Goal: Information Seeking & Learning: Learn about a topic

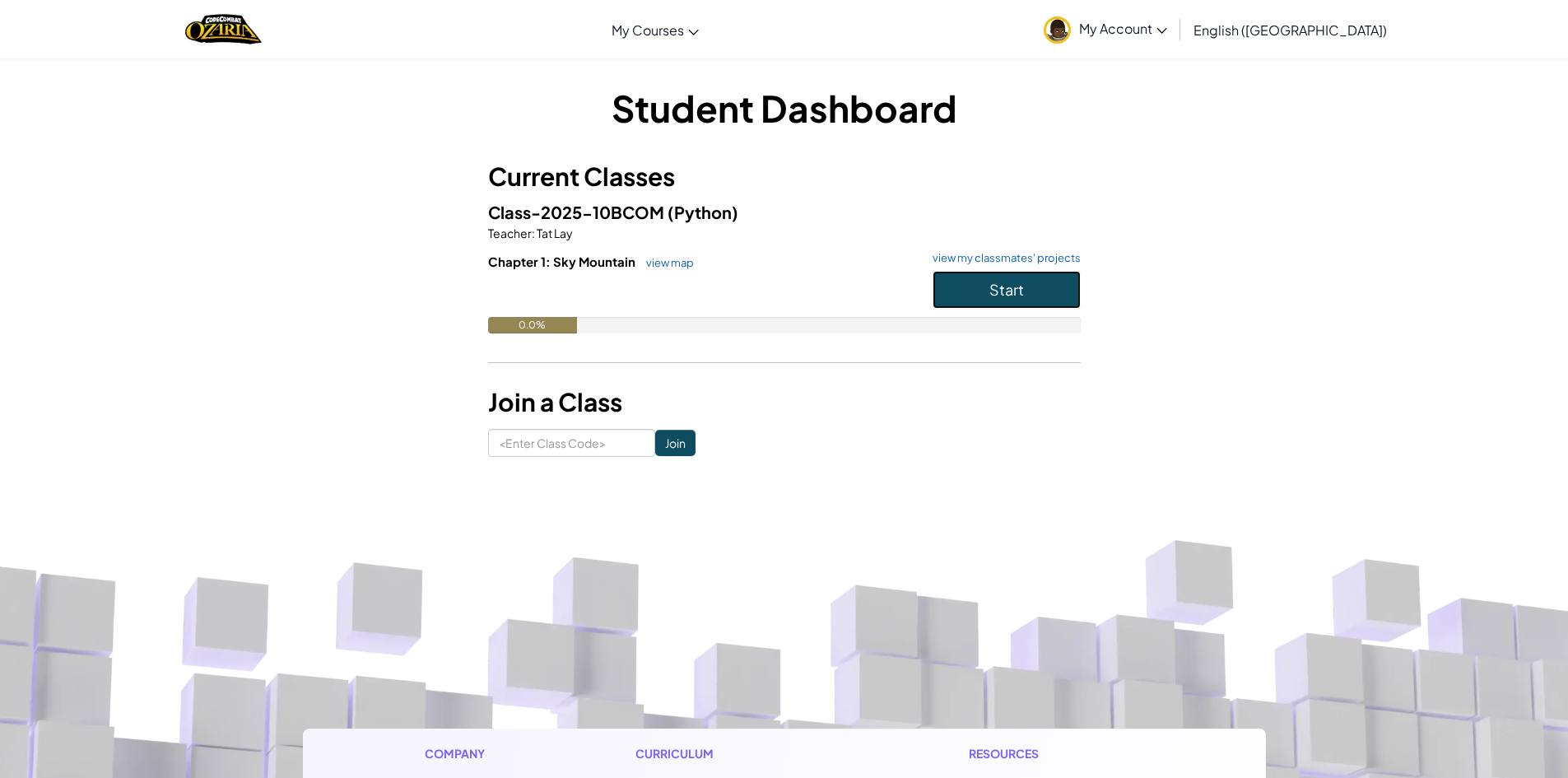
click at [1046, 290] on button "Start" at bounding box center [1007, 289] width 148 height 38
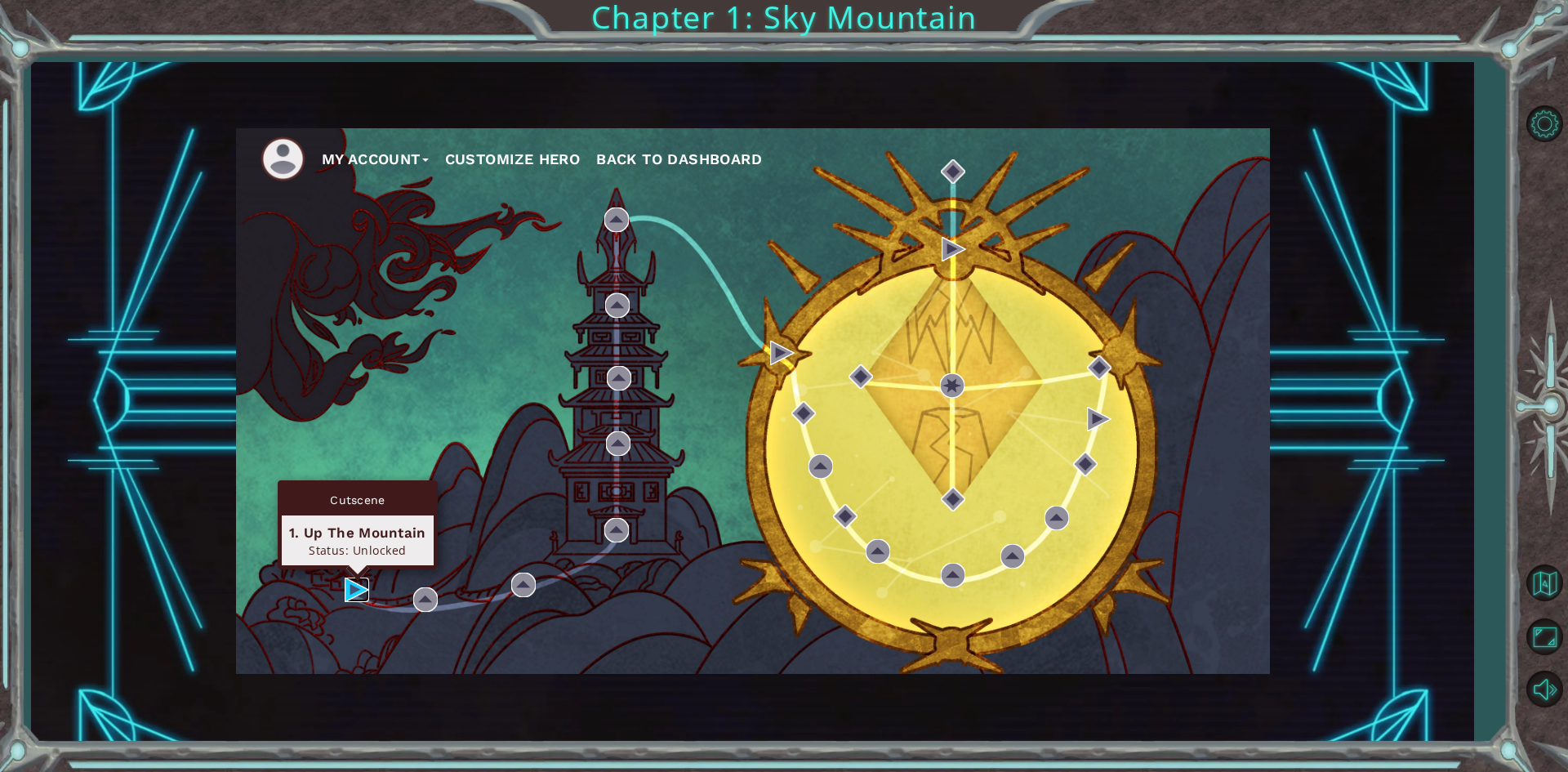
click at [359, 588] on img at bounding box center [357, 590] width 24 height 24
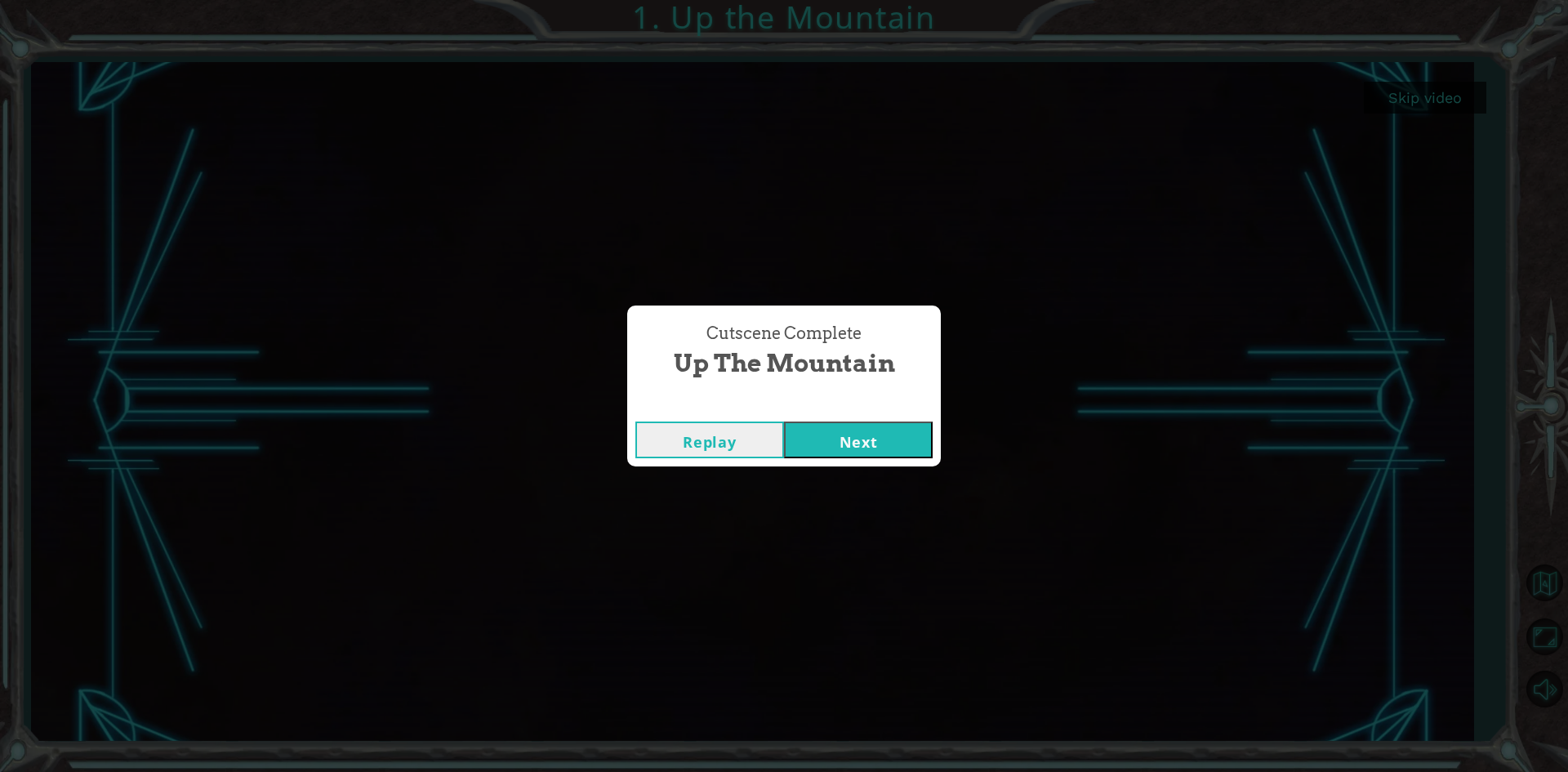
click at [844, 447] on button "Next" at bounding box center [858, 440] width 149 height 37
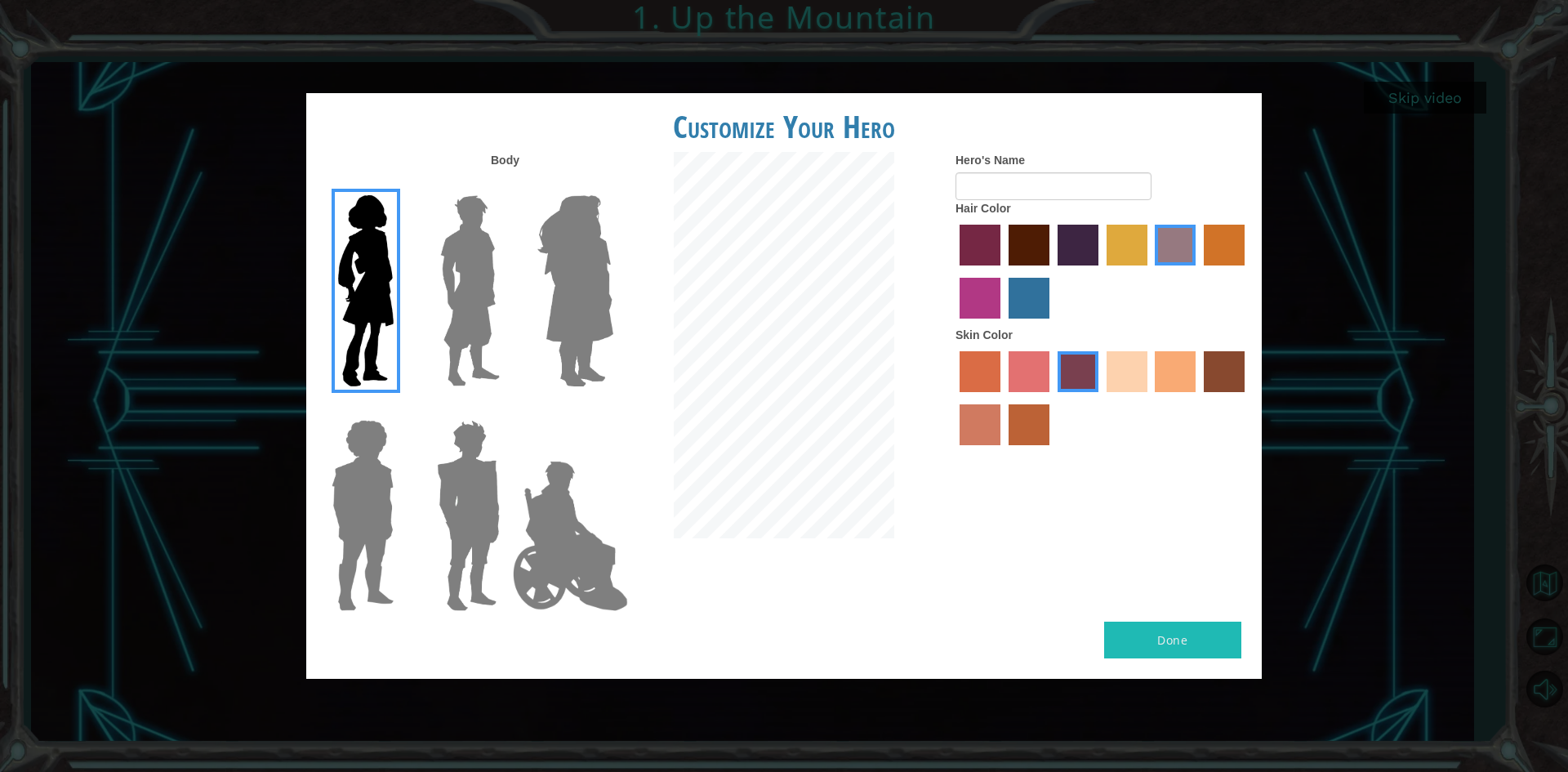
click at [501, 317] on img at bounding box center [470, 291] width 73 height 205
click at [506, 185] on input "Hero Lars" at bounding box center [506, 185] width 0 height 0
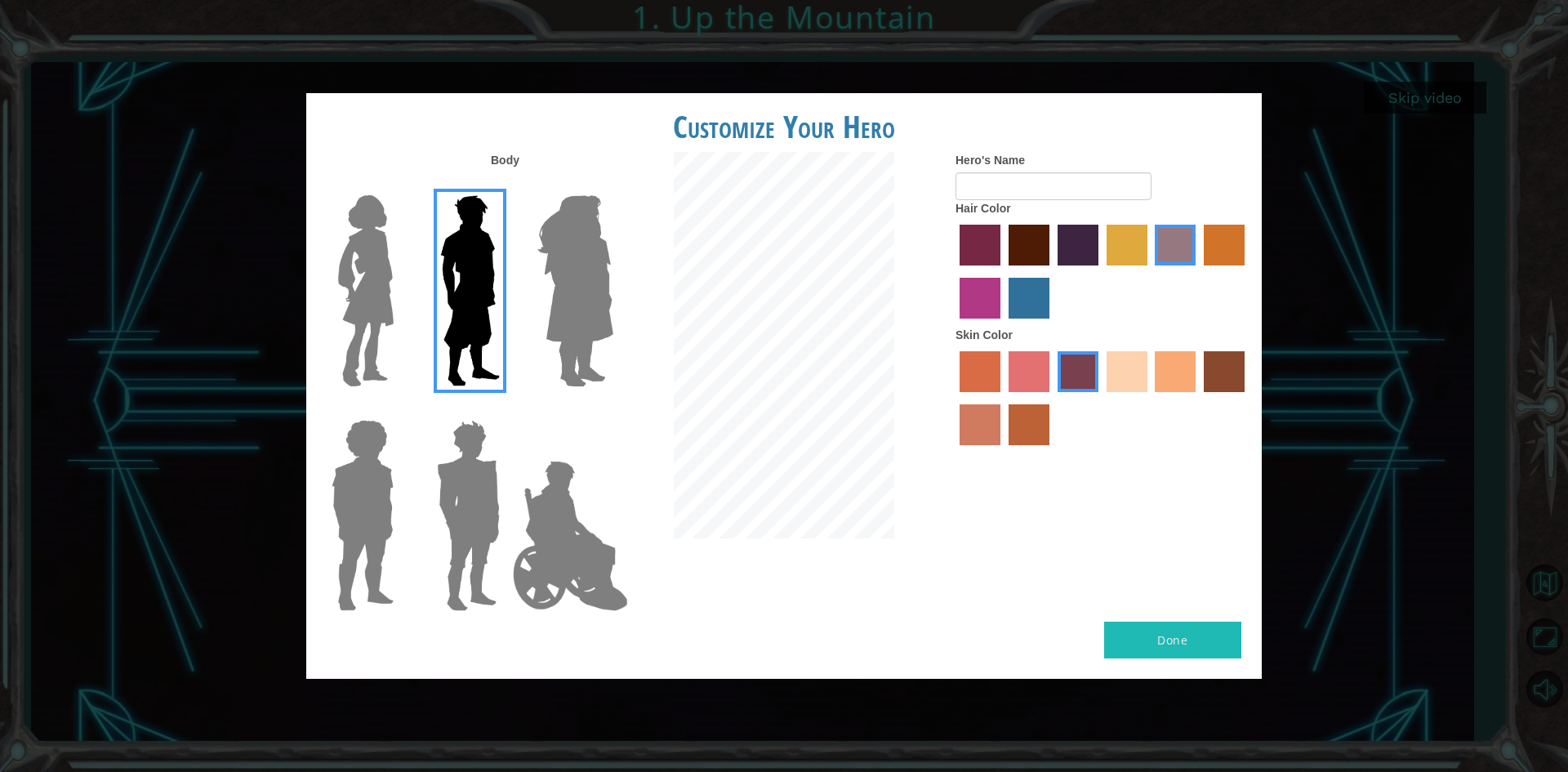
click at [573, 307] on img at bounding box center [575, 291] width 89 height 205
click at [613, 185] on input "Hero Amethyst" at bounding box center [613, 185] width 0 height 0
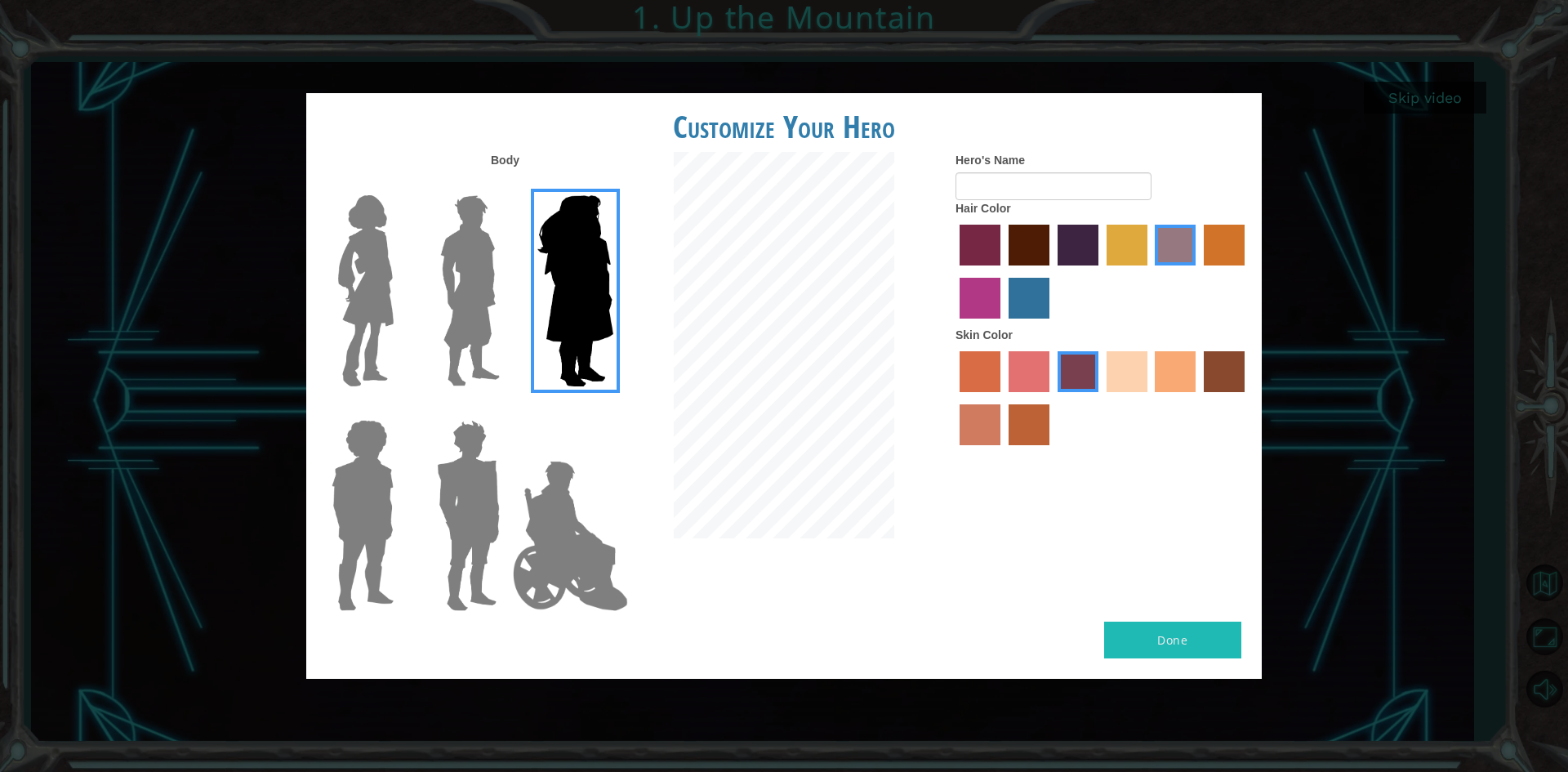
click at [458, 514] on img at bounding box center [468, 515] width 76 height 205
click at [506, 409] on input "Hero Garnet" at bounding box center [506, 409] width 0 height 0
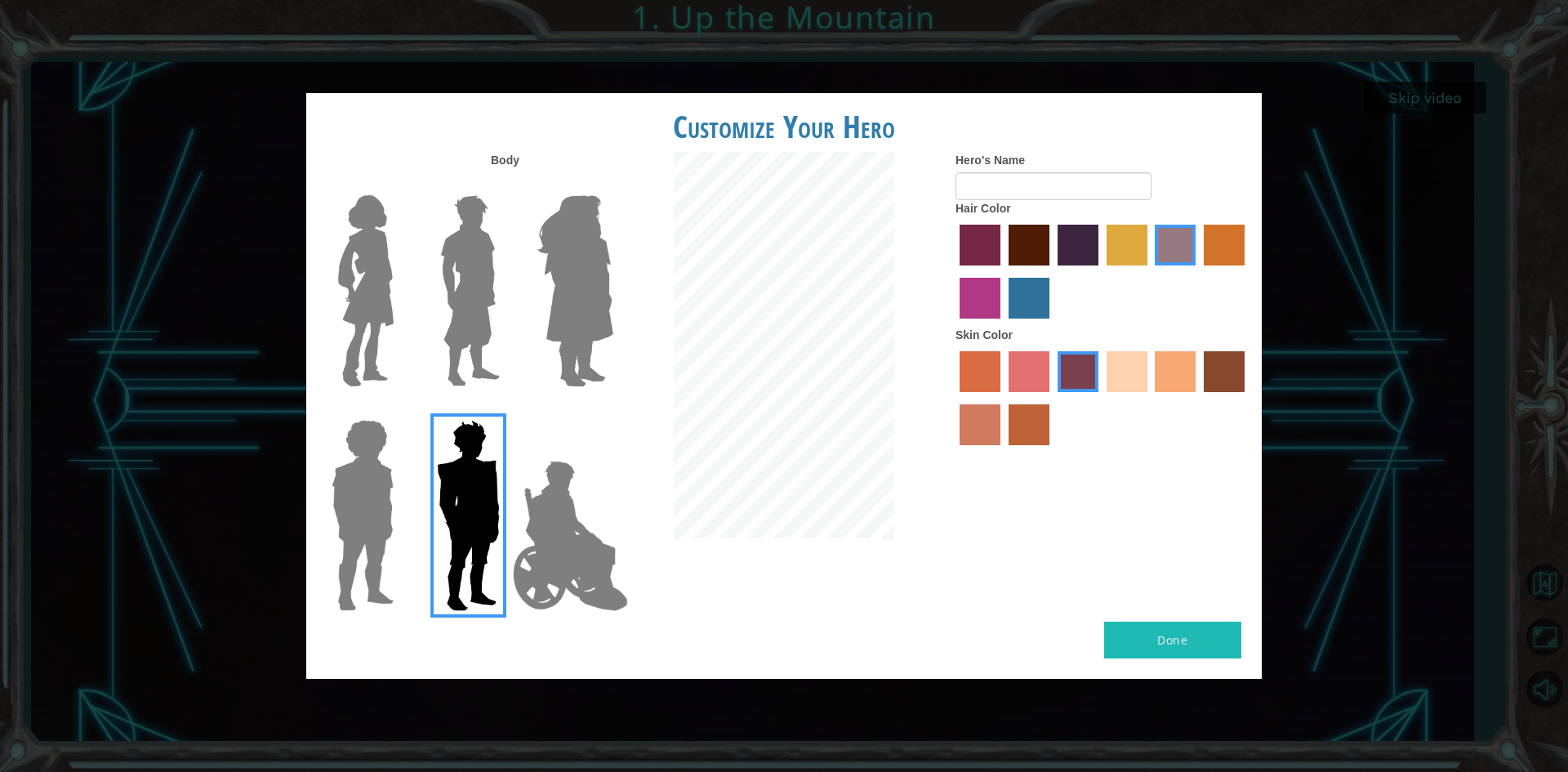
click at [575, 524] on img at bounding box center [570, 536] width 128 height 164
click at [613, 409] on input "Hero Jamie" at bounding box center [613, 409] width 0 height 0
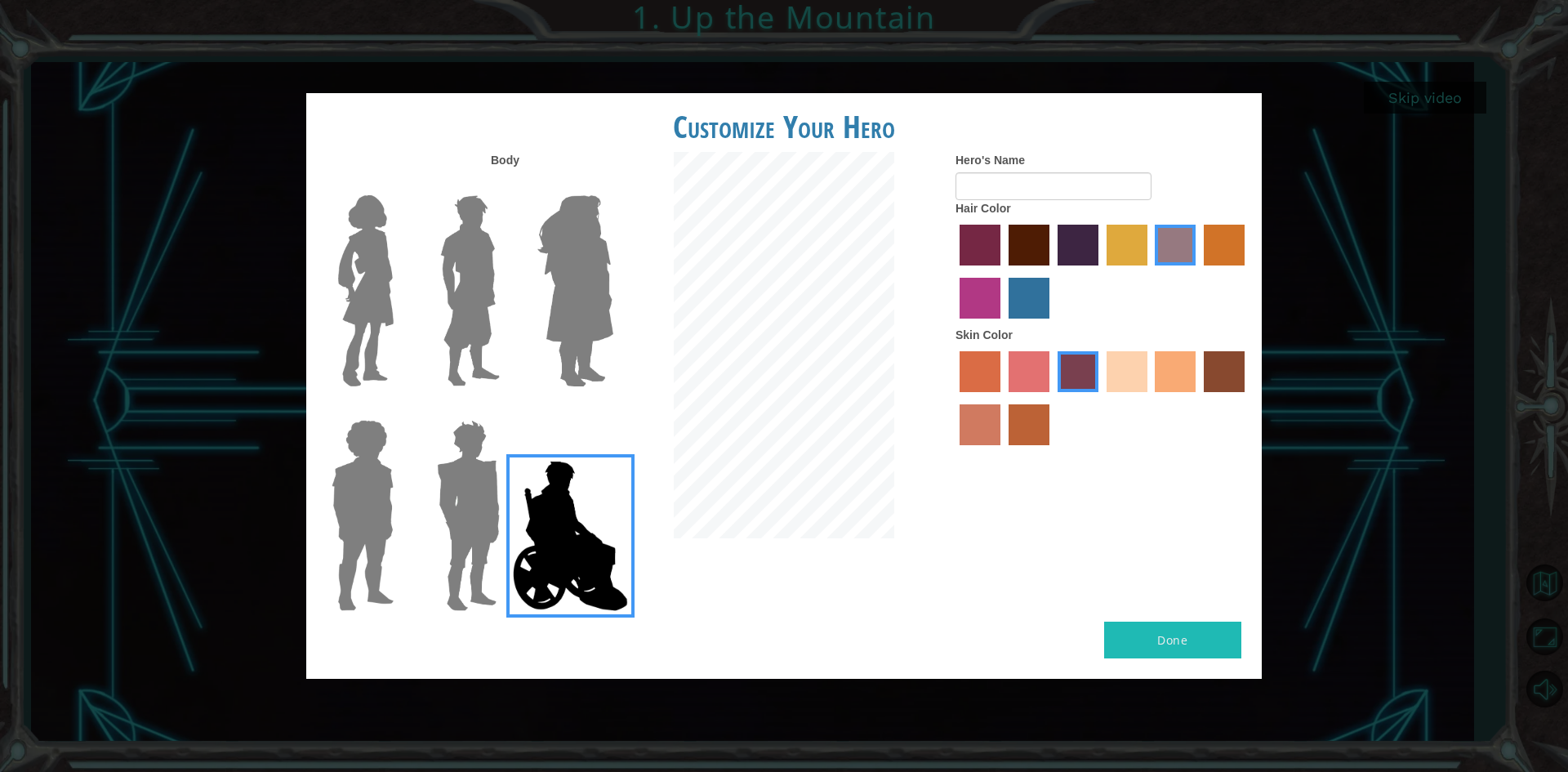
click at [409, 535] on div at bounding box center [359, 509] width 106 height 225
click at [385, 515] on img at bounding box center [363, 515] width 75 height 205
click at [400, 409] on input "Hero Steven" at bounding box center [400, 409] width 0 height 0
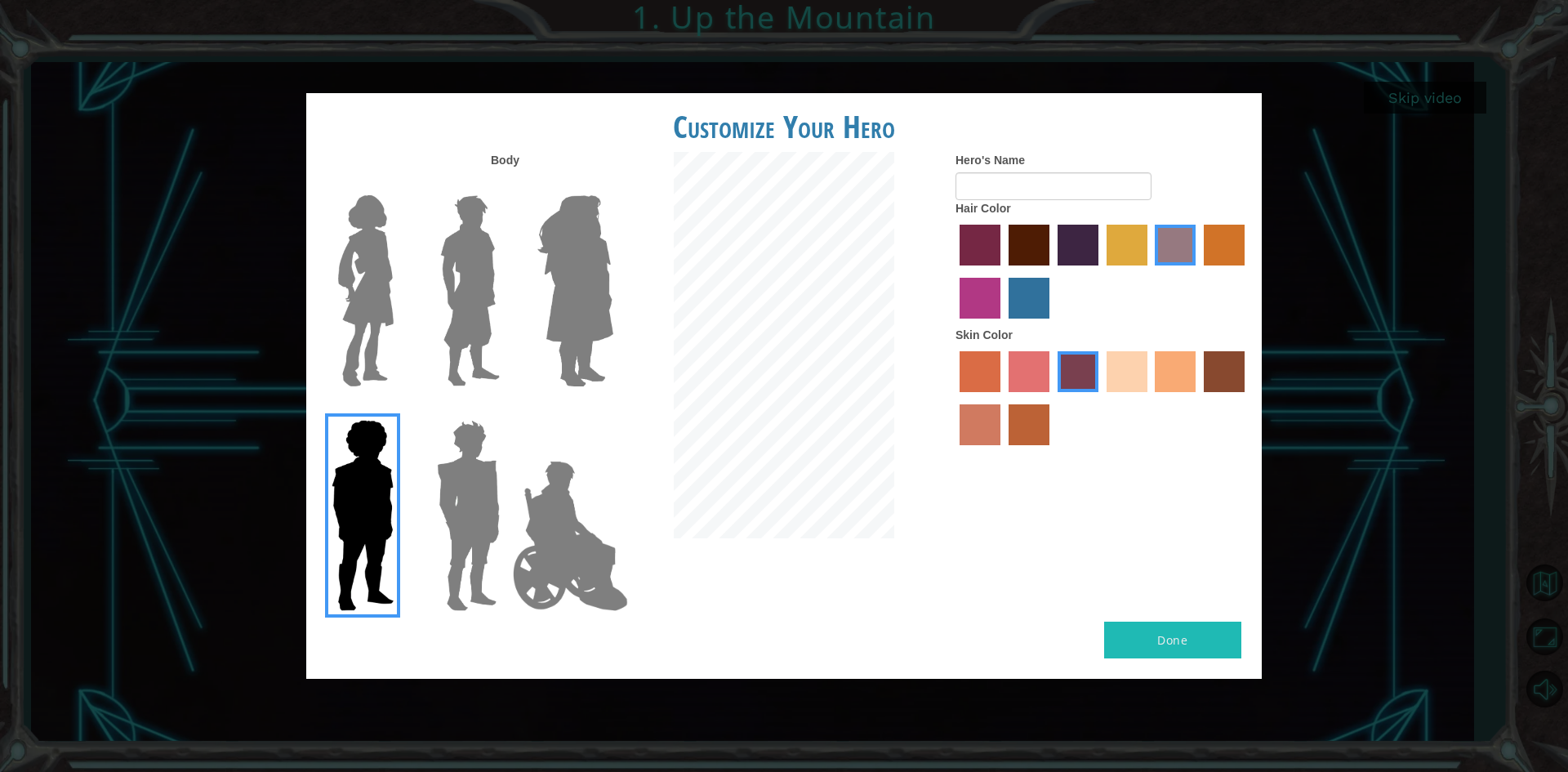
click at [543, 509] on img at bounding box center [570, 536] width 128 height 164
click at [613, 409] on input "Hero Jamie" at bounding box center [613, 409] width 0 height 0
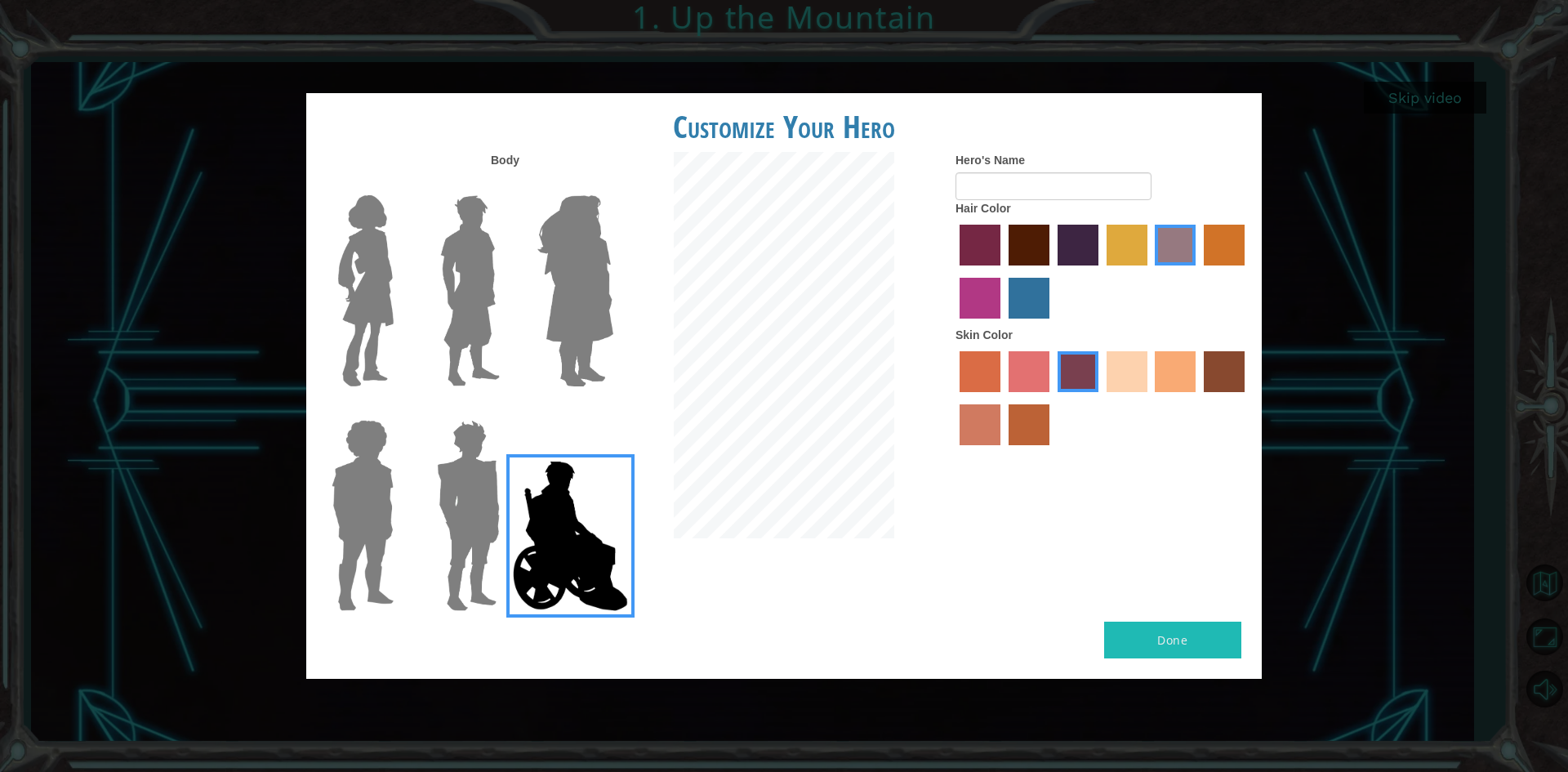
click at [461, 311] on img at bounding box center [470, 291] width 73 height 205
click at [506, 185] on input "Hero Lars" at bounding box center [506, 185] width 0 height 0
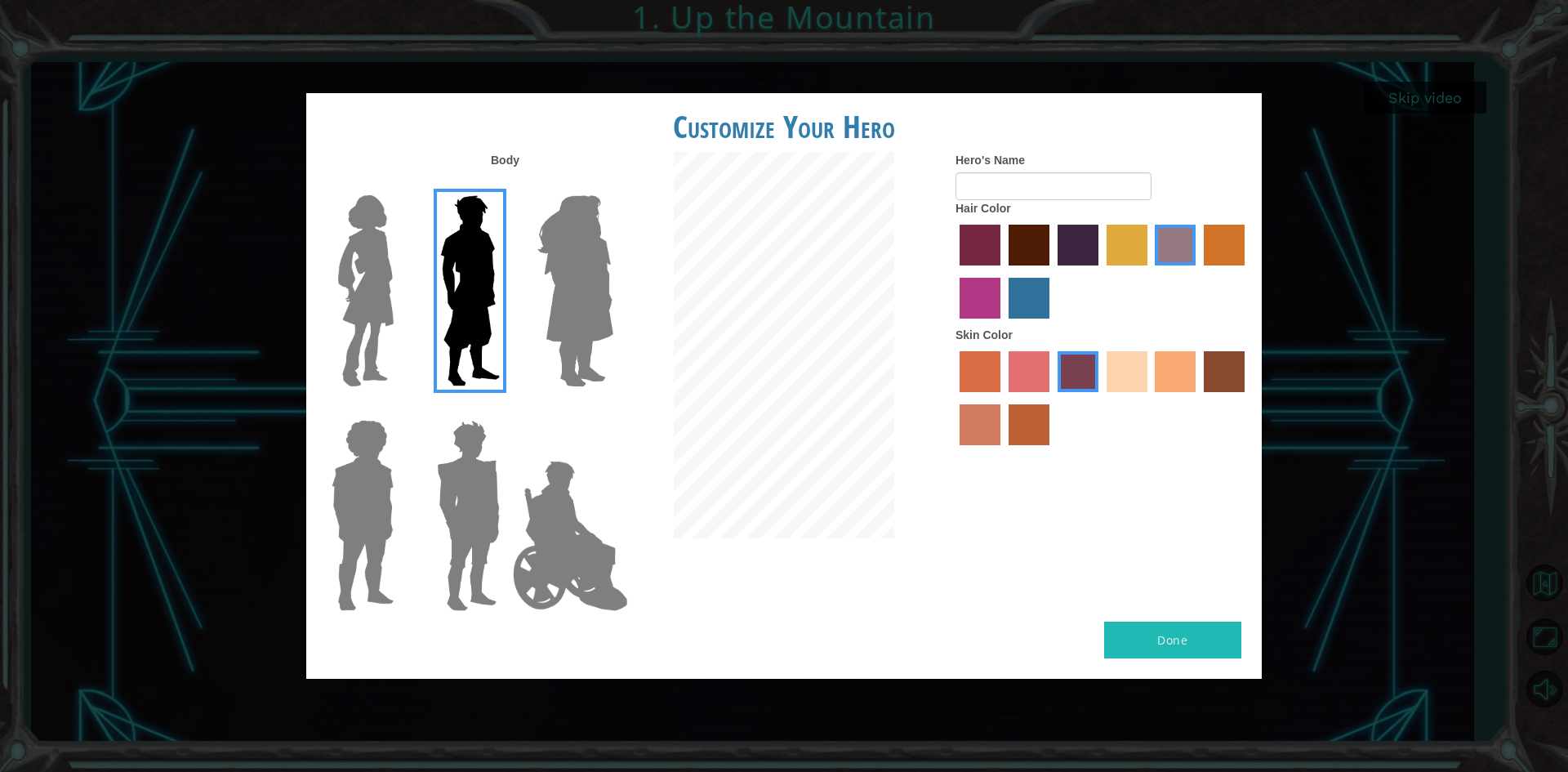
click at [1122, 387] on label "sandy beach skin color" at bounding box center [1127, 372] width 41 height 41
click at [1101, 398] on input "sandy beach skin color" at bounding box center [1101, 398] width 0 height 0
click at [1163, 375] on label "tacao skin color" at bounding box center [1175, 372] width 41 height 41
click at [1150, 398] on input "tacao skin color" at bounding box center [1150, 398] width 0 height 0
click at [1122, 373] on label "sandy beach skin color" at bounding box center [1127, 372] width 41 height 41
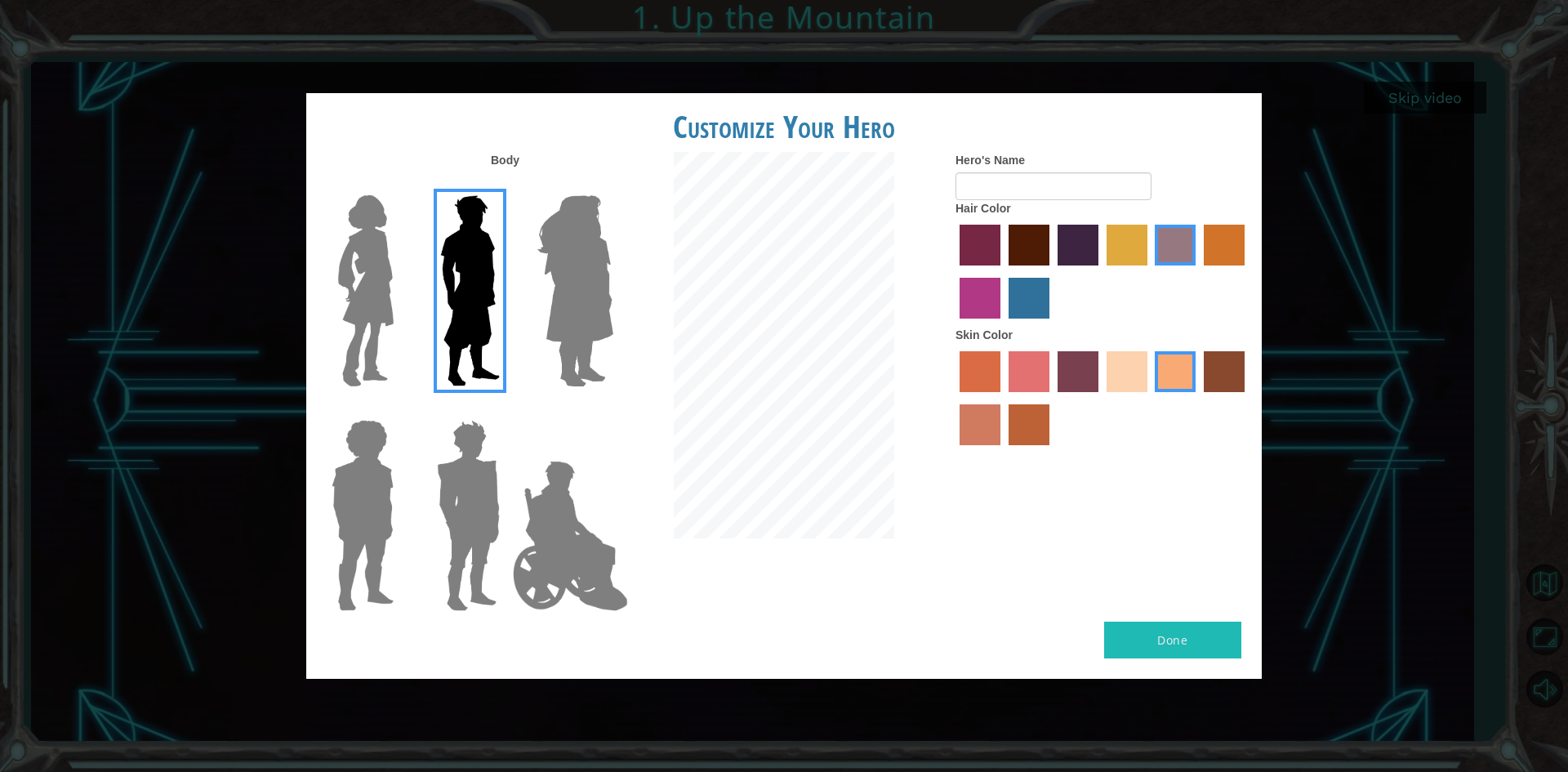
click at [1101, 398] on input "sandy beach skin color" at bounding box center [1101, 398] width 0 height 0
click at [1033, 237] on label "maroon hair color" at bounding box center [1029, 245] width 41 height 41
click at [1003, 272] on input "maroon hair color" at bounding box center [1003, 272] width 0 height 0
click at [1191, 235] on label "bazaar hair color" at bounding box center [1175, 245] width 41 height 41
click at [1150, 272] on input "bazaar hair color" at bounding box center [1150, 272] width 0 height 0
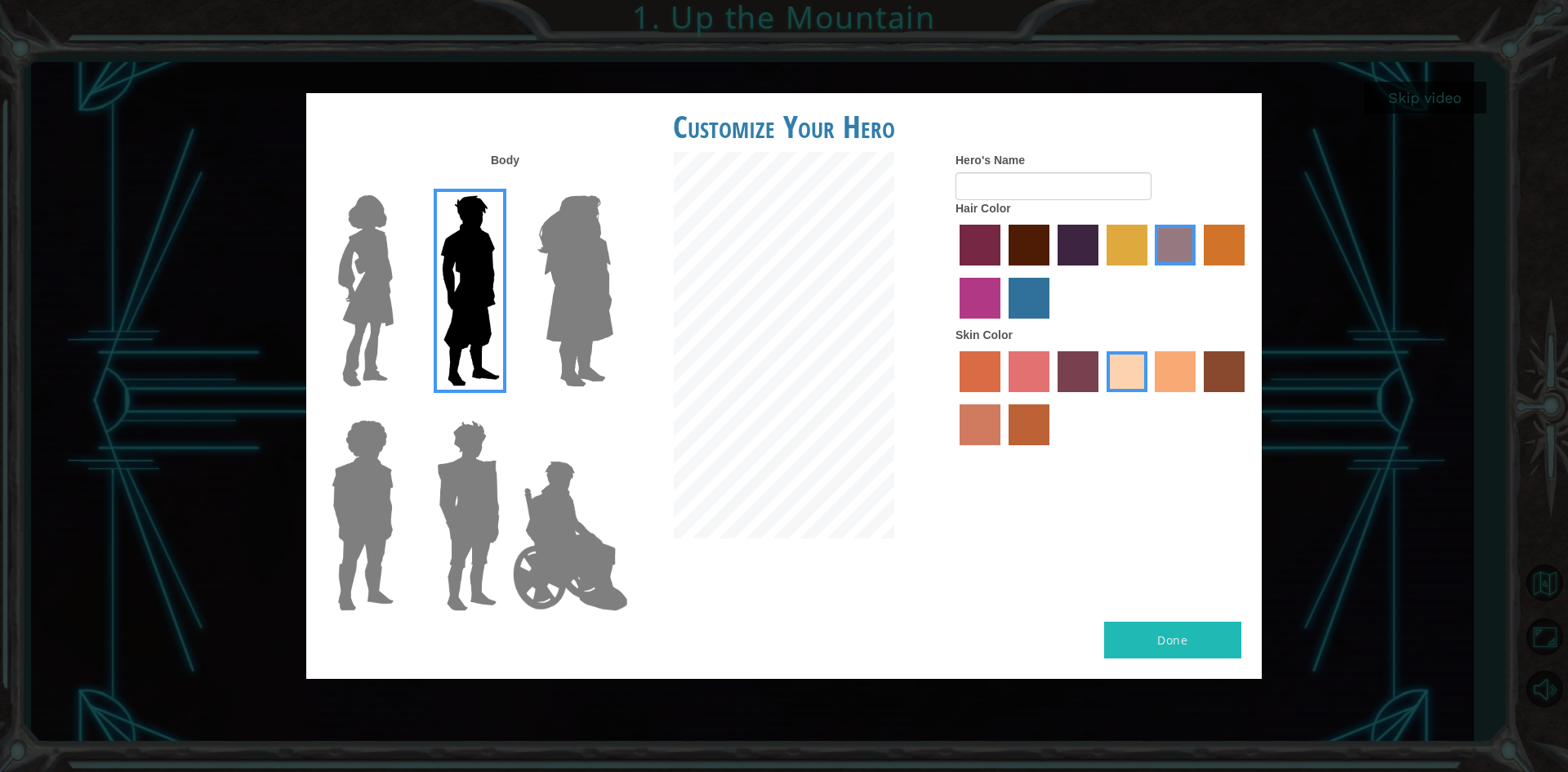
click at [1029, 249] on label "maroon hair color" at bounding box center [1029, 245] width 41 height 41
click at [1003, 272] on input "maroon hair color" at bounding box center [1003, 272] width 0 height 0
drag, startPoint x: 978, startPoint y: 250, endPoint x: 1016, endPoint y: 238, distance: 39.8
click at [978, 249] on label "paprika hair color" at bounding box center [980, 245] width 41 height 41
click at [954, 272] on input "paprika hair color" at bounding box center [954, 272] width 0 height 0
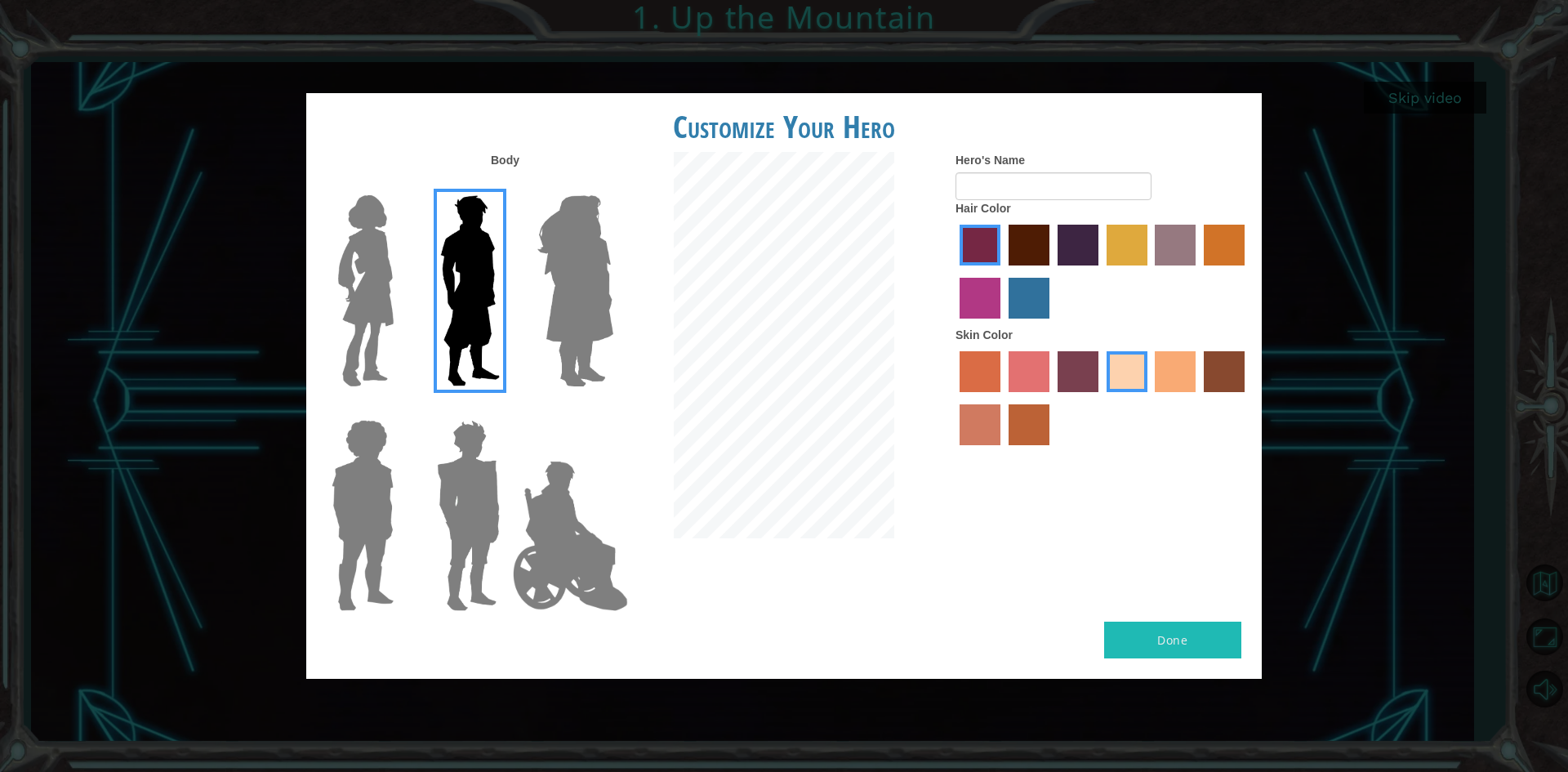
click at [1016, 238] on label "maroon hair color" at bounding box center [1029, 245] width 41 height 41
click at [1003, 272] on input "maroon hair color" at bounding box center [1003, 272] width 0 height 0
click at [1002, 170] on form "Hero's Name" at bounding box center [1102, 176] width 294 height 48
click at [1002, 191] on input "Hero's Name" at bounding box center [1053, 186] width 196 height 28
type input "Hero"
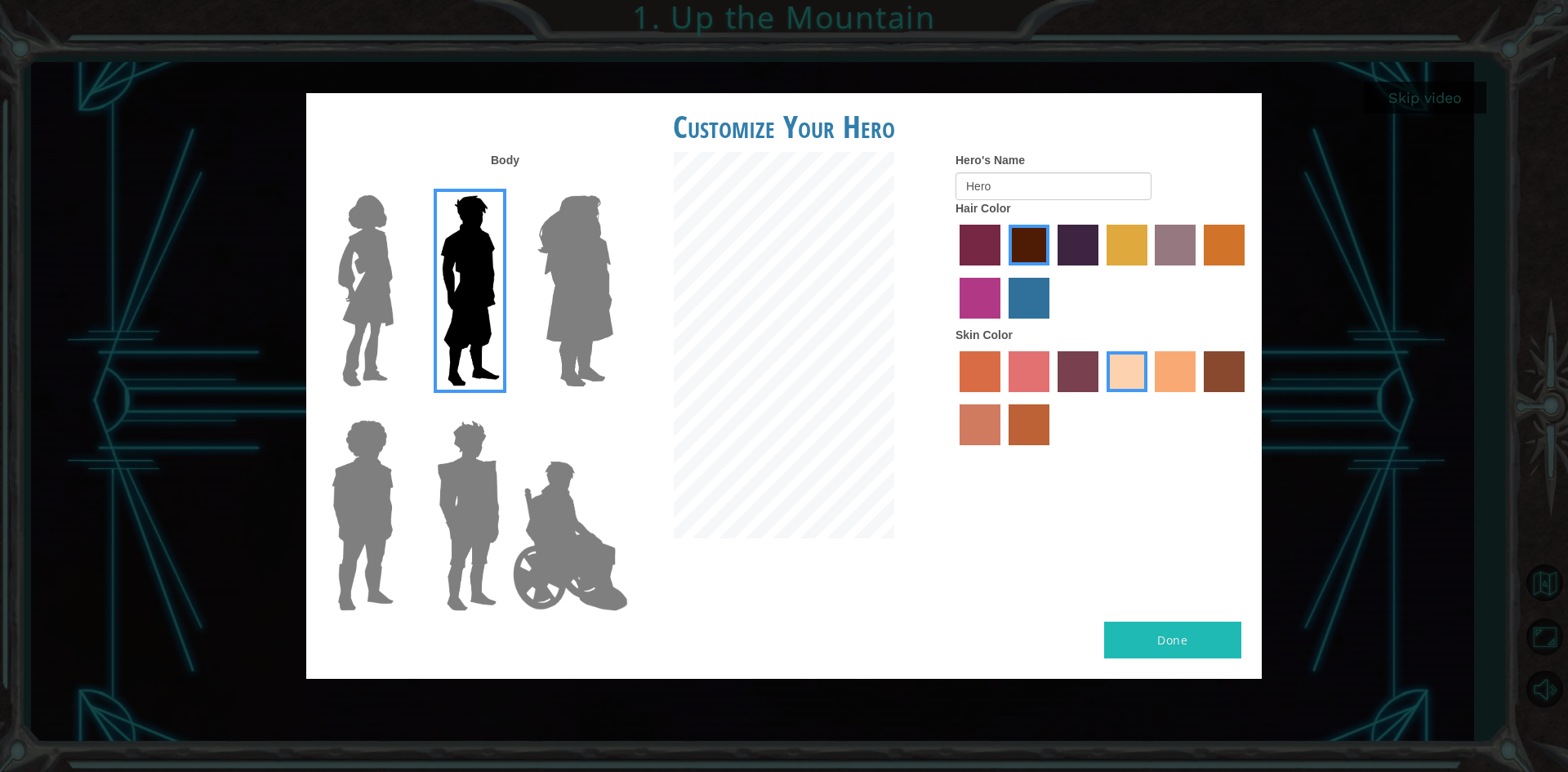
click at [1124, 277] on div at bounding box center [1102, 273] width 294 height 106
click at [1221, 241] on label "gold drop hair color" at bounding box center [1224, 245] width 41 height 41
click at [1198, 272] on input "gold drop hair color" at bounding box center [1198, 272] width 0 height 0
click at [1044, 292] on label "lachmara hair color" at bounding box center [1029, 298] width 41 height 41
click at [1003, 325] on input "lachmara hair color" at bounding box center [1003, 325] width 0 height 0
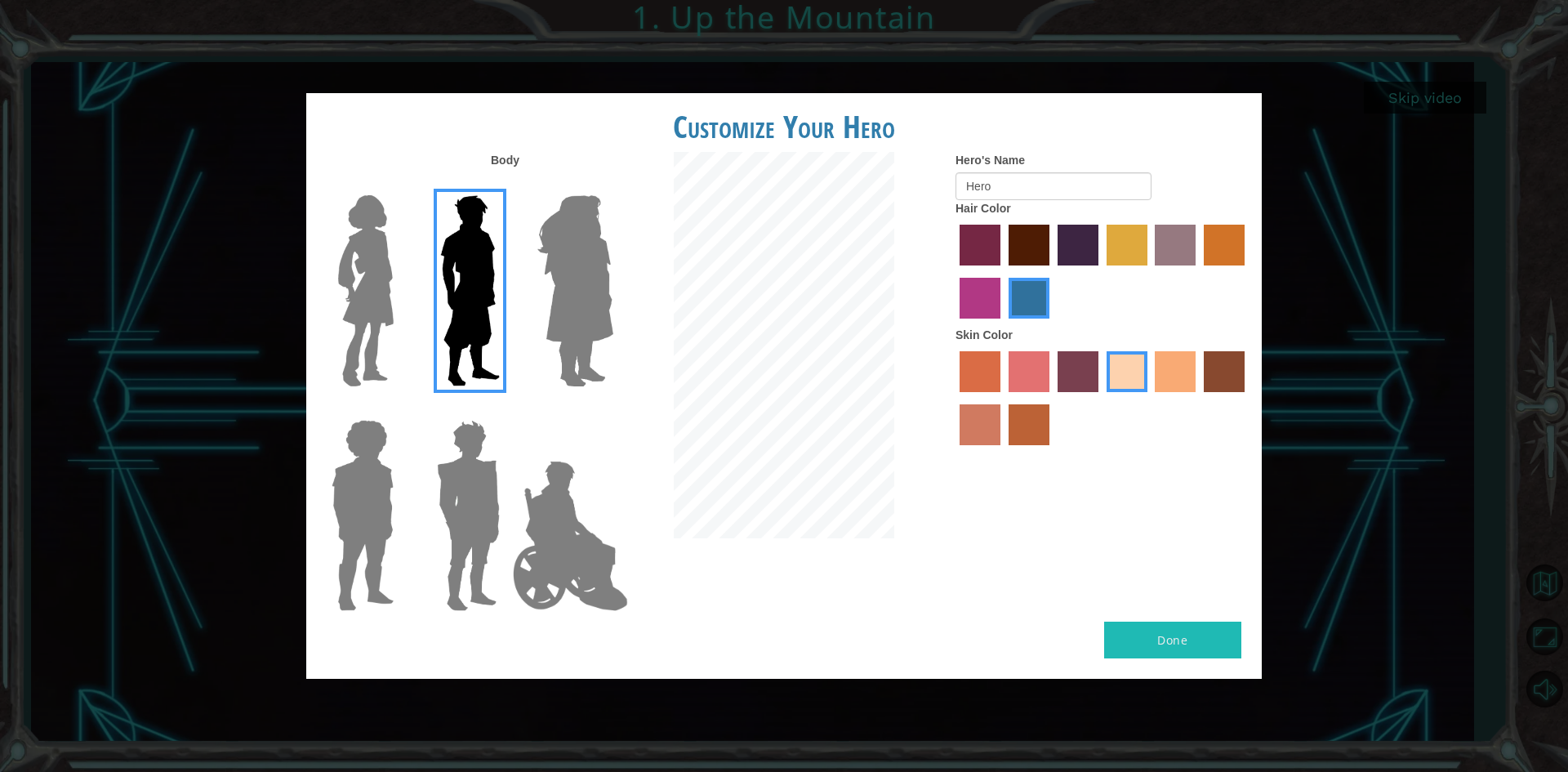
click at [967, 302] on label "medium red violet hair color" at bounding box center [980, 298] width 41 height 41
click at [1247, 272] on input "medium red violet hair color" at bounding box center [1247, 272] width 0 height 0
click at [1014, 228] on label "maroon hair color" at bounding box center [1029, 245] width 41 height 41
click at [1003, 272] on input "maroon hair color" at bounding box center [1003, 272] width 0 height 0
click at [1033, 255] on label "maroon hair color" at bounding box center [1029, 245] width 41 height 41
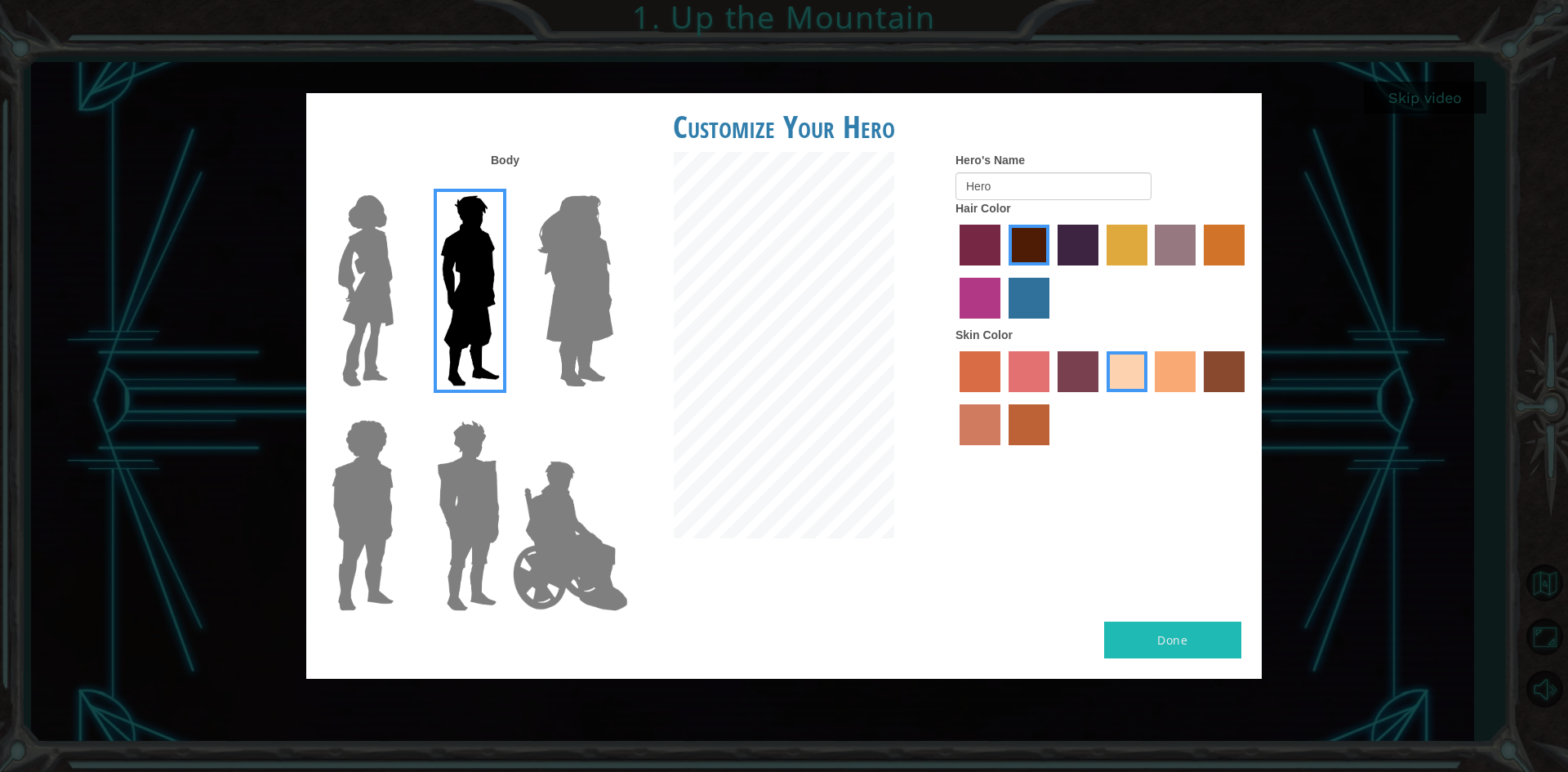
click at [1003, 272] on input "maroon hair color" at bounding box center [1003, 272] width 0 height 0
click at [439, 523] on img at bounding box center [468, 515] width 76 height 205
click at [506, 409] on input "Hero Garnet" at bounding box center [506, 409] width 0 height 0
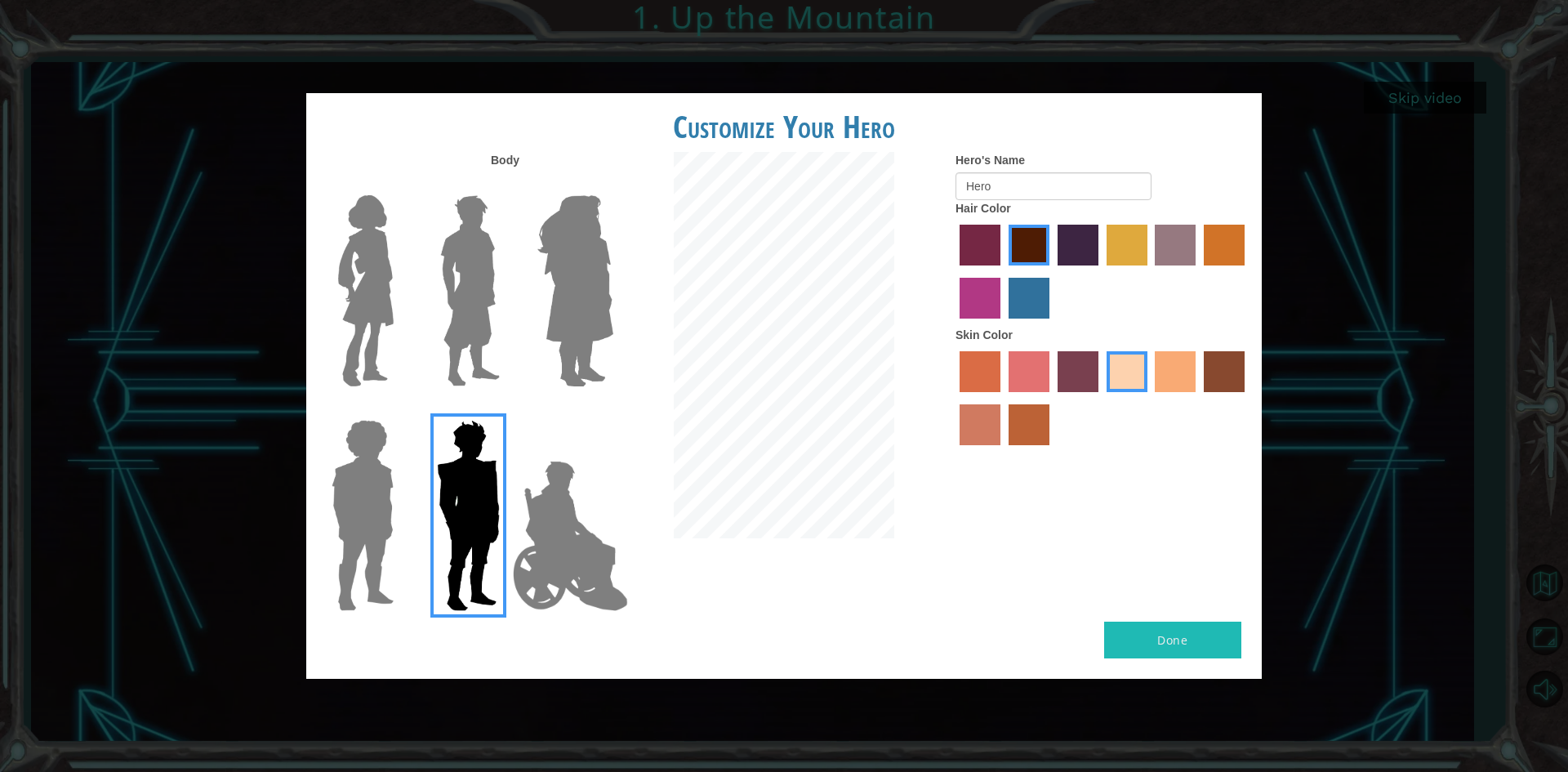
click at [393, 554] on img at bounding box center [363, 515] width 75 height 205
click at [400, 409] on input "Hero Steven" at bounding box center [400, 409] width 0 height 0
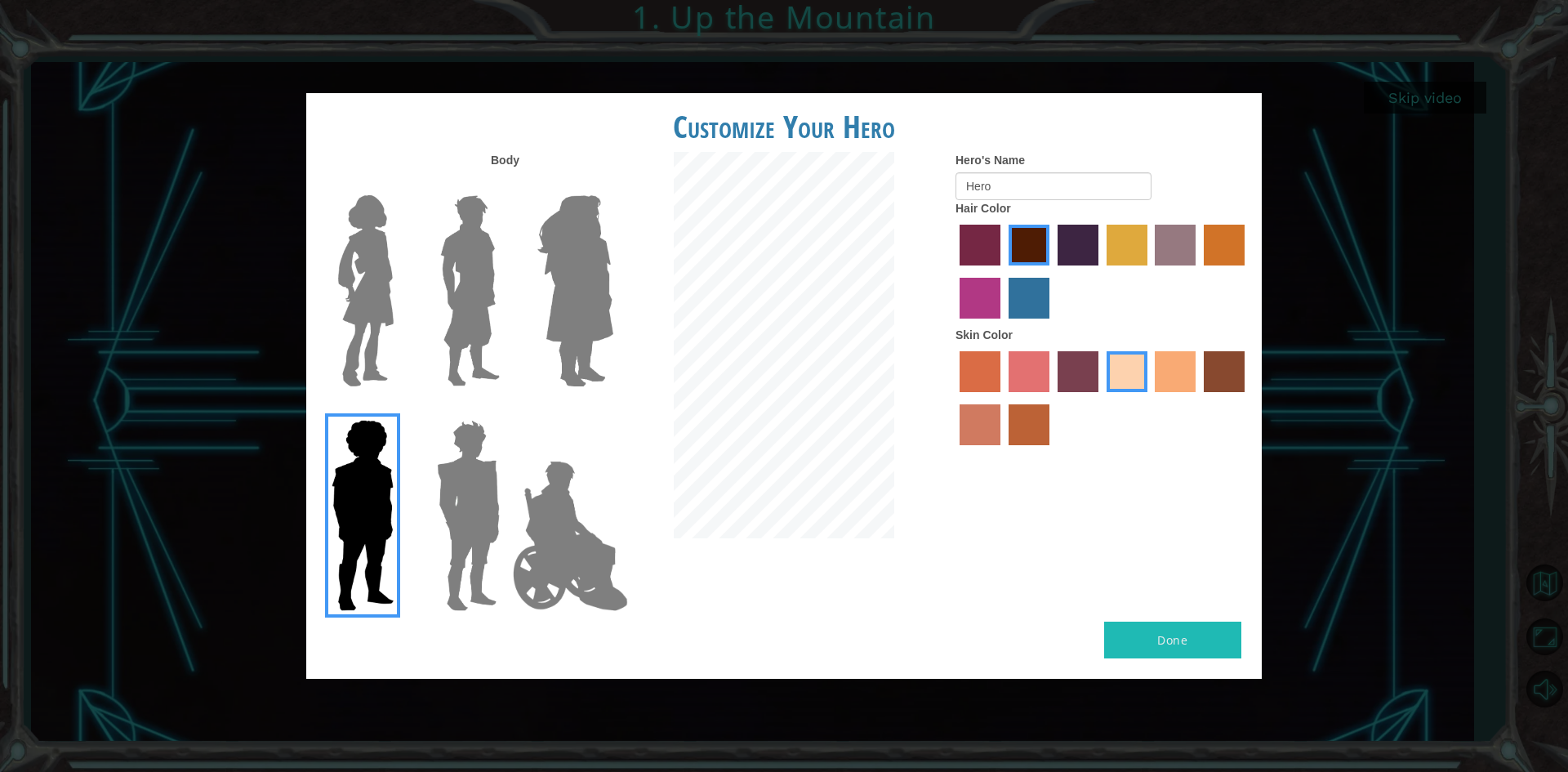
click at [522, 547] on img at bounding box center [570, 536] width 128 height 164
click at [613, 409] on input "Hero Jamie" at bounding box center [613, 409] width 0 height 0
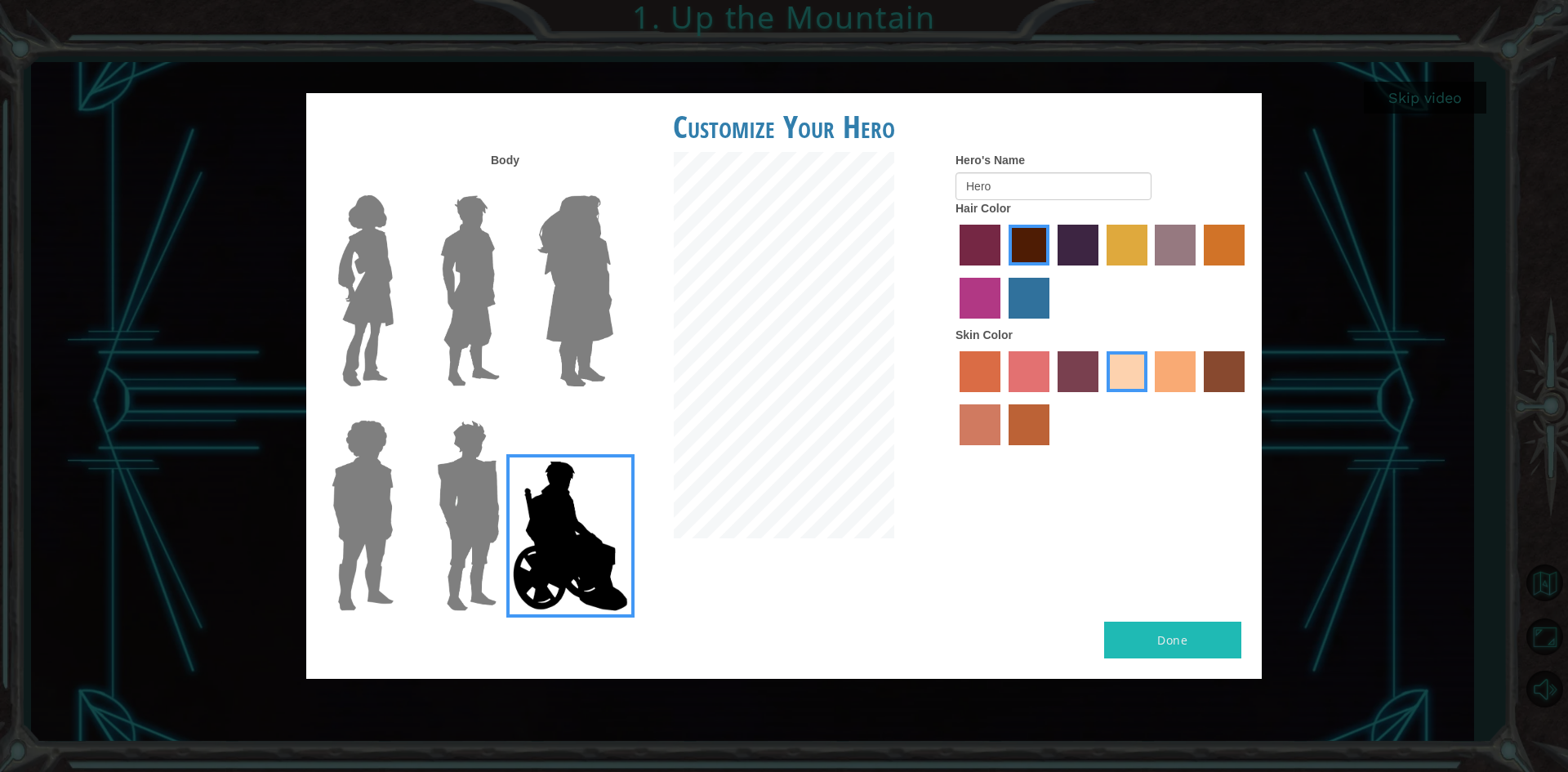
click at [449, 327] on img at bounding box center [470, 291] width 73 height 205
click at [506, 185] on input "Hero Lars" at bounding box center [506, 185] width 0 height 0
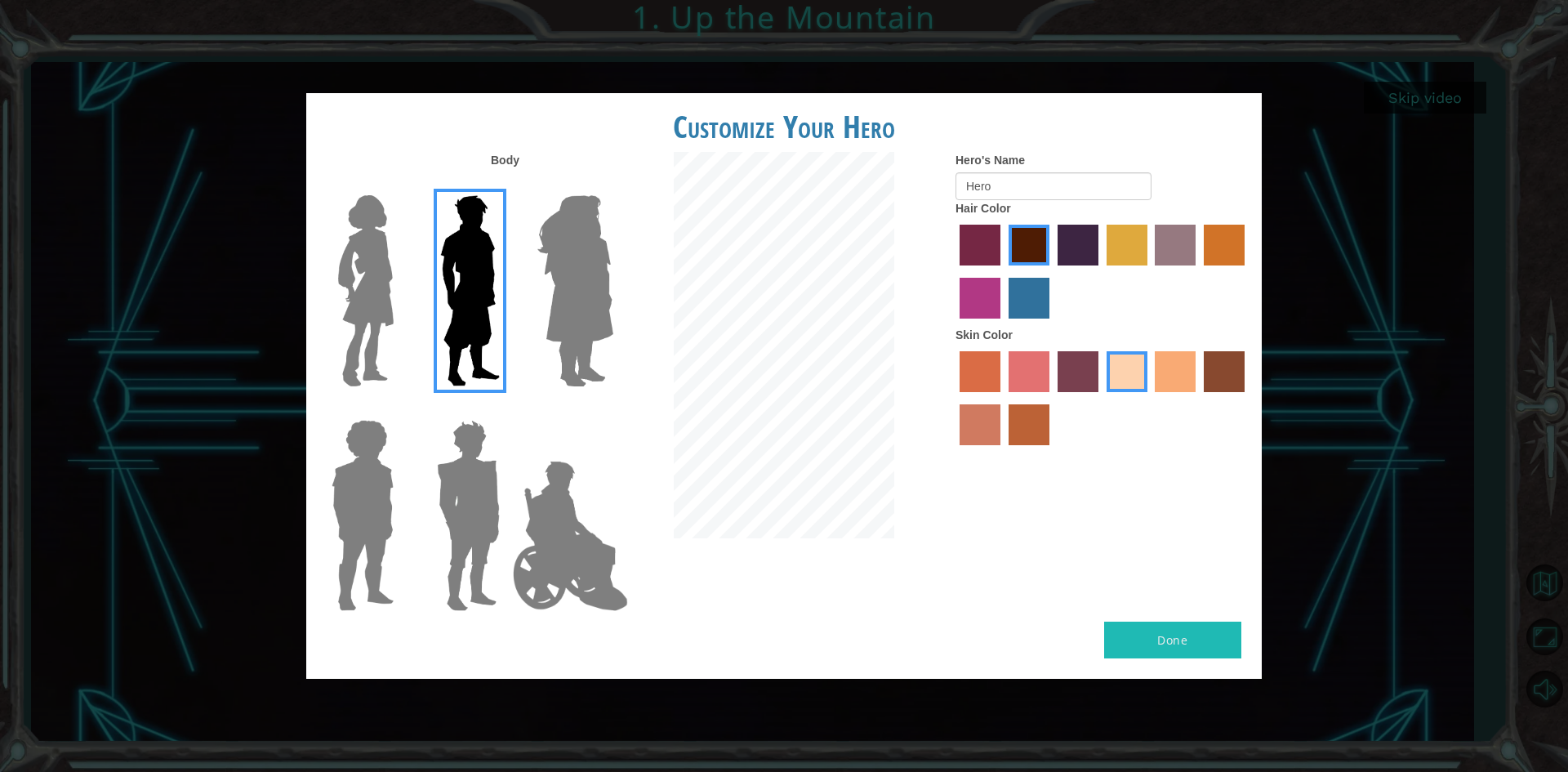
click at [1162, 388] on label "tacao skin color" at bounding box center [1175, 372] width 41 height 41
click at [1150, 398] on input "tacao skin color" at bounding box center [1150, 398] width 0 height 0
click at [1124, 369] on label "sandy beach skin color" at bounding box center [1127, 372] width 41 height 41
click at [1101, 398] on input "sandy beach skin color" at bounding box center [1101, 398] width 0 height 0
click at [1147, 634] on button "Done" at bounding box center [1173, 640] width 137 height 37
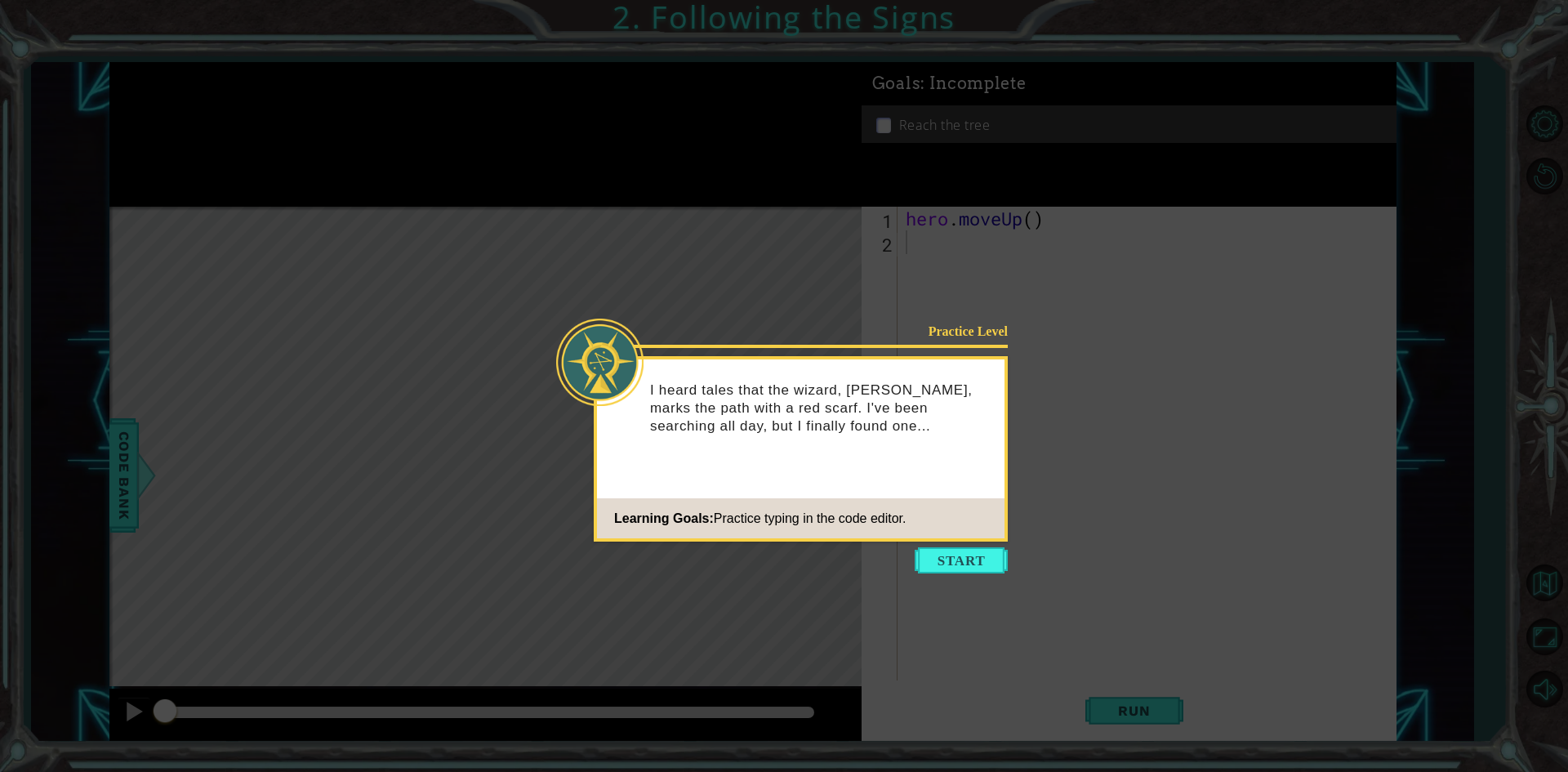
click at [991, 541] on body "1 ההההההההההההההההההההההההההההההההההההההההההההההההההההההההההההההההההההההההההההה…" at bounding box center [784, 386] width 1568 height 772
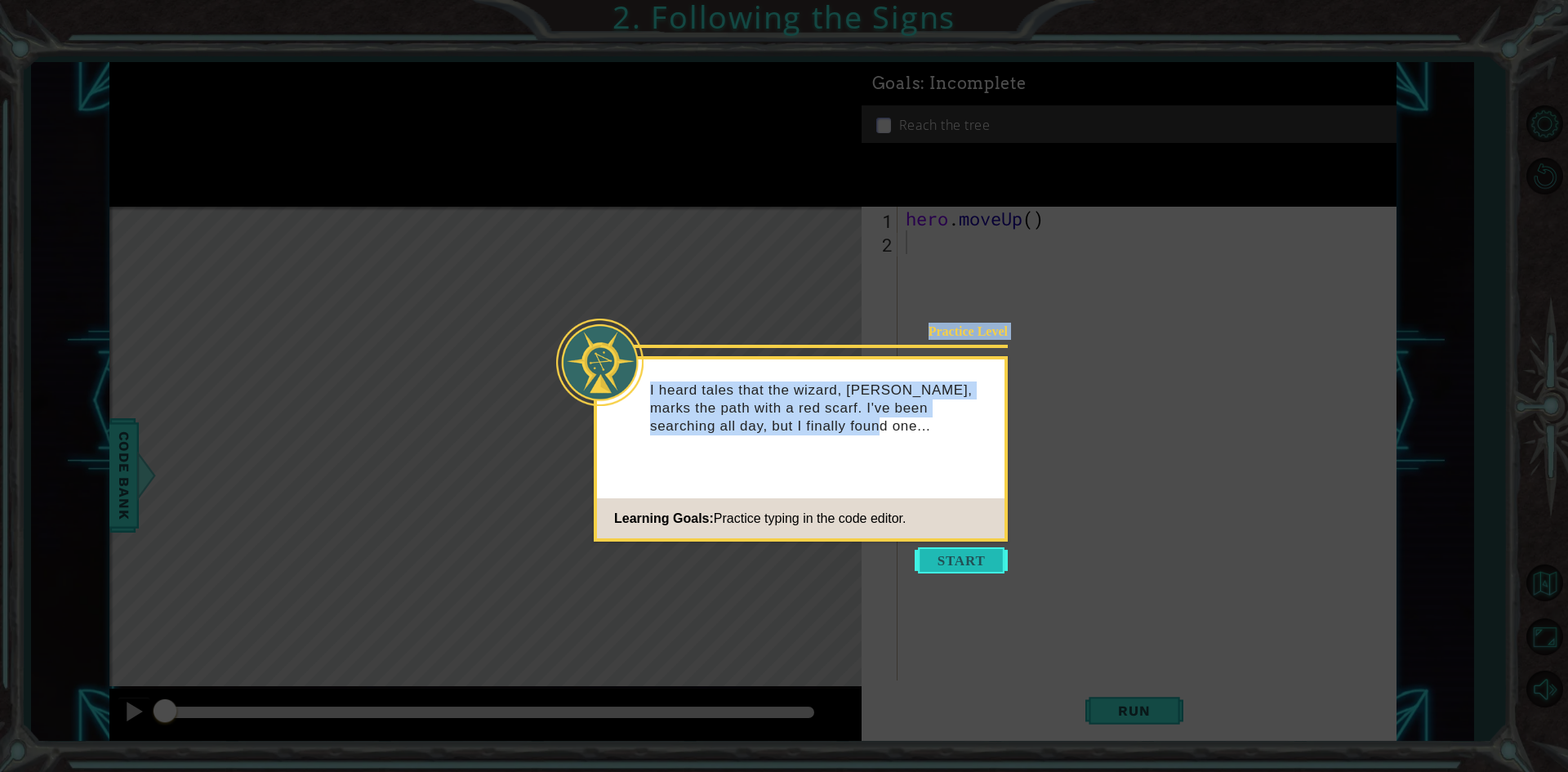
click at [991, 567] on button "Start" at bounding box center [961, 561] width 93 height 26
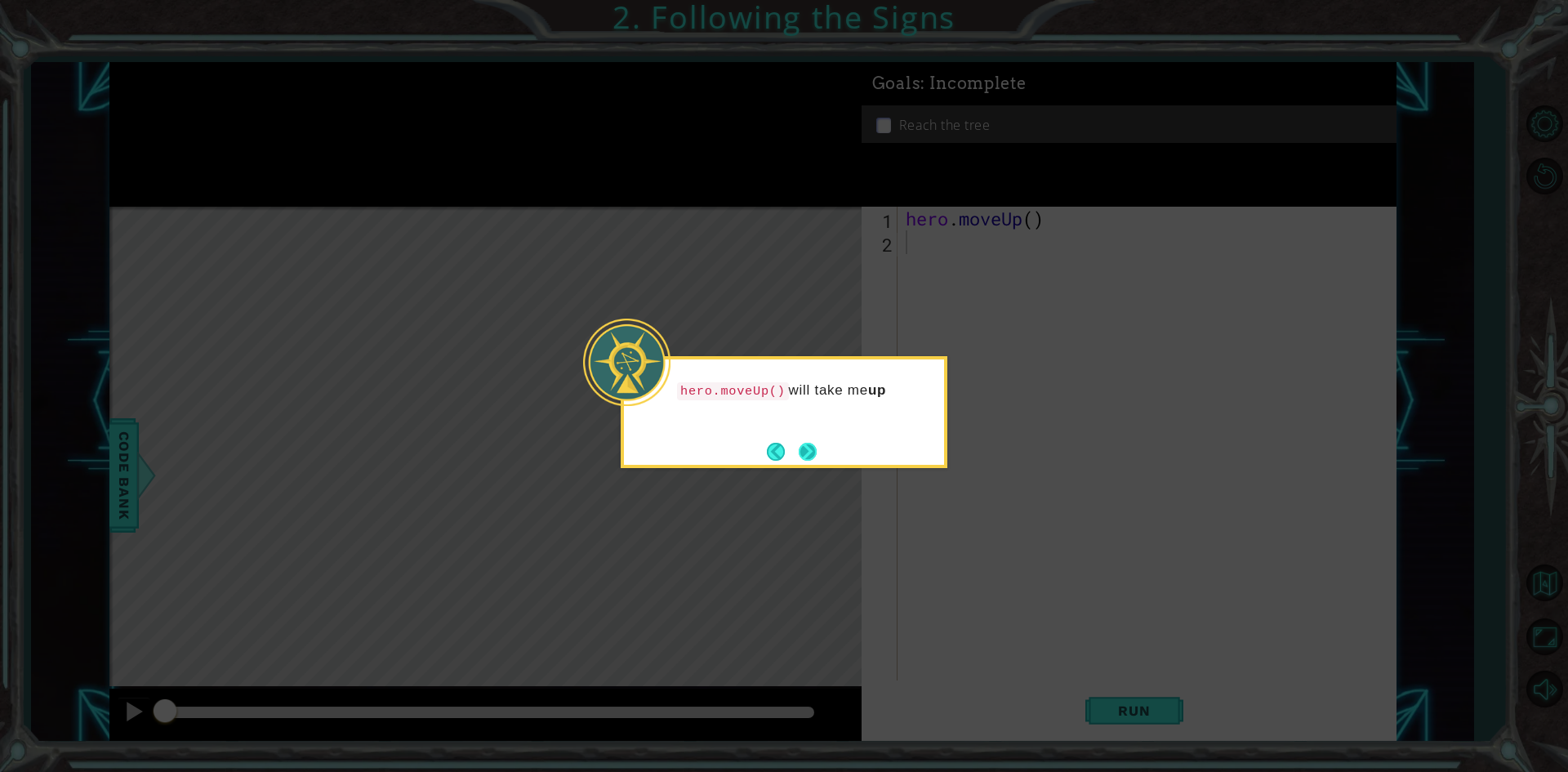
click at [813, 449] on button "Next" at bounding box center [807, 452] width 28 height 28
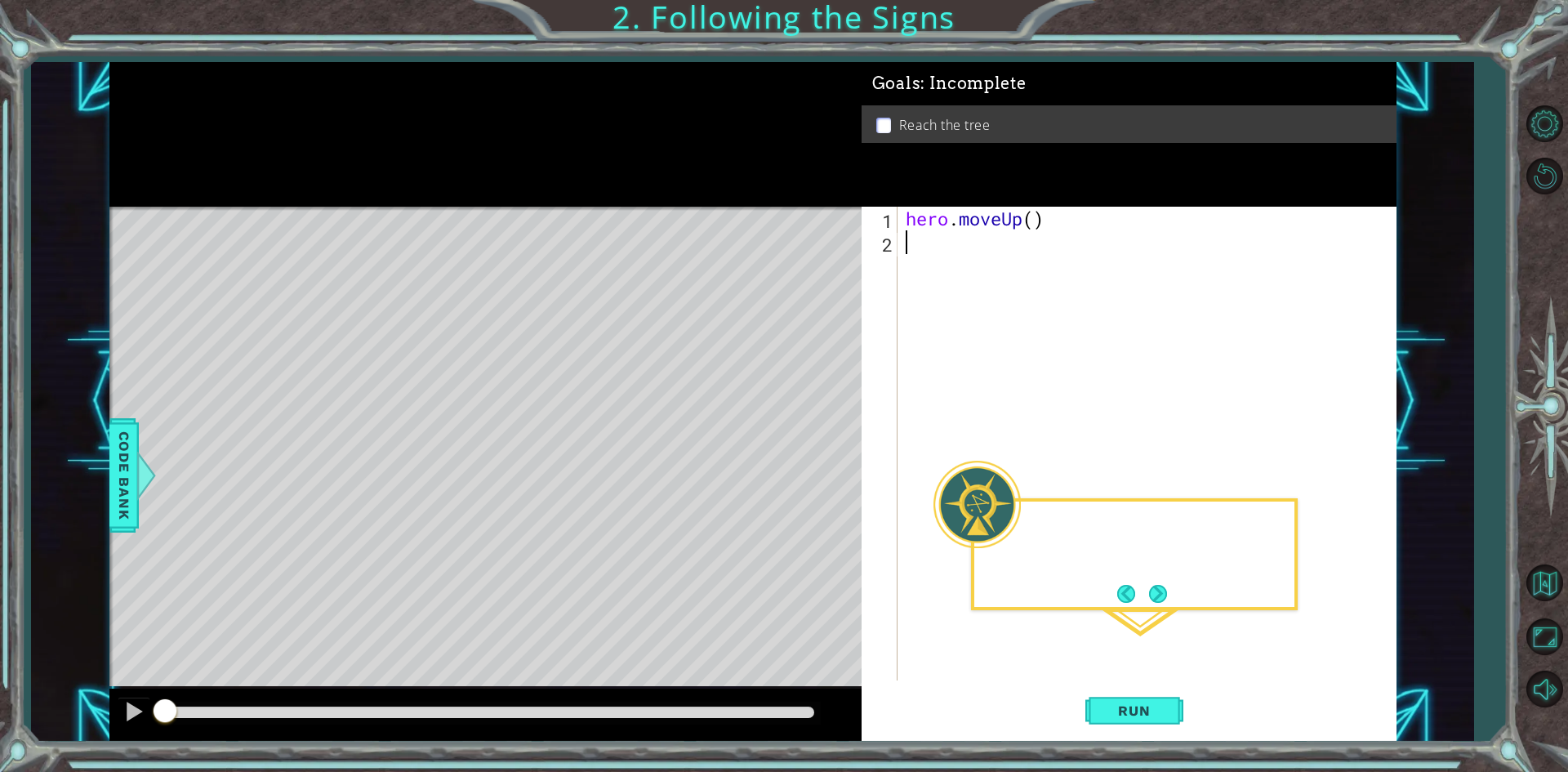
click at [813, 449] on div "Level Map" at bounding box center [486, 447] width 754 height 481
click at [1039, 225] on div "hero . moveUp ( )" at bounding box center [1150, 467] width 497 height 521
click at [1152, 706] on span "Run" at bounding box center [1134, 710] width 64 height 17
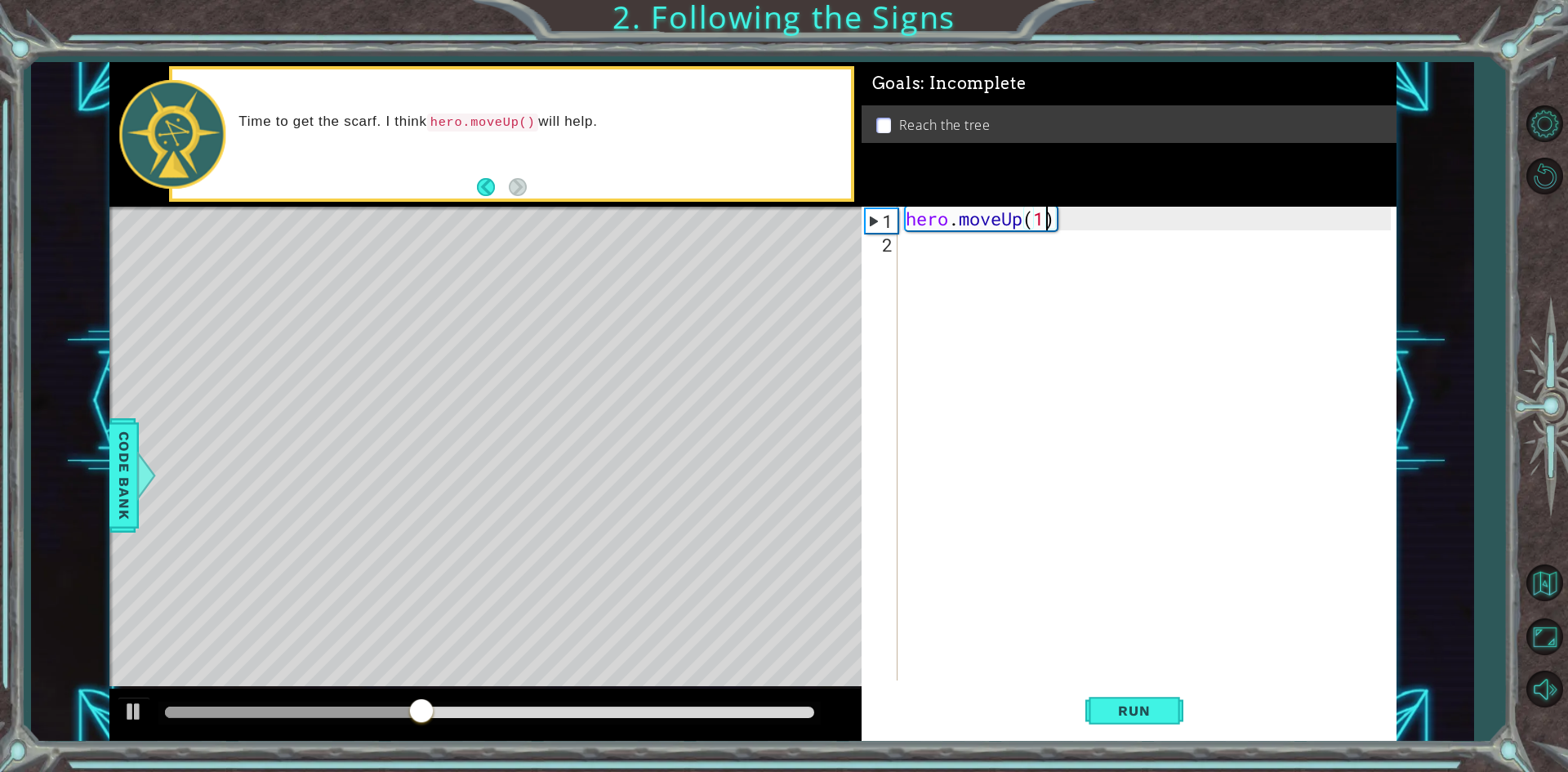
click at [1044, 225] on div "hero . moveUp ( 1 )" at bounding box center [1150, 467] width 497 height 521
type textarea "hero.moveUp(3)"
click at [1169, 713] on button "Run" at bounding box center [1135, 711] width 98 height 53
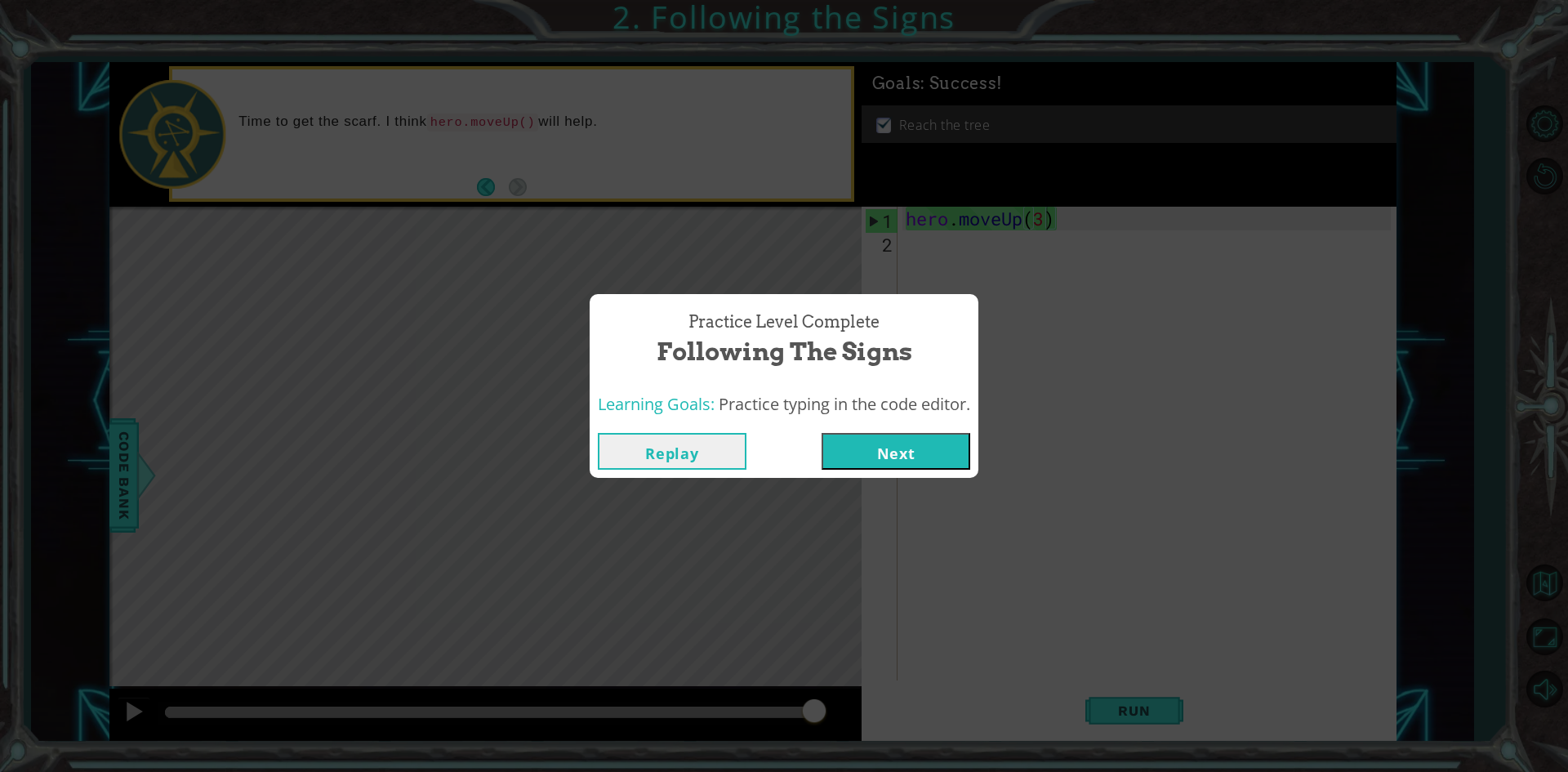
click at [927, 456] on button "Next" at bounding box center [895, 452] width 149 height 37
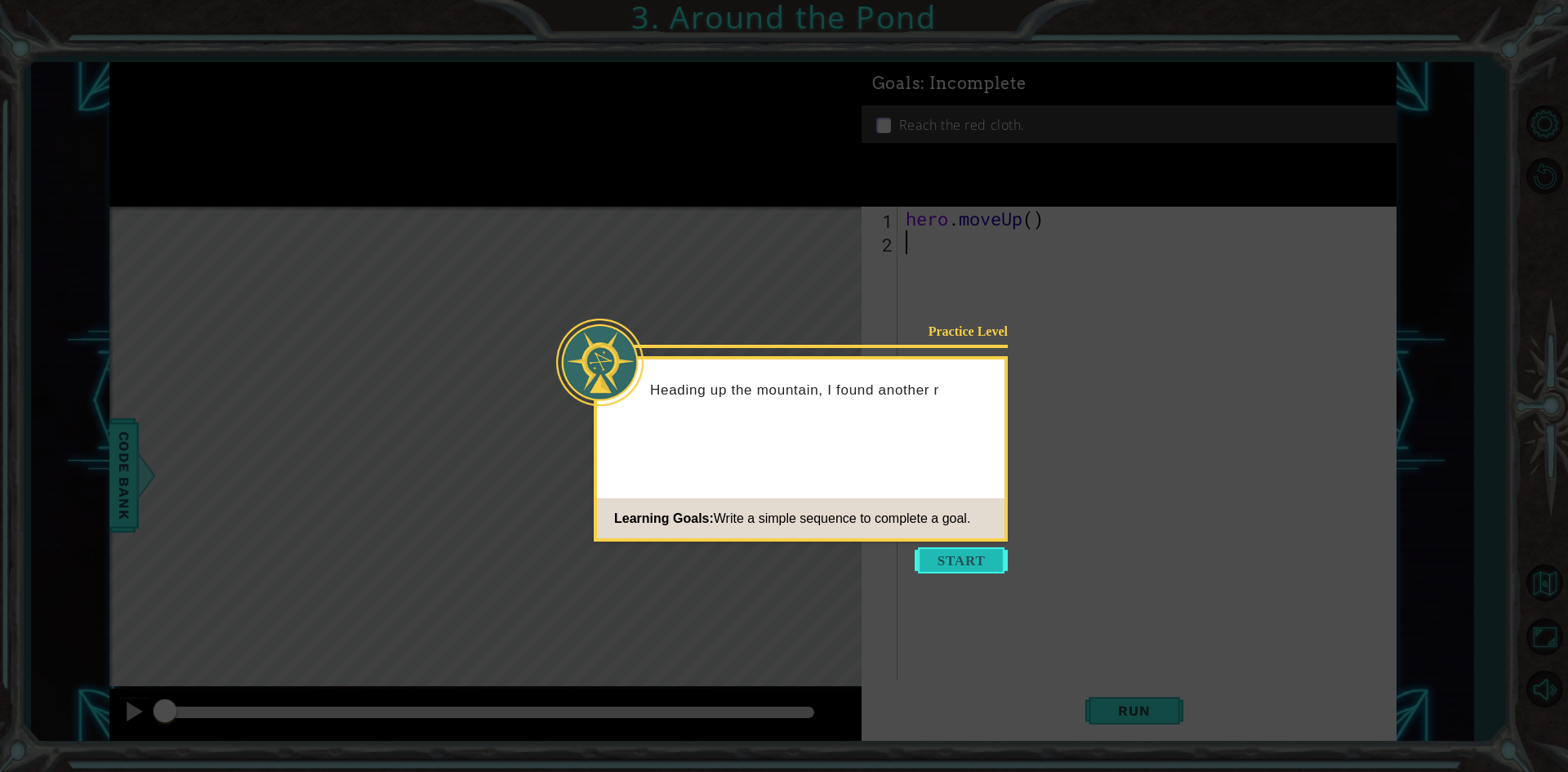
click at [975, 565] on button "Start" at bounding box center [961, 561] width 93 height 26
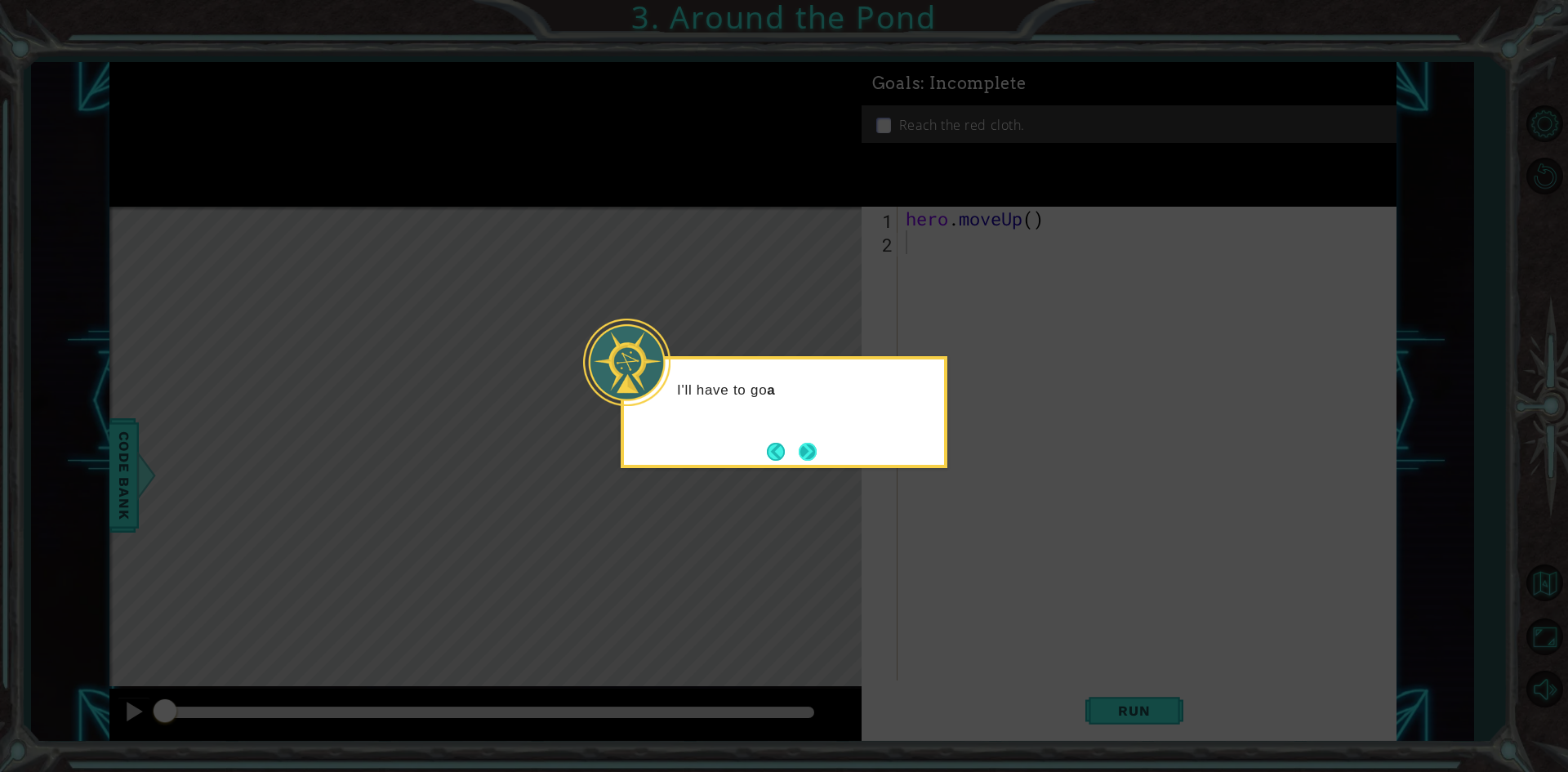
click at [809, 443] on button "Next" at bounding box center [807, 452] width 18 height 18
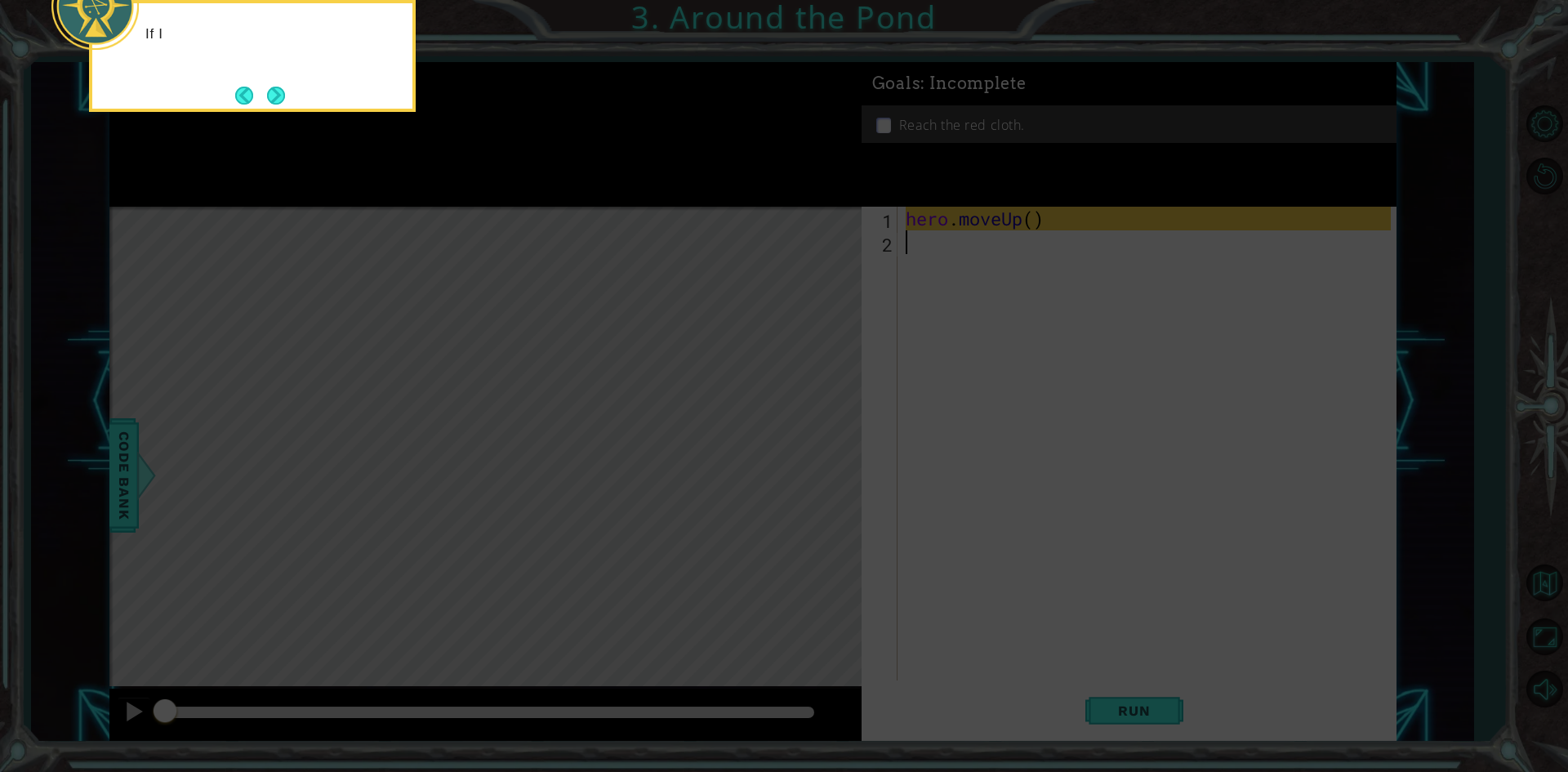
click at [1013, 411] on icon at bounding box center [784, 116] width 1568 height 1313
click at [268, 87] on button "Next" at bounding box center [276, 96] width 18 height 18
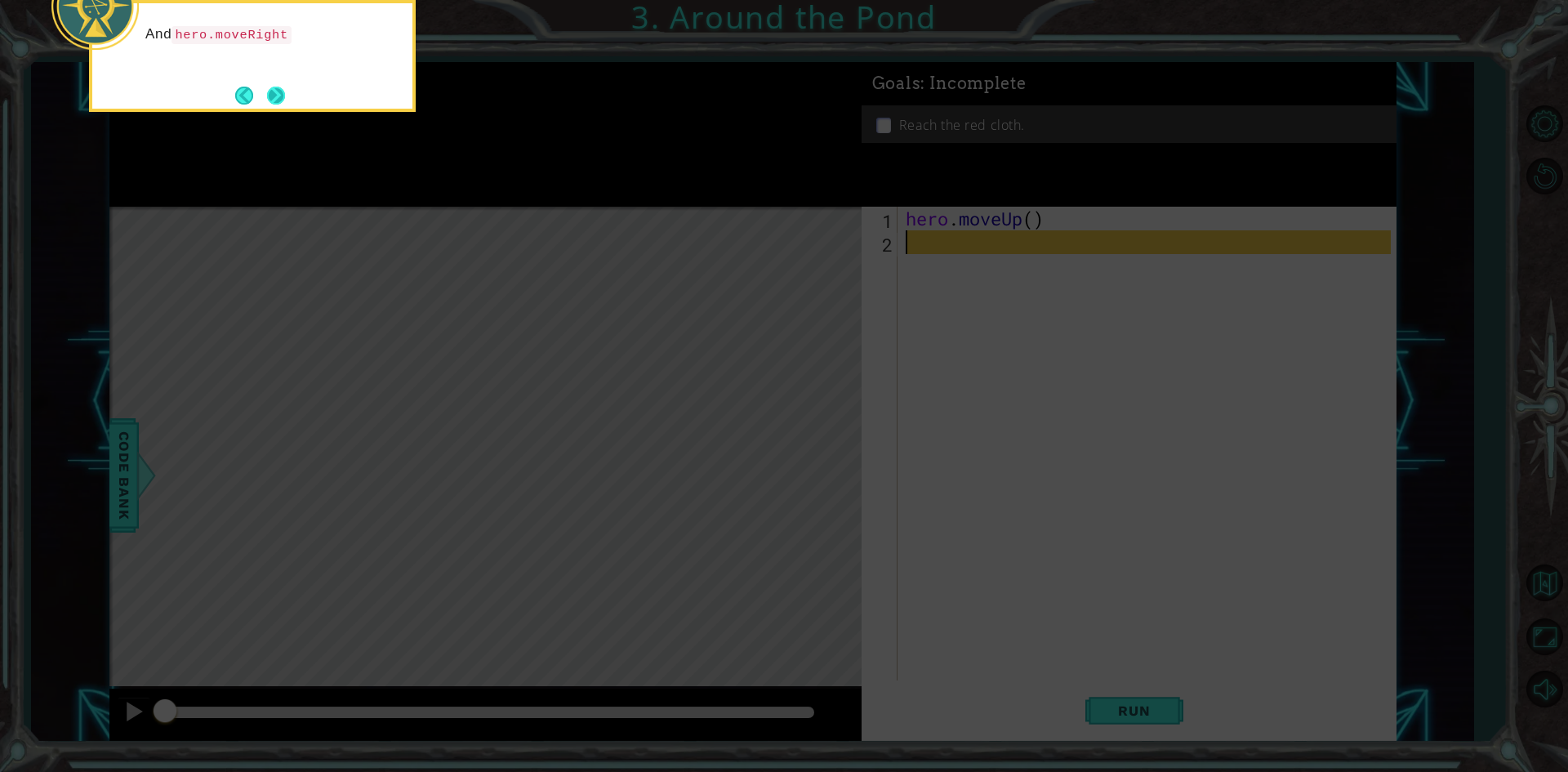
click at [286, 92] on button "Next" at bounding box center [276, 96] width 24 height 24
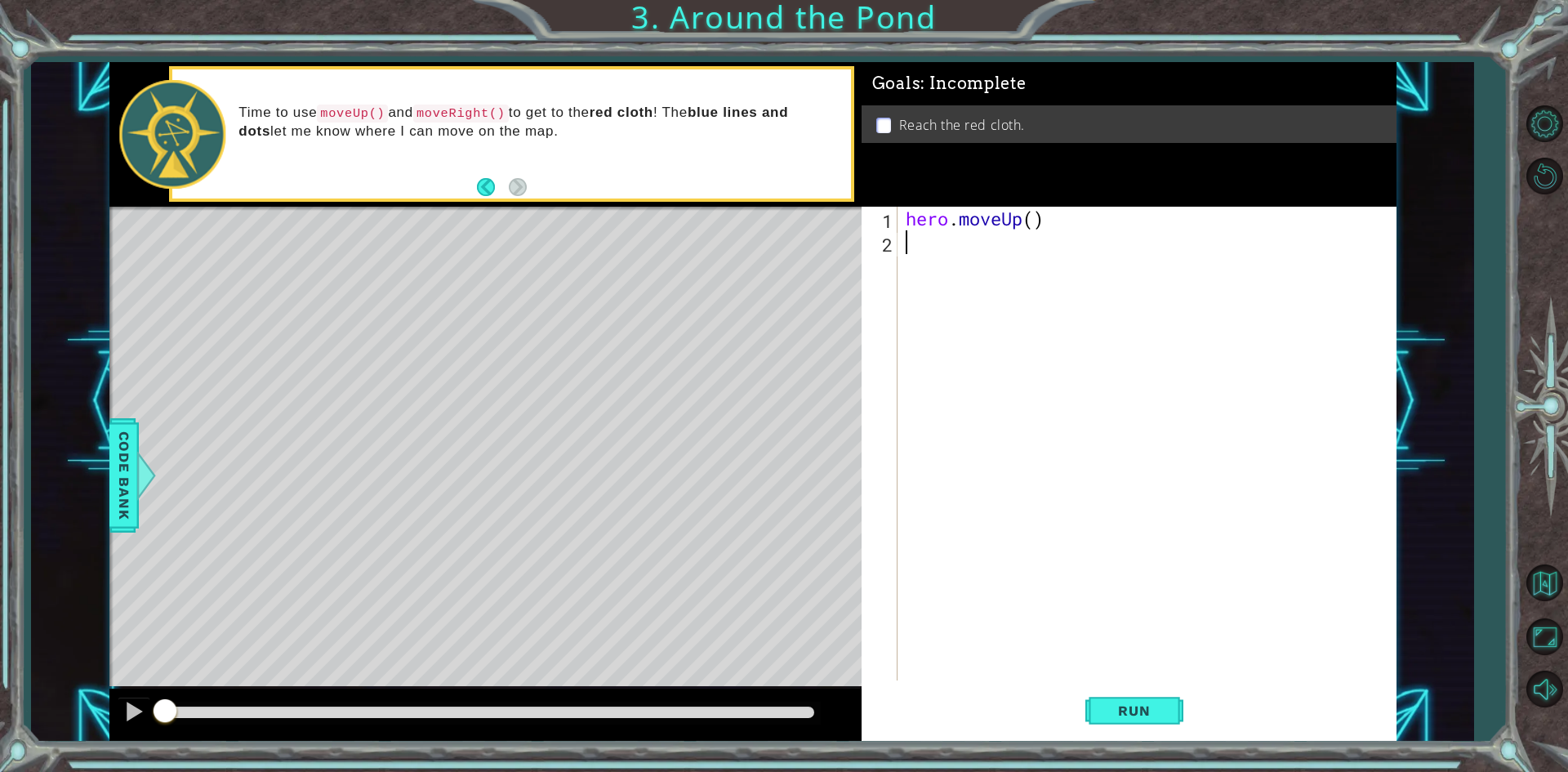
click at [1019, 216] on div "hero . moveUp ( )" at bounding box center [1150, 467] width 497 height 521
click at [1035, 212] on div "hero . moveUp ( )" at bounding box center [1150, 467] width 497 height 521
type textarea "hero.moveUp(2)"
click at [976, 258] on div "hero . moveUp ( 2 )" at bounding box center [1150, 467] width 497 height 521
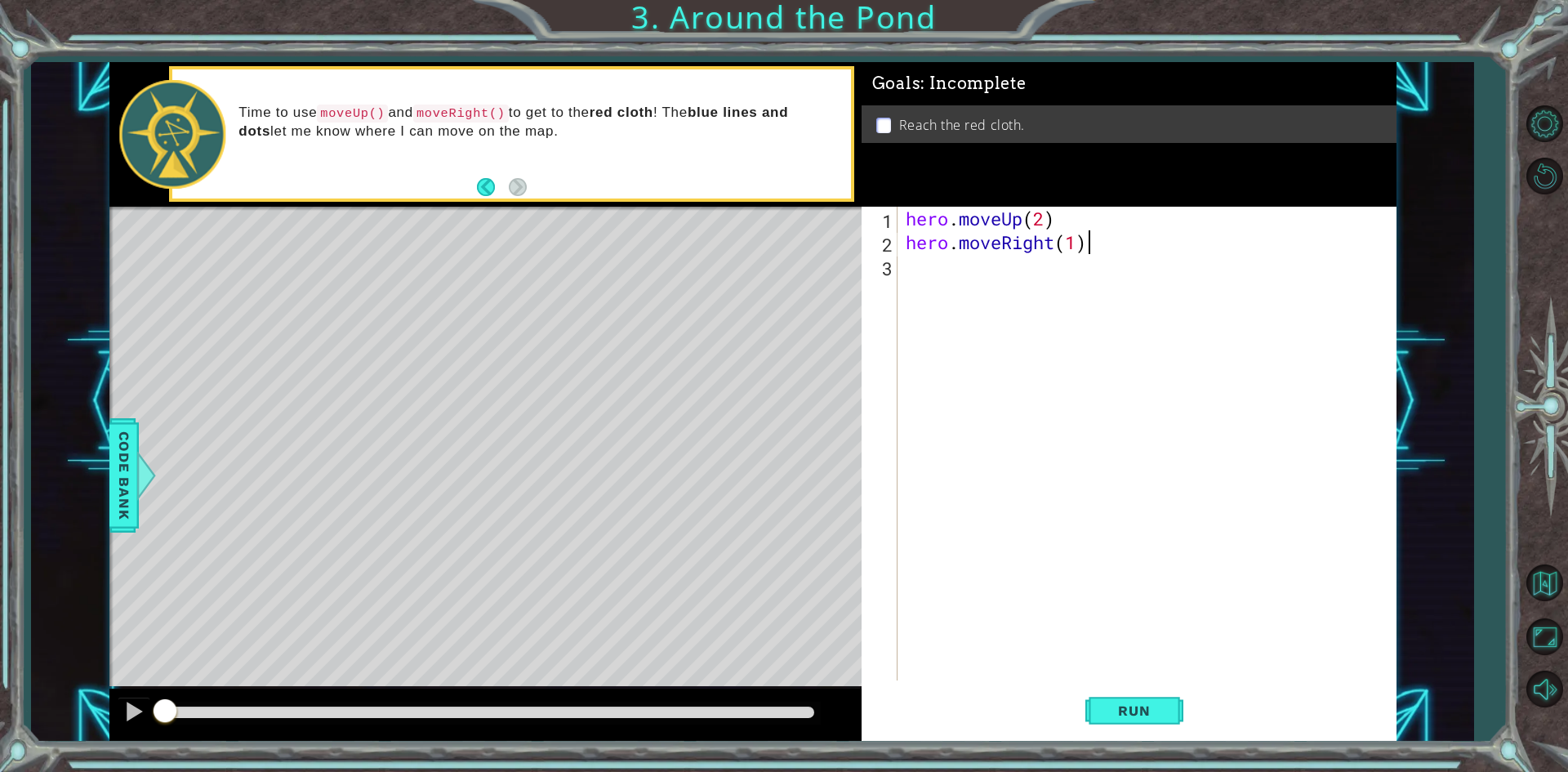
scroll to position [0, 7]
type textarea "hero.moveRight(1)"
click at [1149, 715] on span "Run" at bounding box center [1134, 710] width 64 height 17
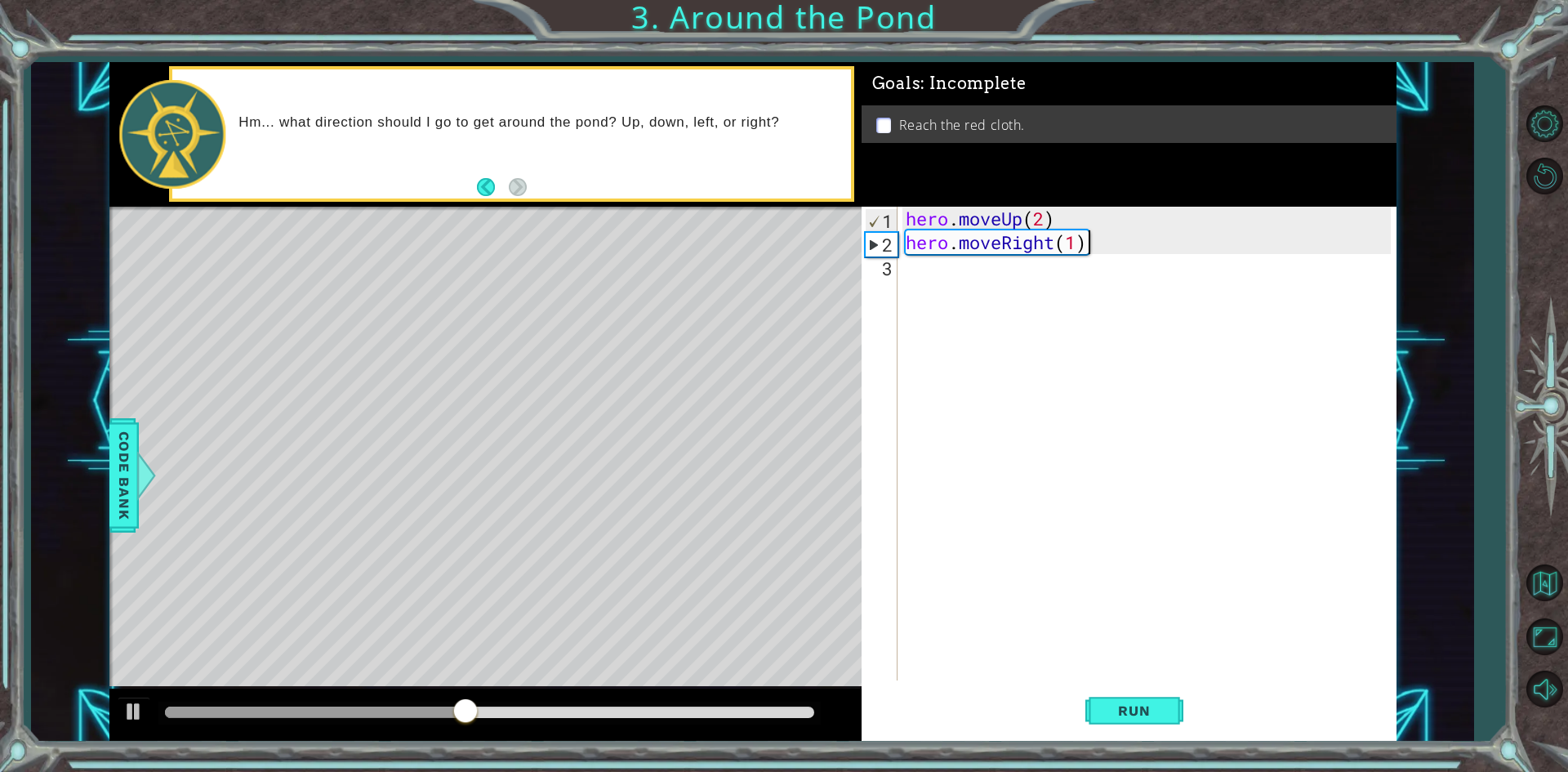
click at [1119, 252] on div "hero . moveUp ( 2 ) hero . moveRight ( 1 )" at bounding box center [1150, 467] width 497 height 521
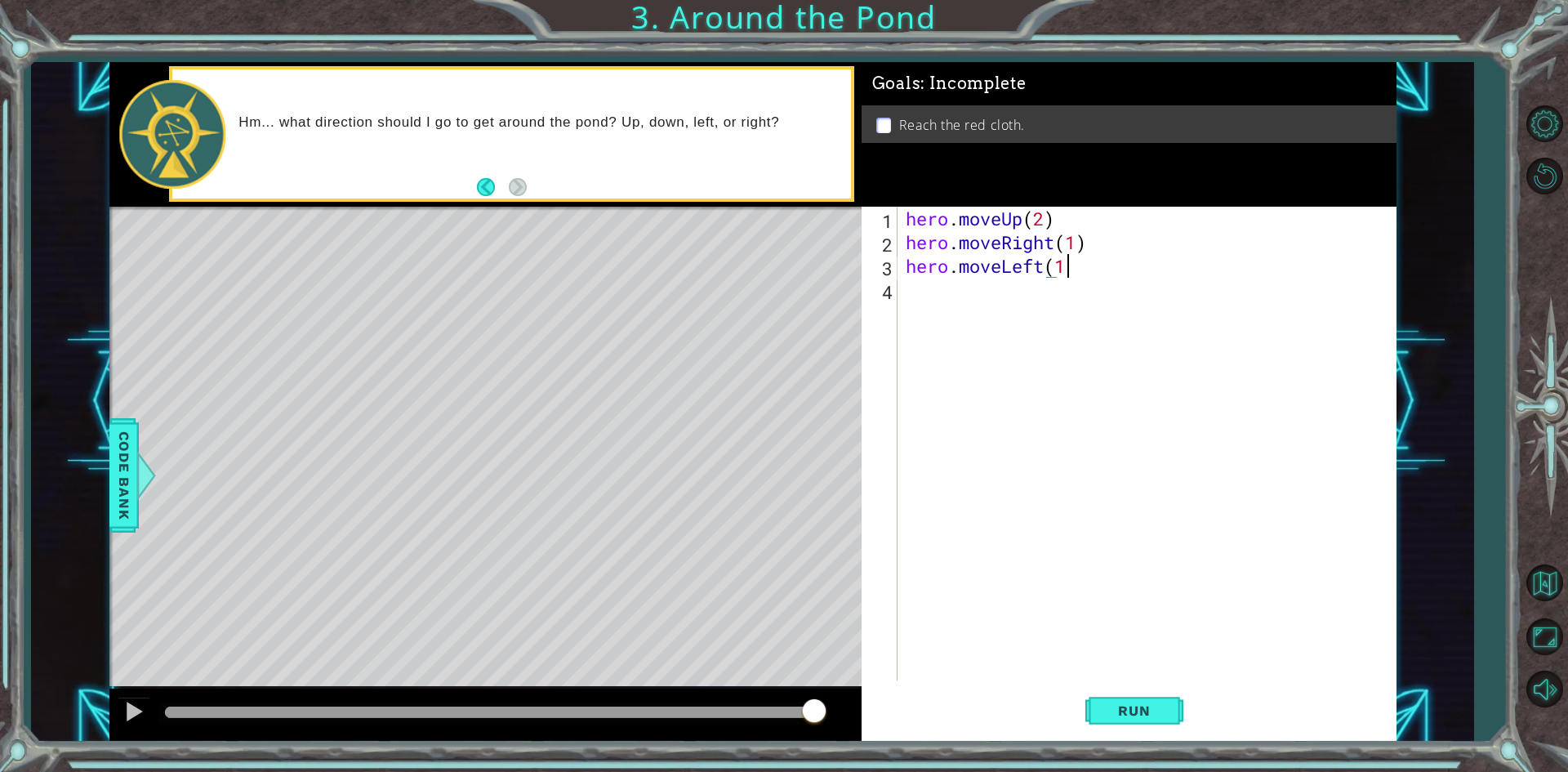
scroll to position [0, 7]
click at [1176, 718] on button "Run" at bounding box center [1135, 711] width 98 height 53
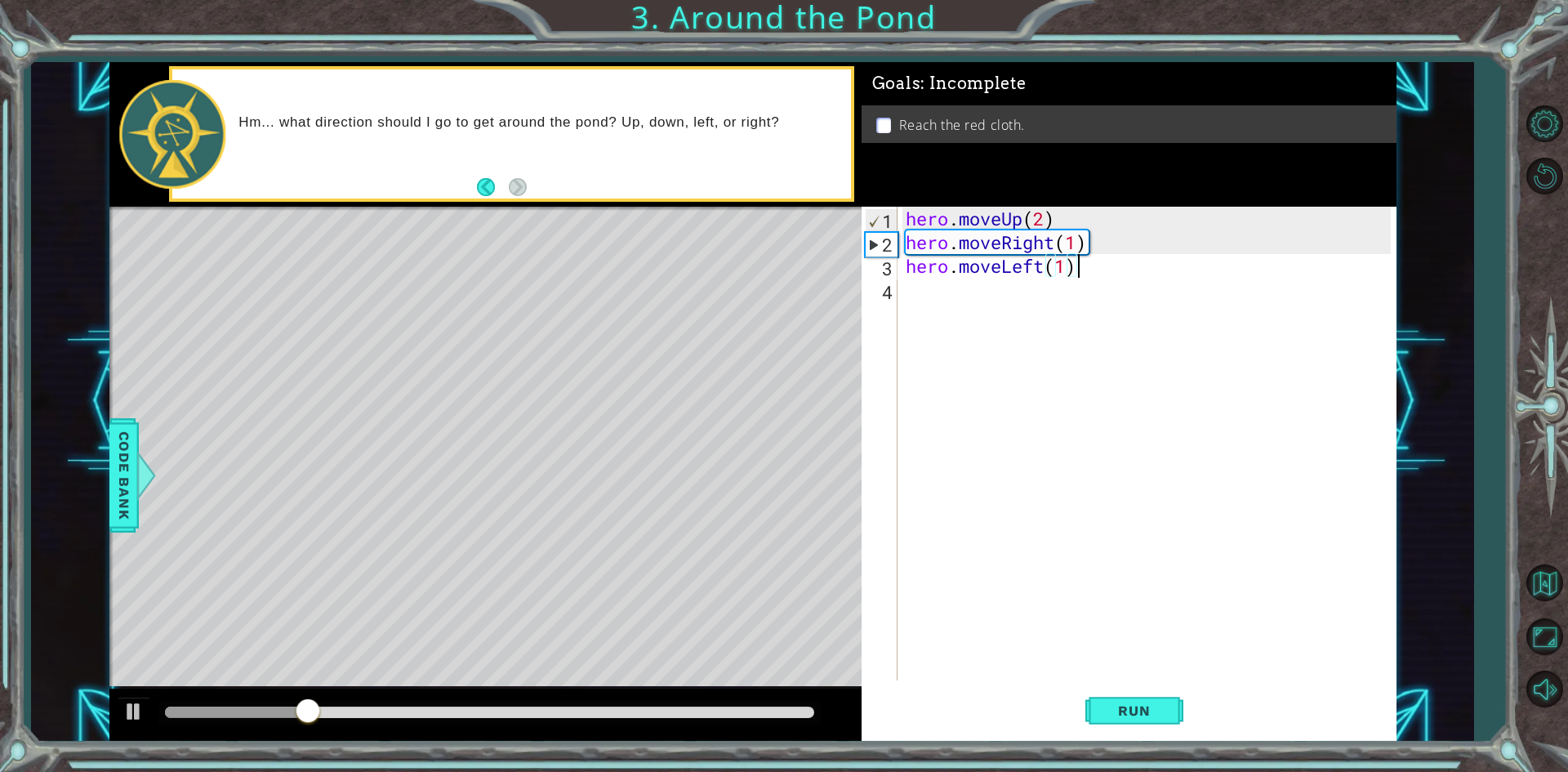
click at [788, 715] on div at bounding box center [490, 712] width 649 height 11
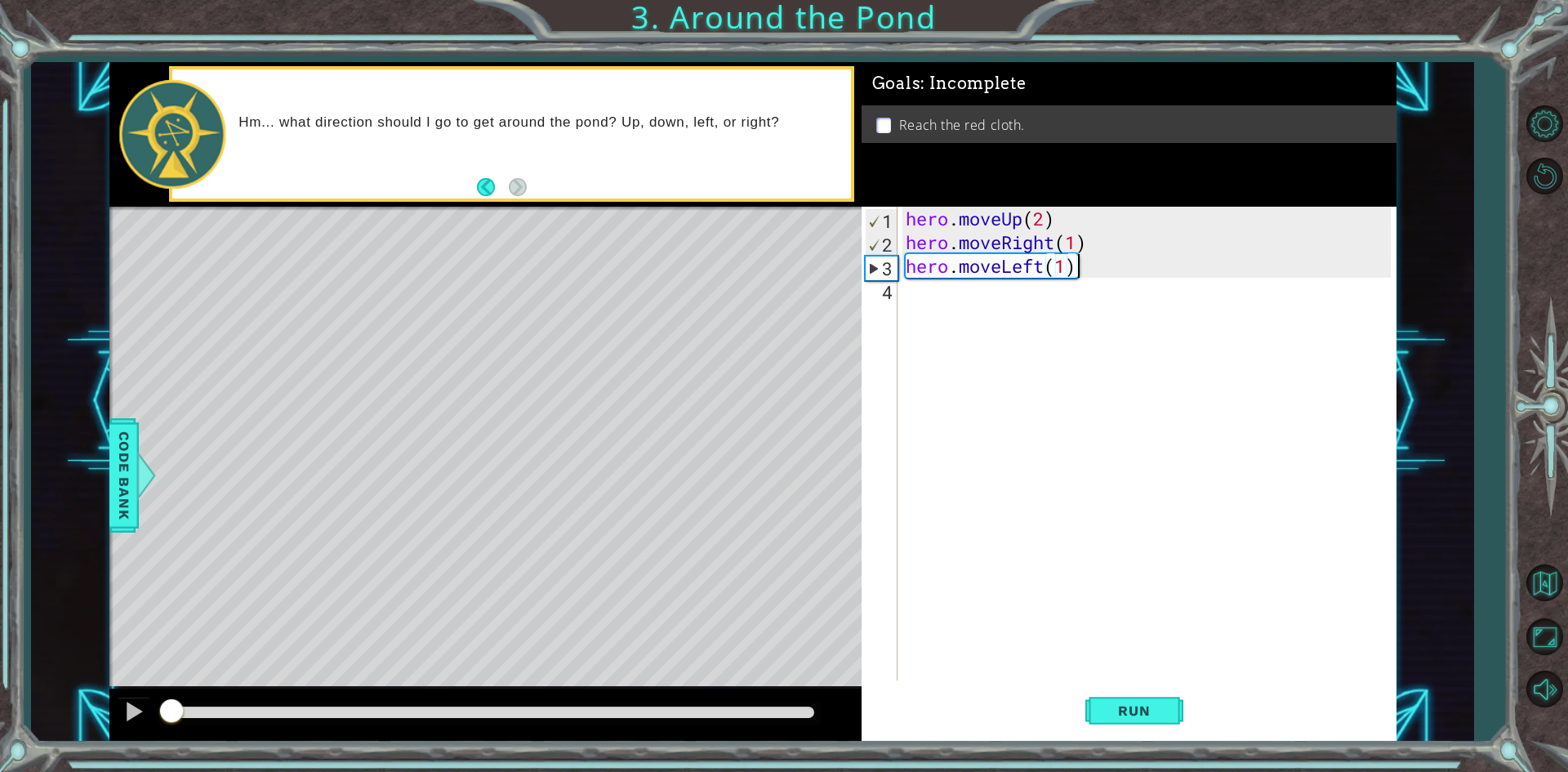
click at [809, 712] on div at bounding box center [490, 712] width 649 height 11
drag, startPoint x: 767, startPoint y: 711, endPoint x: 719, endPoint y: 708, distance: 48.1
click at [766, 711] on div at bounding box center [467, 712] width 604 height 11
click at [716, 707] on div at bounding box center [441, 712] width 552 height 11
drag, startPoint x: 655, startPoint y: 709, endPoint x: 527, endPoint y: 715, distance: 128.1
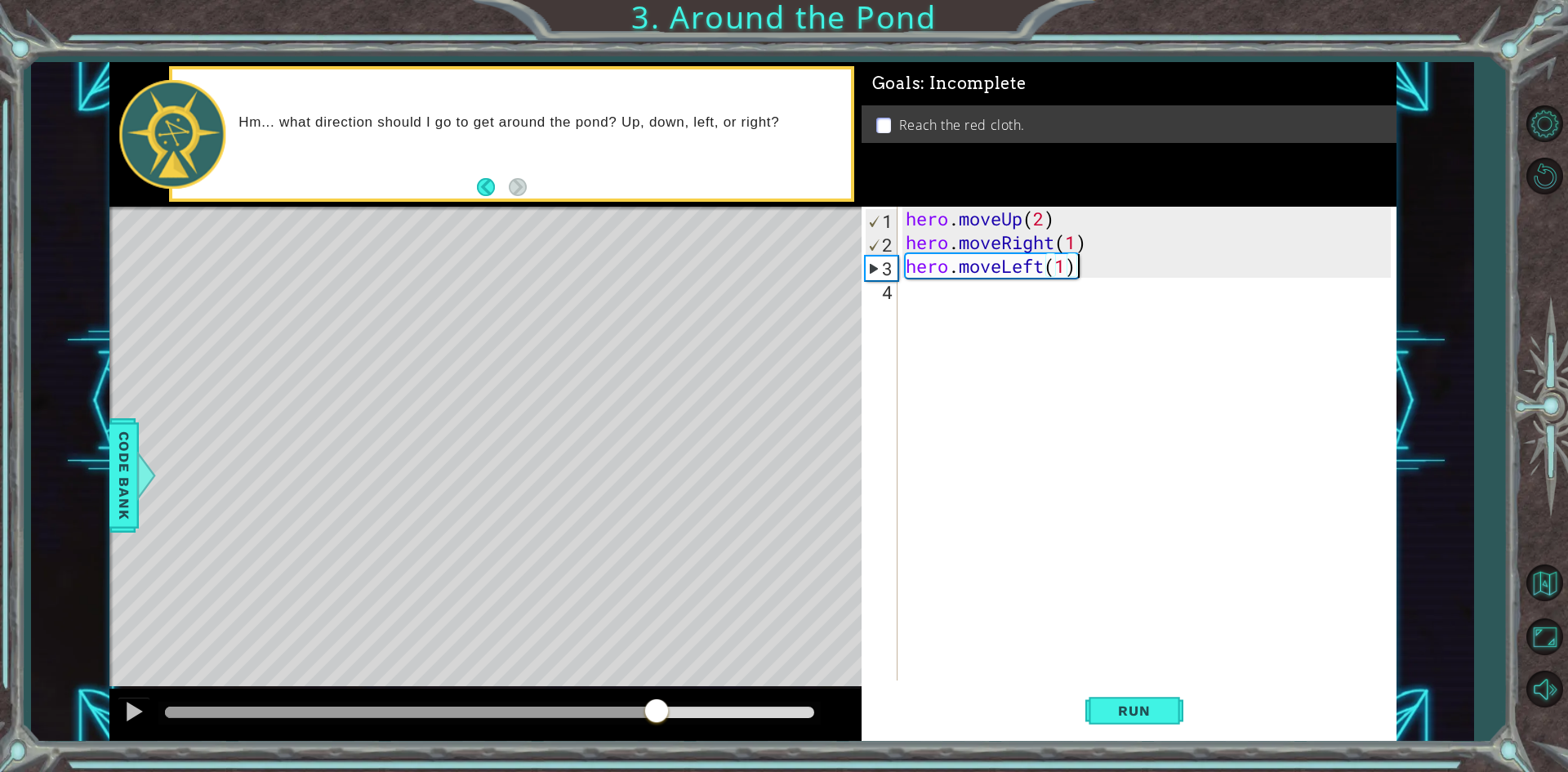
click at [622, 715] on div at bounding box center [411, 712] width 492 height 11
click at [137, 710] on div at bounding box center [134, 711] width 21 height 21
click at [506, 712] on div at bounding box center [452, 712] width 573 height 11
click at [144, 707] on div at bounding box center [134, 711] width 21 height 21
click at [1143, 715] on span "Run" at bounding box center [1134, 710] width 64 height 17
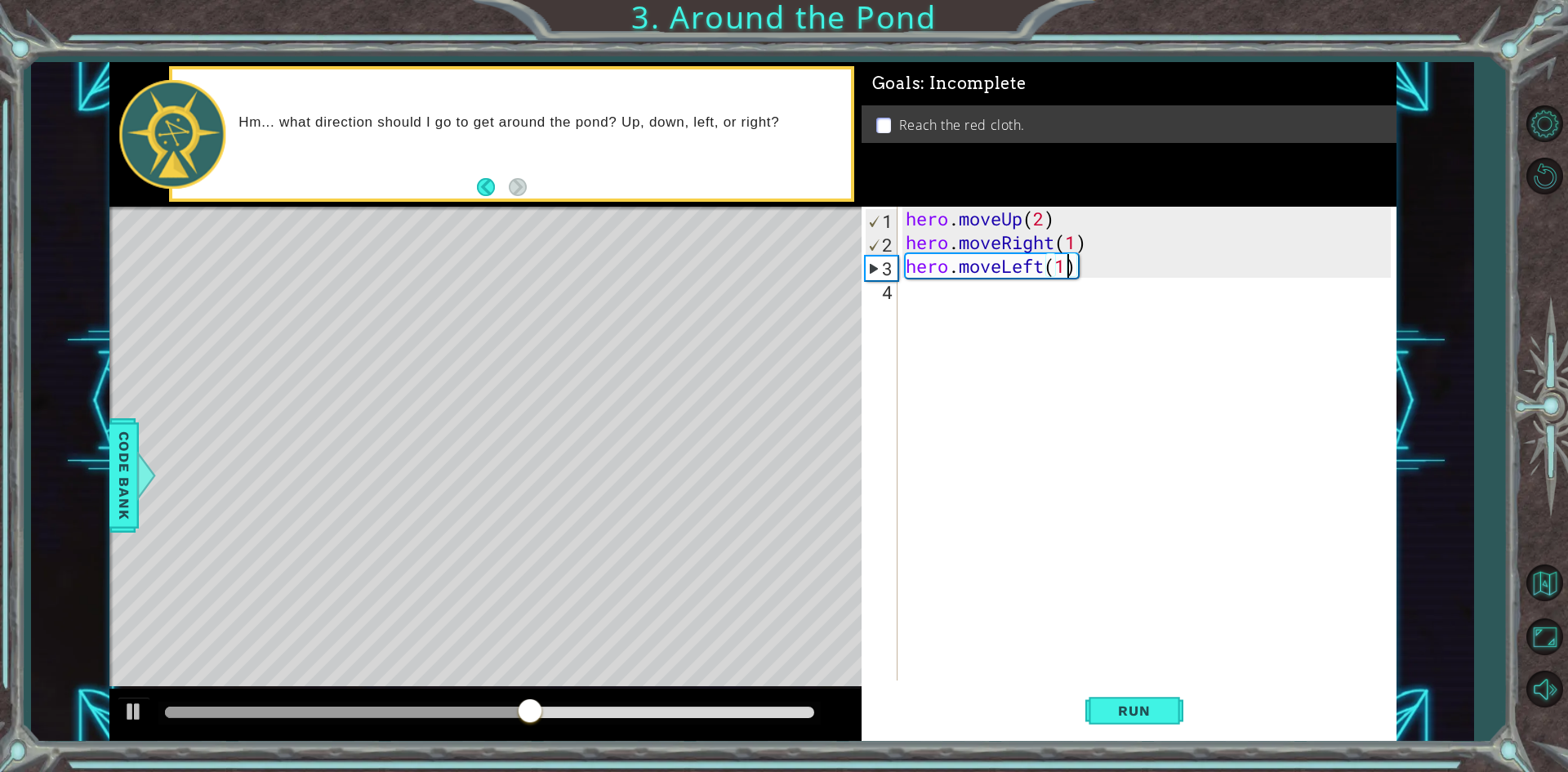
click at [1069, 267] on div "hero . moveUp ( 2 ) hero . moveRight ( 1 ) hero . moveLeft ( 1 )" at bounding box center [1150, 467] width 497 height 521
drag, startPoint x: 1048, startPoint y: 273, endPoint x: 1007, endPoint y: 276, distance: 41.1
click at [1007, 276] on div "hero . moveUp ( 2 ) hero . moveRight ( 1 ) hero . moveLeft ( 1 )" at bounding box center [1150, 467] width 497 height 521
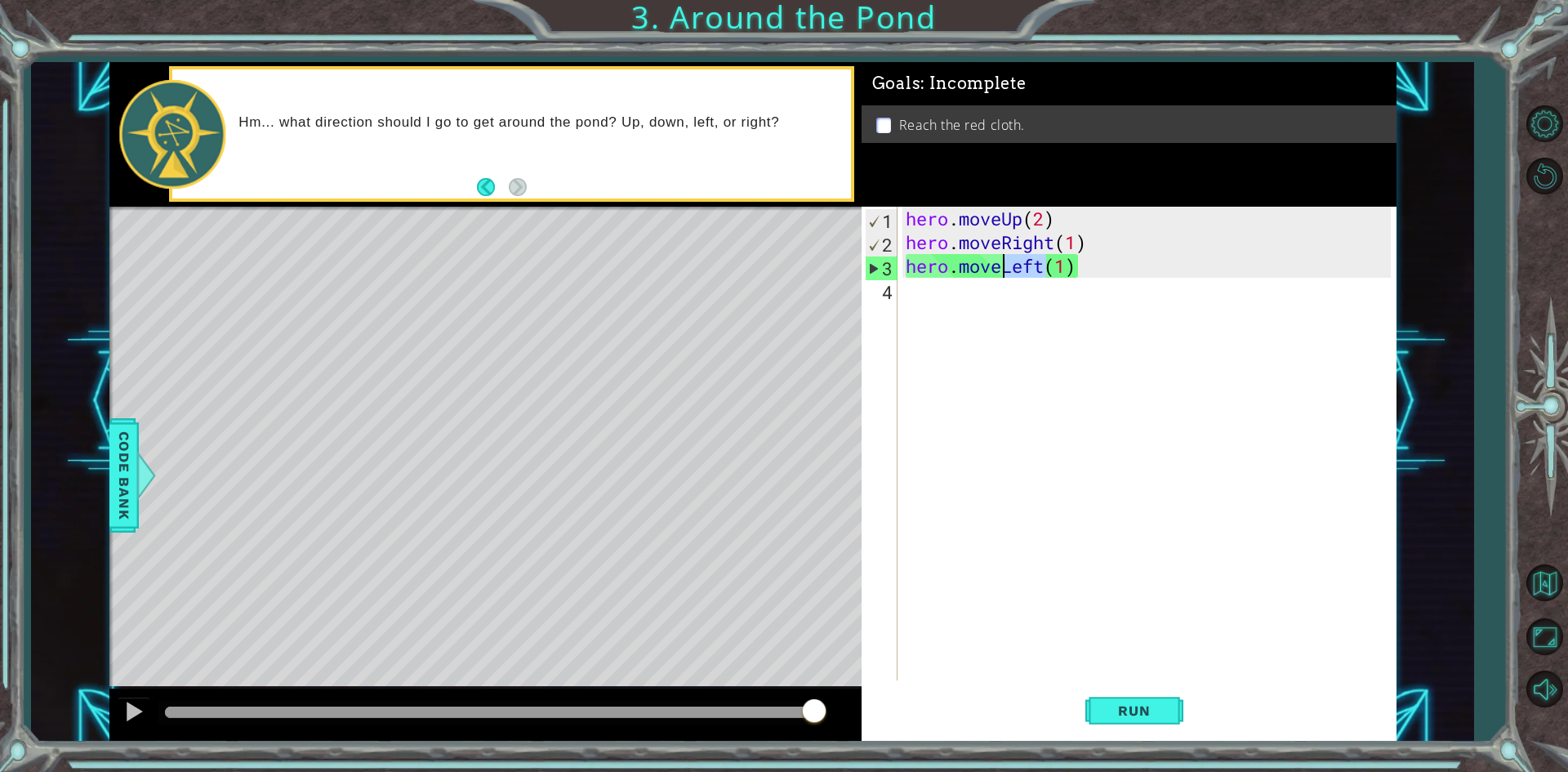
scroll to position [0, 5]
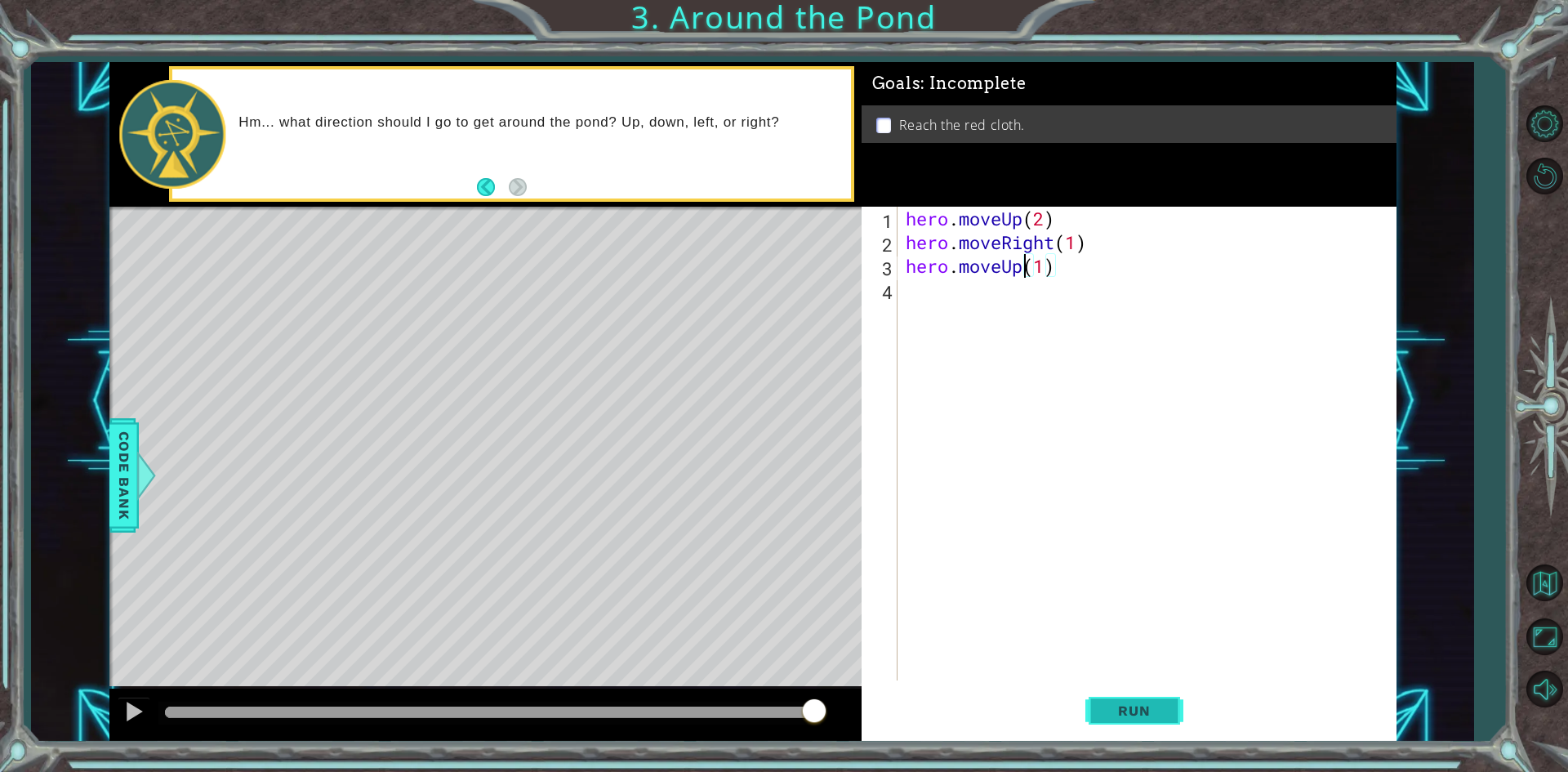
type textarea "hero.moveUp(1)"
click at [1158, 703] on span "Run" at bounding box center [1134, 710] width 64 height 17
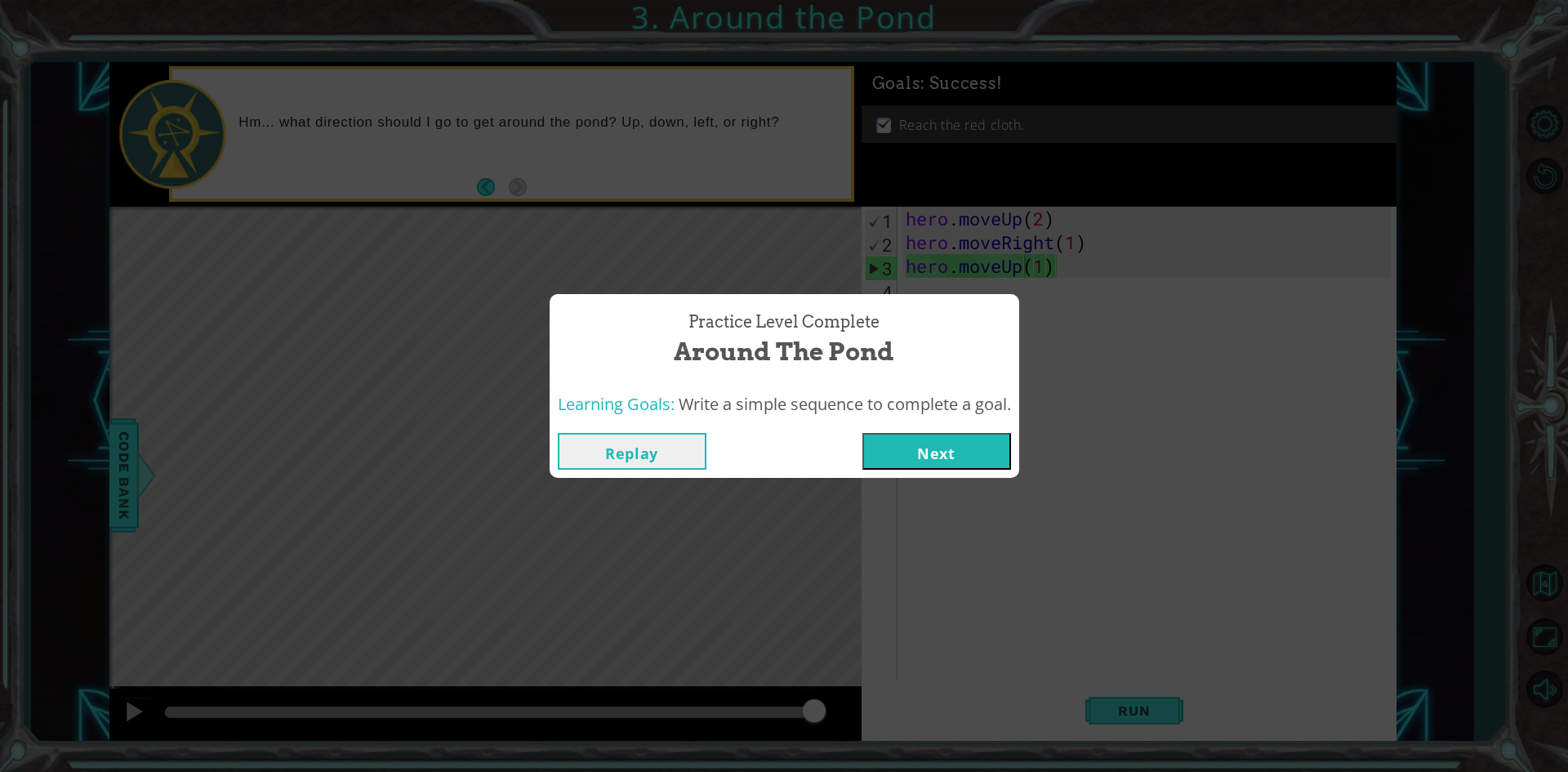
click at [901, 453] on button "Next" at bounding box center [936, 452] width 149 height 37
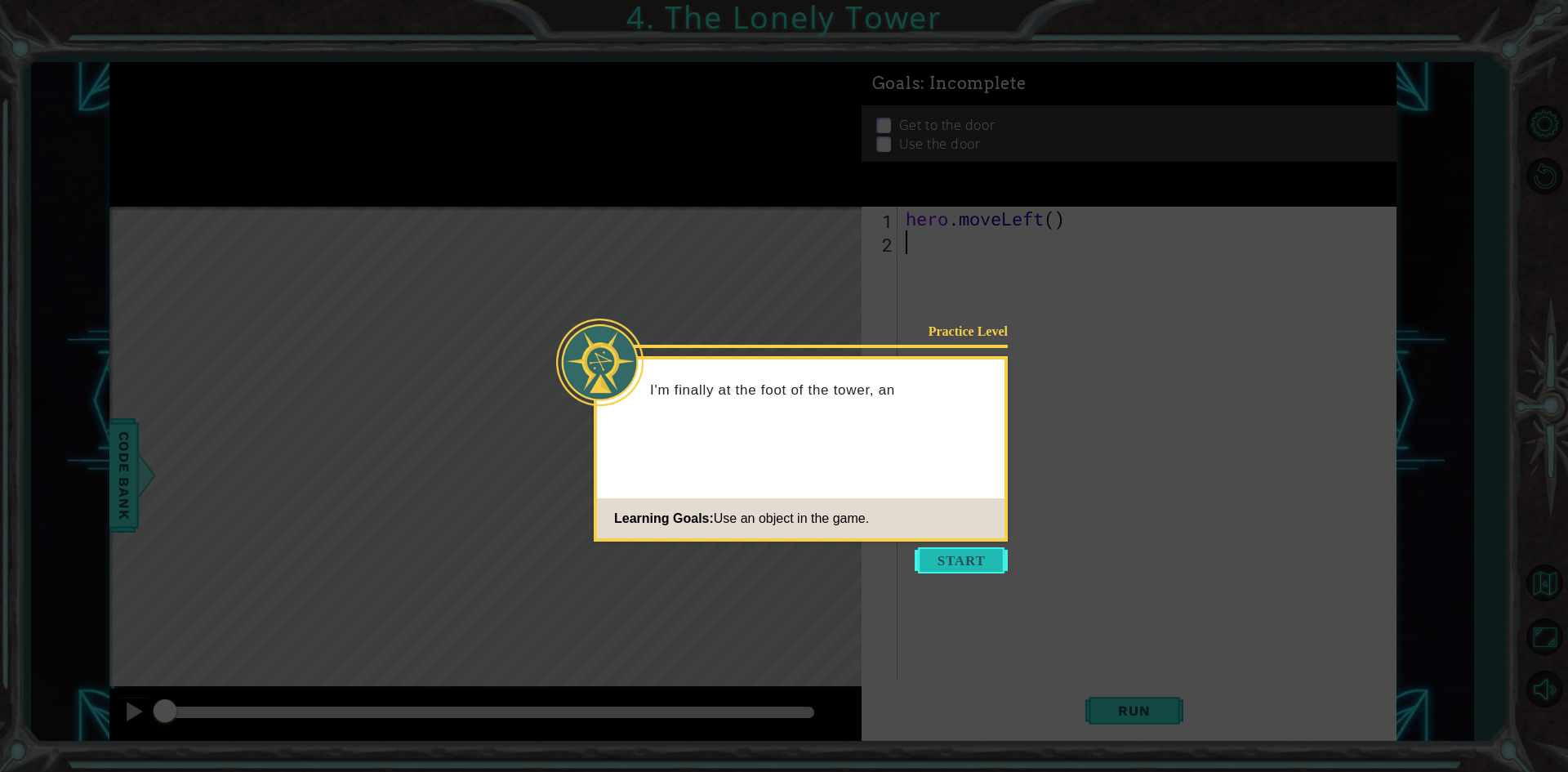
click at [927, 561] on button "Start" at bounding box center [961, 561] width 93 height 26
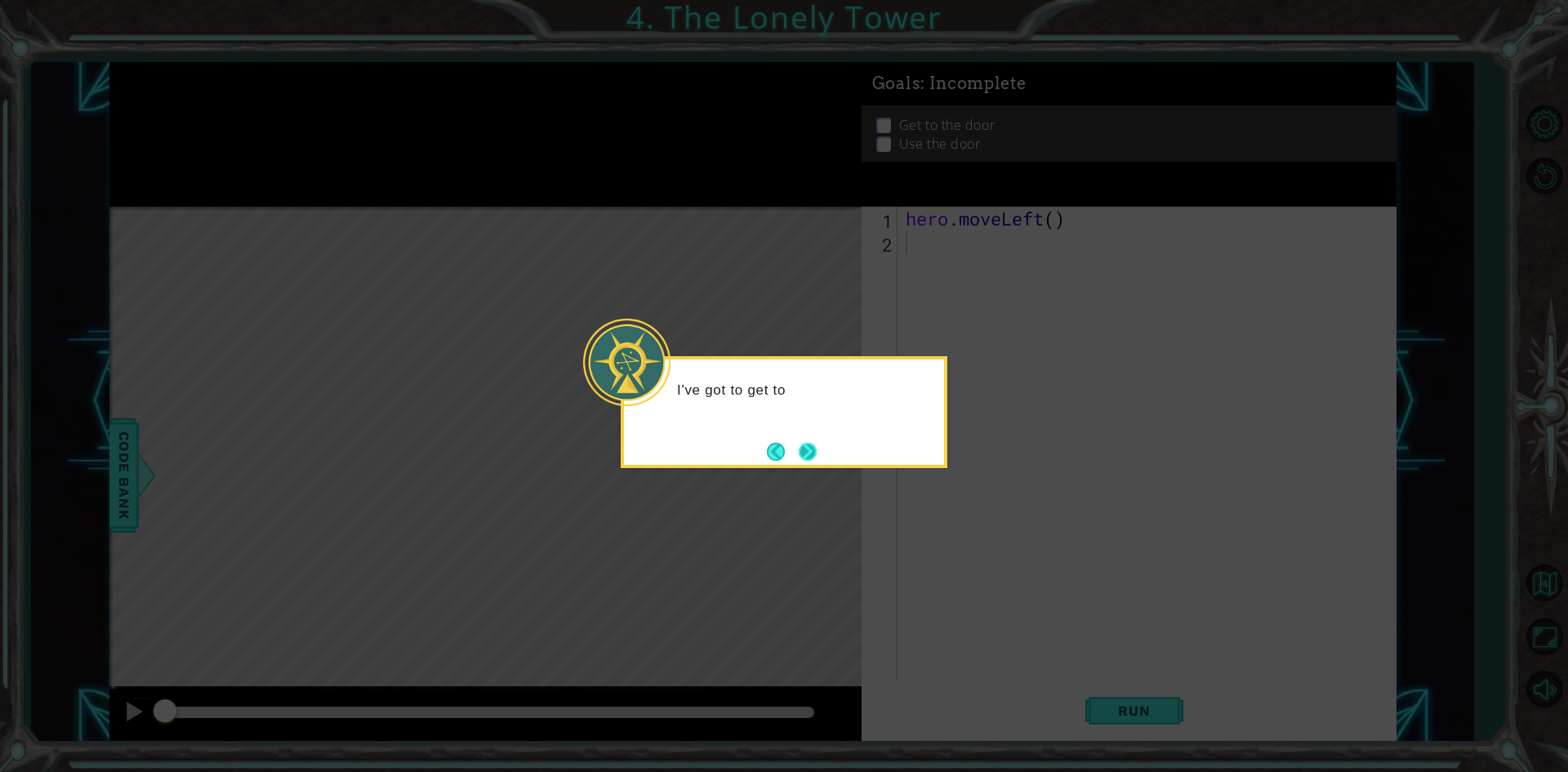
click at [803, 443] on button "Next" at bounding box center [807, 452] width 18 height 18
click at [799, 443] on button "Next" at bounding box center [807, 452] width 18 height 18
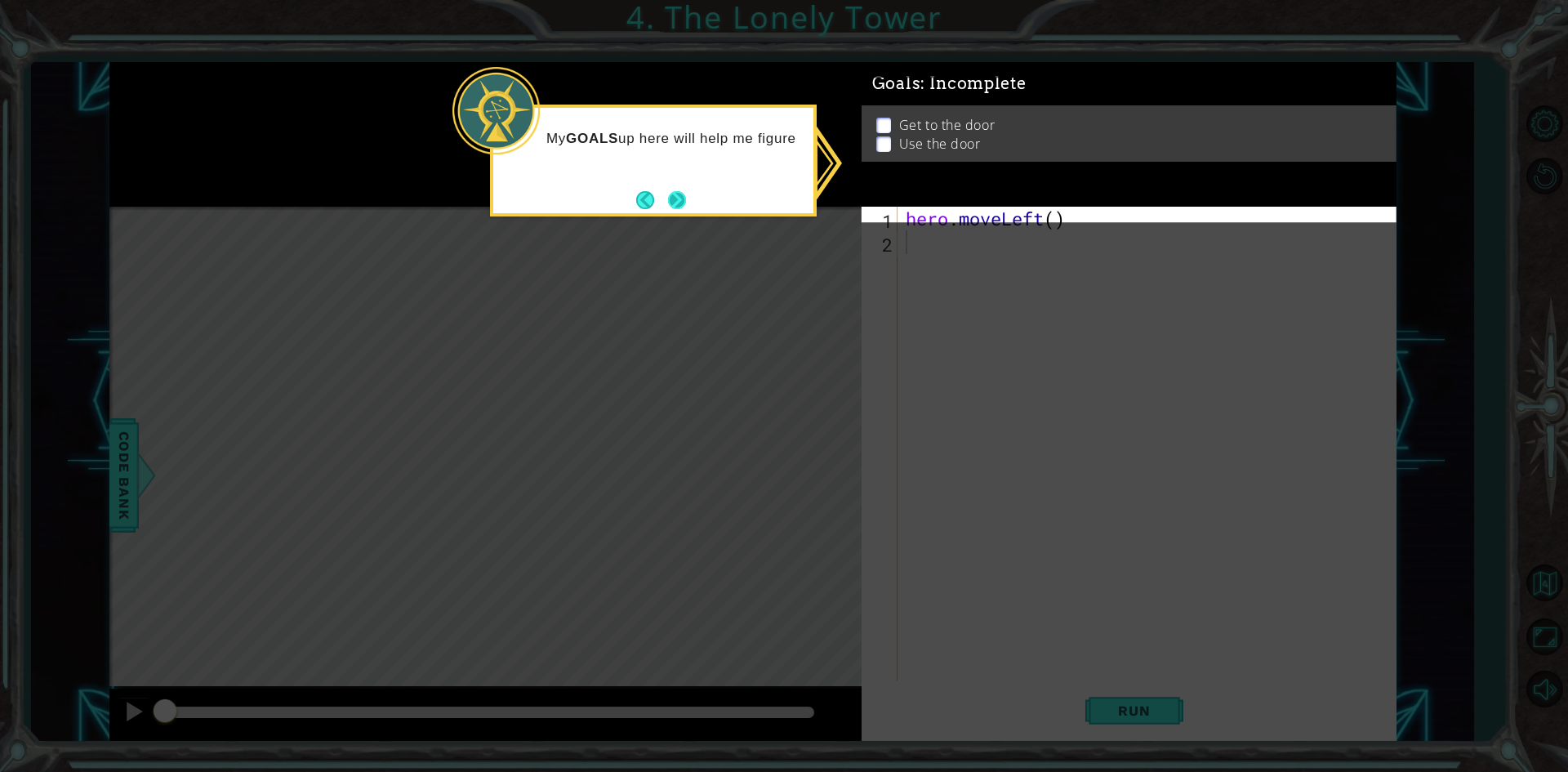
click at [685, 202] on button "Next" at bounding box center [677, 200] width 18 height 18
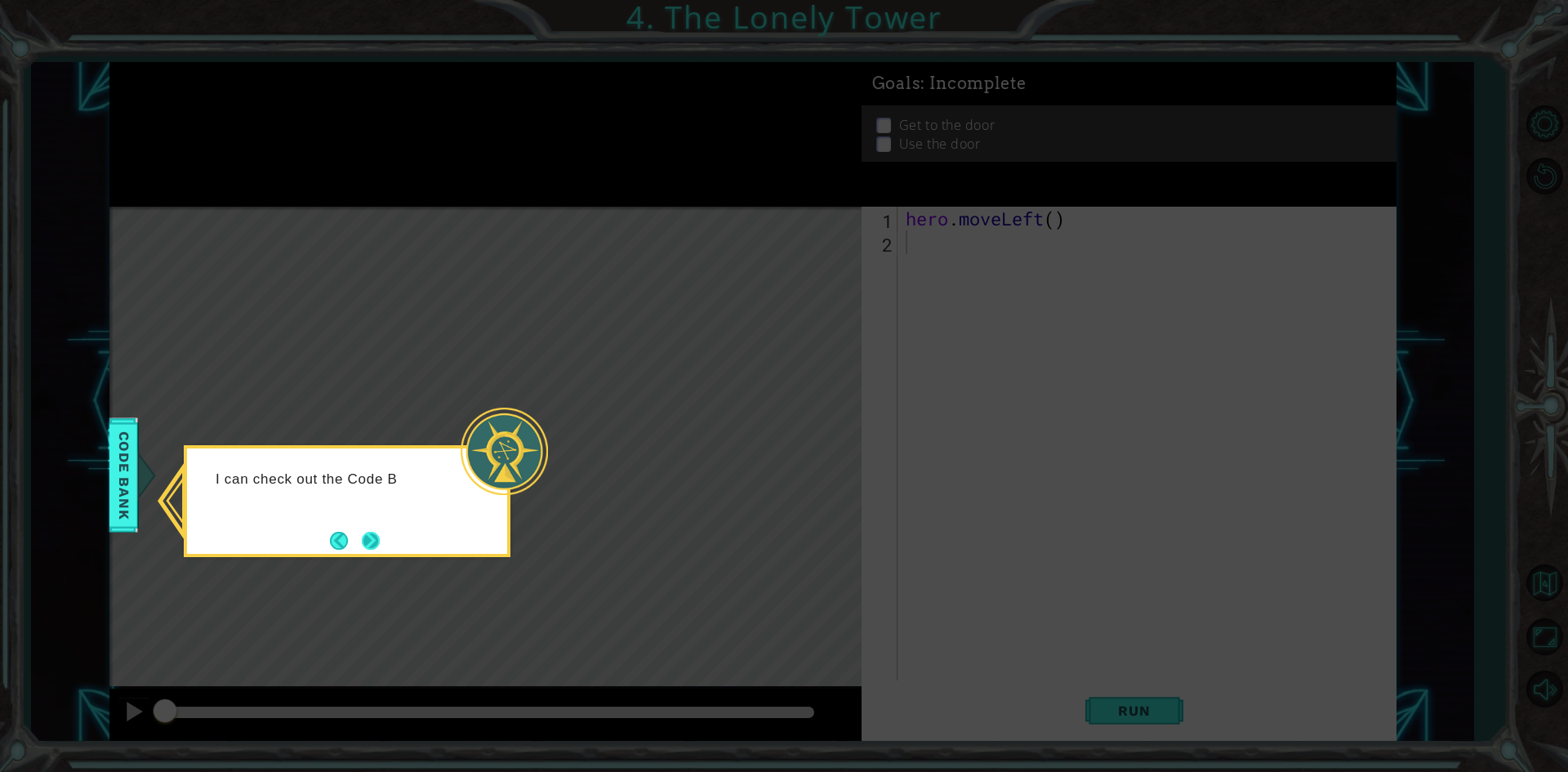
click at [366, 540] on button "Next" at bounding box center [371, 540] width 18 height 18
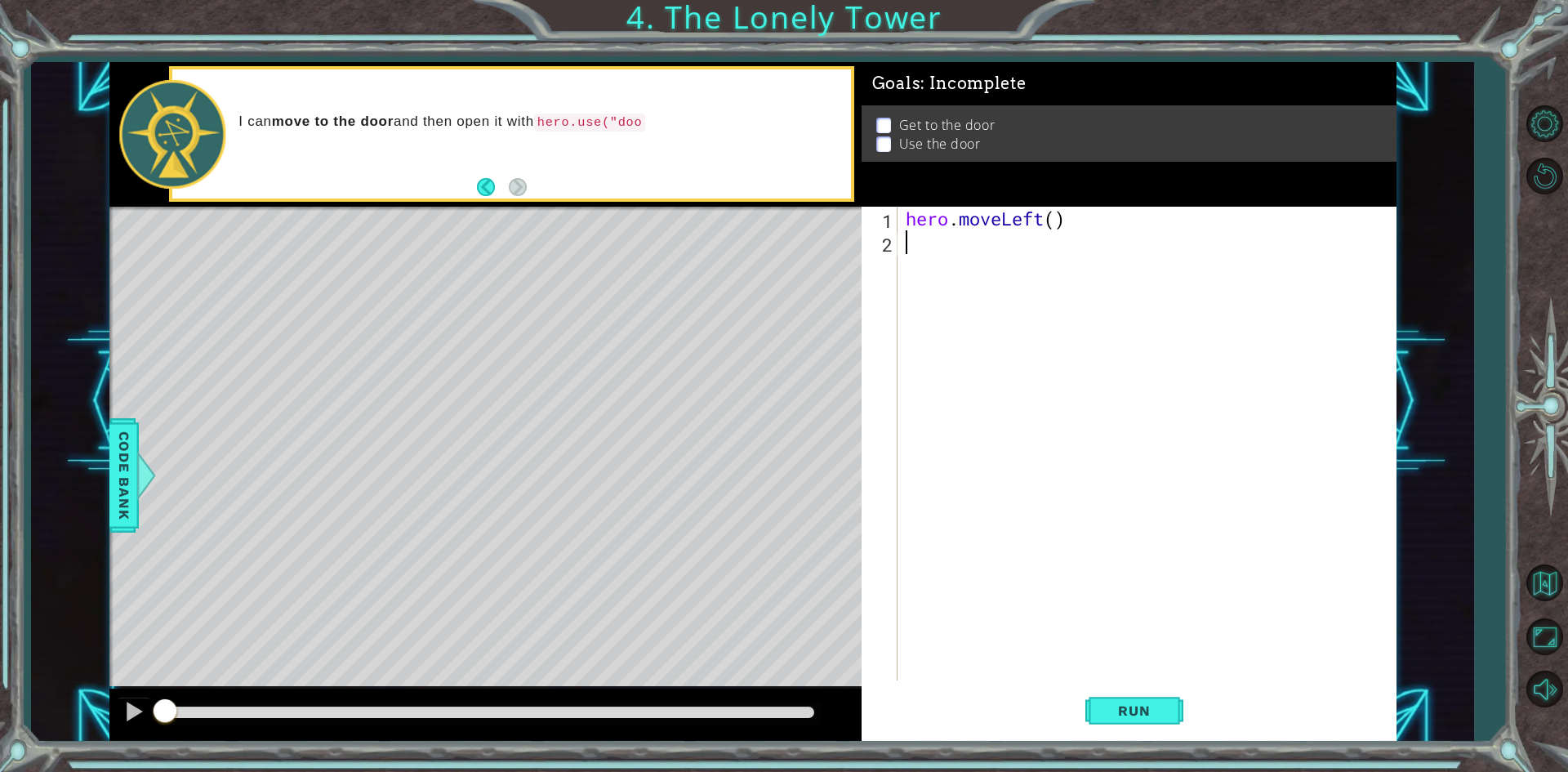
click at [1060, 215] on div "hero . moveLeft ( )" at bounding box center [1150, 467] width 497 height 521
type textarea "hero.moveLeft(2)"
click at [1100, 211] on div "hero . moveLeft ( 2 )" at bounding box center [1150, 467] width 497 height 521
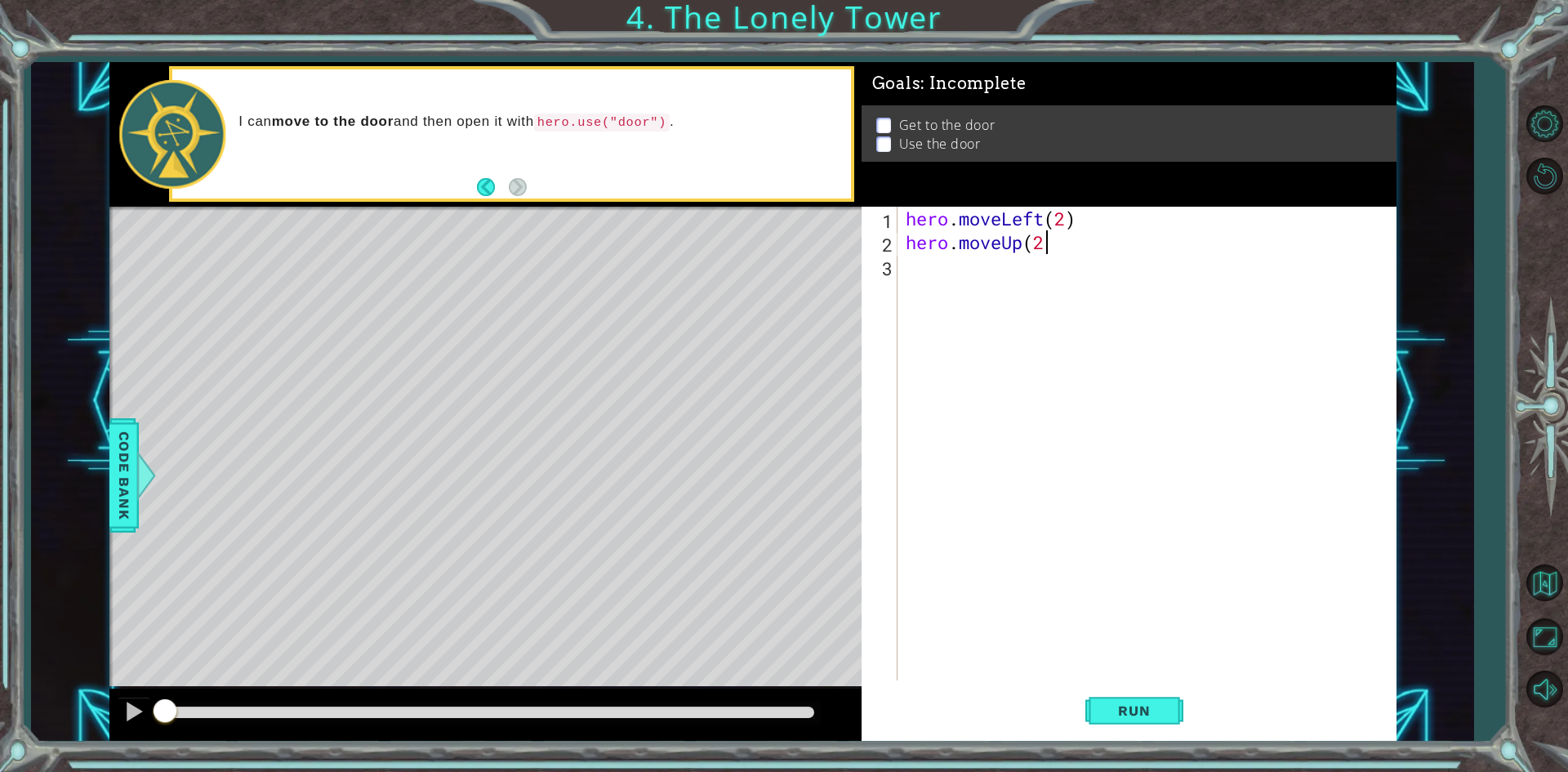
type textarea "hero.moveUp(2)"
type textarea "hero.moveRight(2)"
type textarea "hero.use("door")"
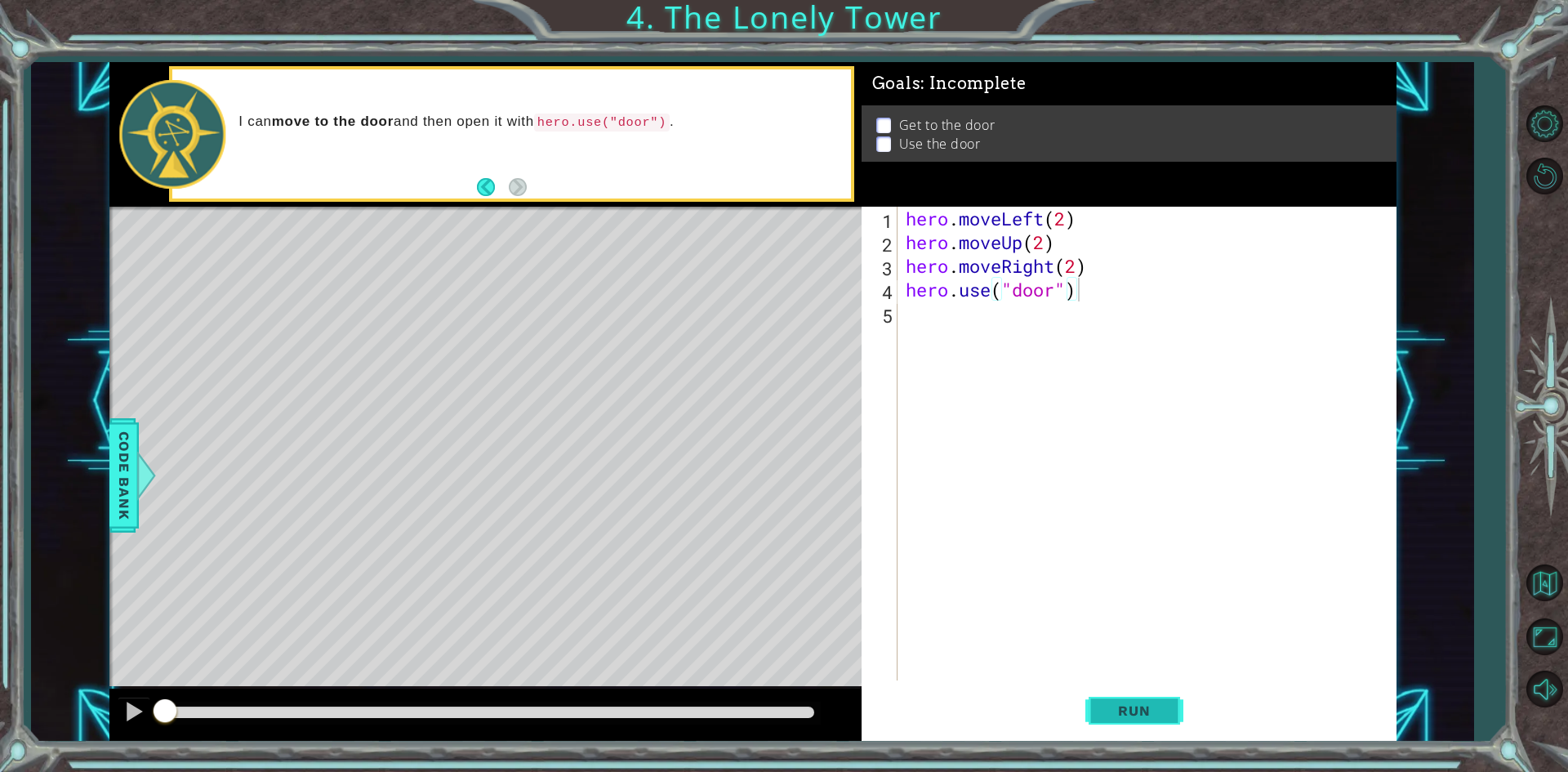
click at [1142, 722] on button "Run" at bounding box center [1135, 711] width 98 height 53
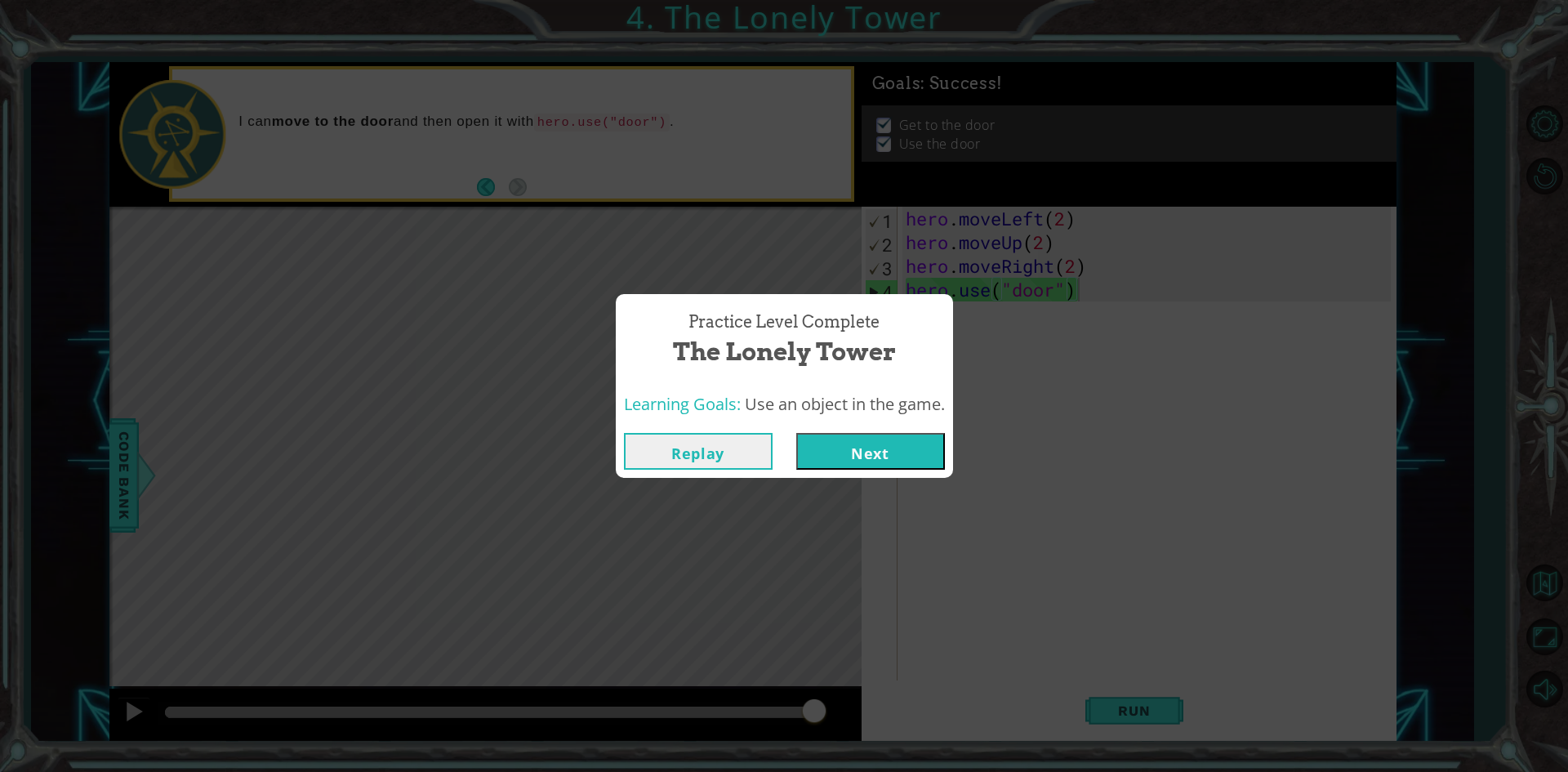
click at [909, 453] on button "Next" at bounding box center [870, 452] width 149 height 37
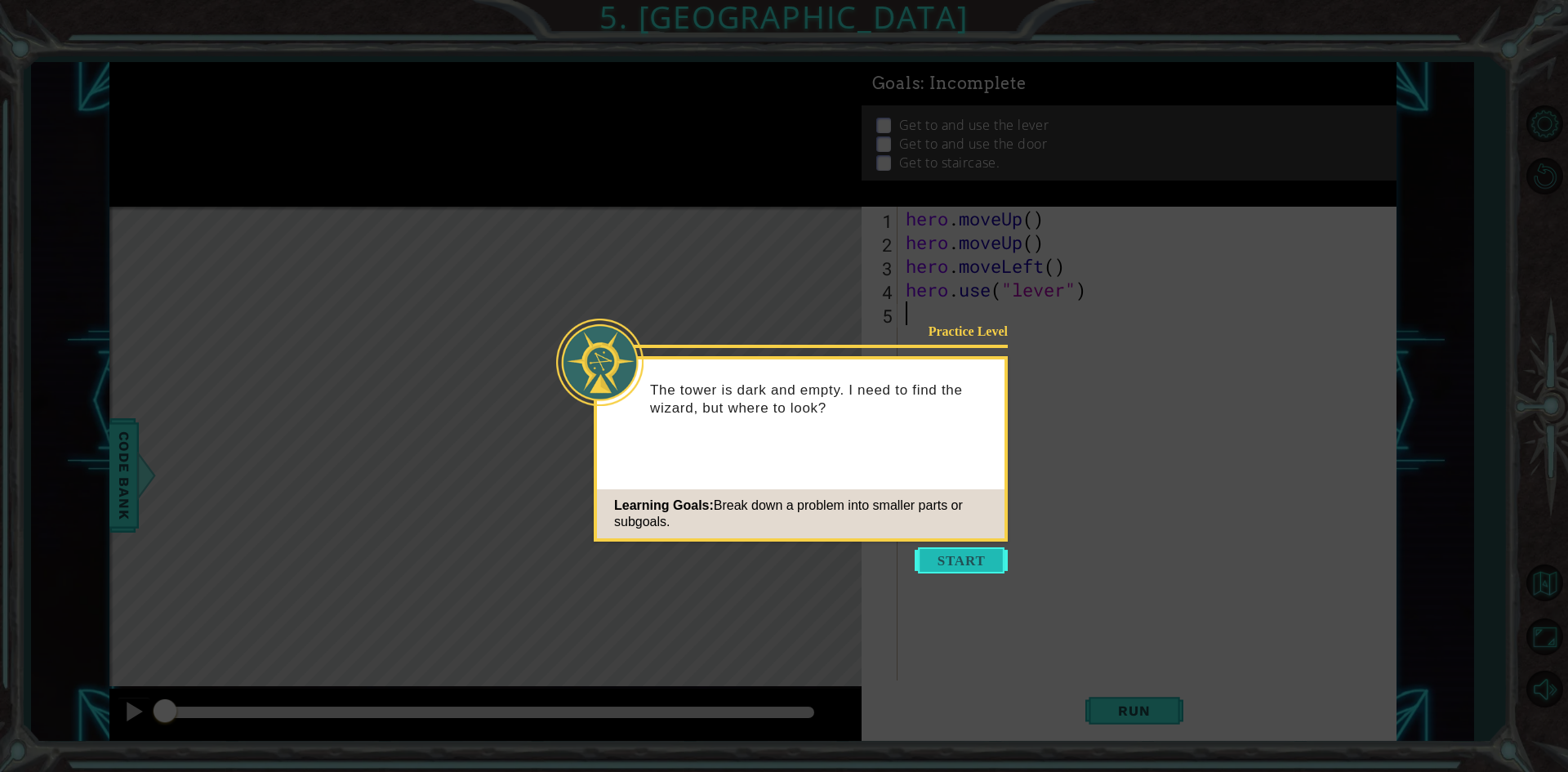
click at [984, 556] on button "Start" at bounding box center [961, 561] width 93 height 26
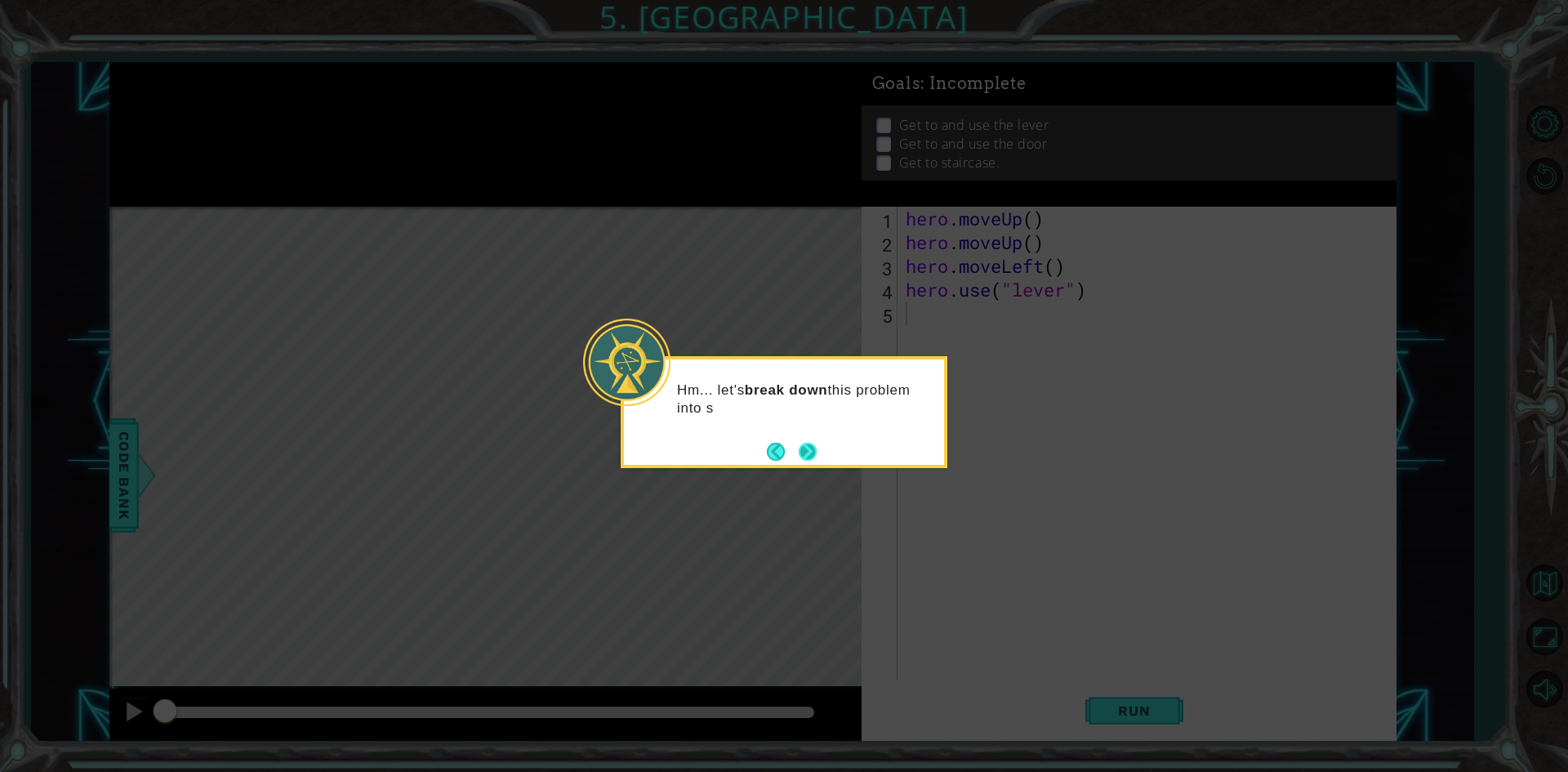
click at [817, 448] on button "Next" at bounding box center [807, 452] width 18 height 18
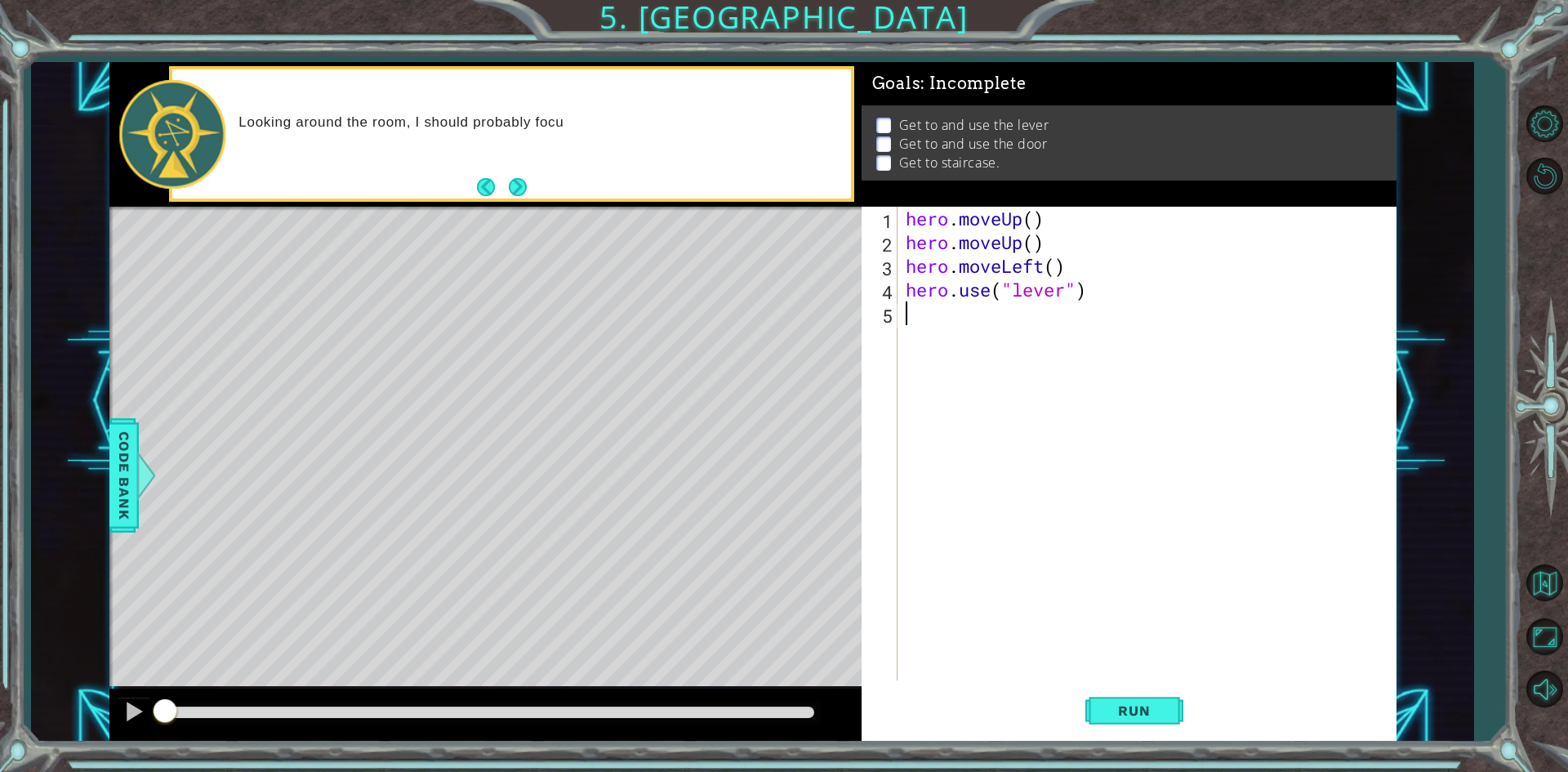
click at [1082, 336] on div "hero . moveUp ( ) hero . moveUp ( ) hero . moveLeft ( ) hero . use ( "lever" )" at bounding box center [1150, 467] width 497 height 521
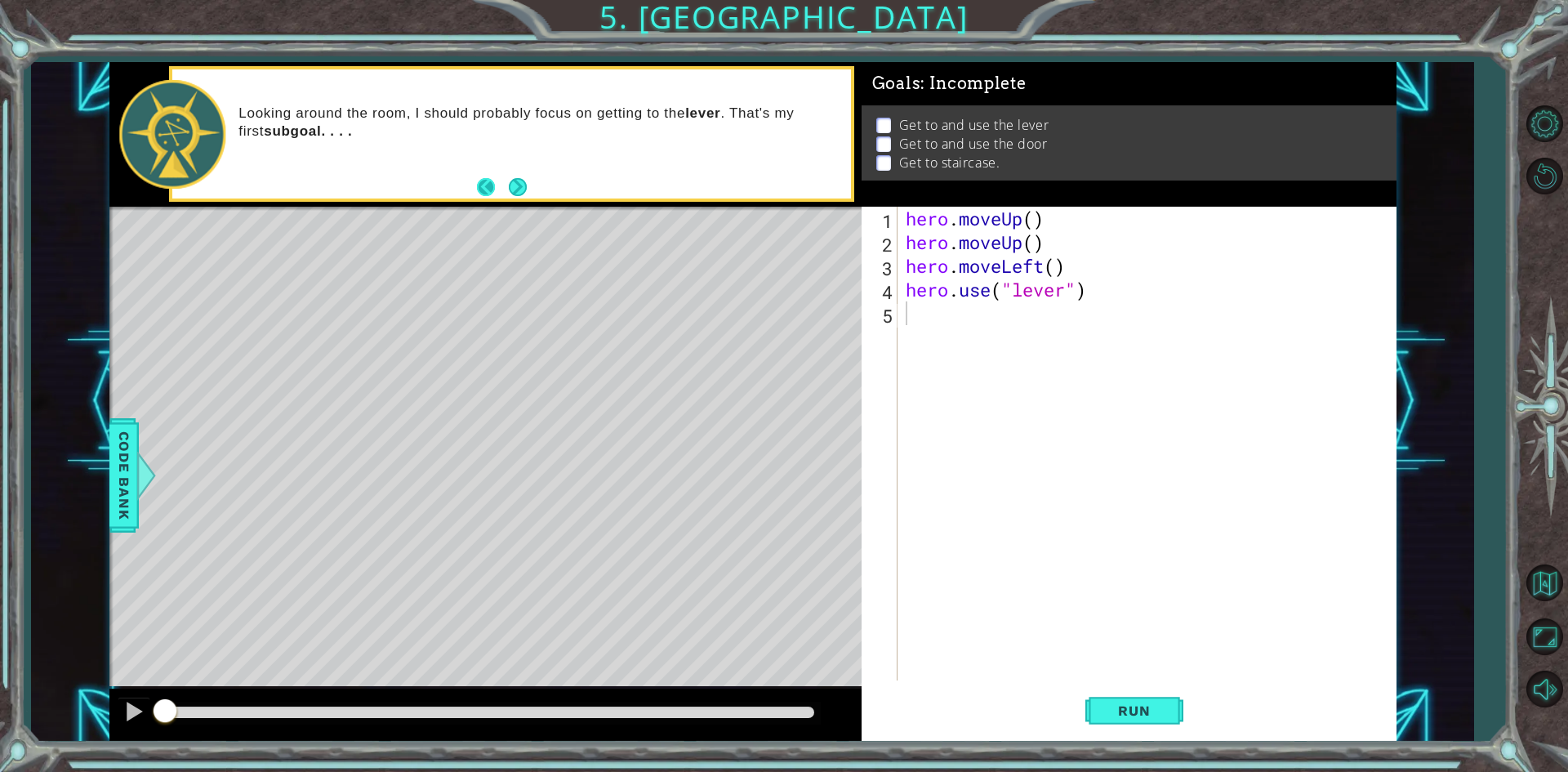
click at [507, 188] on footer at bounding box center [501, 187] width 50 height 24
click at [1039, 220] on div "hero . moveUp ( ) hero . moveUp ( ) hero . moveLeft ( ) hero . use ( "lever" )" at bounding box center [1150, 467] width 497 height 521
click at [1020, 246] on div "hero . moveUp ( 2 ) hero . moveUp ( ) hero . moveLeft ( ) hero . use ( "lever" )" at bounding box center [1150, 467] width 497 height 521
drag, startPoint x: 1047, startPoint y: 250, endPoint x: 904, endPoint y: 252, distance: 143.0
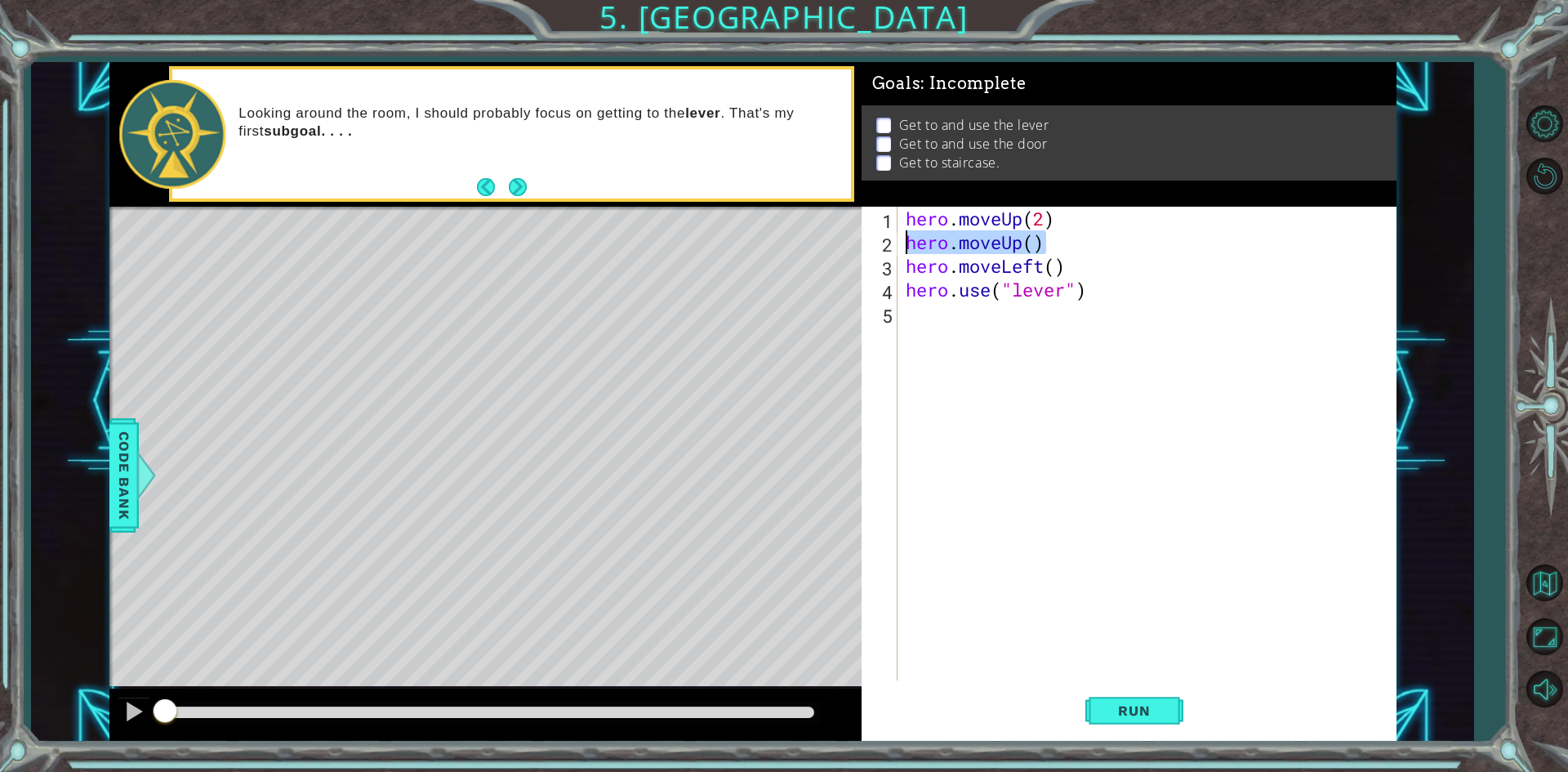
click at [904, 252] on div "hero . moveUp ( 2 ) hero . moveUp ( ) hero . moveLeft ( ) hero . use ( "lever" )" at bounding box center [1150, 467] width 497 height 521
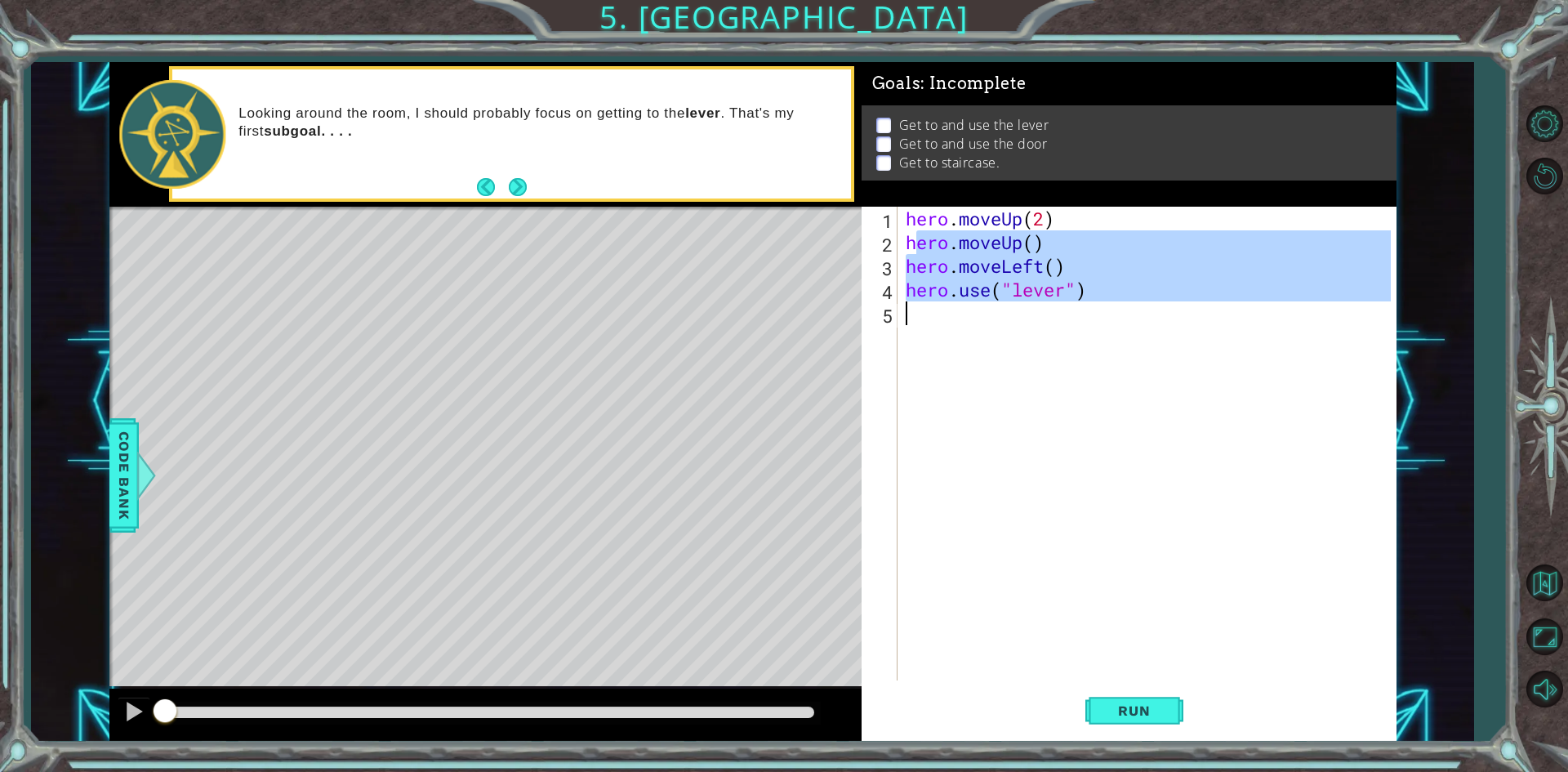
drag, startPoint x: 921, startPoint y: 248, endPoint x: 1060, endPoint y: 304, distance: 149.9
click at [1057, 325] on div "hero . moveUp ( 2 ) hero . moveUp ( ) hero . moveLeft ( ) hero . use ( "lever" )" at bounding box center [1150, 467] width 497 height 521
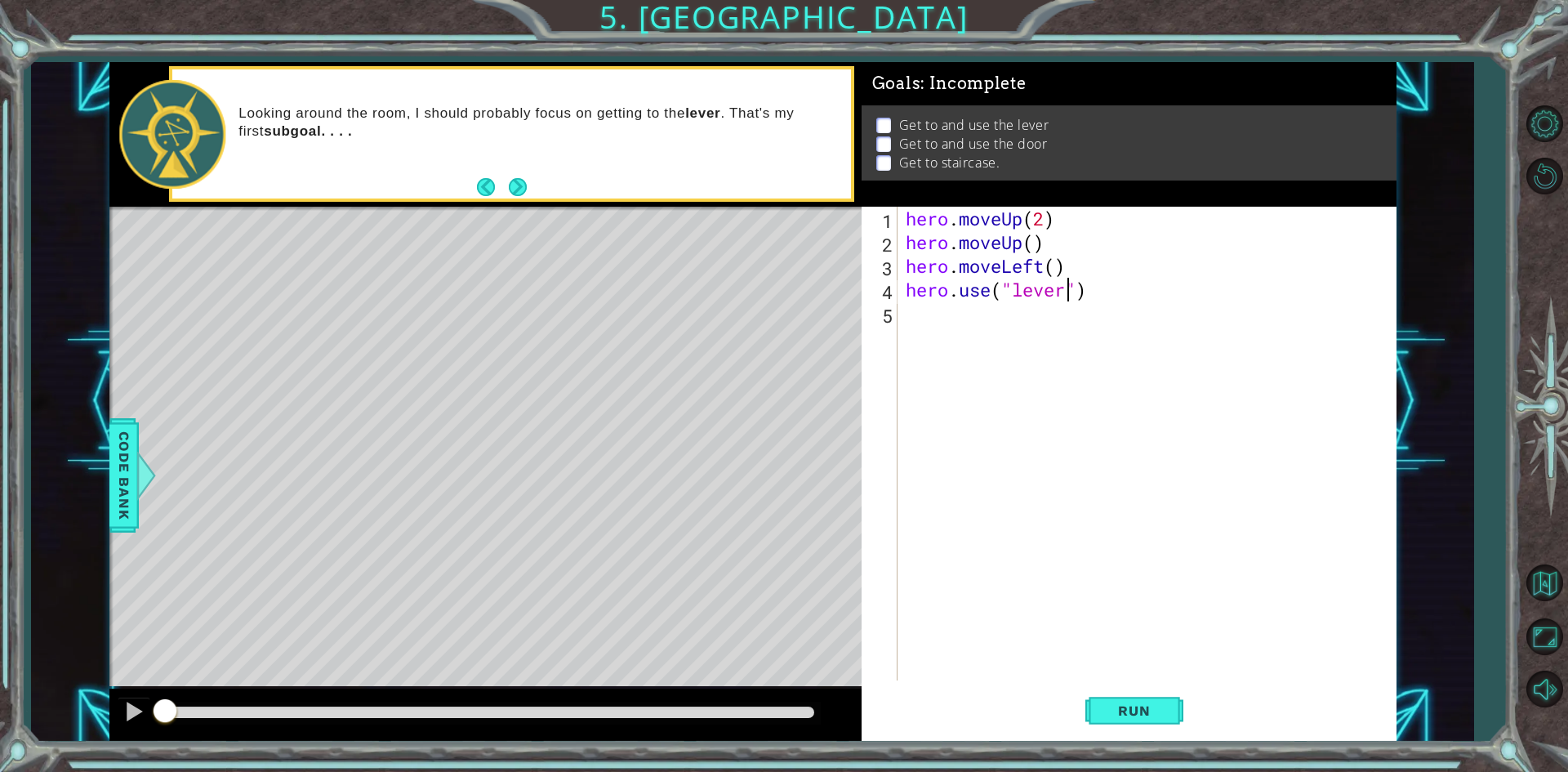
click at [1062, 279] on div "hero . moveUp ( 2 ) hero . moveUp ( ) hero . moveLeft ( ) hero . use ( "lever" )" at bounding box center [1150, 467] width 497 height 521
click at [1035, 243] on div "hero . moveUp ( 2 ) hero . moveUp ( ) hero . moveLeft ( ) hero . use ( "lever" )" at bounding box center [1150, 467] width 497 height 521
type textarea "hero.moveUp()"
drag, startPoint x: 1052, startPoint y: 243, endPoint x: 862, endPoint y: 239, distance: 190.0
click at [862, 239] on div "hero.moveUp() 1 2 3 4 5 hero . moveUp ( 2 ) hero . moveUp ( ) hero . moveLeft (…" at bounding box center [1126, 444] width 529 height 473
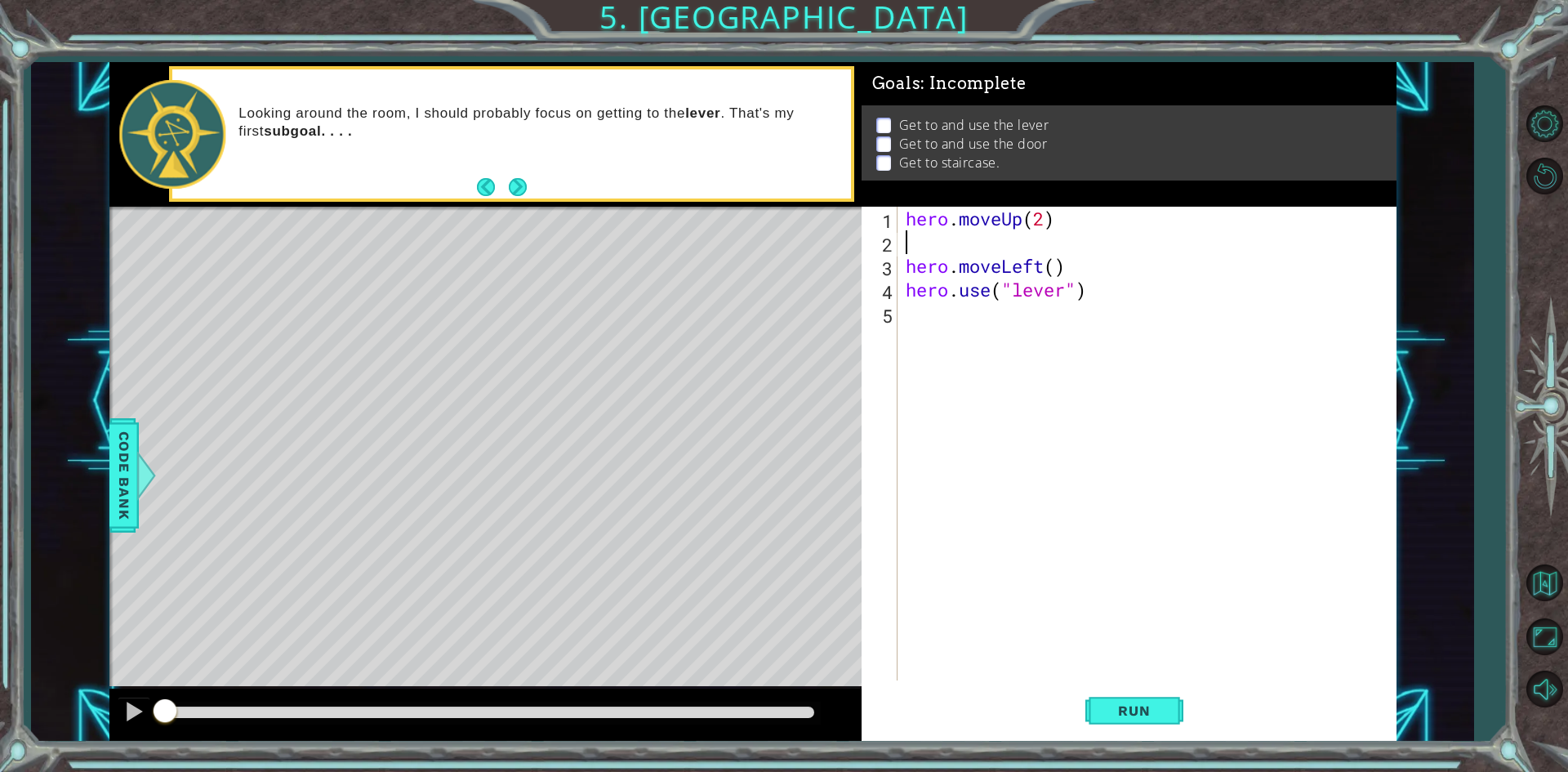
scroll to position [0, 0]
click at [1055, 247] on div "hero . moveUp ( 2 ) hero . moveLeft ( ) hero . use ( "lever" )" at bounding box center [1150, 467] width 497 height 521
type textarea "hero.moveLeft(1)"
click at [1121, 698] on button "Run" at bounding box center [1135, 711] width 98 height 53
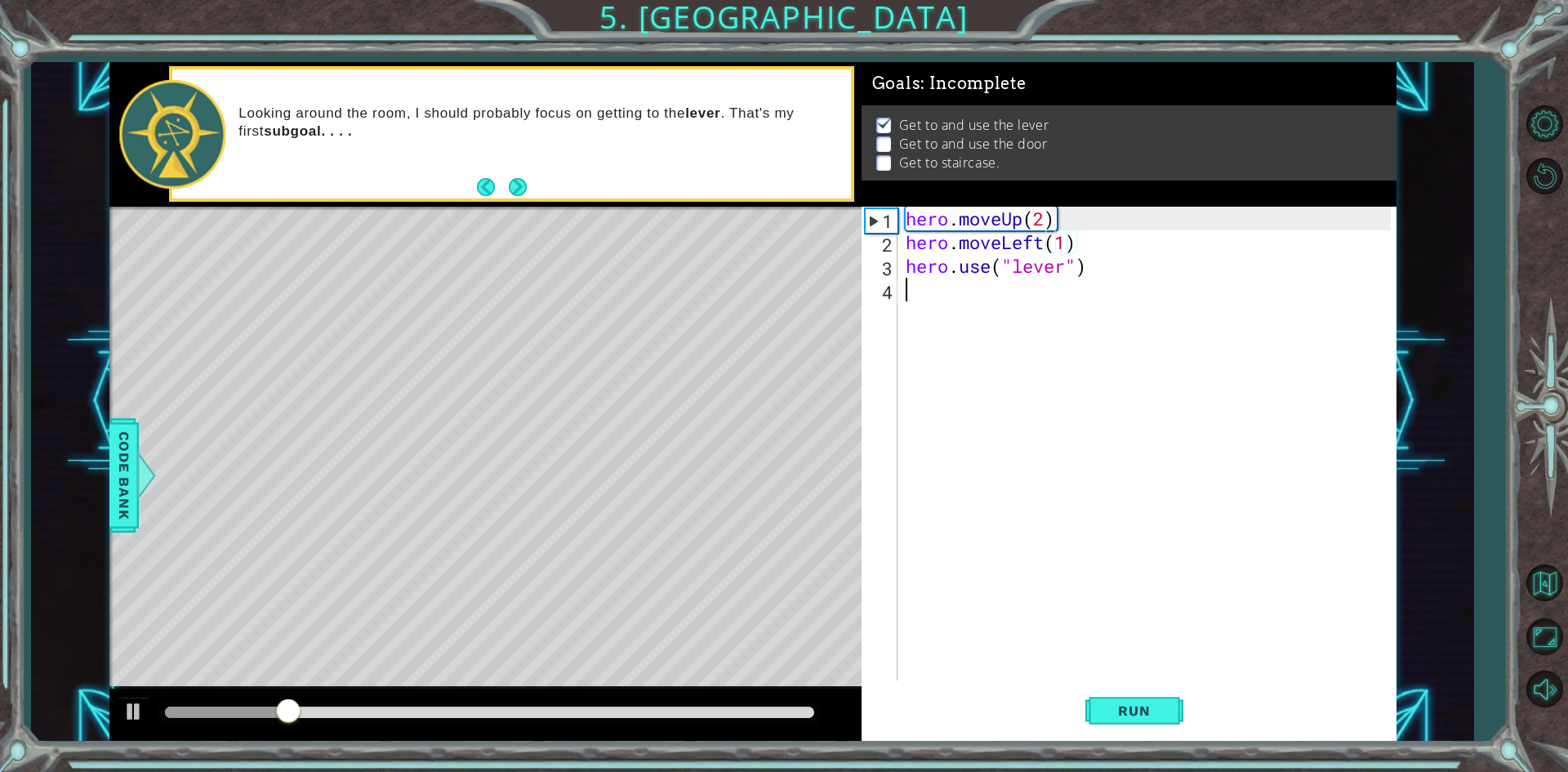
click at [1087, 292] on div "hero . moveUp ( 2 ) hero . moveLeft ( 1 ) hero . use ( "lever" )" at bounding box center [1150, 467] width 497 height 521
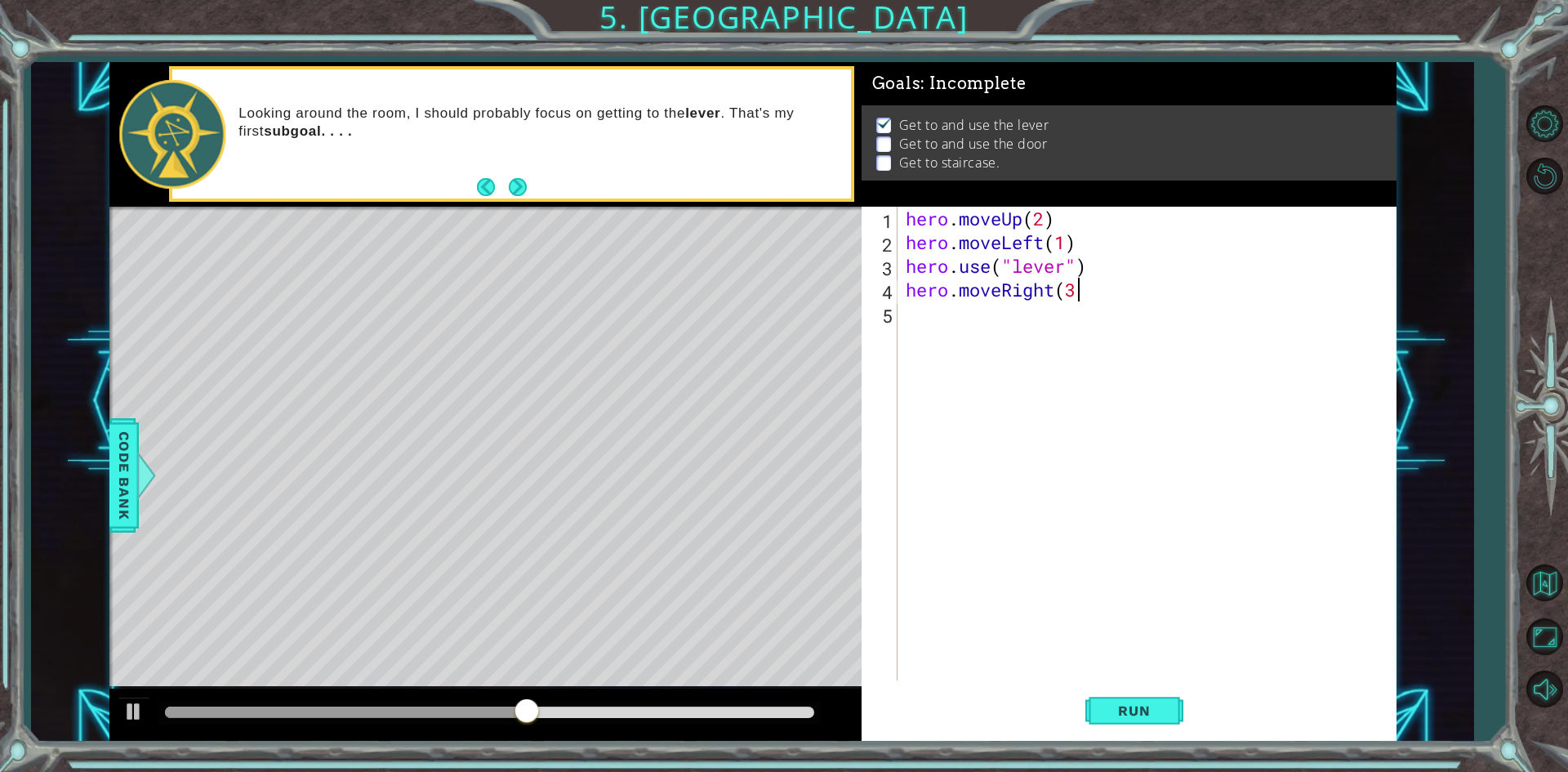
type textarea "hero.moveRight(3)"
type textarea "hero.use("door")"
type textarea "hero.moveUp(1)"
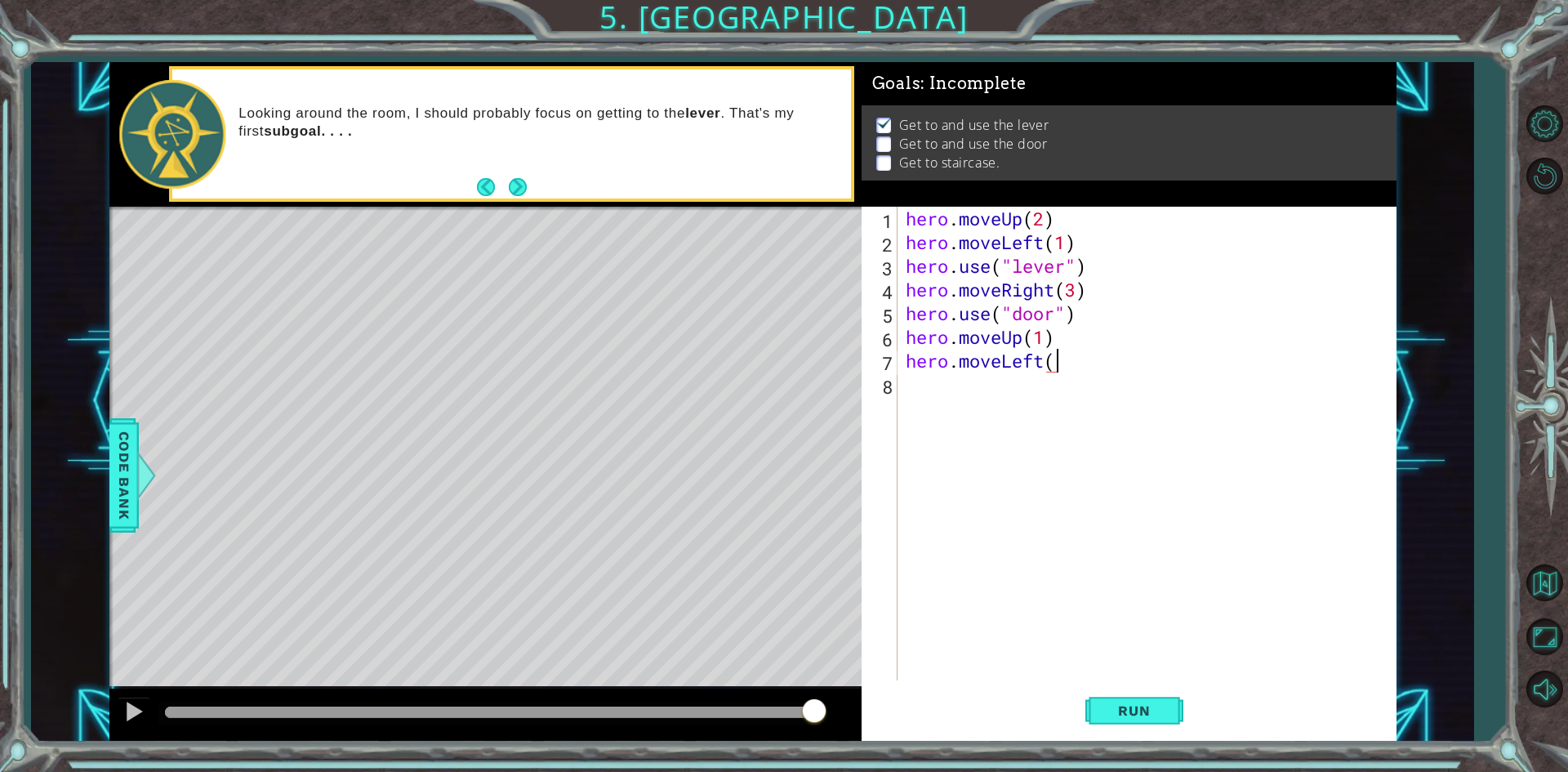
scroll to position [0, 7]
type textarea "hero.moveLeft(3)"
click at [1139, 705] on span "Run" at bounding box center [1134, 710] width 64 height 17
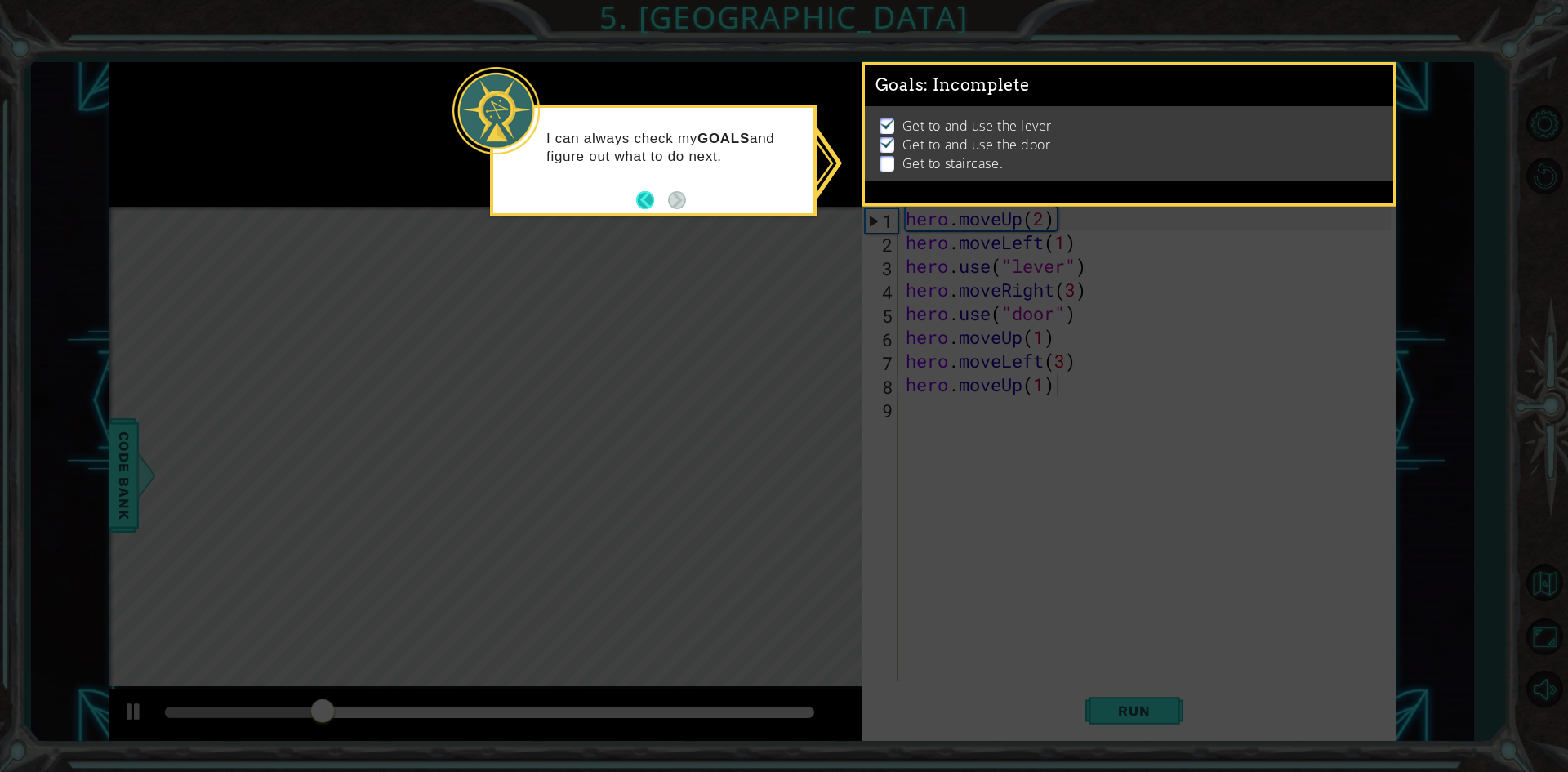
click at [641, 205] on button "Back" at bounding box center [652, 200] width 32 height 18
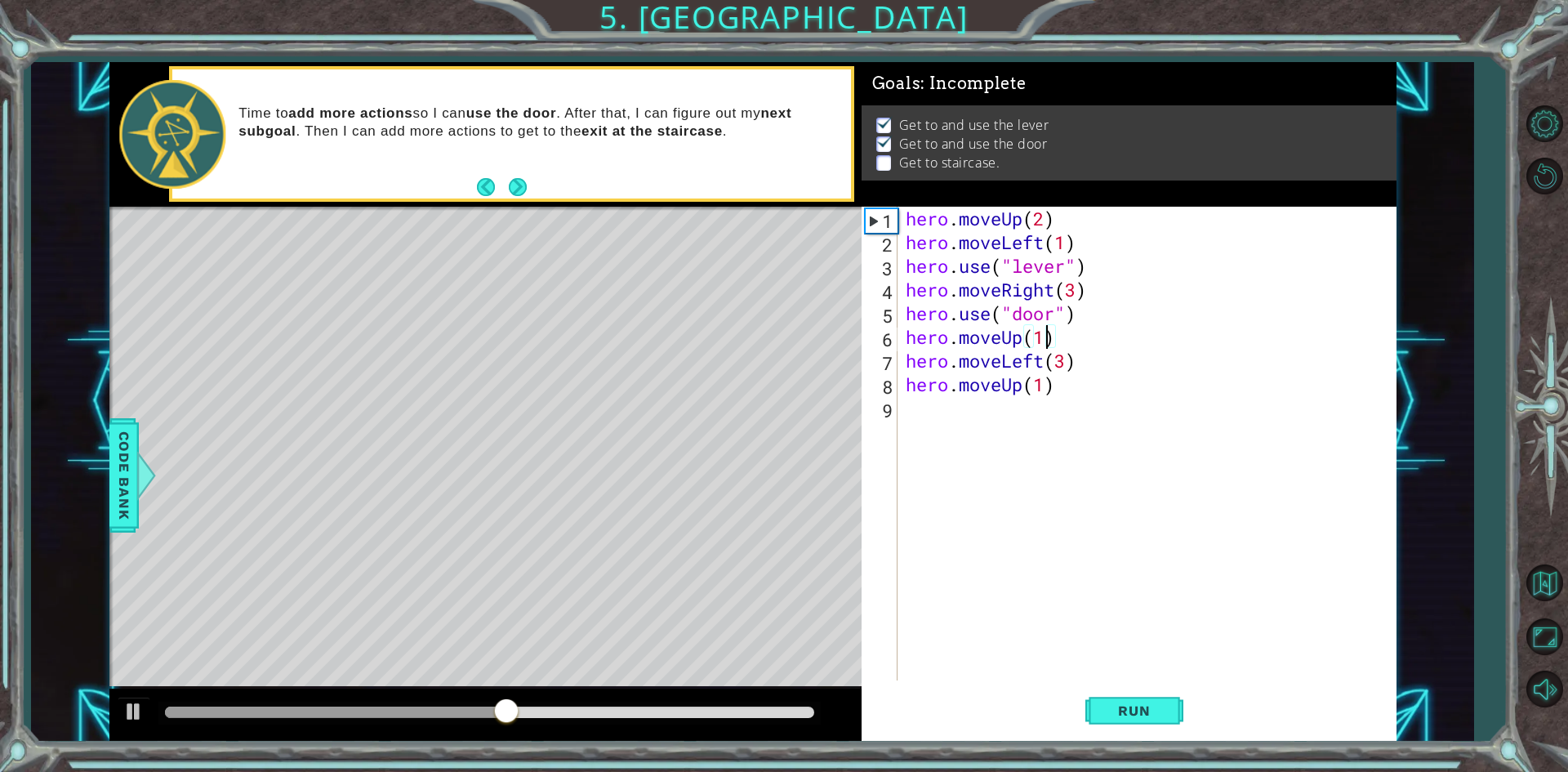
click at [1048, 337] on div "hero . moveUp ( 2 ) hero . moveLeft ( 1 ) hero . use ( "lever" ) hero . moveRig…" at bounding box center [1150, 467] width 497 height 521
type textarea "hero.moveUp(2)"
click at [1159, 722] on button "Run" at bounding box center [1135, 711] width 98 height 53
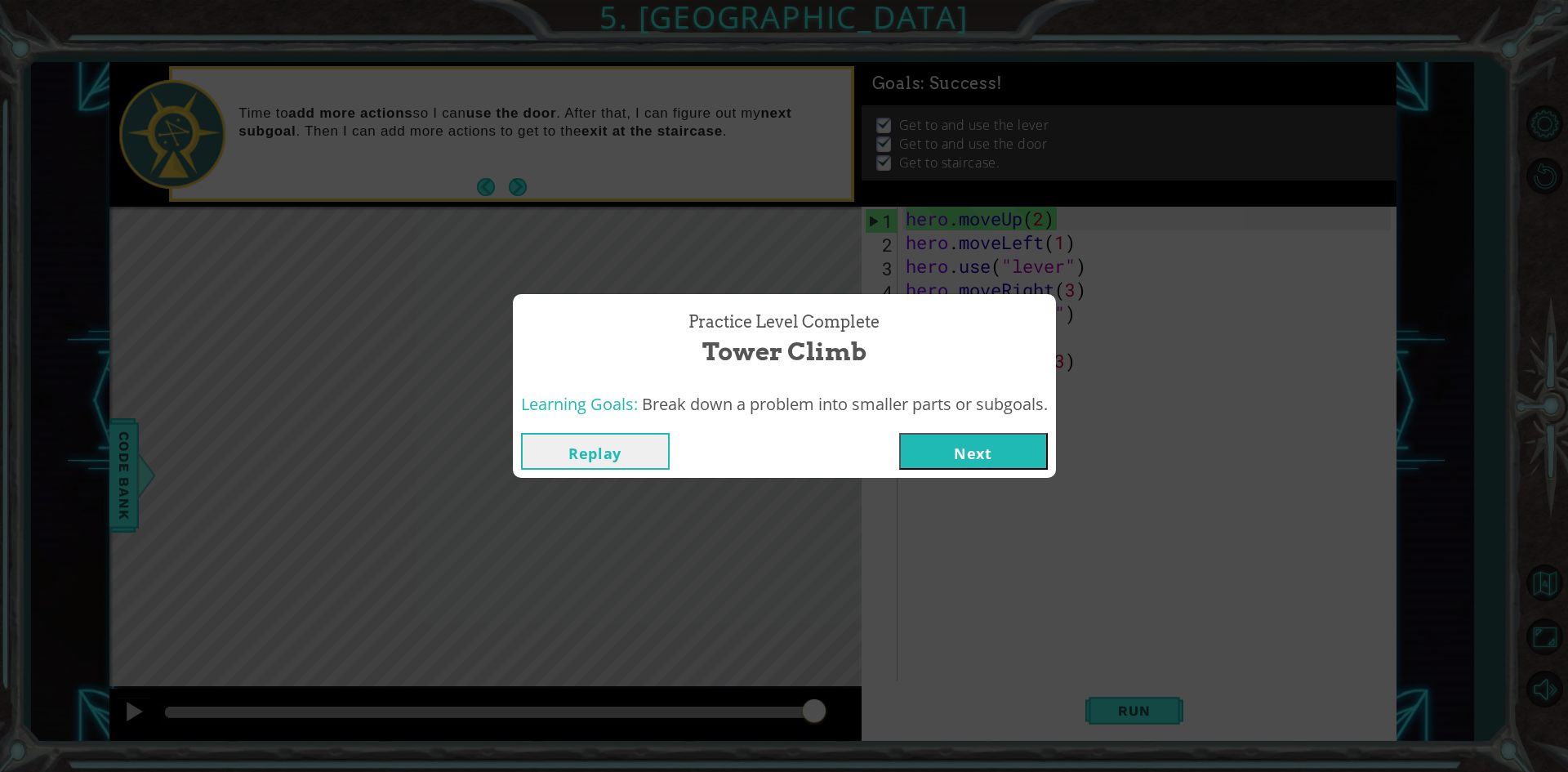
click at [955, 444] on button "Next" at bounding box center [974, 452] width 149 height 37
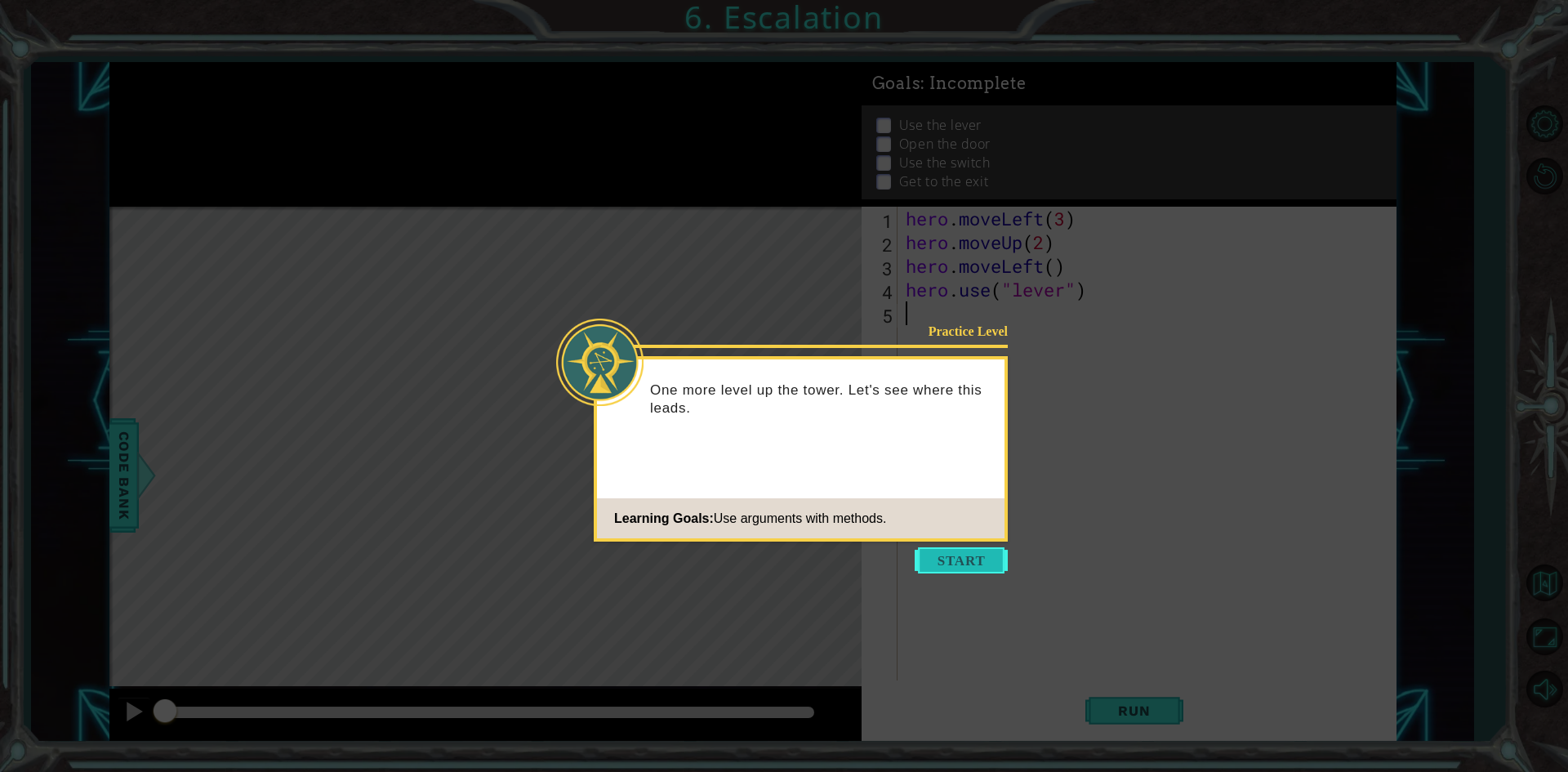
click at [948, 554] on button "Start" at bounding box center [961, 561] width 93 height 26
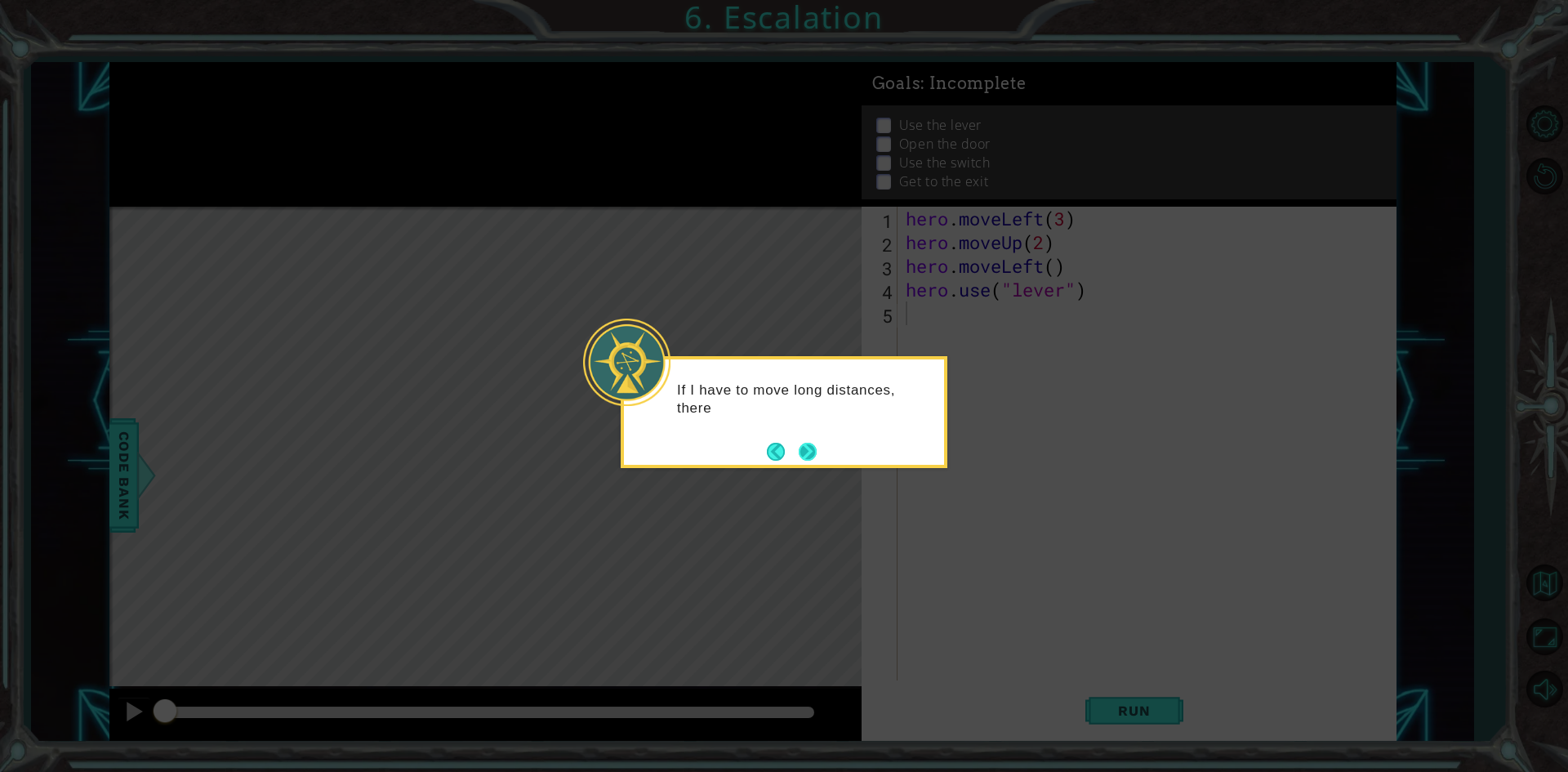
click at [816, 460] on button "Next" at bounding box center [807, 452] width 18 height 18
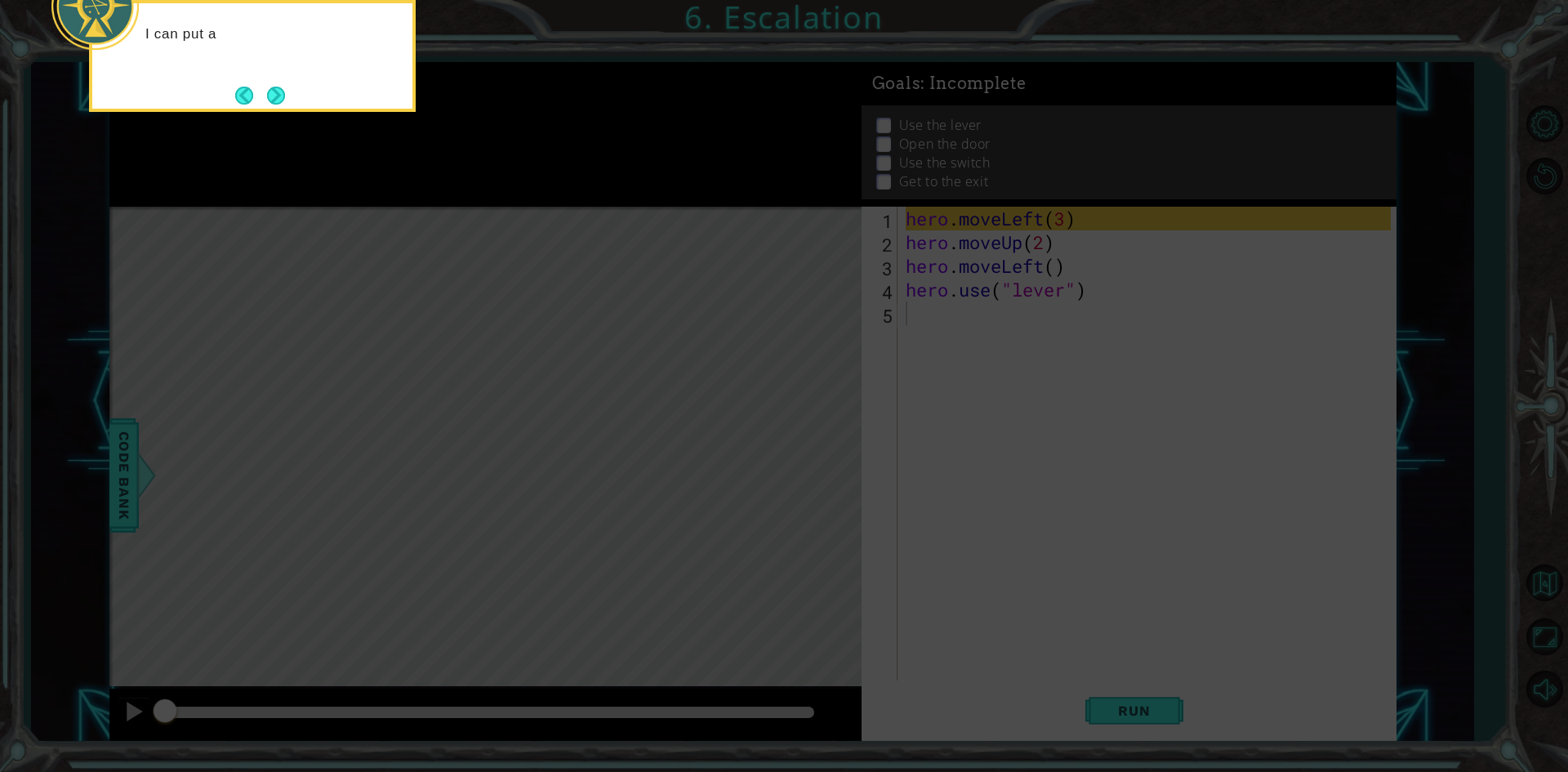
click at [972, 462] on icon at bounding box center [784, 116] width 1568 height 1313
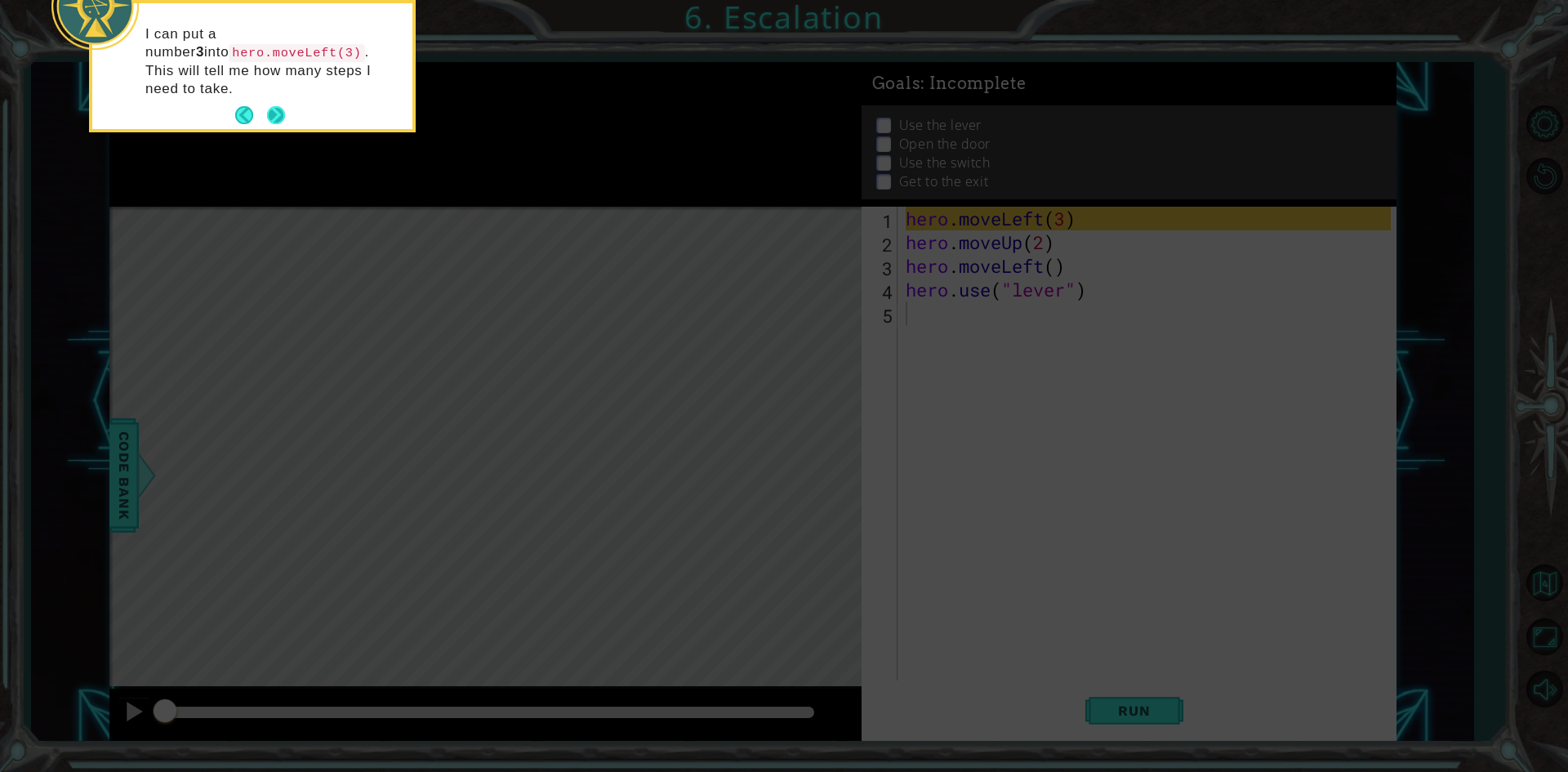
click at [270, 106] on button "Next" at bounding box center [276, 115] width 18 height 18
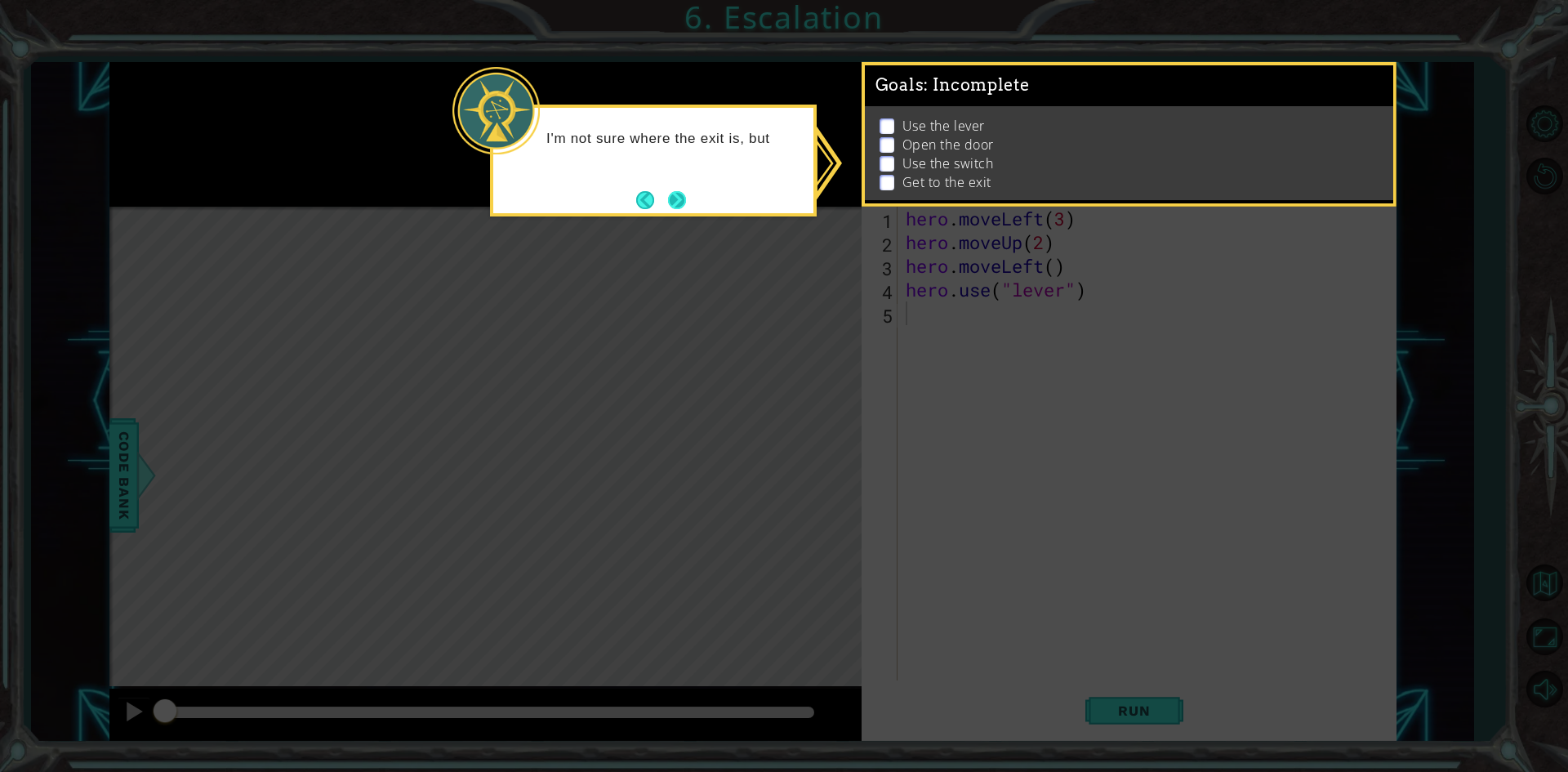
click at [672, 193] on button "Next" at bounding box center [677, 200] width 18 height 18
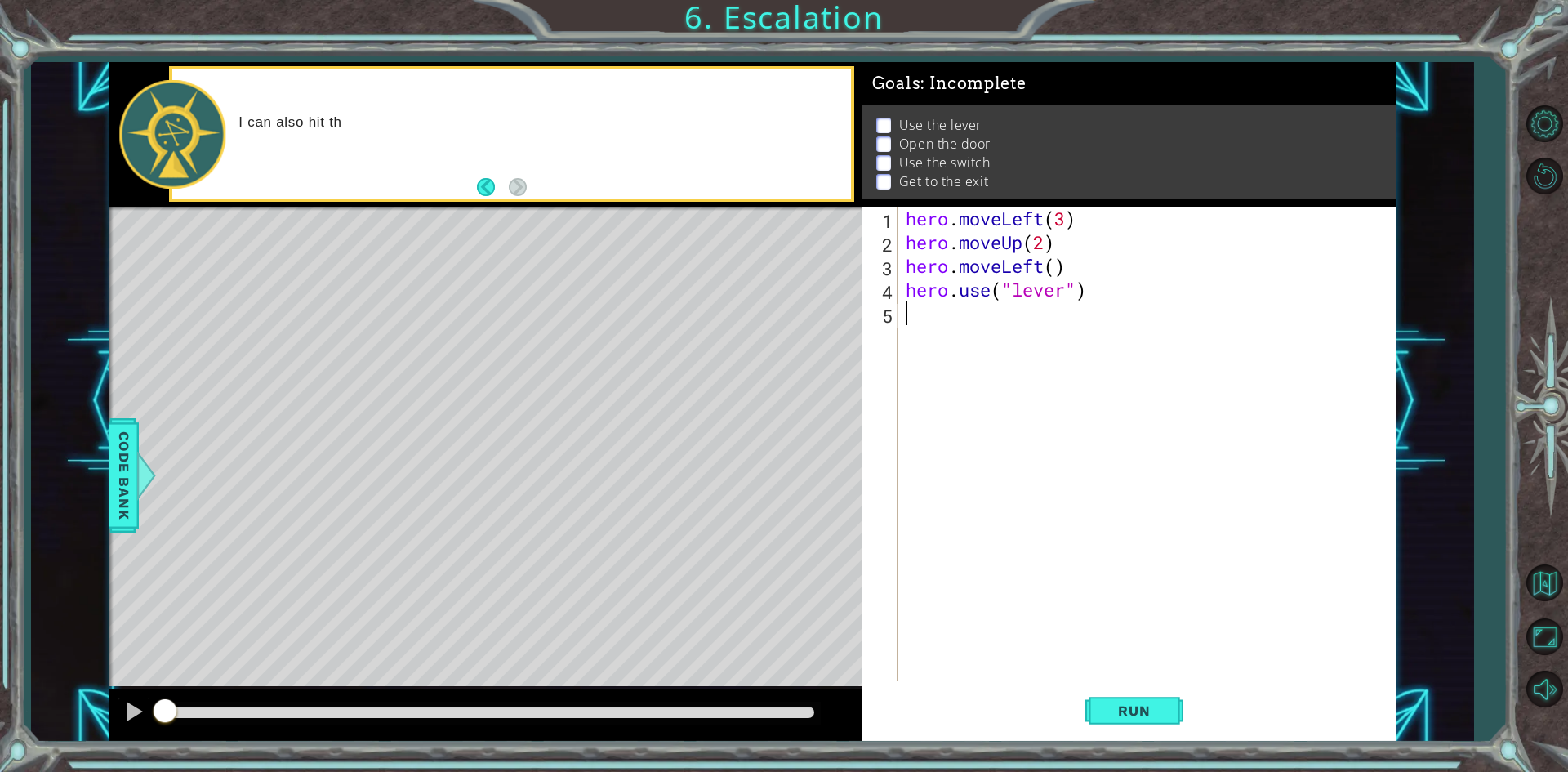
click at [962, 382] on div "hero . moveLeft ( 3 ) hero . moveUp ( 2 ) hero . moveLeft ( ) hero . use ( "lev…" at bounding box center [1150, 467] width 497 height 521
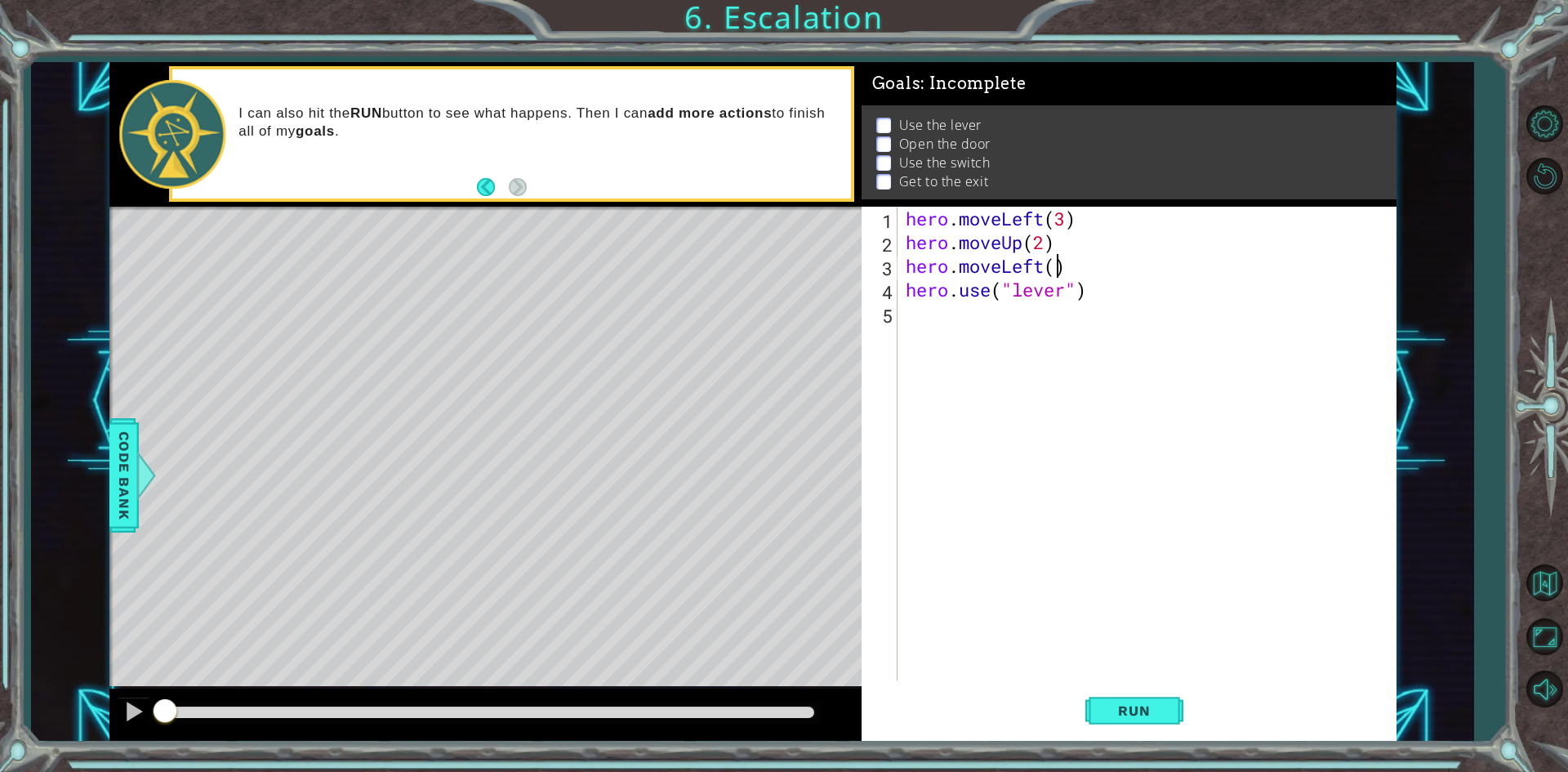
click at [1052, 273] on div "hero . moveLeft ( 3 ) hero . moveUp ( 2 ) hero . moveLeft ( ) hero . use ( "lev…" at bounding box center [1150, 467] width 497 height 521
click at [1122, 299] on div "hero . moveLeft ( 3 ) hero . moveUp ( 2 ) hero . moveLeft ( 1 ) hero . use ( "l…" at bounding box center [1150, 467] width 497 height 521
type textarea "hero.use("lever")"
click at [1122, 311] on div "hero . moveLeft ( 3 ) hero . moveUp ( 2 ) hero . moveLeft ( 1 ) hero . use ( "l…" at bounding box center [1150, 467] width 497 height 521
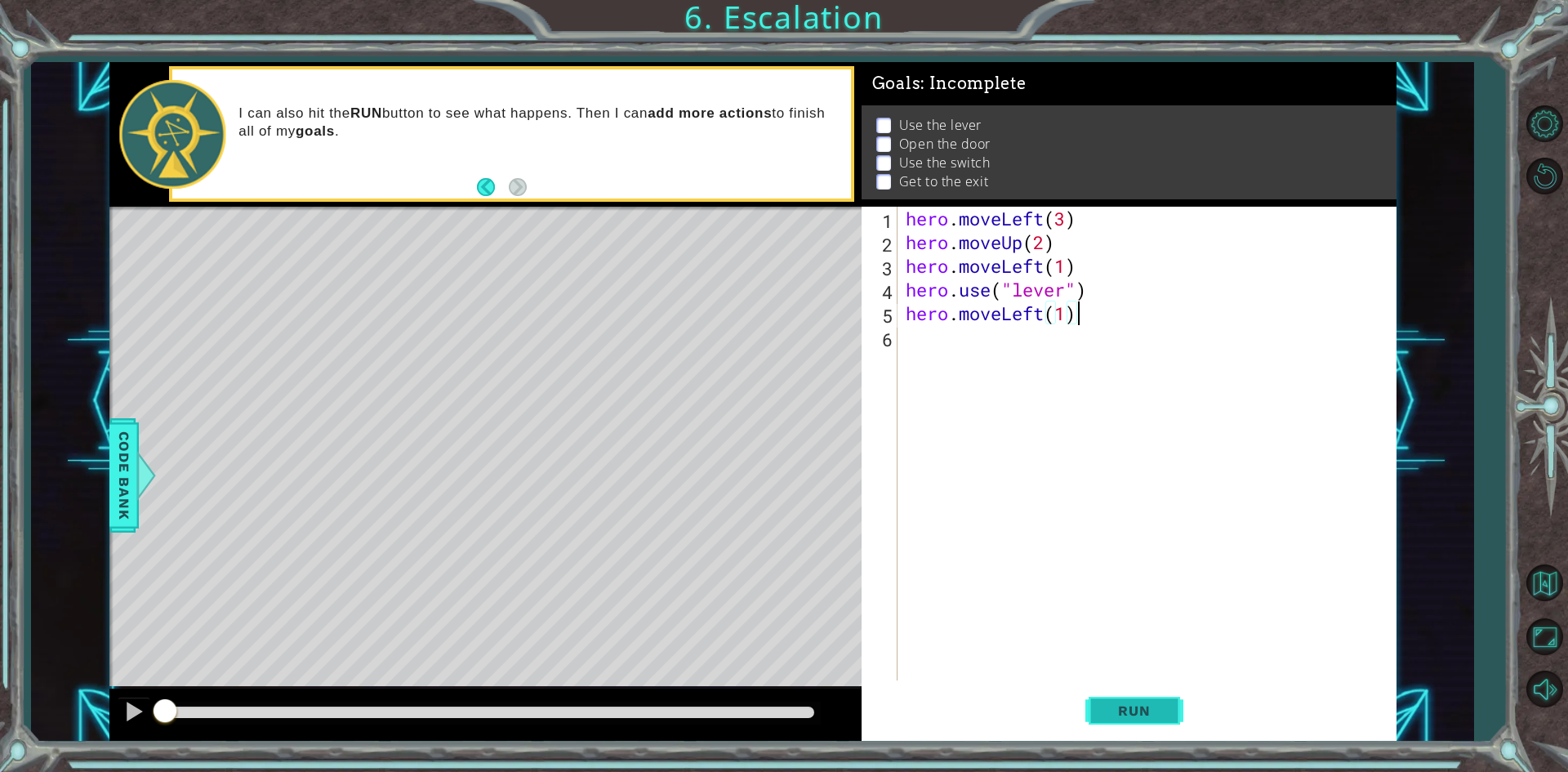
type textarea "hero.moveLeft(1)"
click at [1150, 728] on button "Run" at bounding box center [1135, 711] width 98 height 53
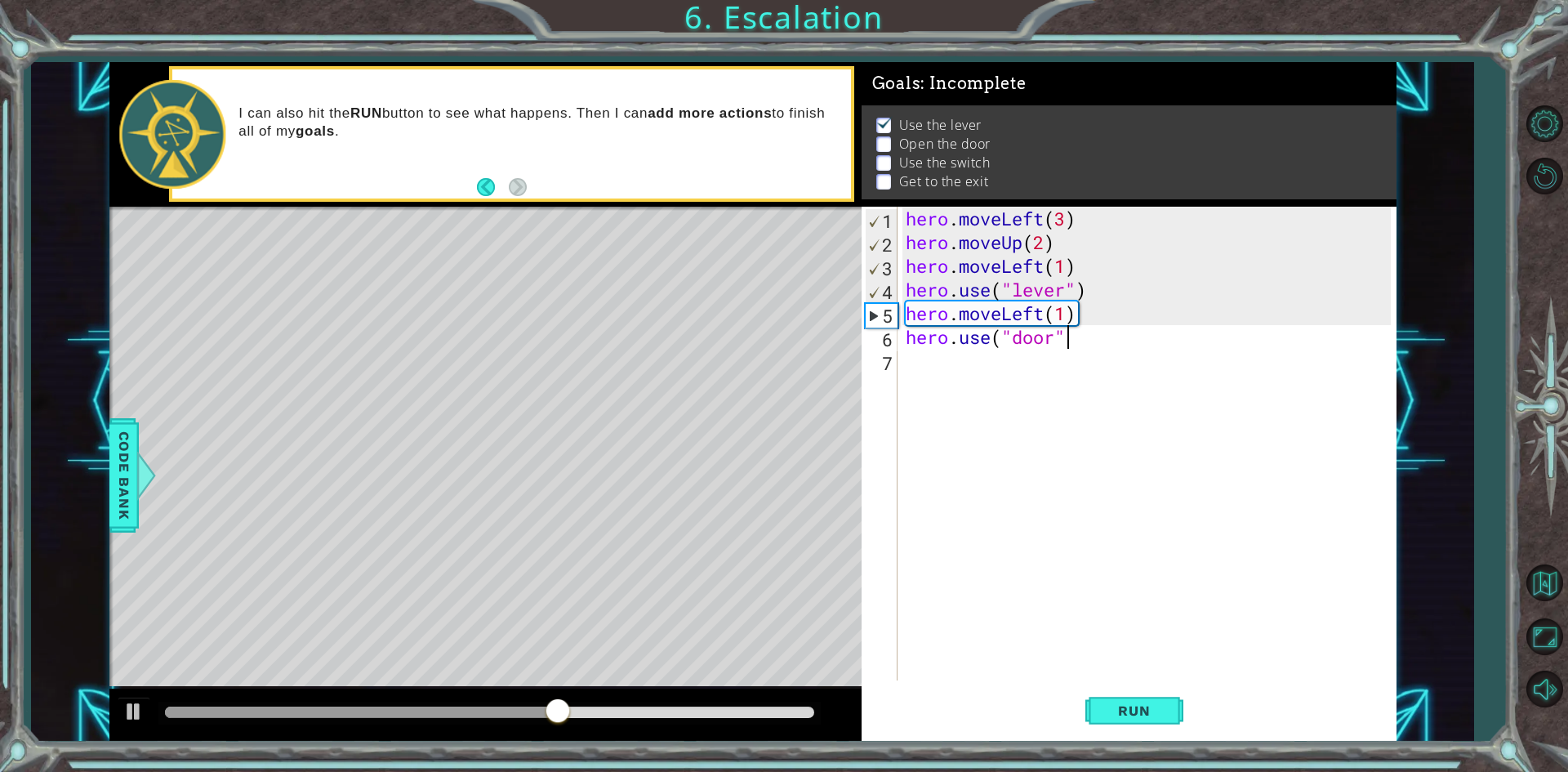
type textarea "hero.use("door")"
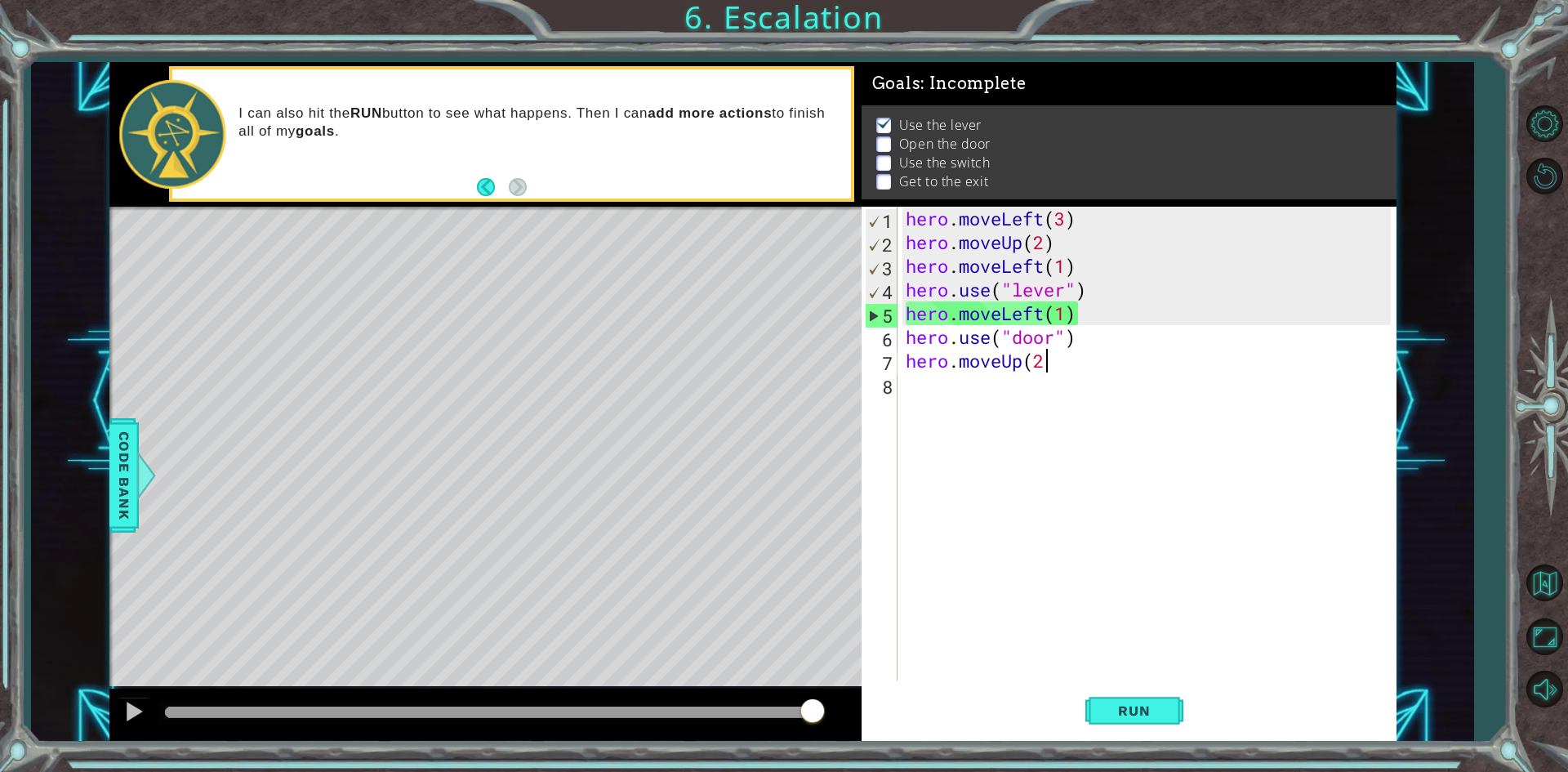
type textarea "hero.moveUp(2)"
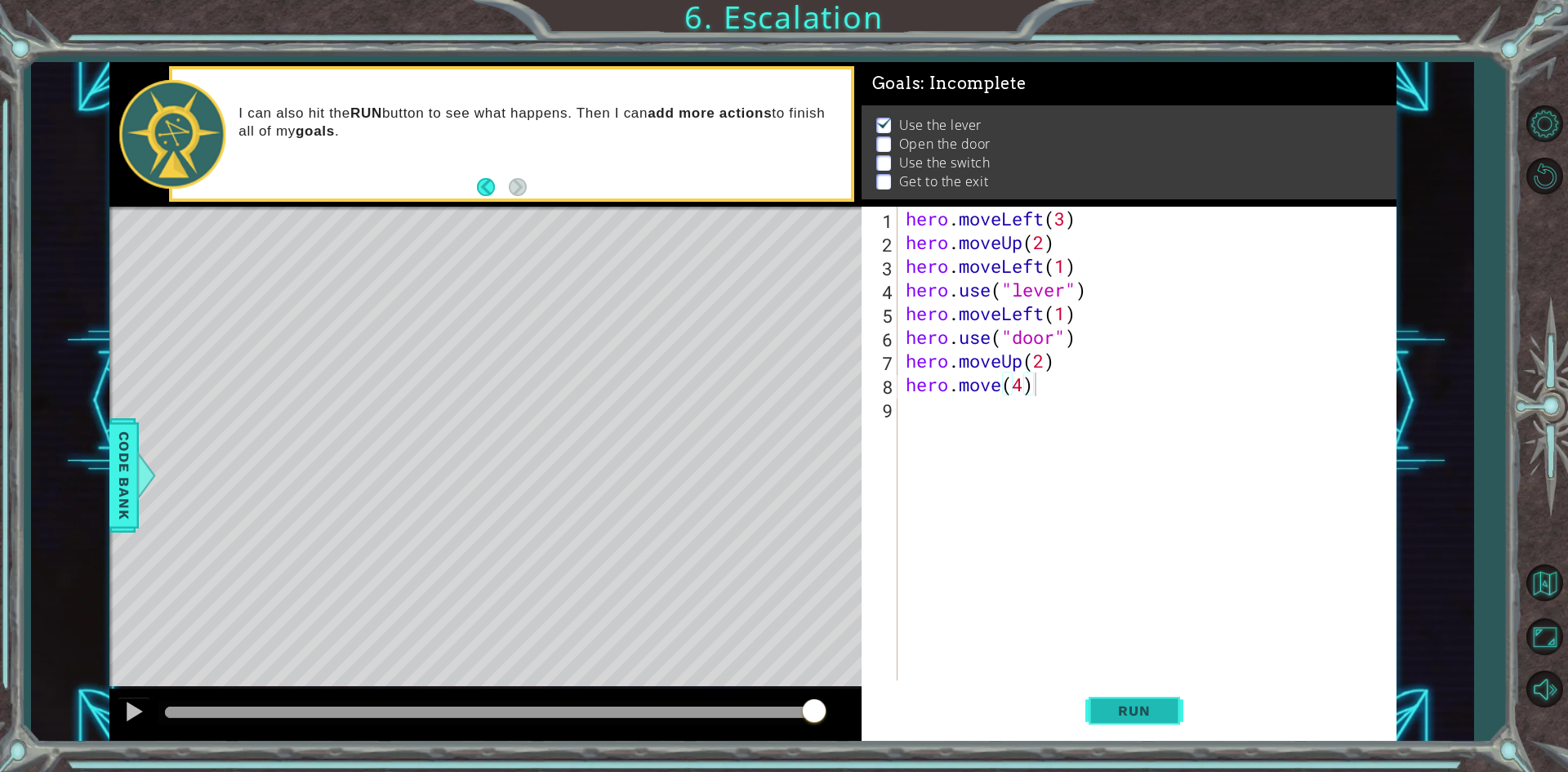
click at [1155, 705] on span "Run" at bounding box center [1134, 710] width 64 height 17
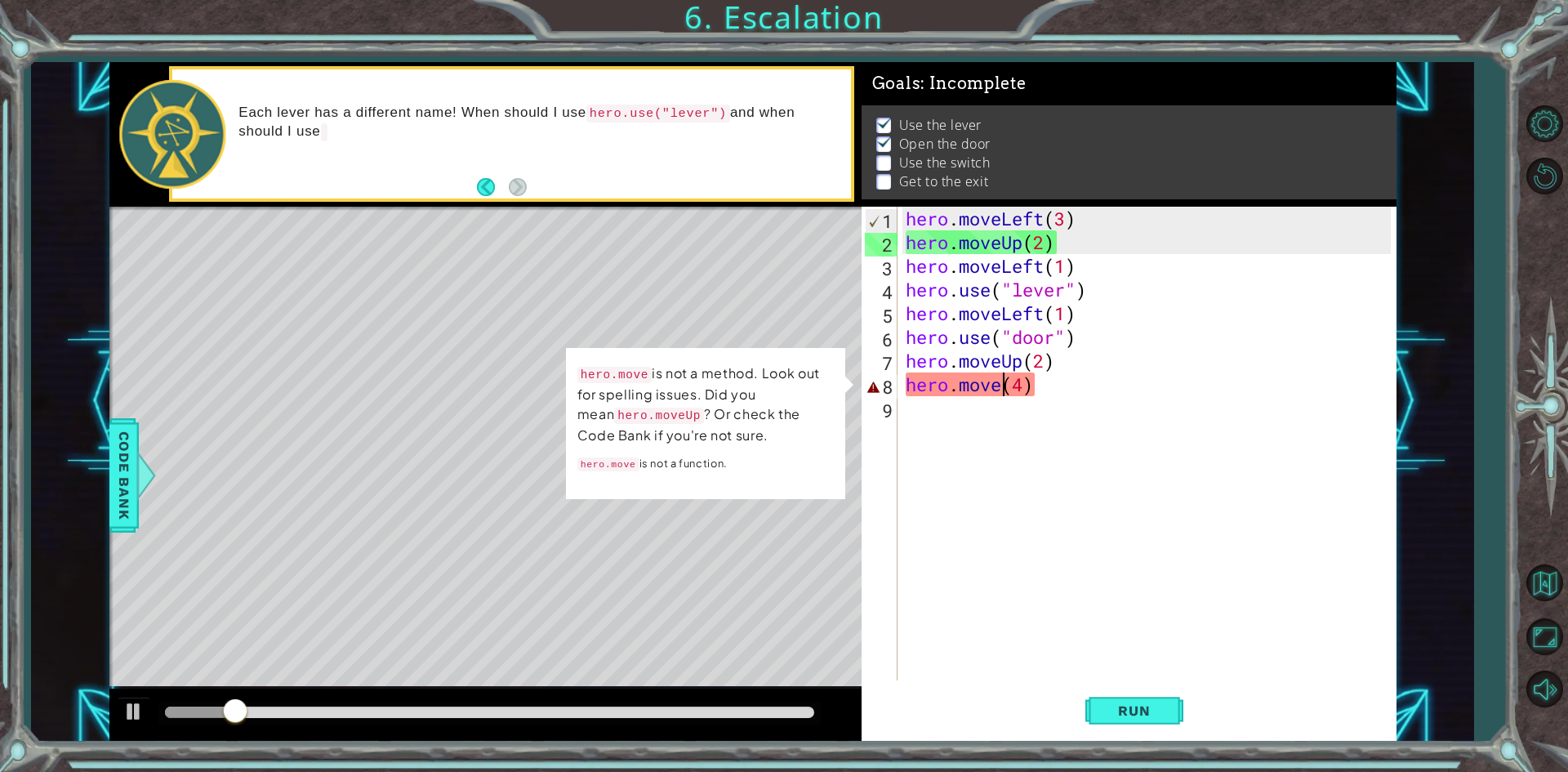
click at [1004, 393] on div "hero . moveLeft ( 3 ) hero . moveUp ( 2 ) hero . moveLeft ( 1 ) hero . use ( "l…" at bounding box center [1150, 467] width 497 height 521
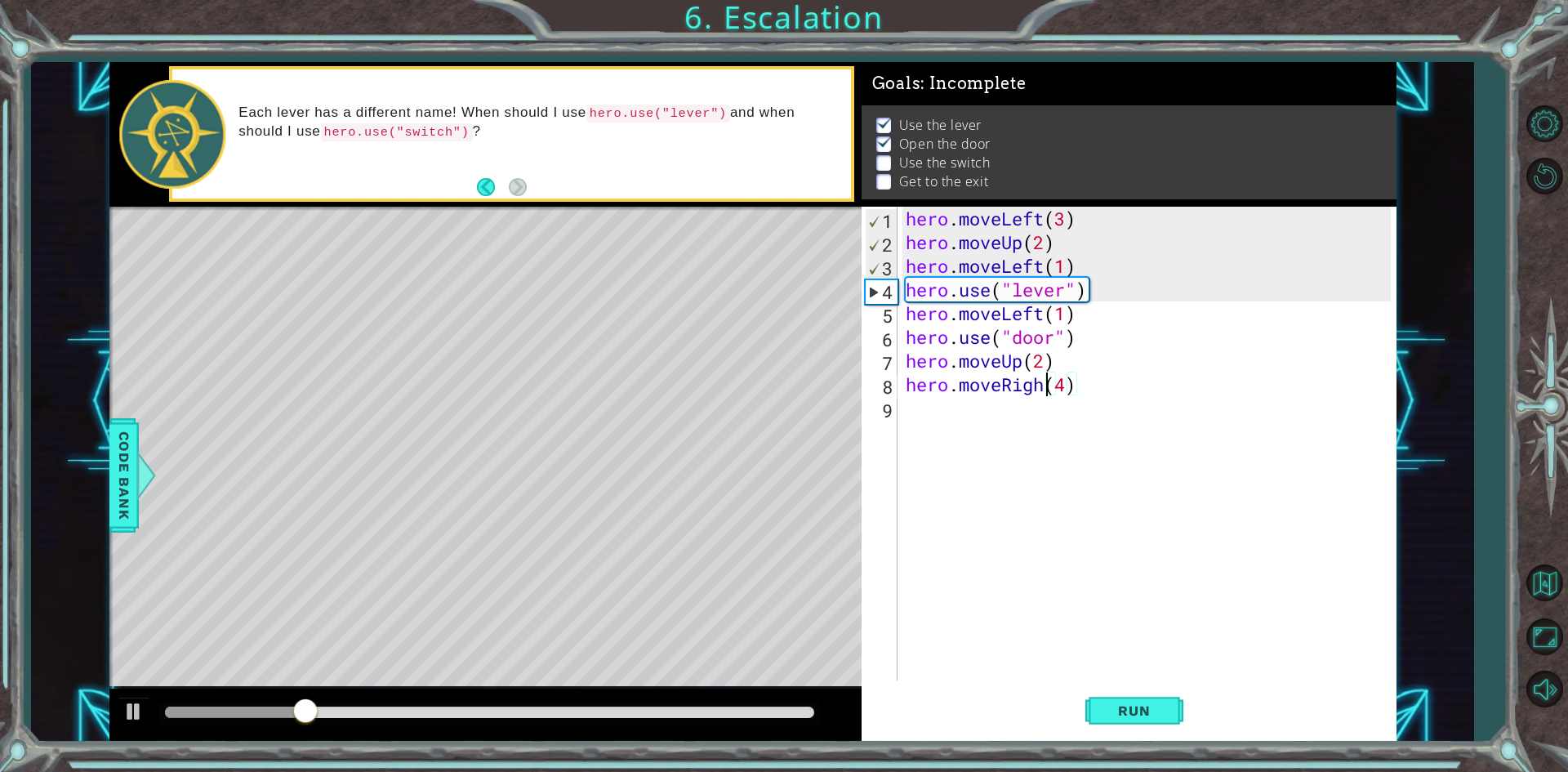
scroll to position [0, 7]
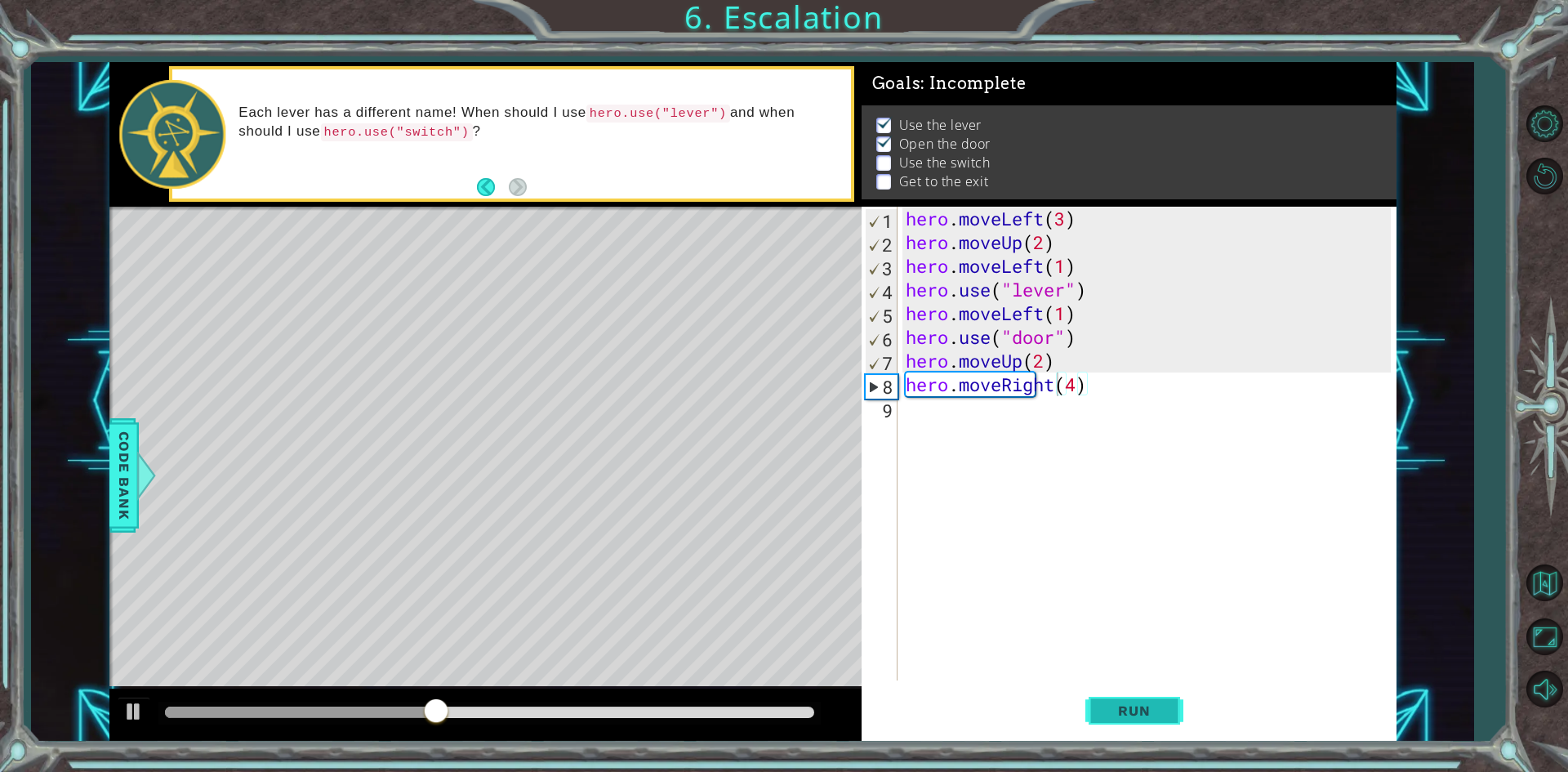
click at [1150, 705] on span "Run" at bounding box center [1134, 710] width 64 height 17
click at [1076, 390] on div "hero . moveLeft ( 3 ) hero . moveUp ( 2 ) hero . moveLeft ( 1 ) hero . use ( "l…" at bounding box center [1150, 467] width 497 height 521
type textarea "hero.moveRight(2)"
click at [1115, 384] on div "hero . moveLeft ( 3 ) hero . moveUp ( 2 ) hero . moveLeft ( 1 ) hero . use ( "l…" at bounding box center [1150, 467] width 497 height 521
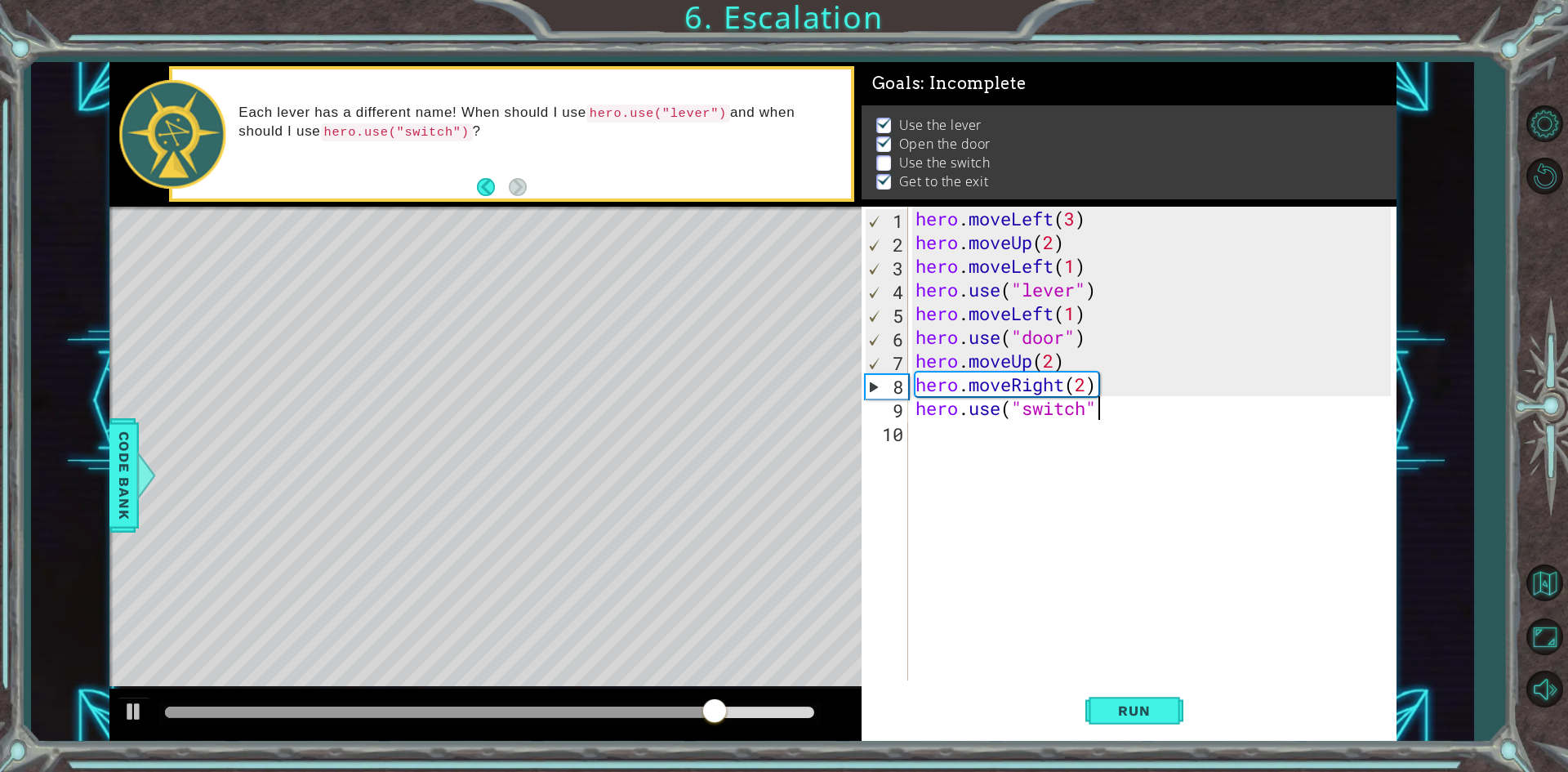
type textarea "hero.use("switch")"
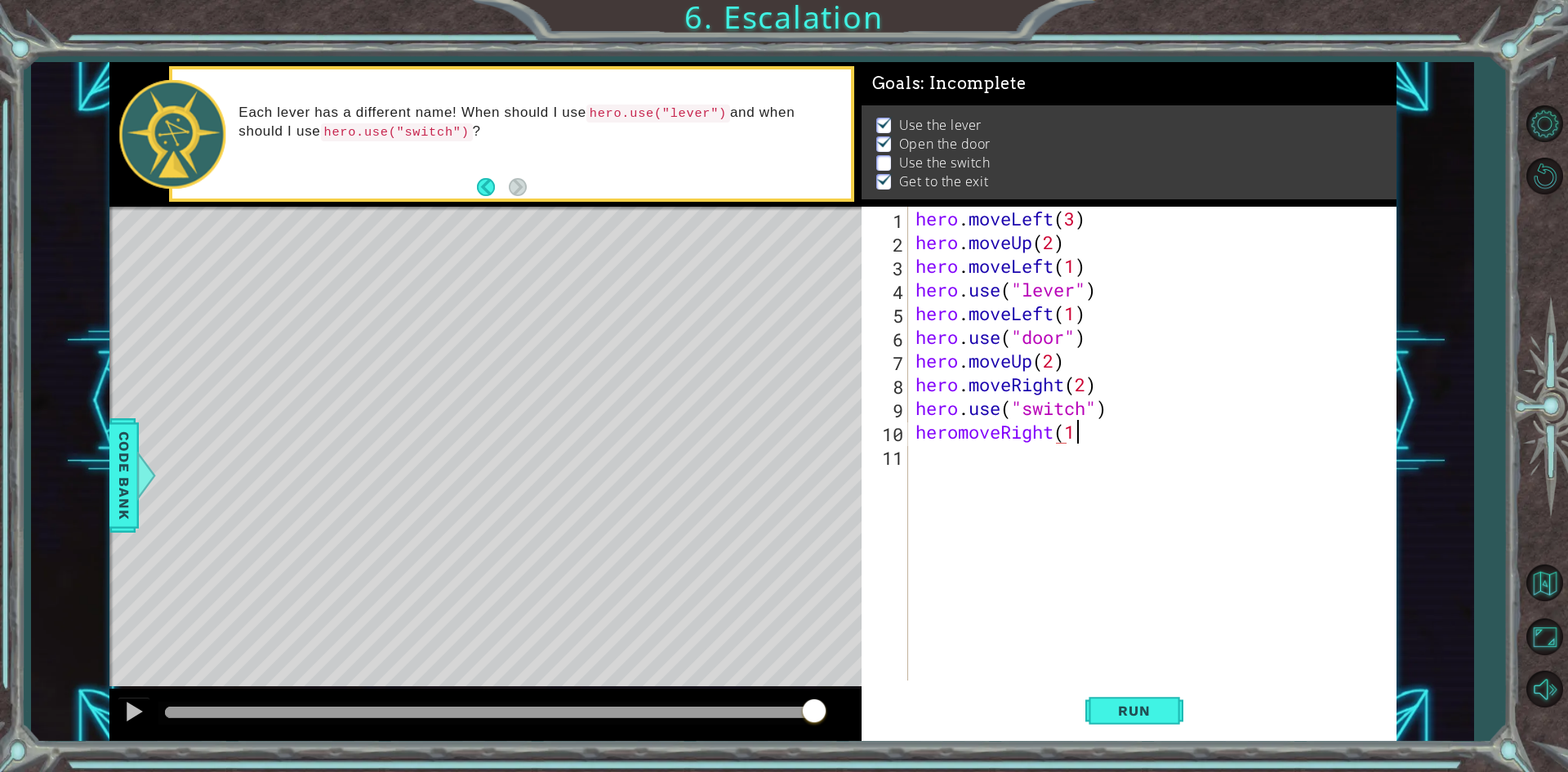
scroll to position [0, 7]
type textarea "heromoveRight(1)"
type textarea "H"
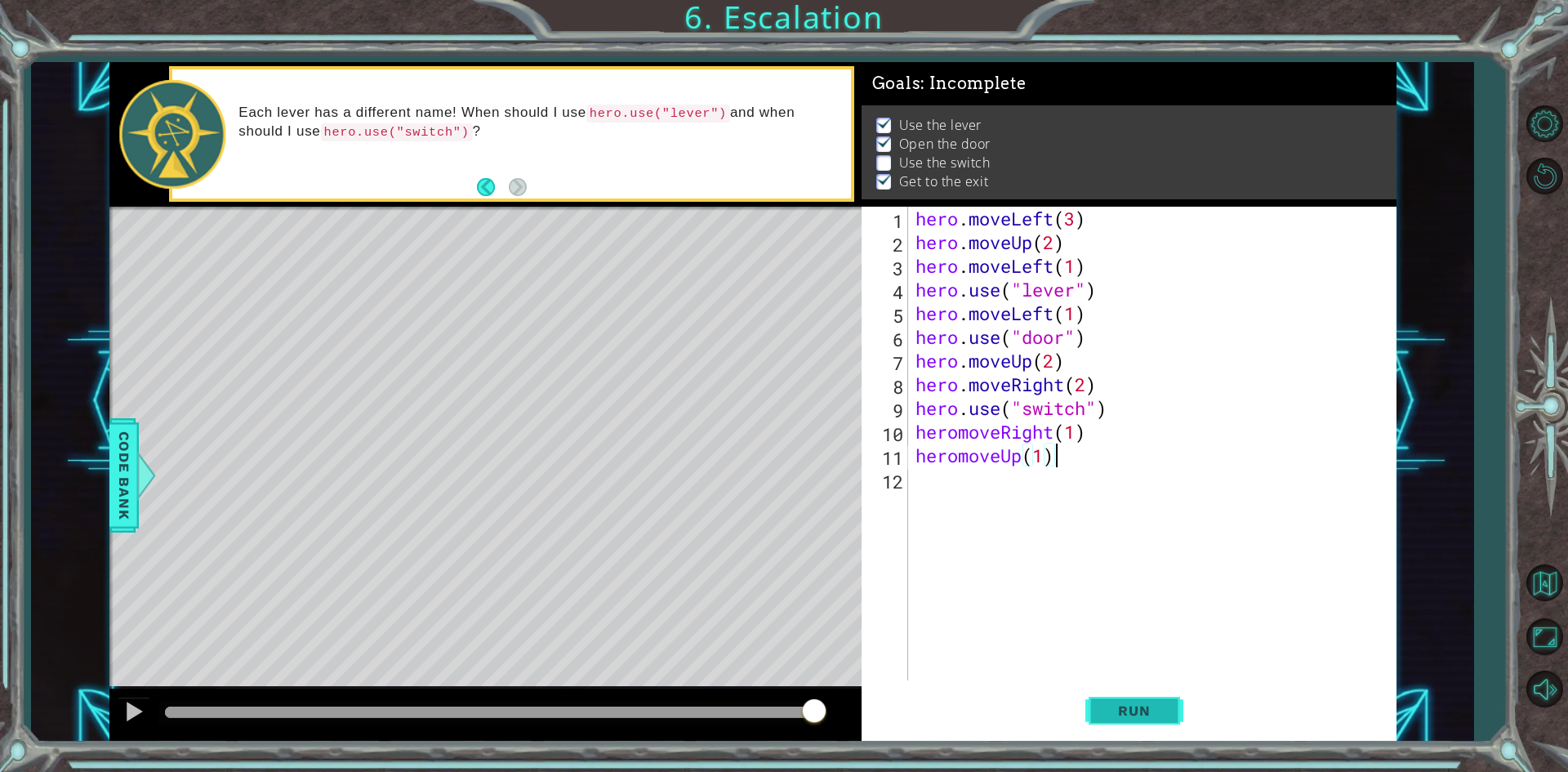
click at [1142, 718] on span "Run" at bounding box center [1134, 710] width 64 height 17
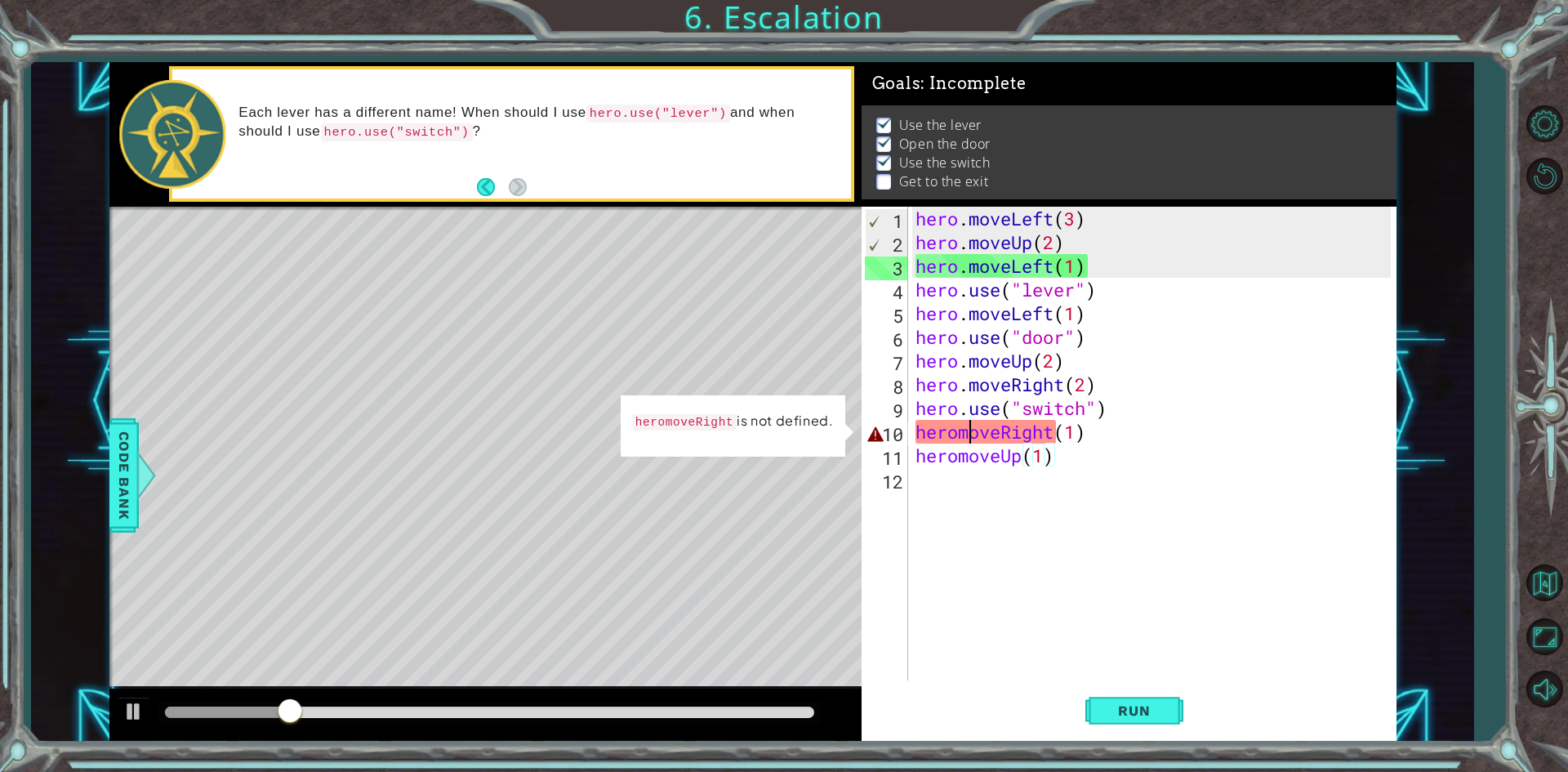
click at [966, 429] on div "hero . moveLeft ( 3 ) hero . moveUp ( 2 ) hero . moveLeft ( 1 ) hero . use ( "l…" at bounding box center [1156, 467] width 486 height 521
click at [960, 433] on div "hero . moveLeft ( 3 ) hero . moveUp ( 2 ) hero . moveLeft ( 1 ) hero . use ( "l…" at bounding box center [1156, 467] width 486 height 521
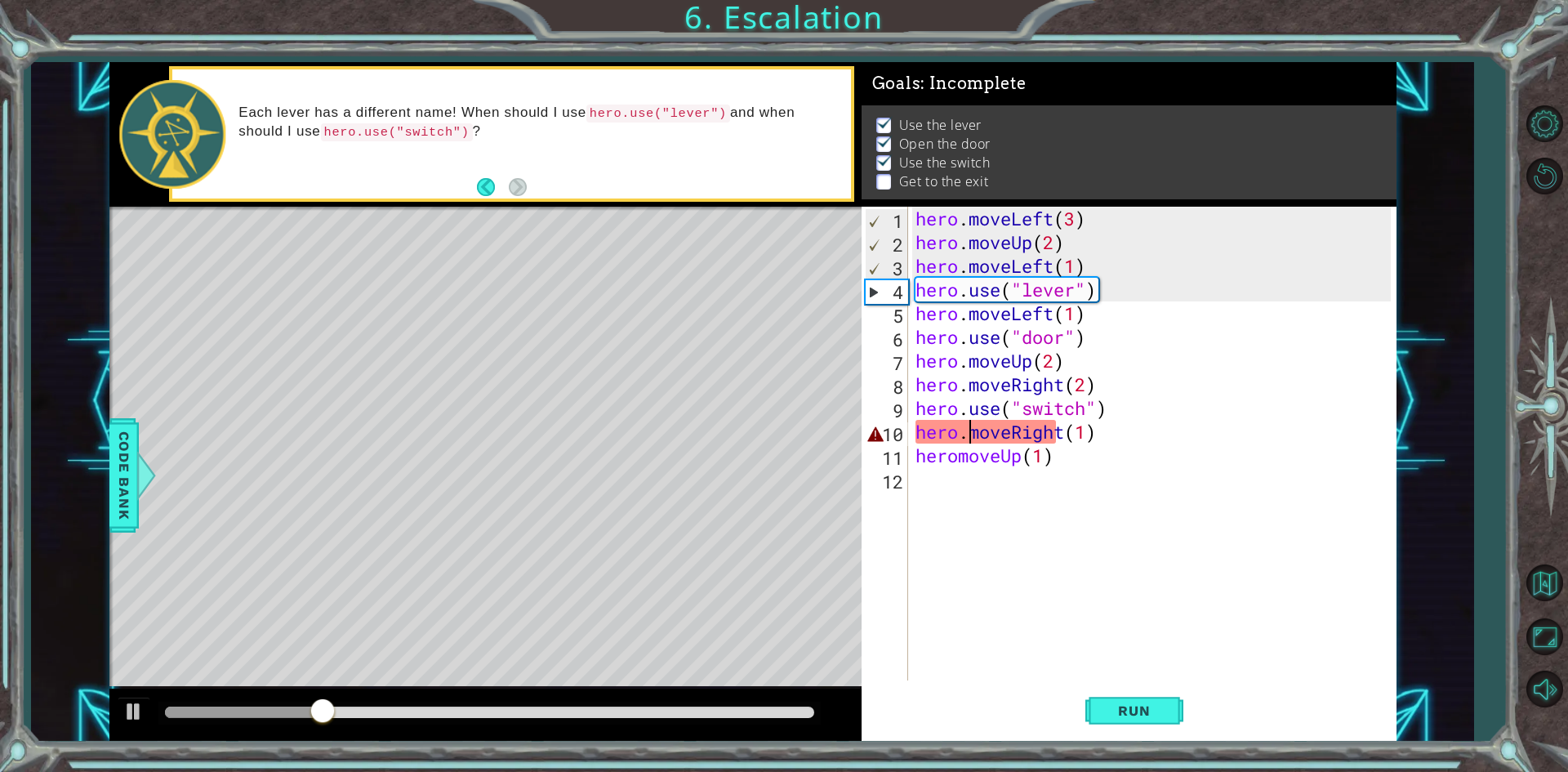
scroll to position [0, 3]
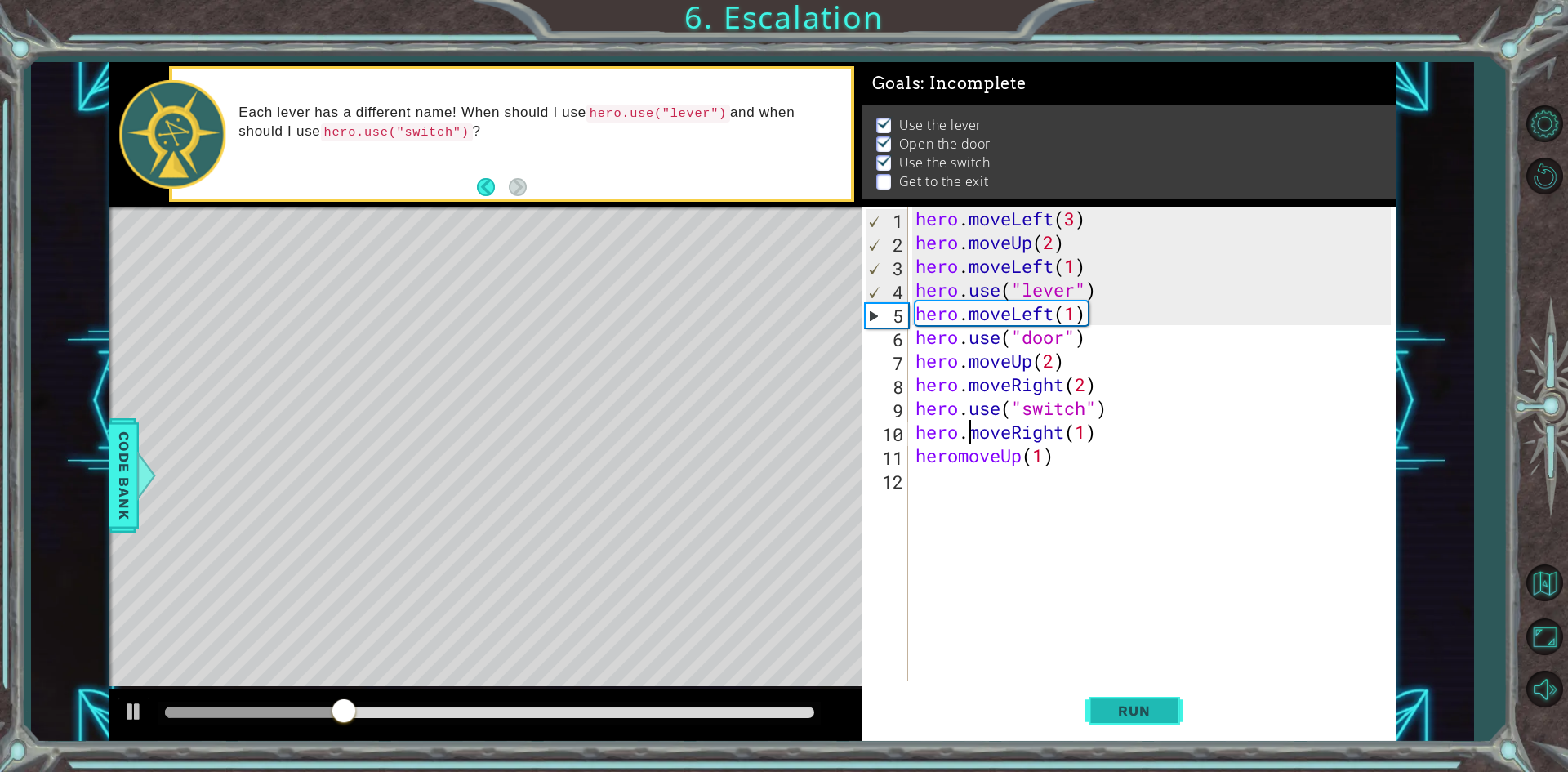
type textarea "hero.moveRight(1)"
click at [1148, 727] on button "Run" at bounding box center [1135, 711] width 98 height 53
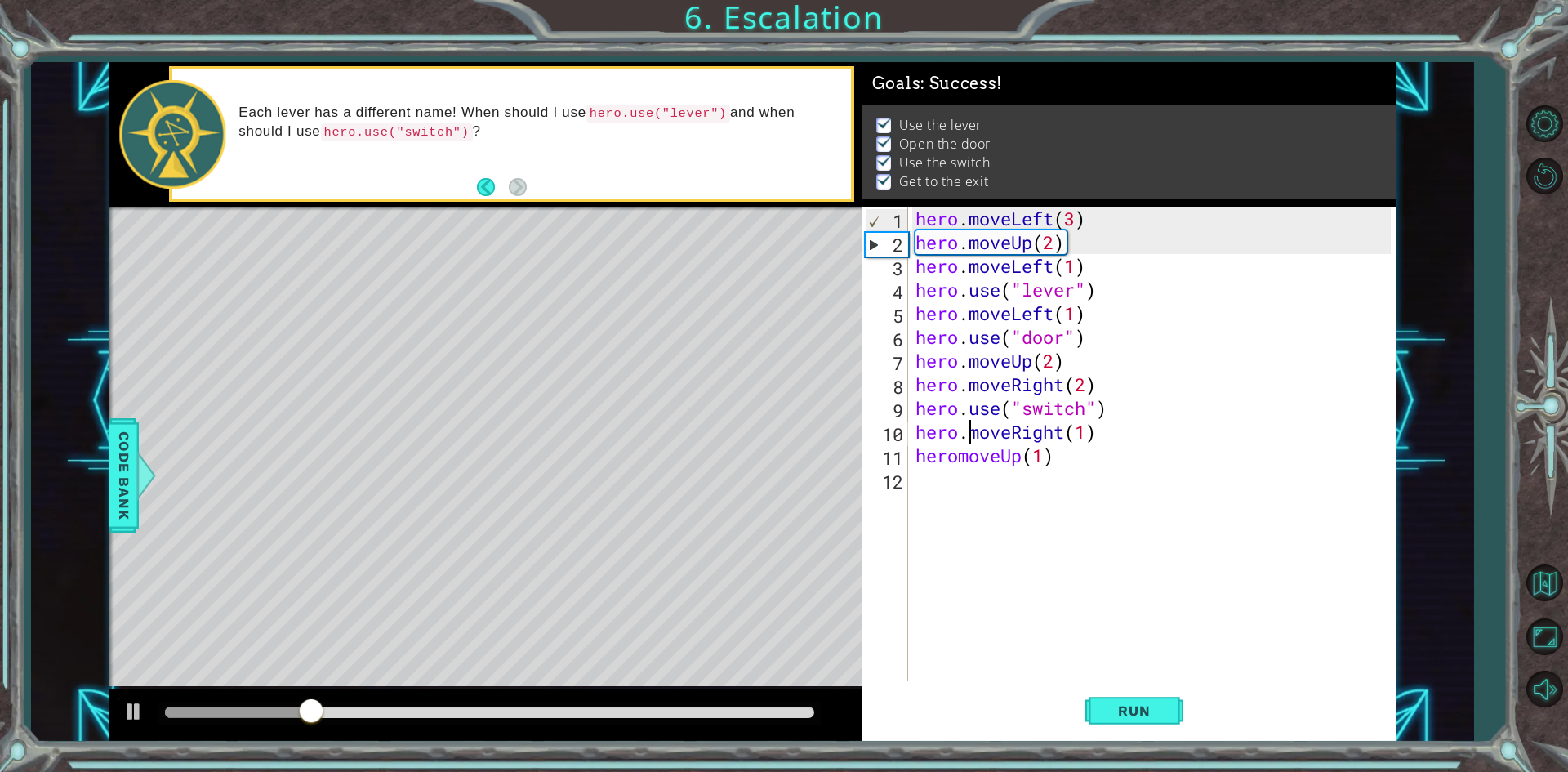
click at [752, 710] on div at bounding box center [490, 712] width 649 height 11
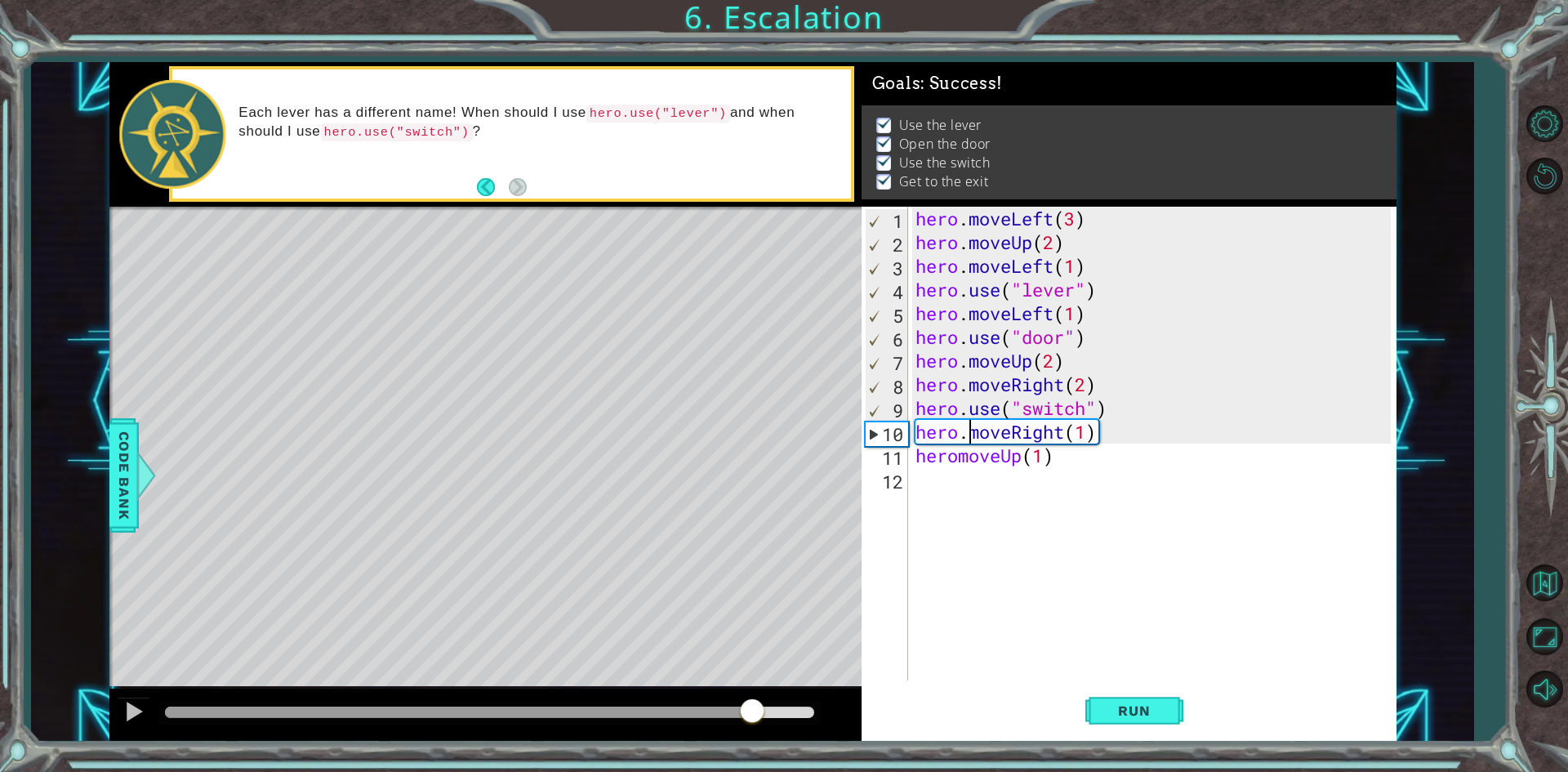
click at [800, 713] on div at bounding box center [490, 712] width 649 height 11
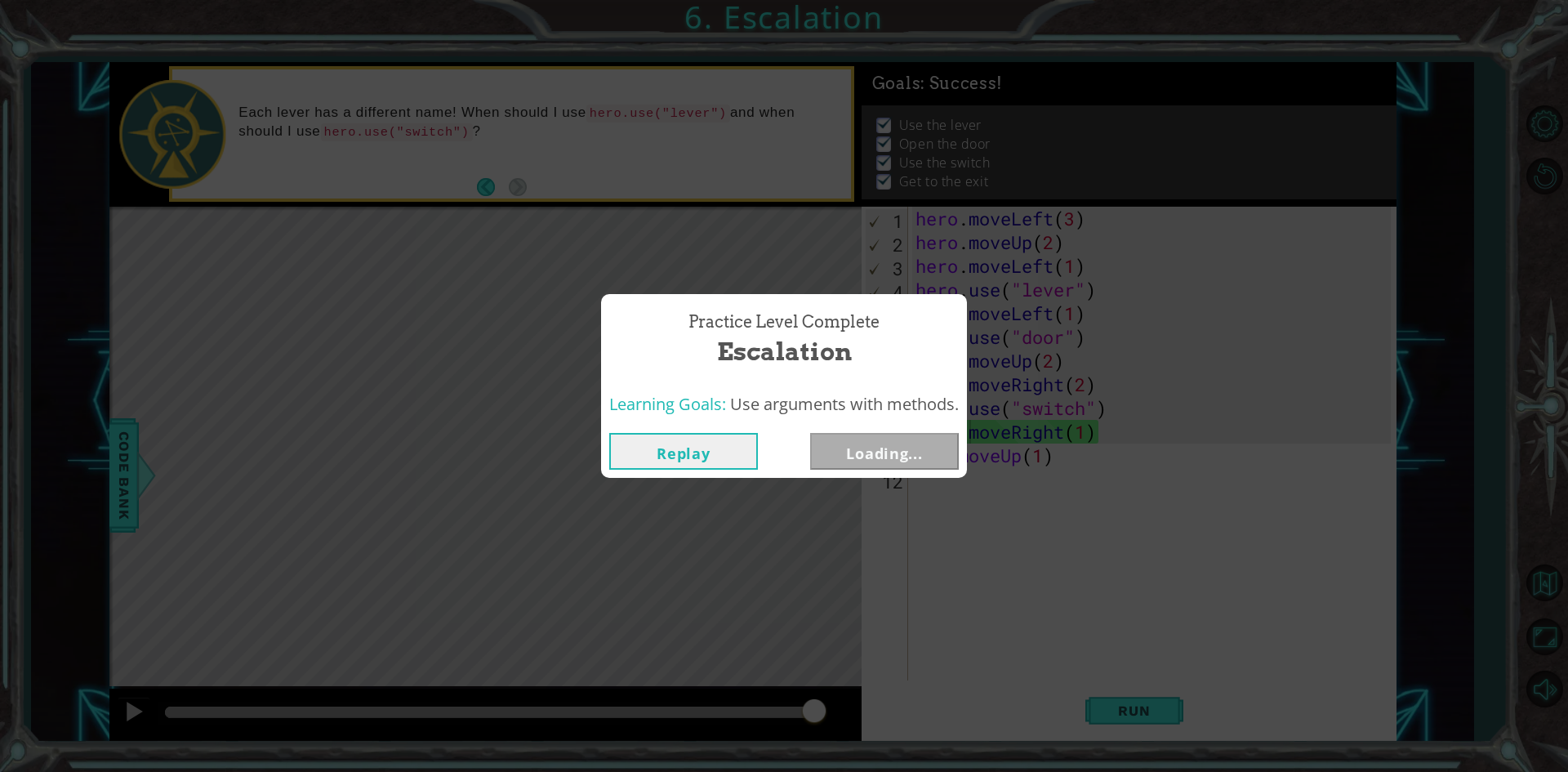
drag, startPoint x: 807, startPoint y: 708, endPoint x: 843, endPoint y: 703, distance: 36.3
click at [883, 457] on button "Next" at bounding box center [884, 452] width 149 height 37
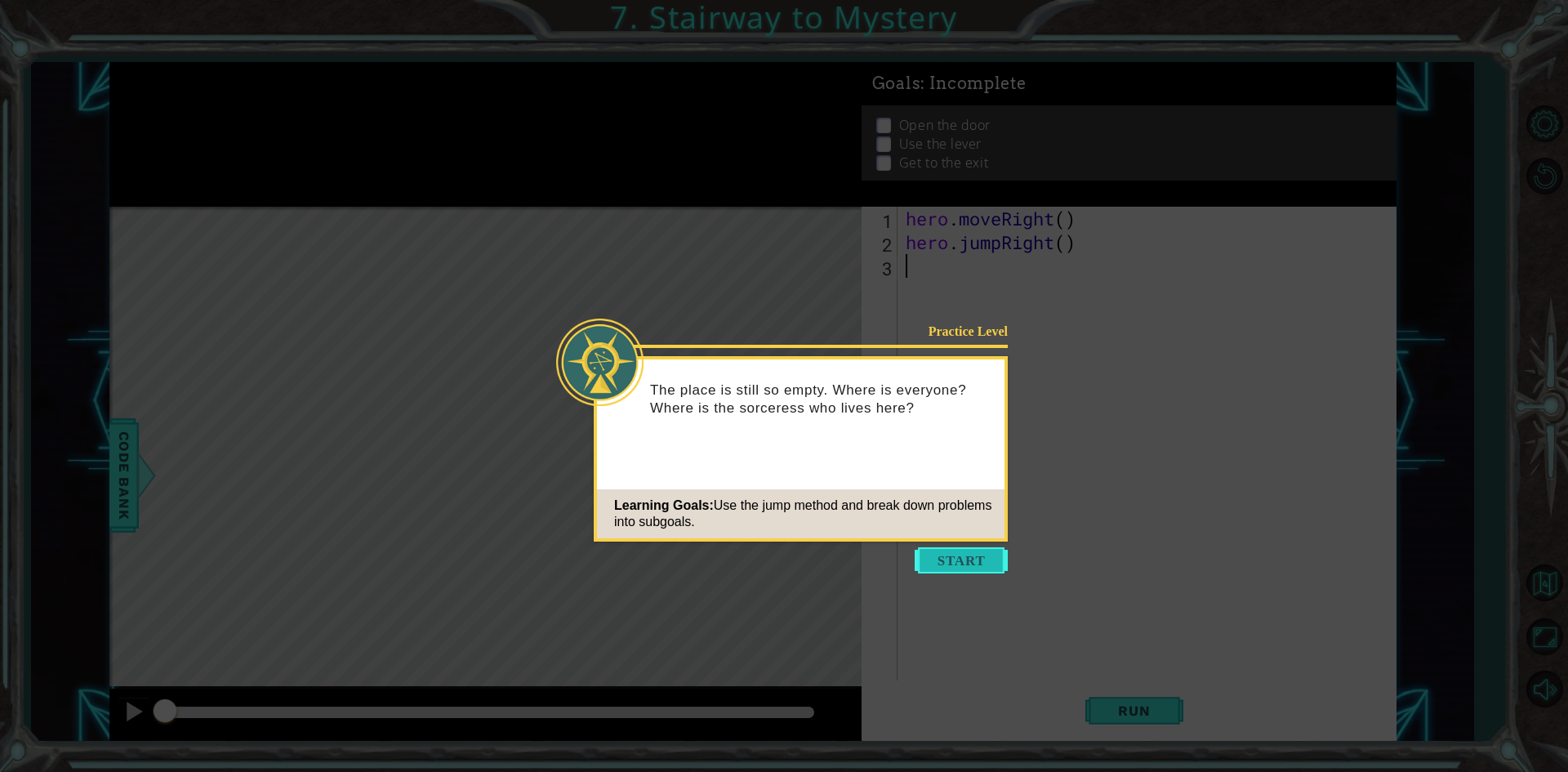
click at [979, 555] on button "Start" at bounding box center [961, 561] width 93 height 26
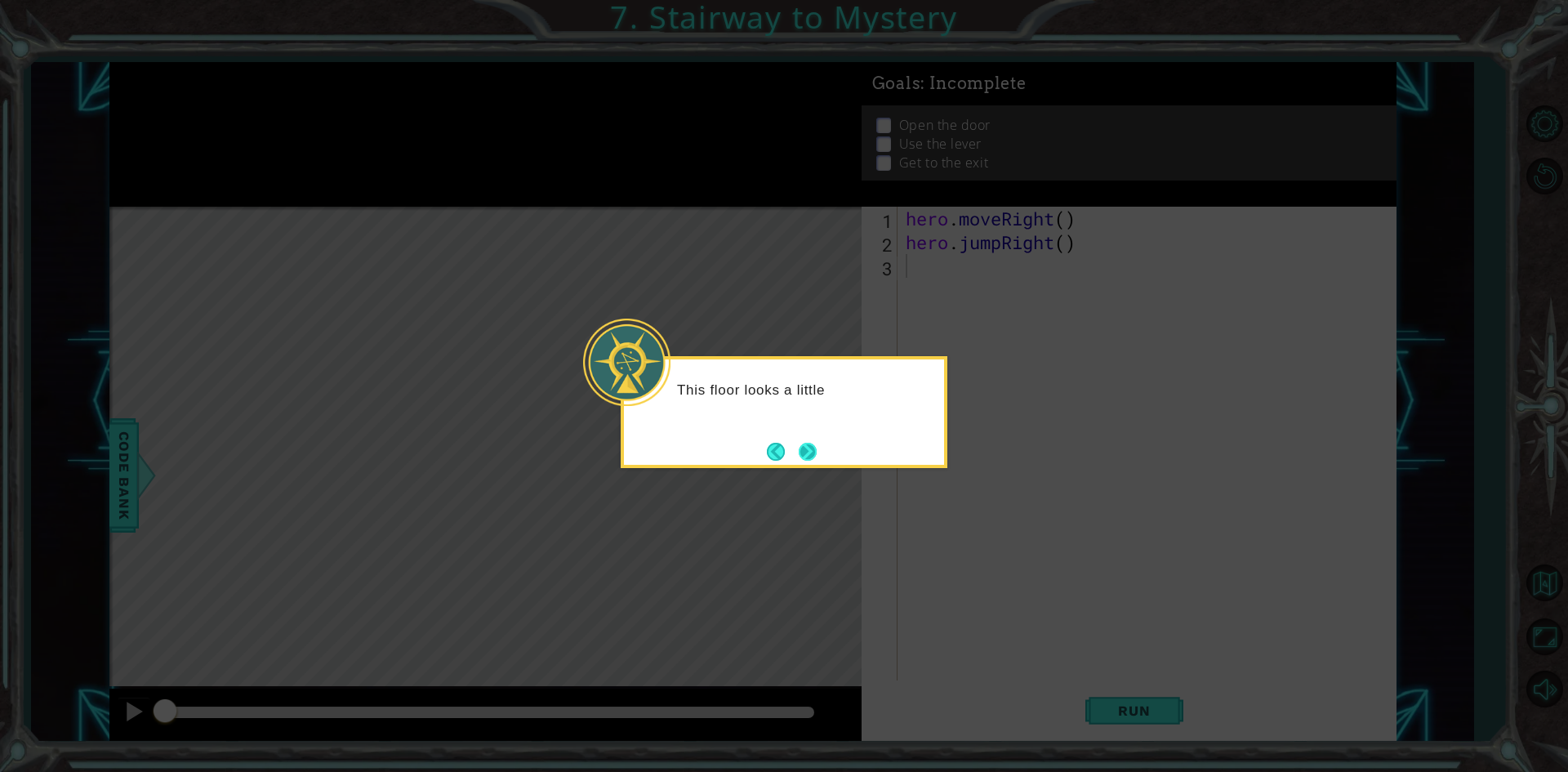
click at [806, 451] on button "Next" at bounding box center [807, 452] width 18 height 18
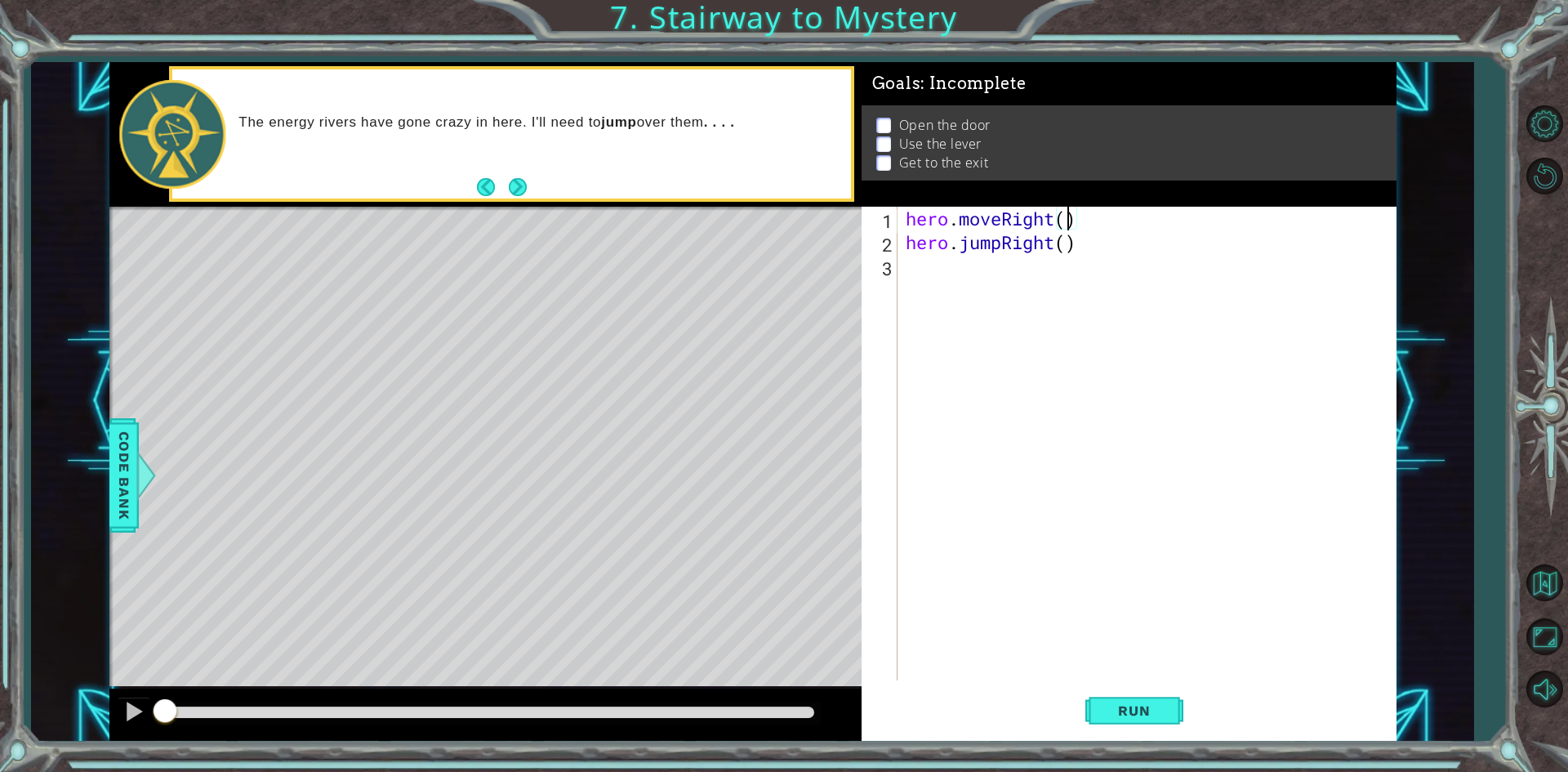
click at [1070, 224] on div "hero . moveRight ( ) hero . jumpRight ( )" at bounding box center [1150, 467] width 497 height 521
click at [1070, 245] on div "hero . moveRight ( 1 ) hero . jumpRight ( )" at bounding box center [1150, 467] width 497 height 521
type textarea "hero.jumpRight(1)"
click at [1158, 703] on span "Run" at bounding box center [1134, 710] width 64 height 17
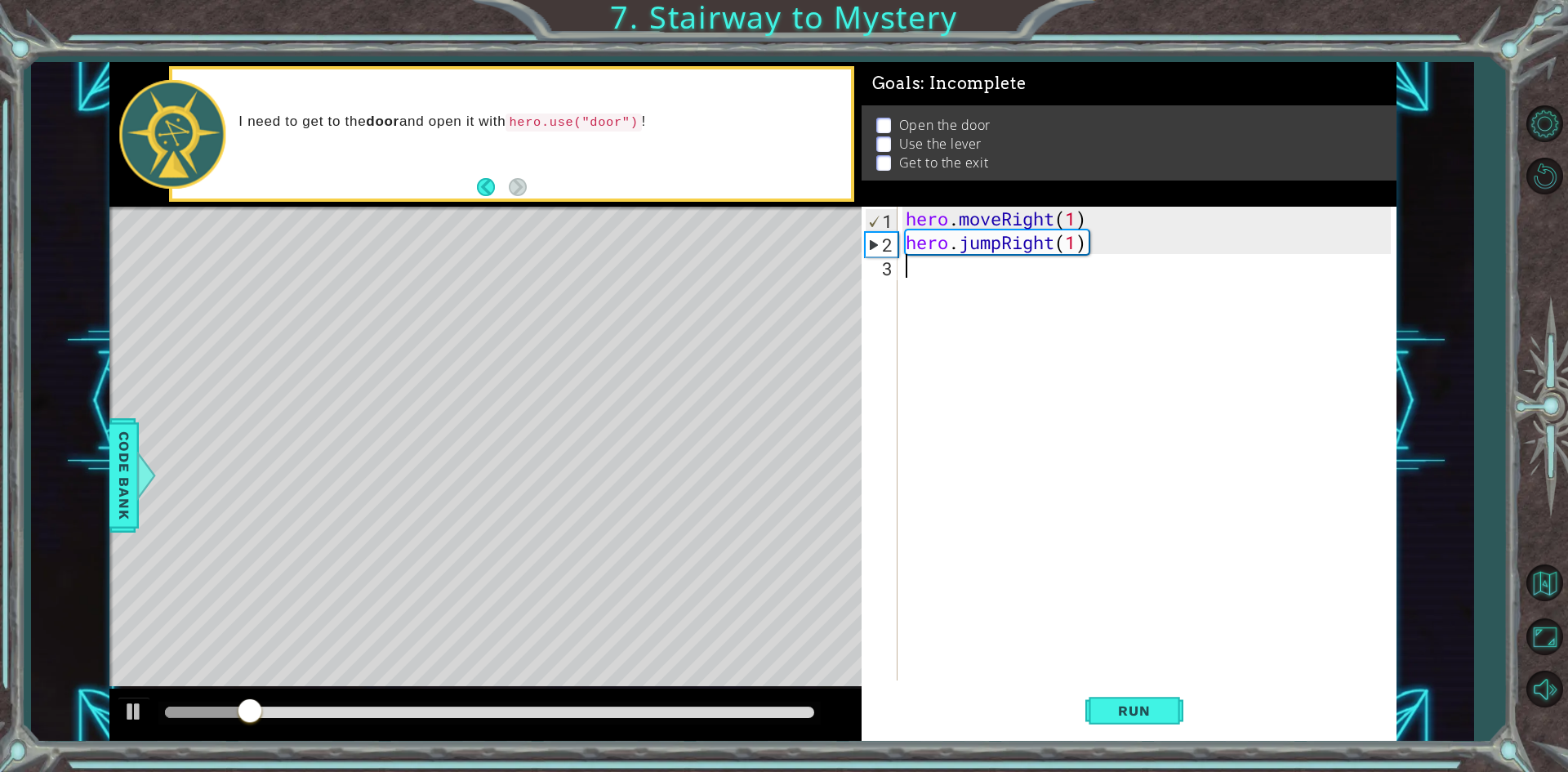
click at [1156, 254] on div "hero . moveRight ( 1 ) hero . jumpRight ( 1 )" at bounding box center [1150, 467] width 497 height 521
click at [1106, 247] on div "hero . moveRight ( 1 ) hero . jumpRight ( 1 )" at bounding box center [1150, 467] width 497 height 521
type textarea "hero.jumpRight(1)"
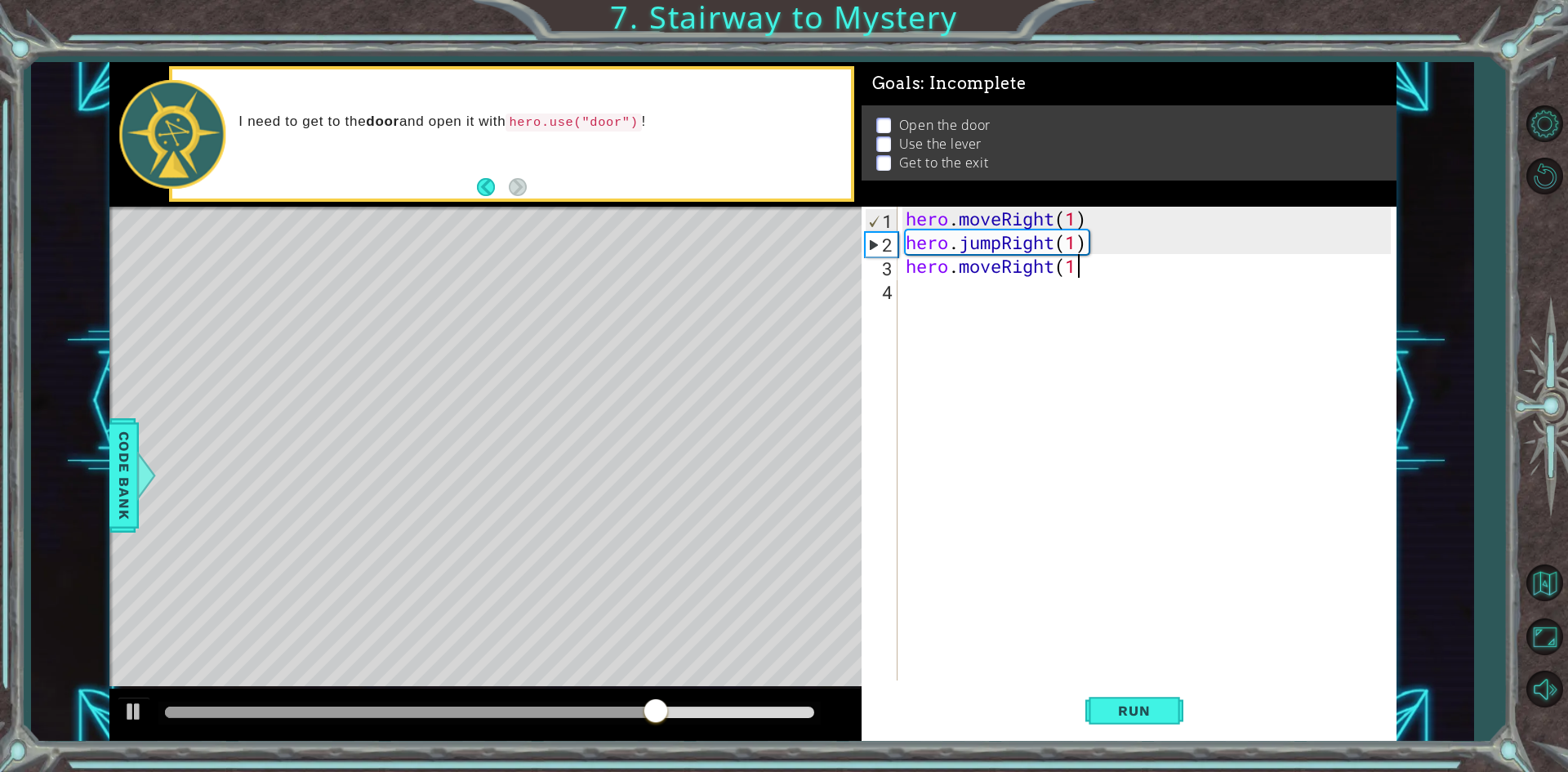
type textarea "hero.moveRight(1)"
type textarea "H"
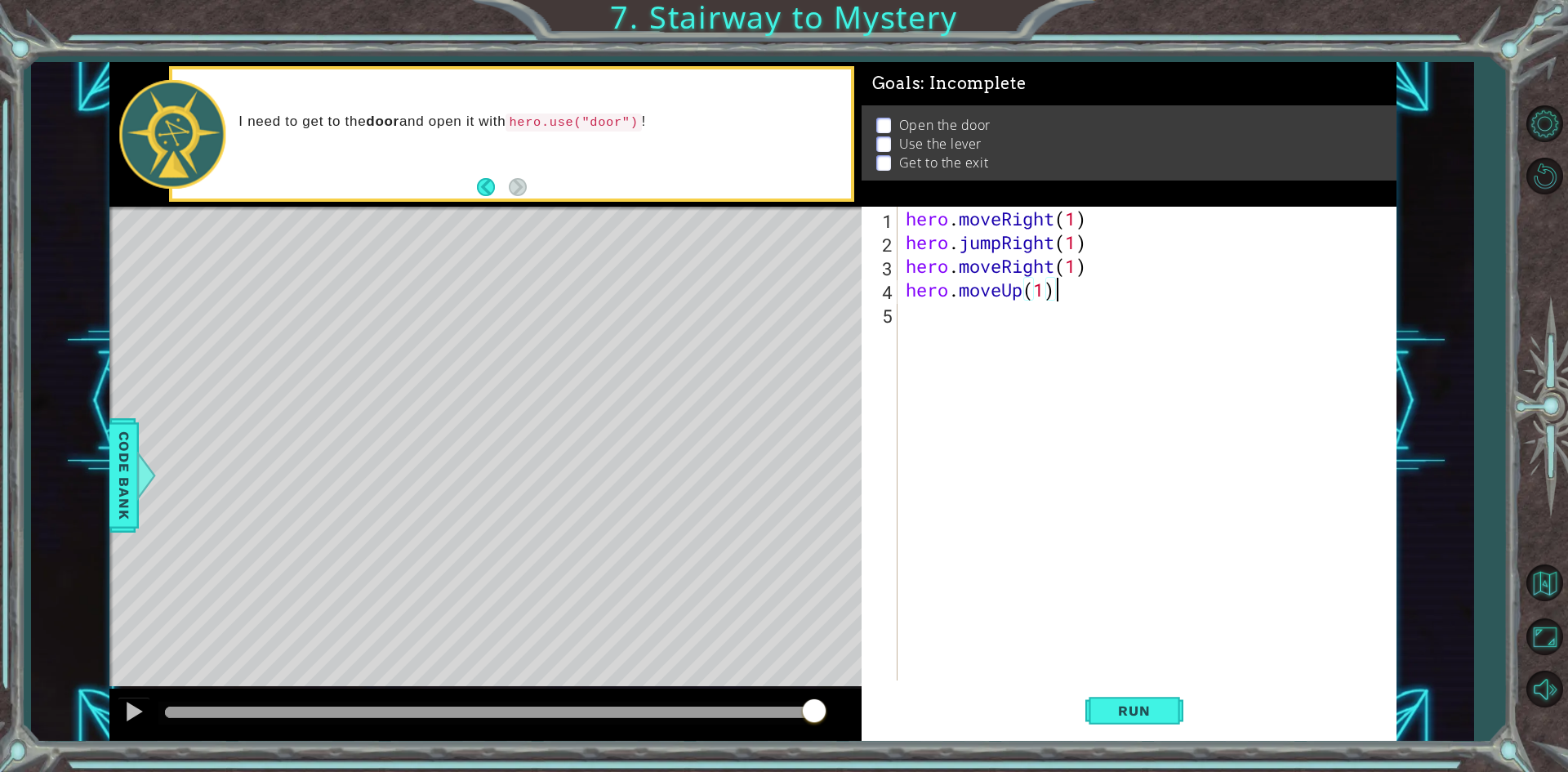
scroll to position [0, 6]
type textarea "hero.moveUp(1)"
click at [1114, 706] on span "Run" at bounding box center [1134, 710] width 64 height 17
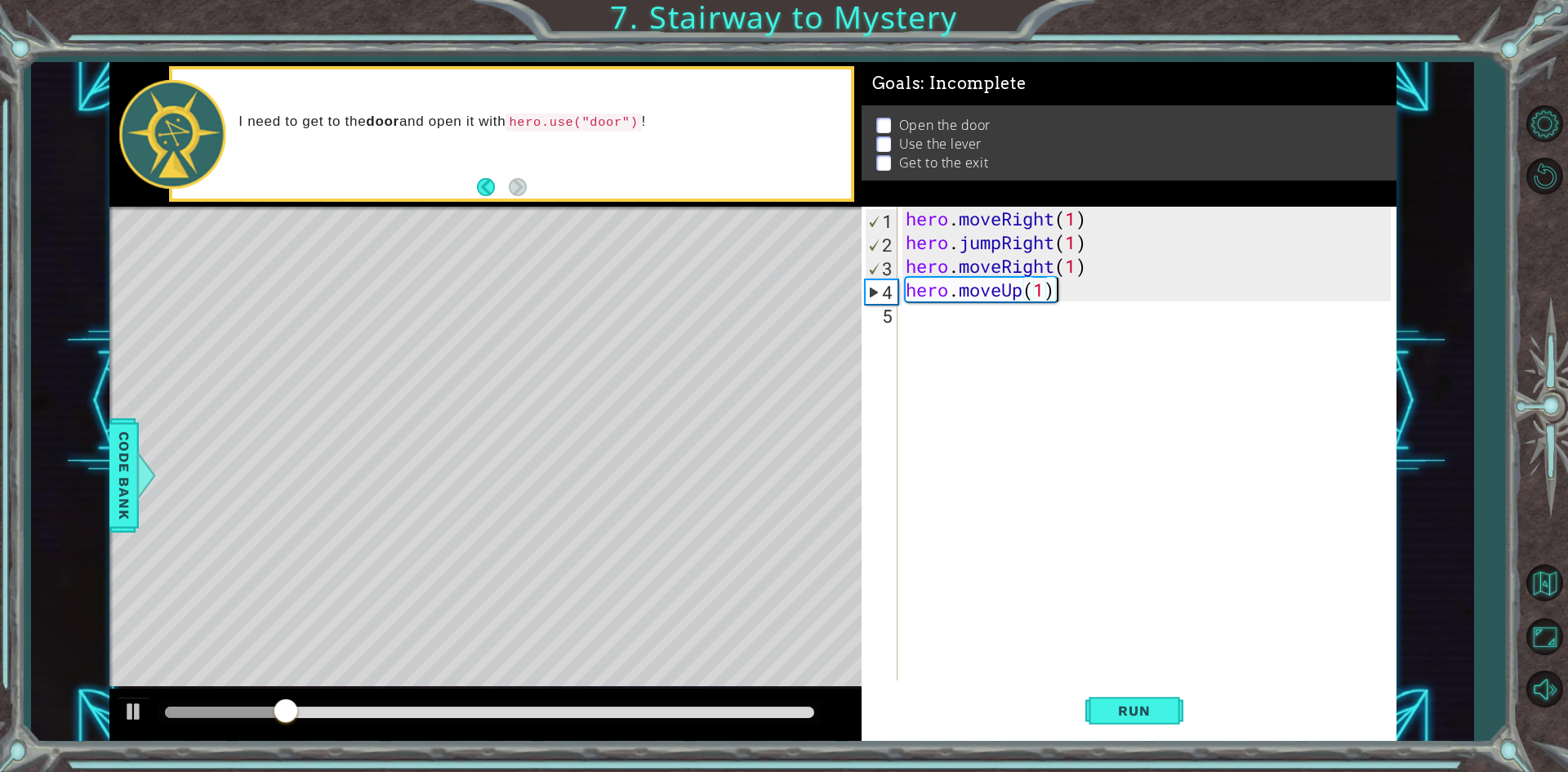
click at [1128, 293] on div "hero . moveRight ( 1 ) hero . jumpRight ( 1 ) hero . moveRight ( 1 ) hero . mov…" at bounding box center [1150, 467] width 497 height 521
type textarea "hero.use("door")"
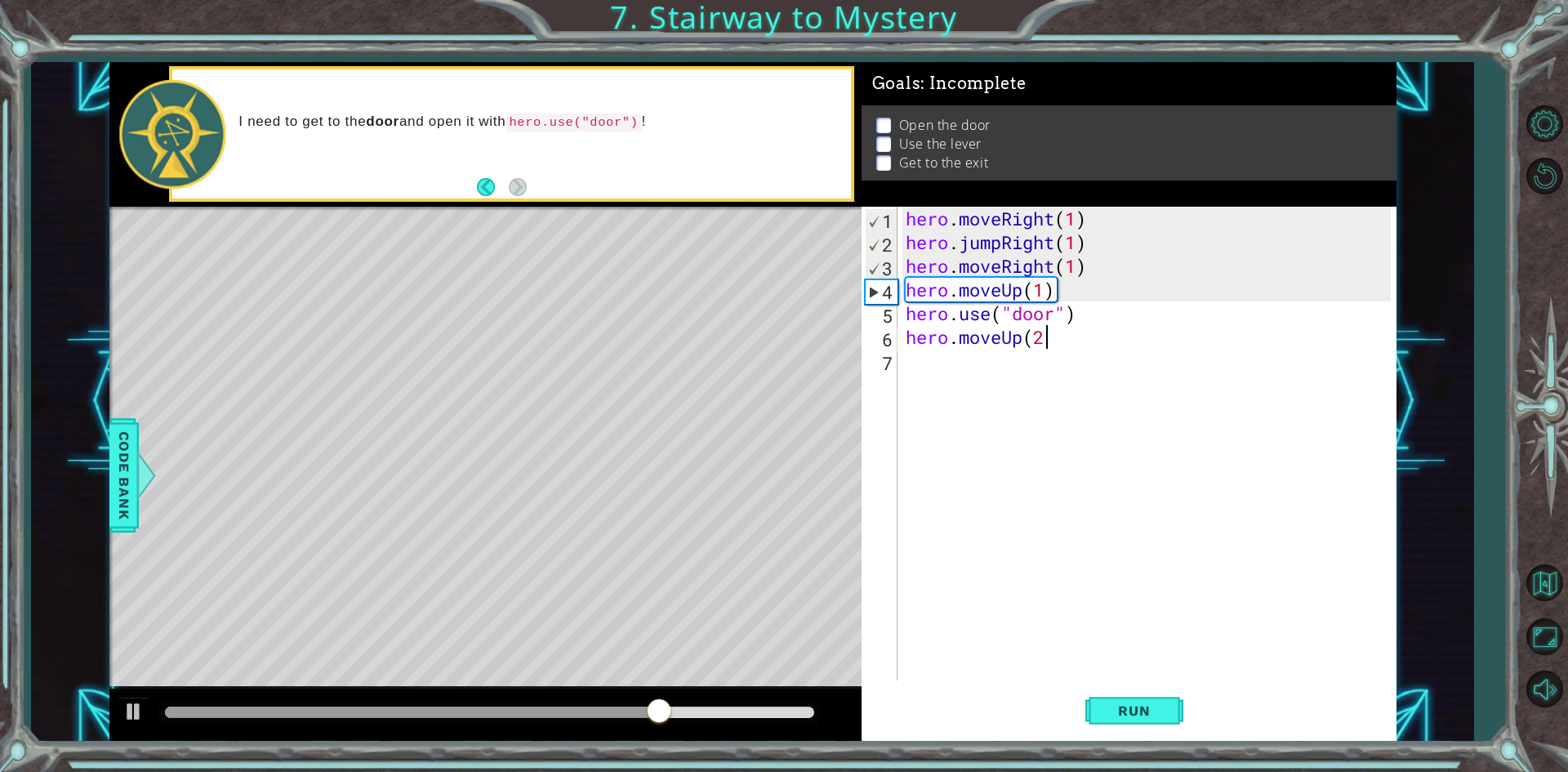
type textarea "hero.moveUp(2)"
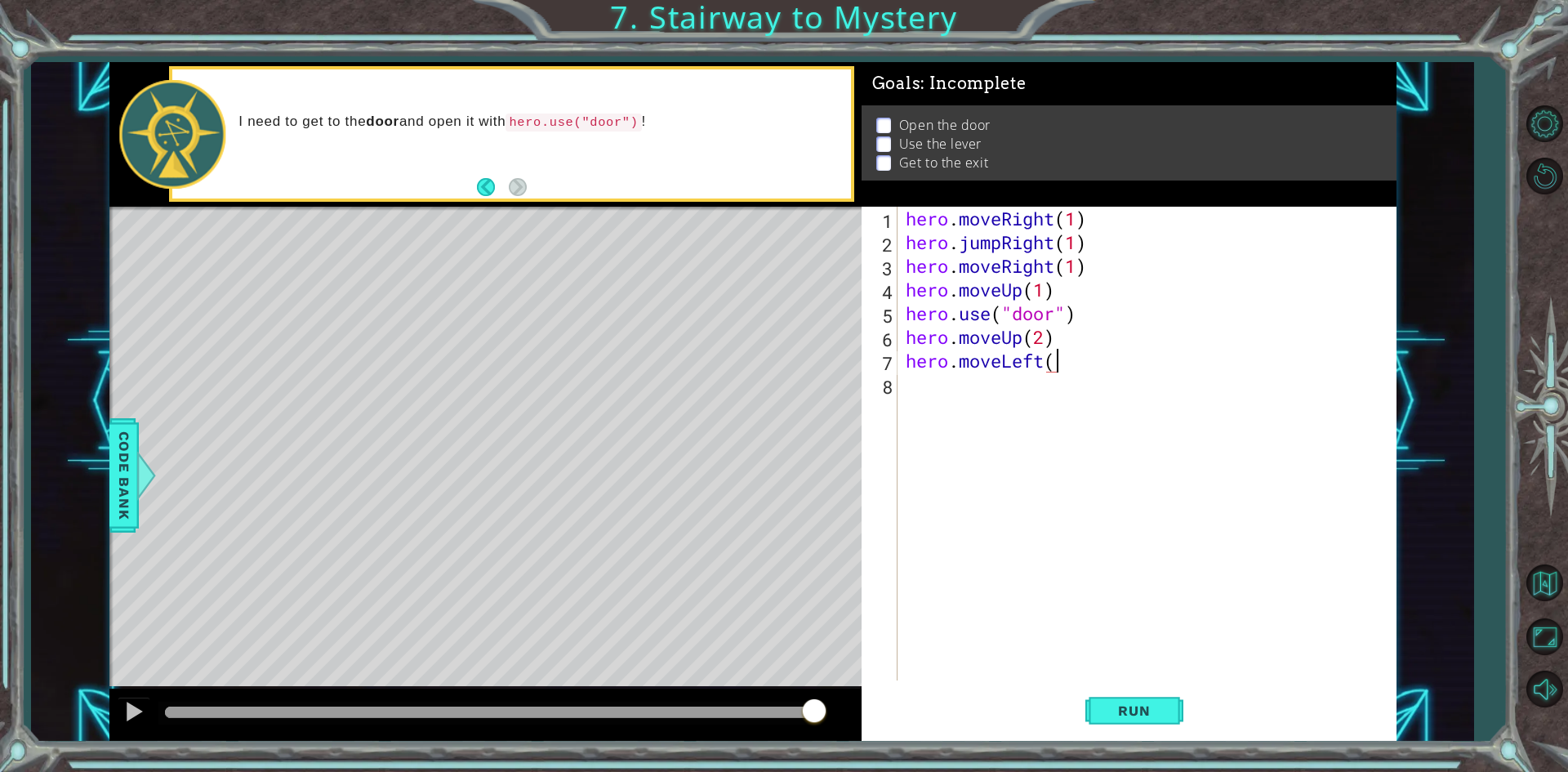
scroll to position [0, 7]
type textarea "hero.moveLeft(1)"
type textarea "hero.use("lever")"
click at [1168, 704] on button "Run" at bounding box center [1135, 711] width 98 height 53
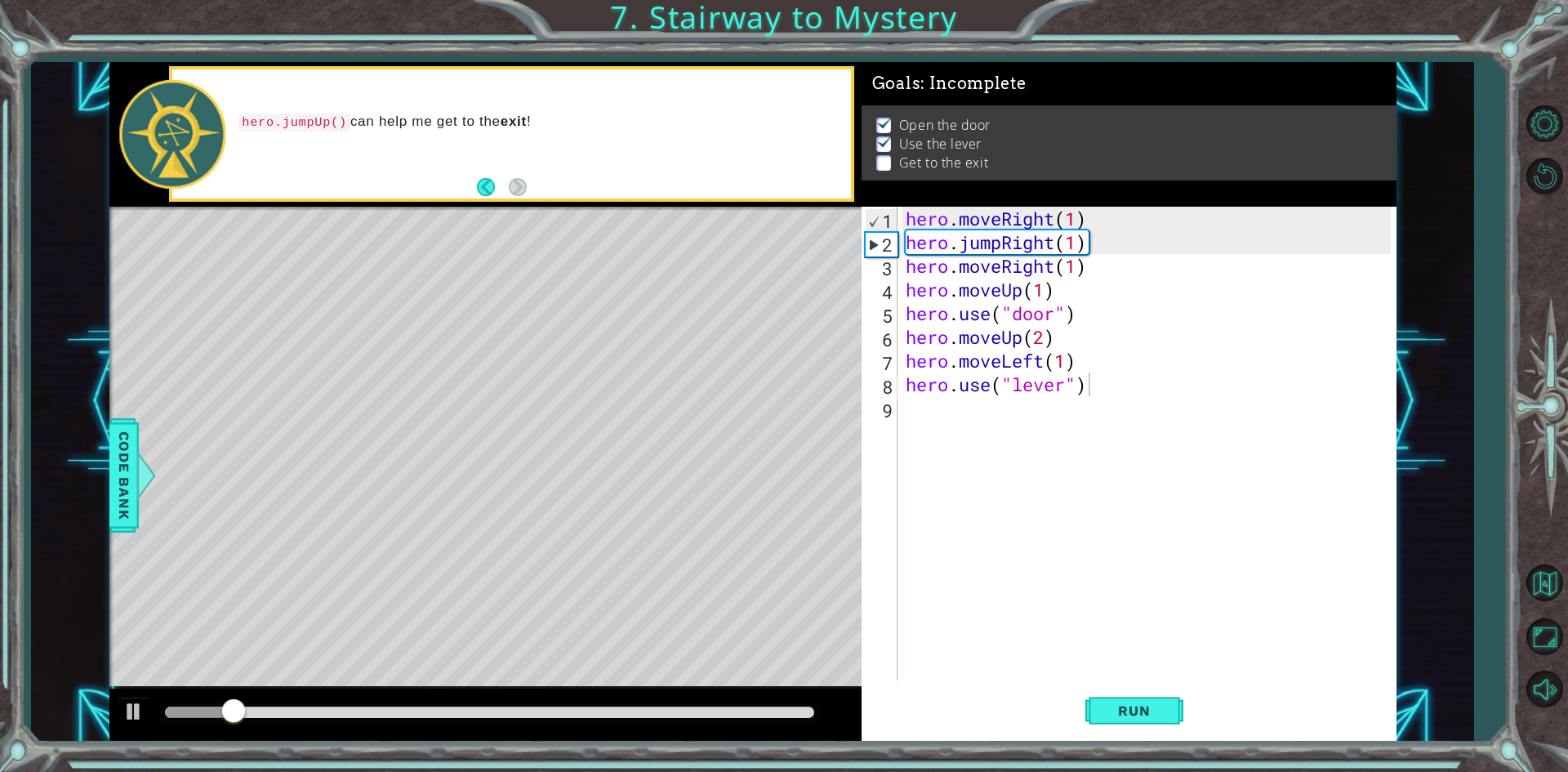
click at [800, 719] on div at bounding box center [489, 713] width 662 height 23
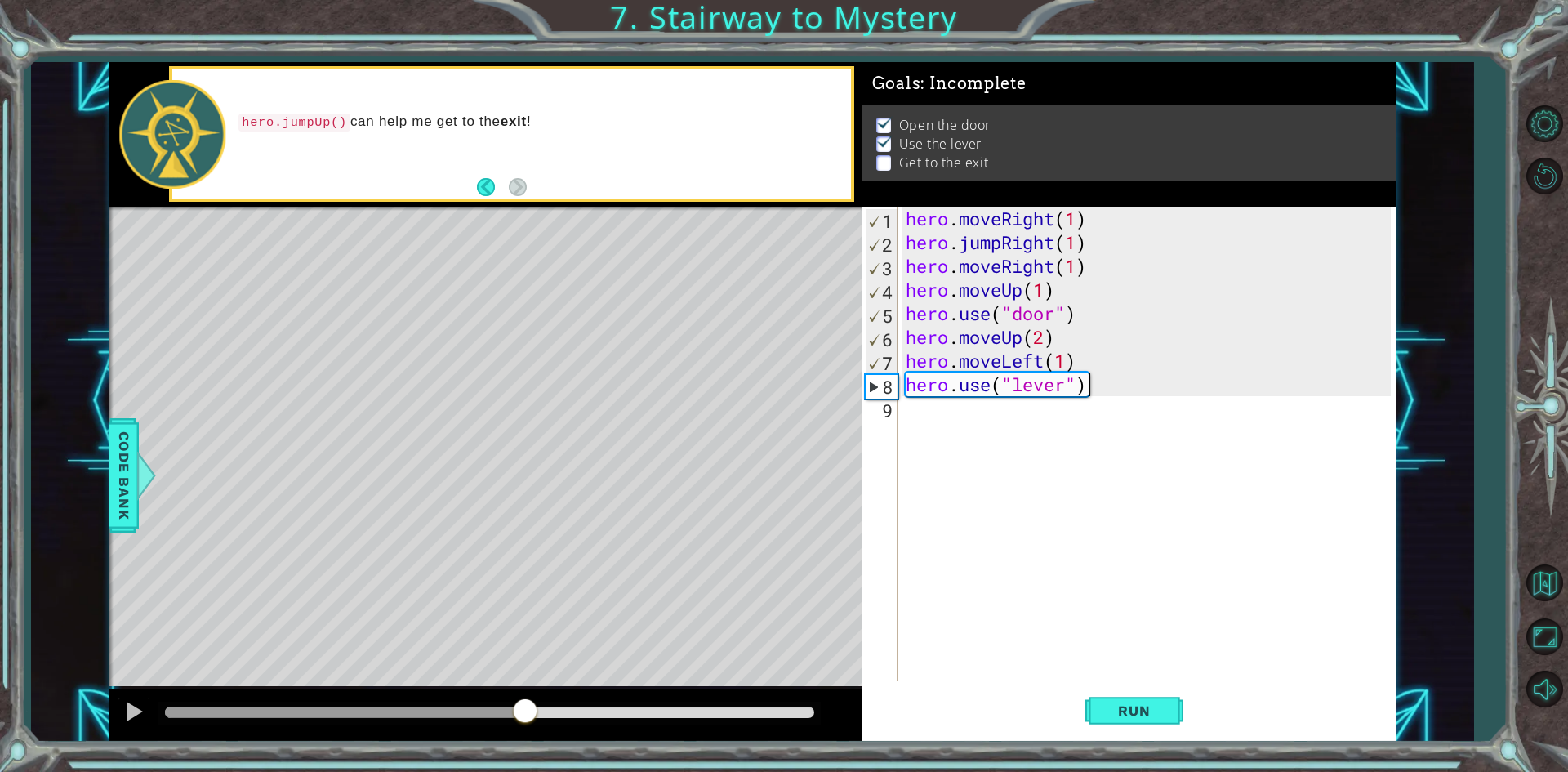
click at [525, 708] on div at bounding box center [490, 712] width 649 height 11
click at [1139, 390] on div "hero . moveRight ( 1 ) hero . jumpRight ( 1 ) hero . moveRight ( 1 ) hero . mov…" at bounding box center [1150, 467] width 497 height 521
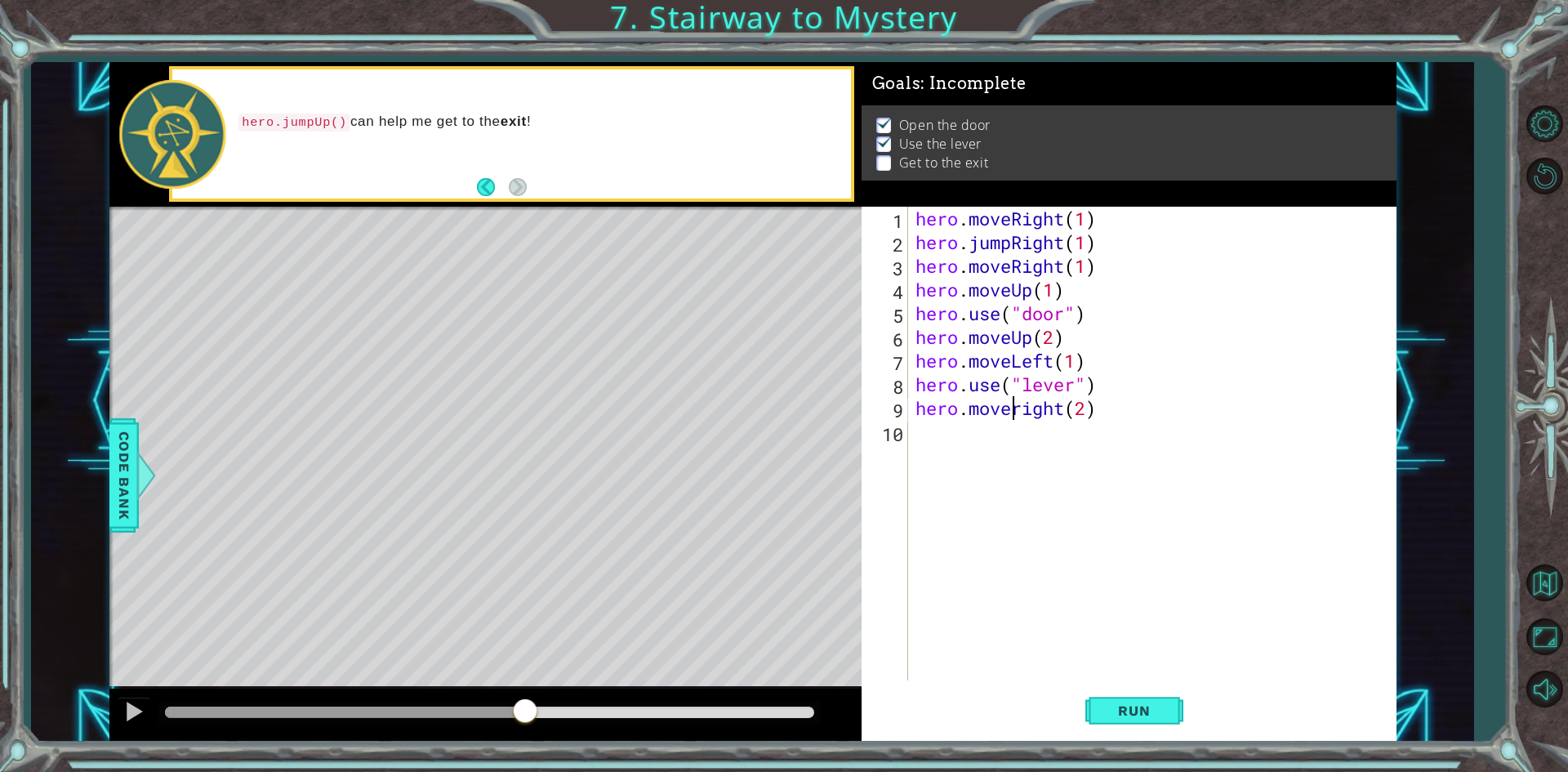
scroll to position [0, 4]
type textarea "hero.moveRight(2)"
type textarea "hero.jumpUp(1)"
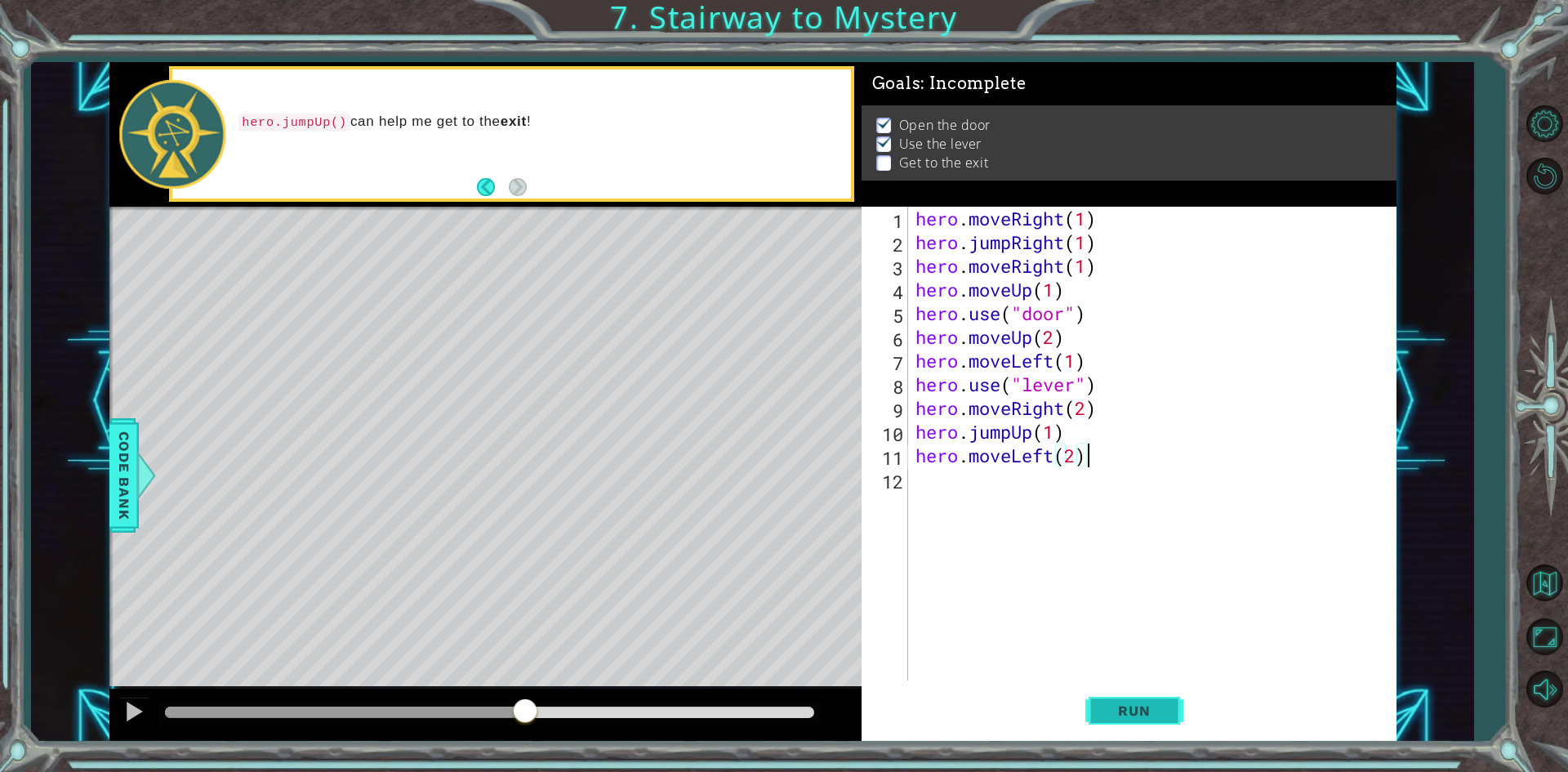
type textarea "hero.moveLeft(2)"
drag, startPoint x: 1105, startPoint y: 688, endPoint x: 1114, endPoint y: 708, distance: 21.9
click at [1105, 693] on button "Run" at bounding box center [1135, 711] width 98 height 53
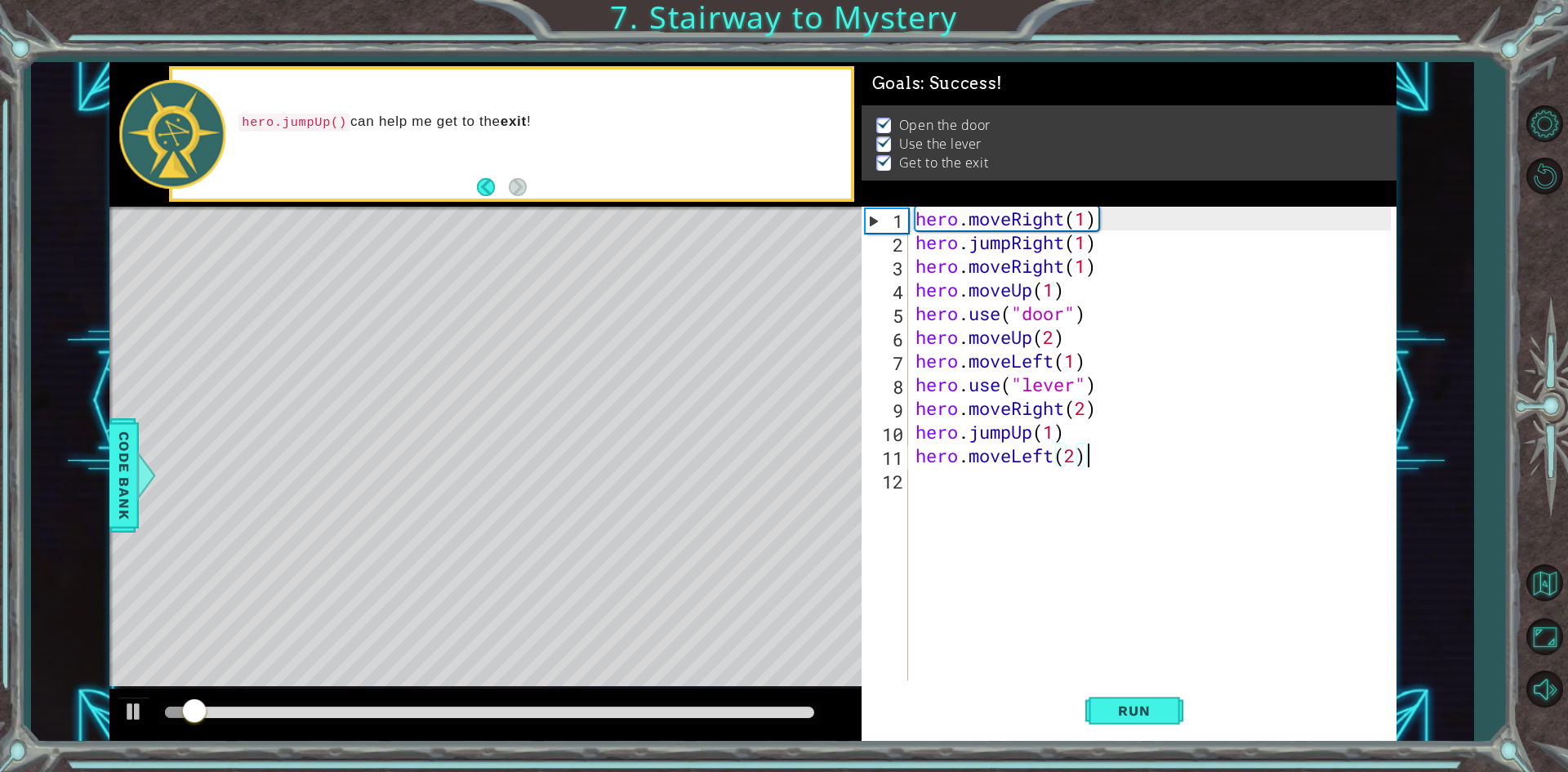
click at [808, 708] on div at bounding box center [490, 712] width 649 height 11
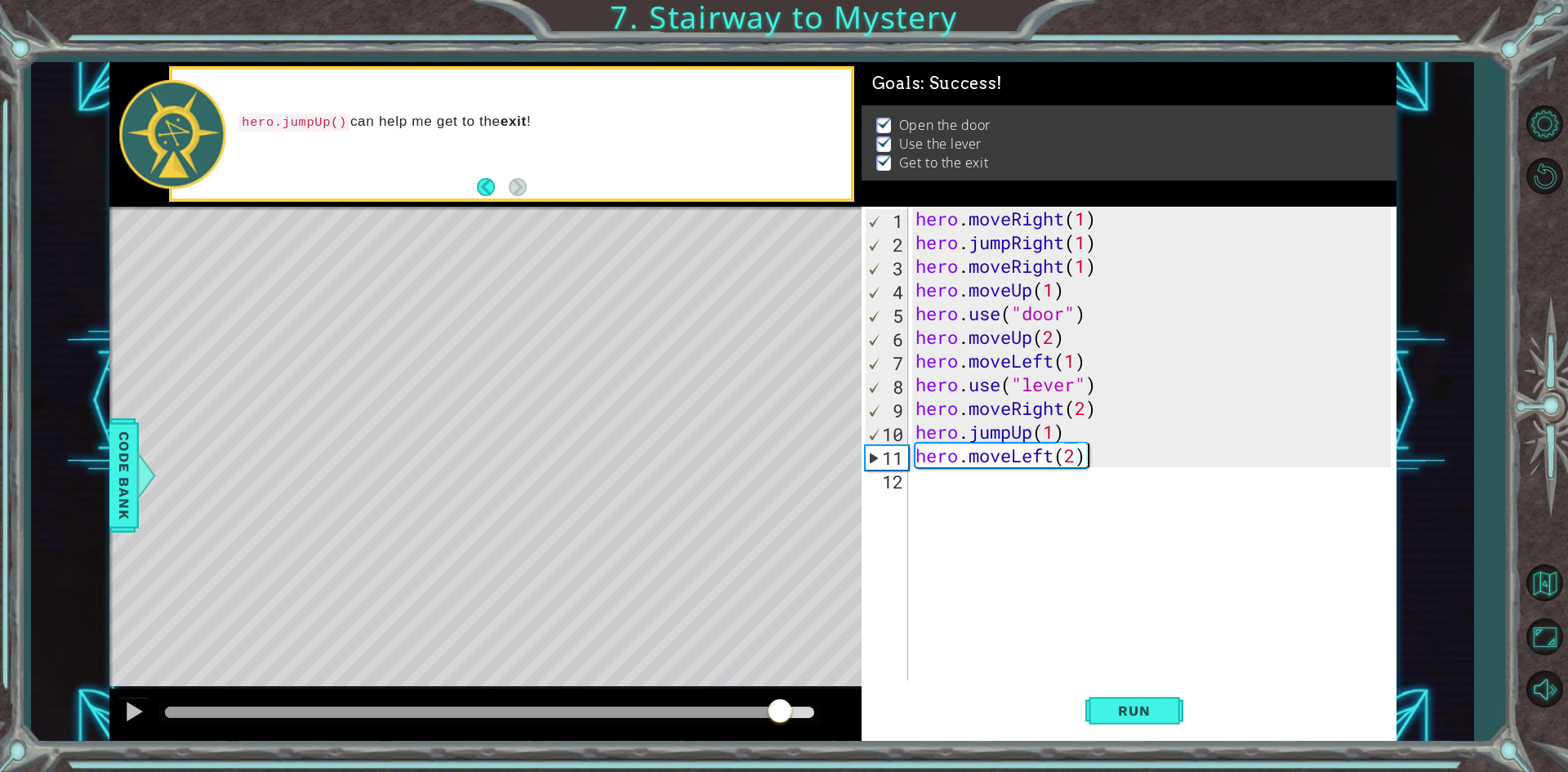
click at [781, 715] on div at bounding box center [490, 712] width 649 height 11
click at [803, 708] on div at bounding box center [490, 712] width 649 height 11
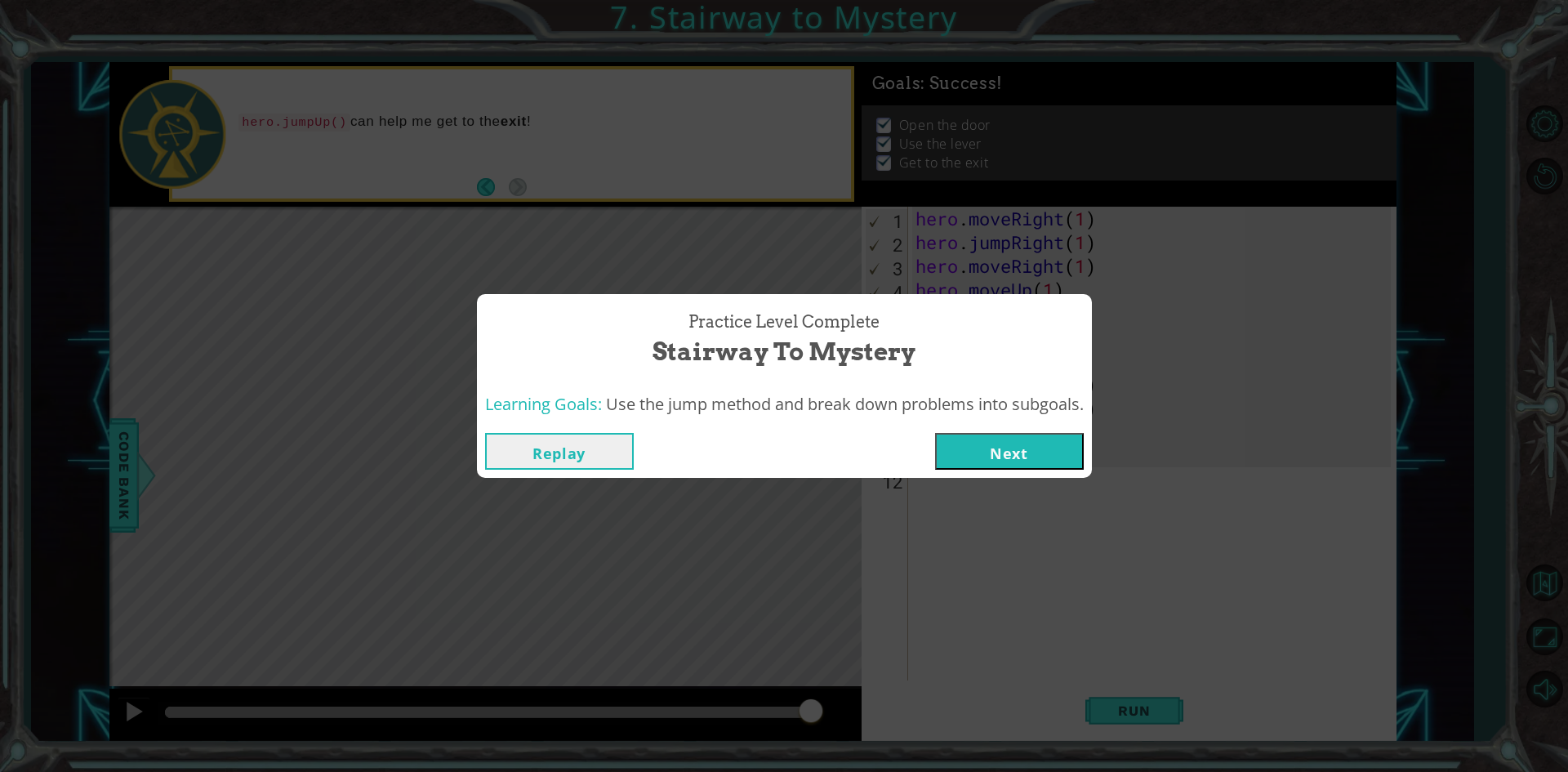
click at [988, 449] on button "Next" at bounding box center [1009, 452] width 149 height 37
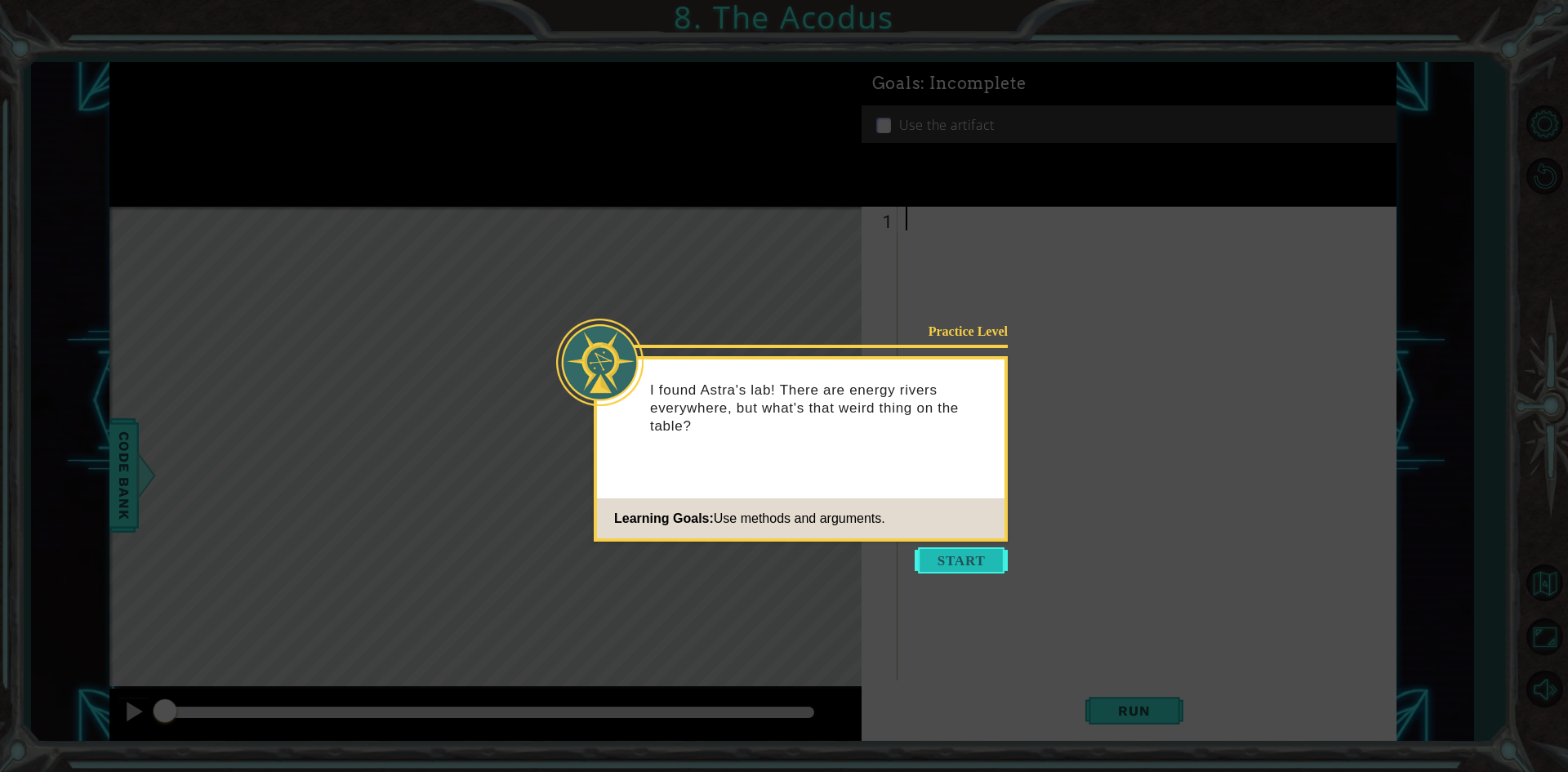
click at [957, 569] on button "Start" at bounding box center [961, 561] width 93 height 26
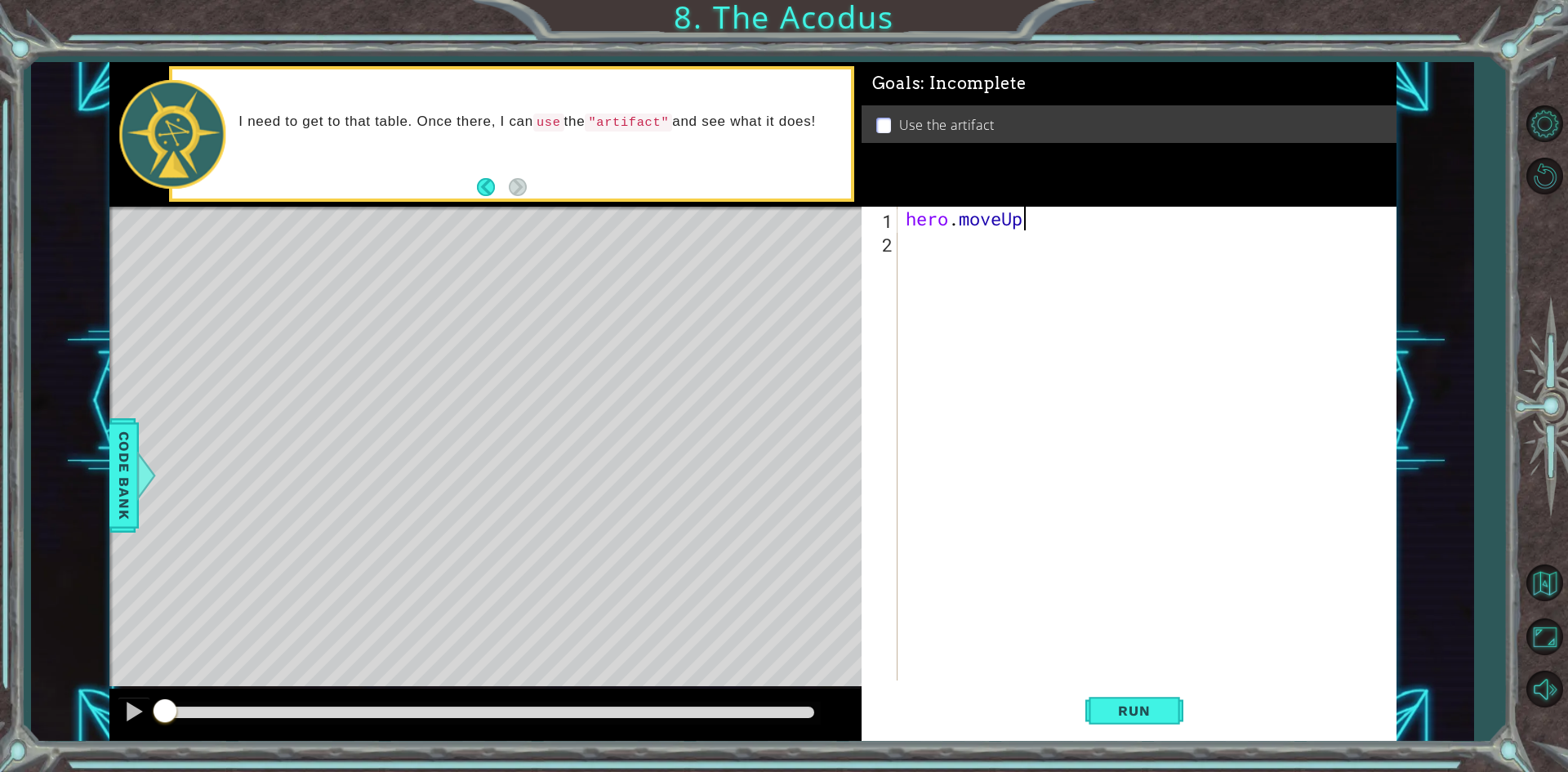
scroll to position [0, 5]
type textarea "hero.moveUp(2)"
type textarea "hero.moveLeft(1)"
type textarea "hero.moveDown(2)"
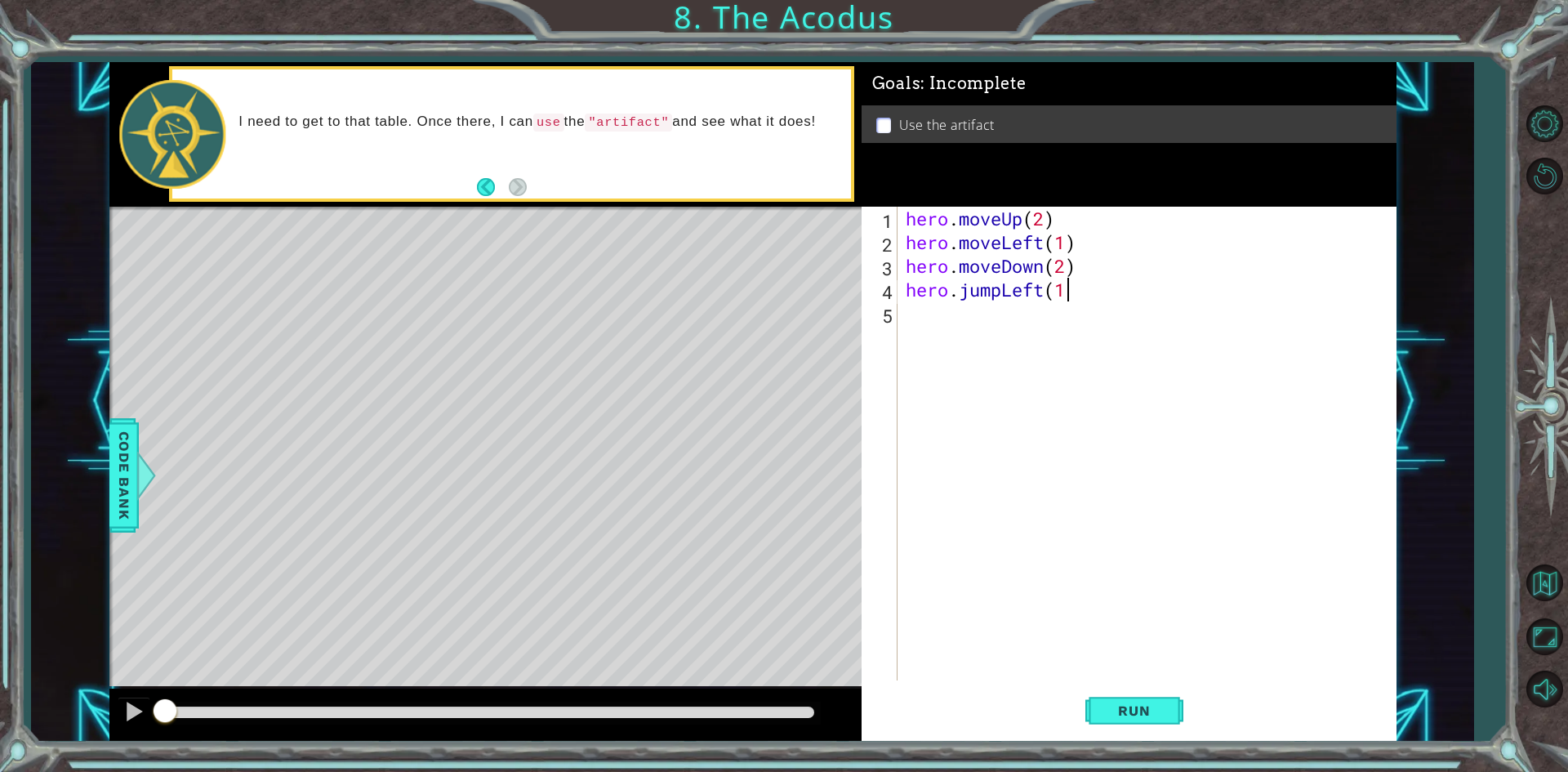
type textarea "hero.jumpLeft(1)"
type textarea "hero.moveUp(2)"
type textarea "("
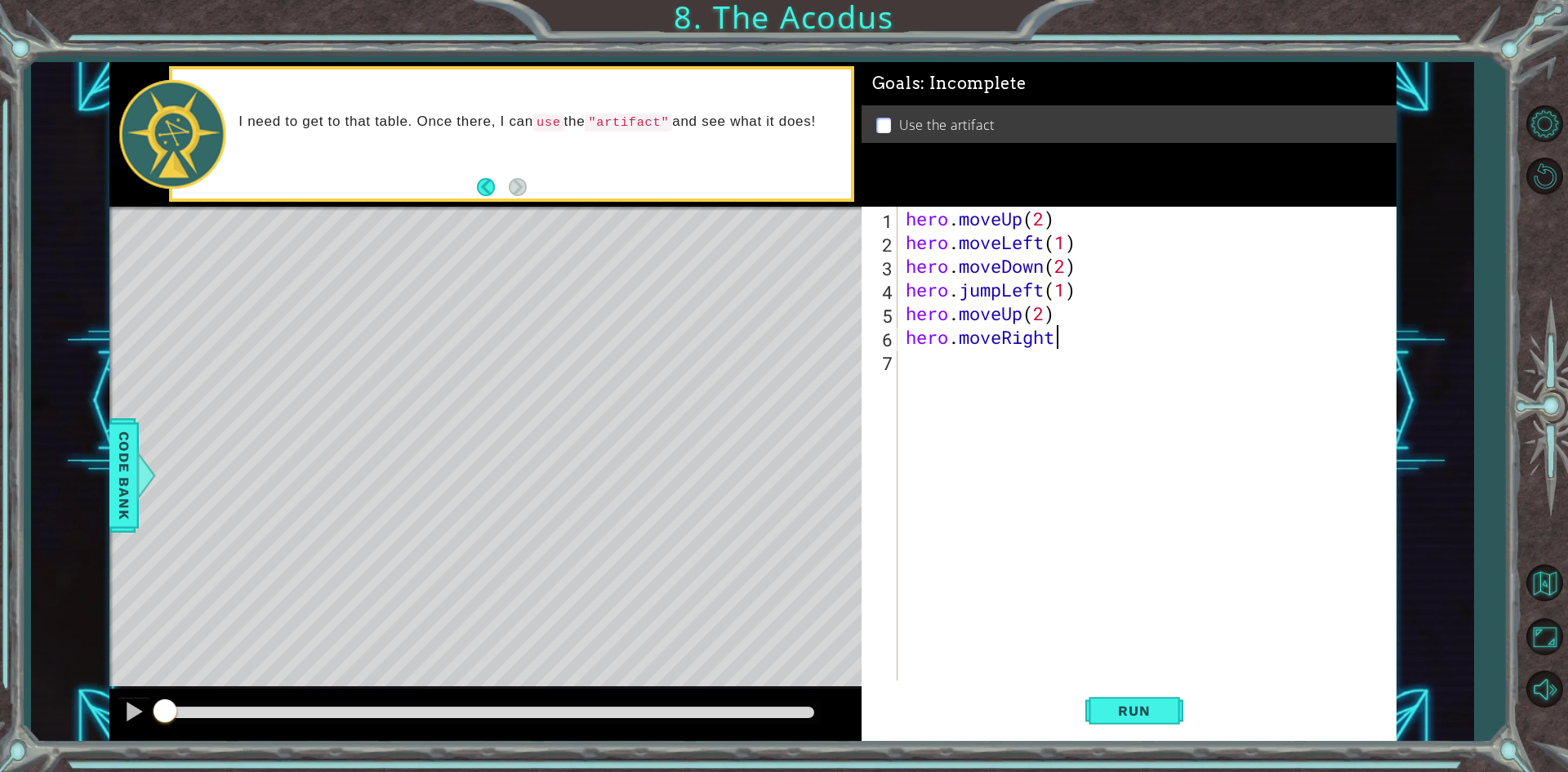
scroll to position [0, 7]
type textarea "hero.moveRight(1)"
type textarea "H"
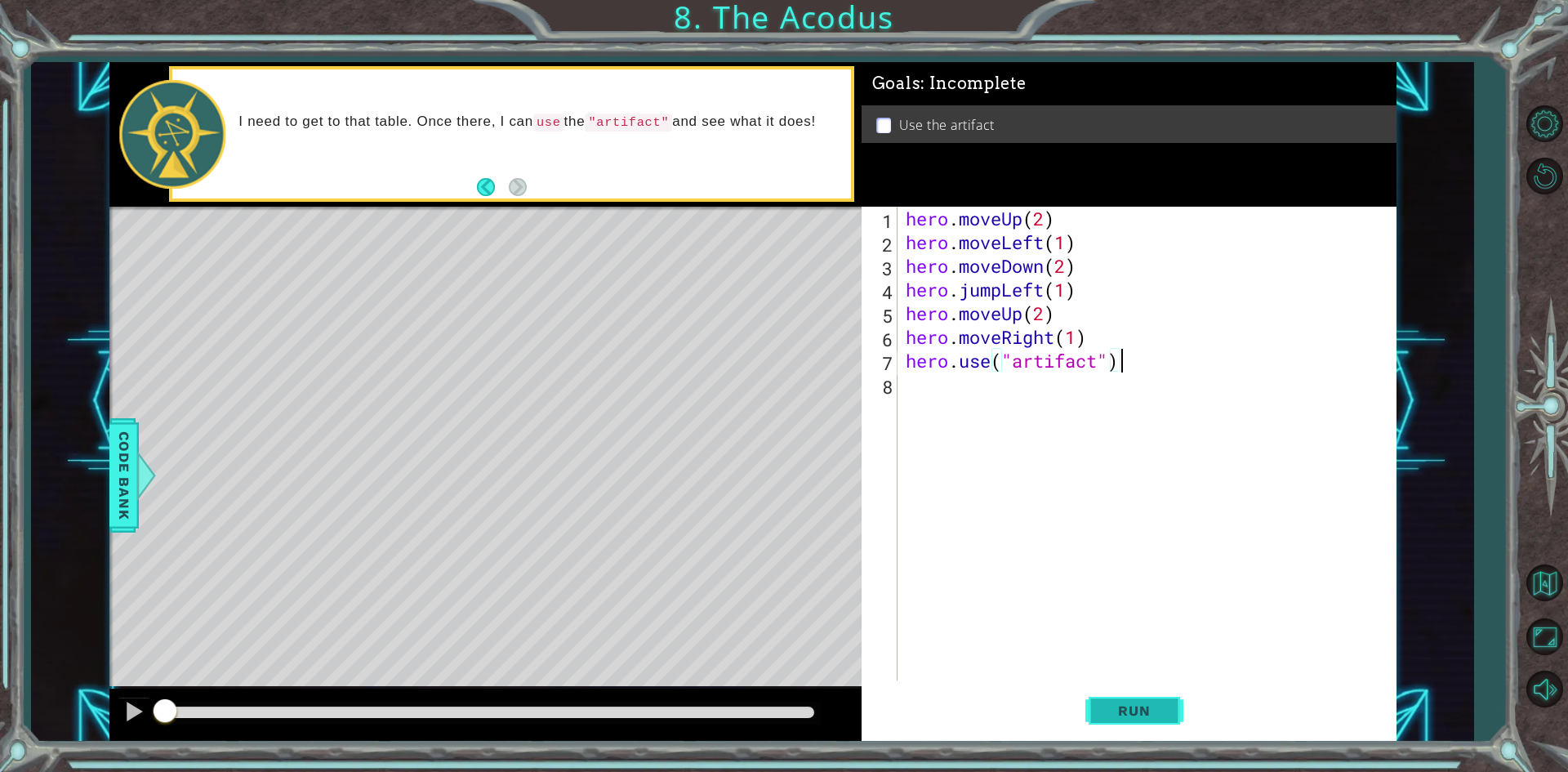
type textarea "hero.use("artifact")"
click at [1148, 708] on span "Run" at bounding box center [1134, 710] width 64 height 17
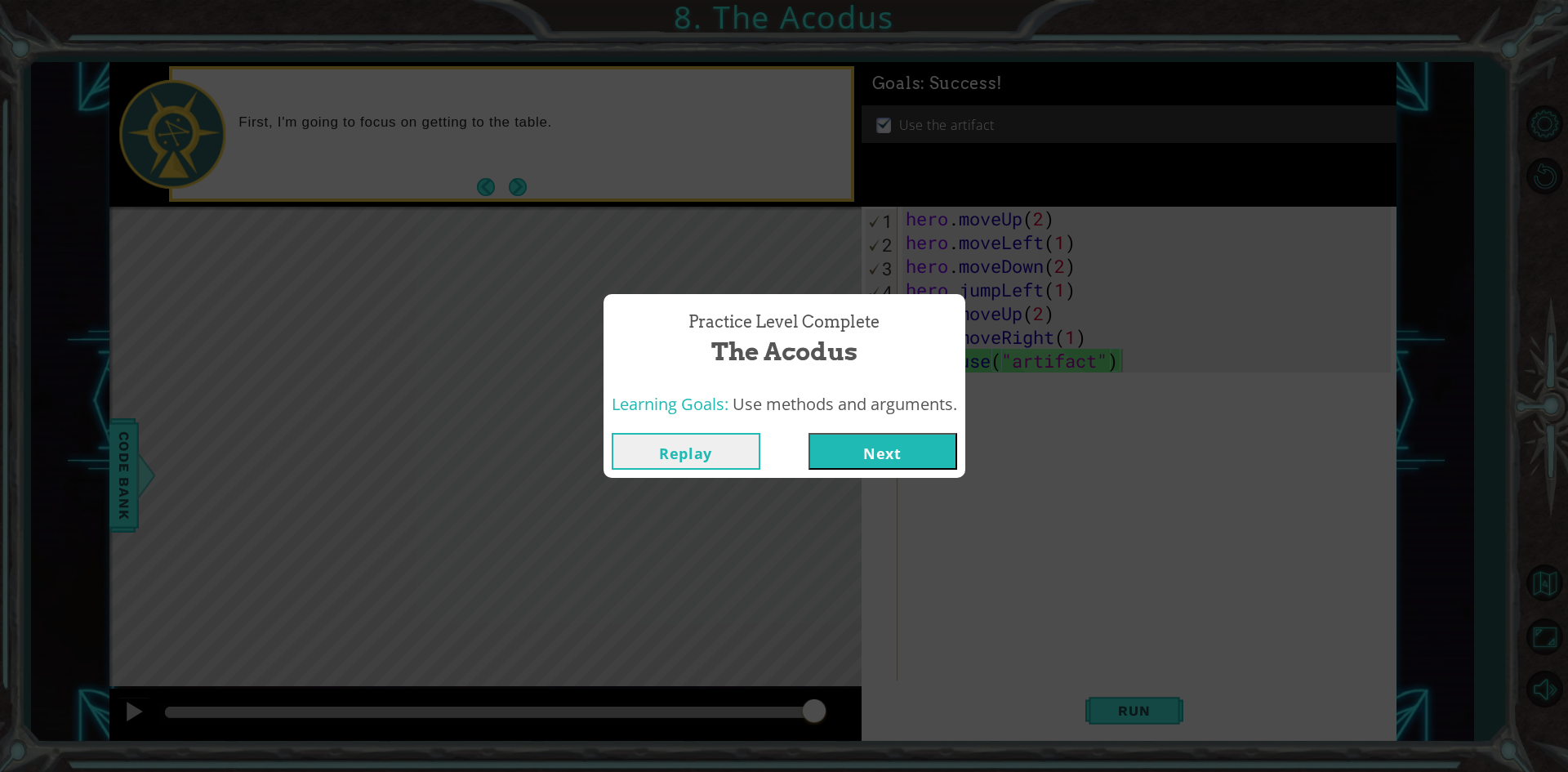
click at [900, 446] on button "Next" at bounding box center [882, 452] width 149 height 37
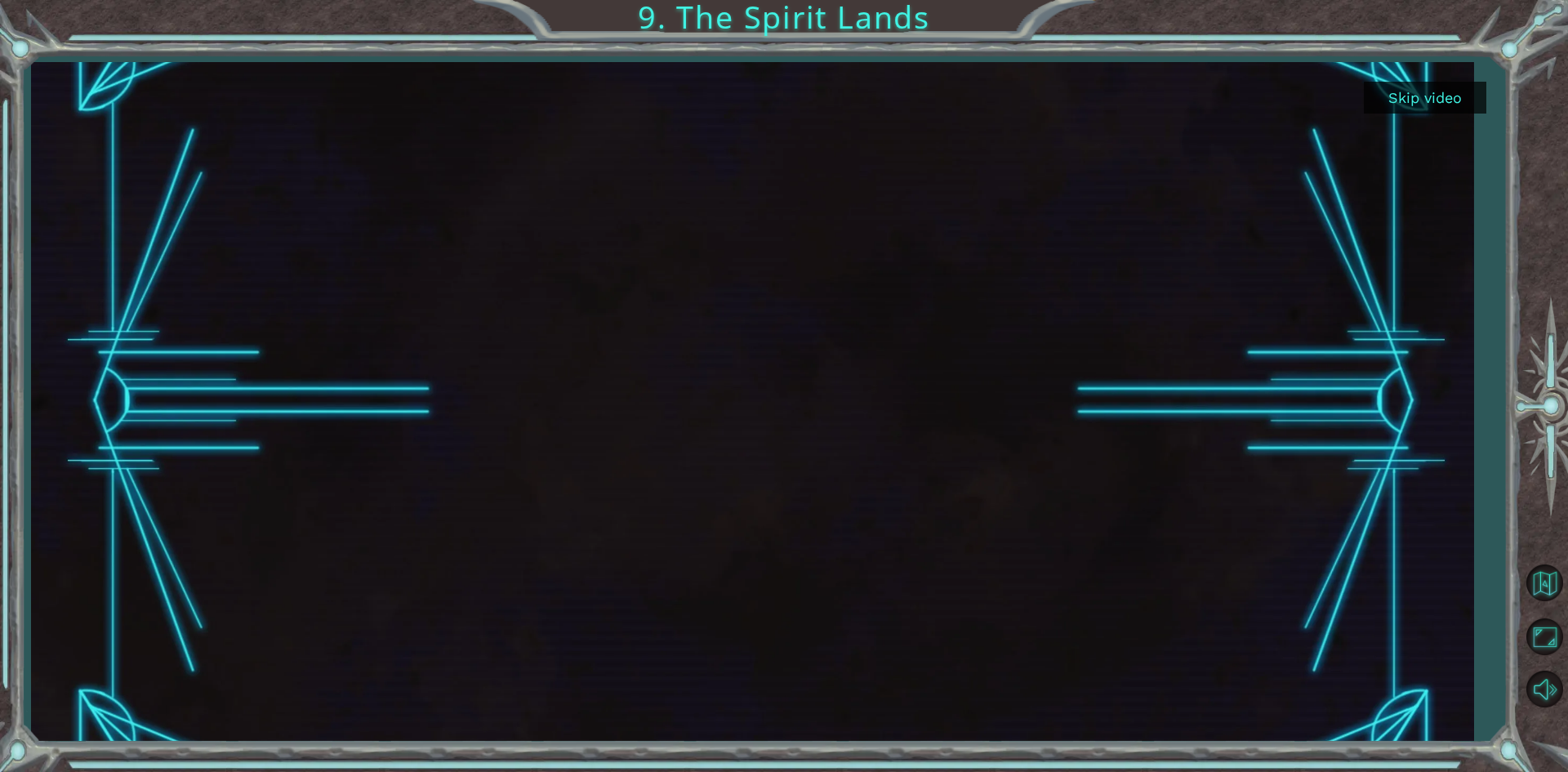
click at [1455, 103] on button "Skip video" at bounding box center [1425, 97] width 123 height 32
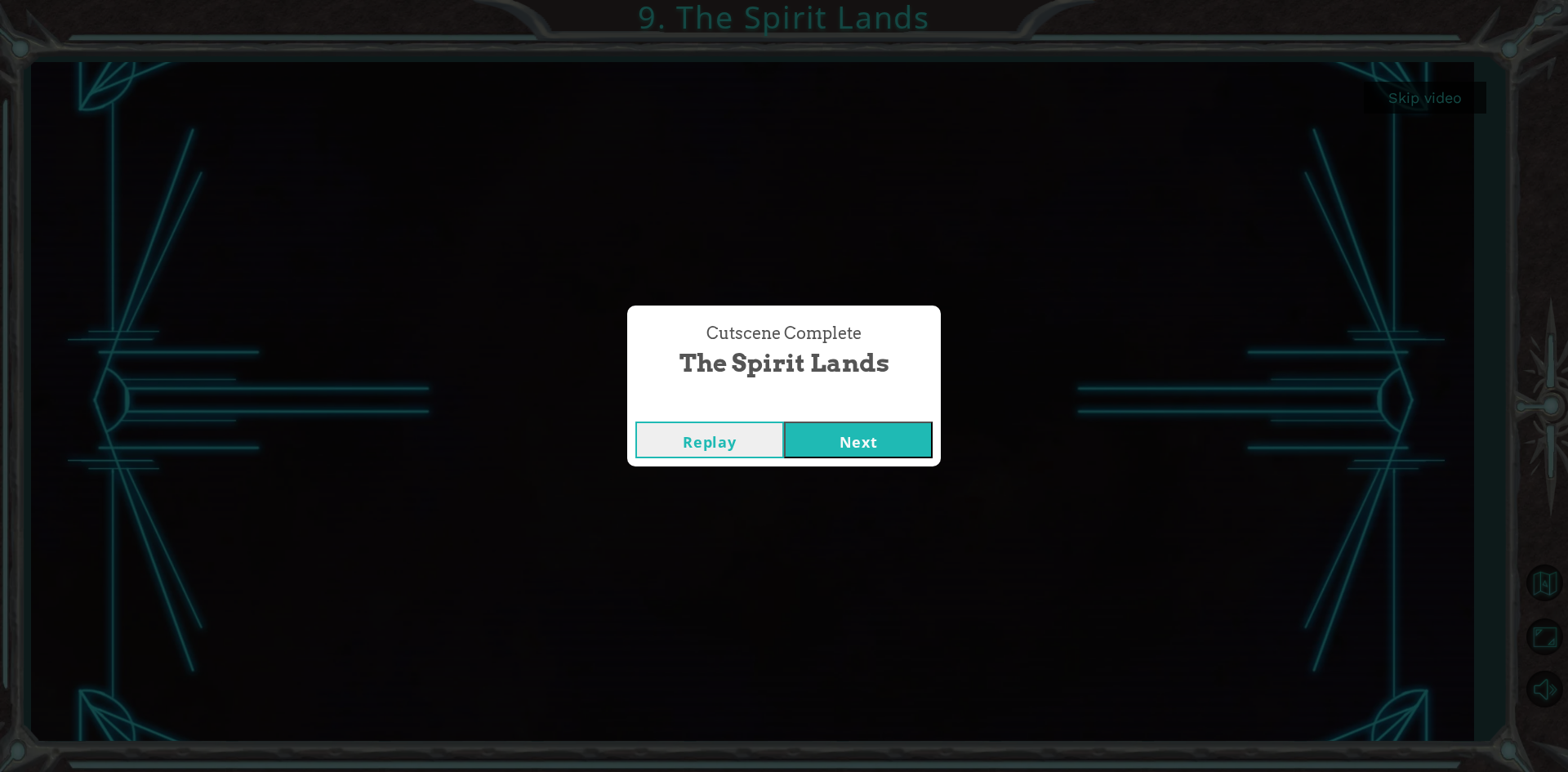
click at [861, 440] on button "Next" at bounding box center [858, 440] width 149 height 37
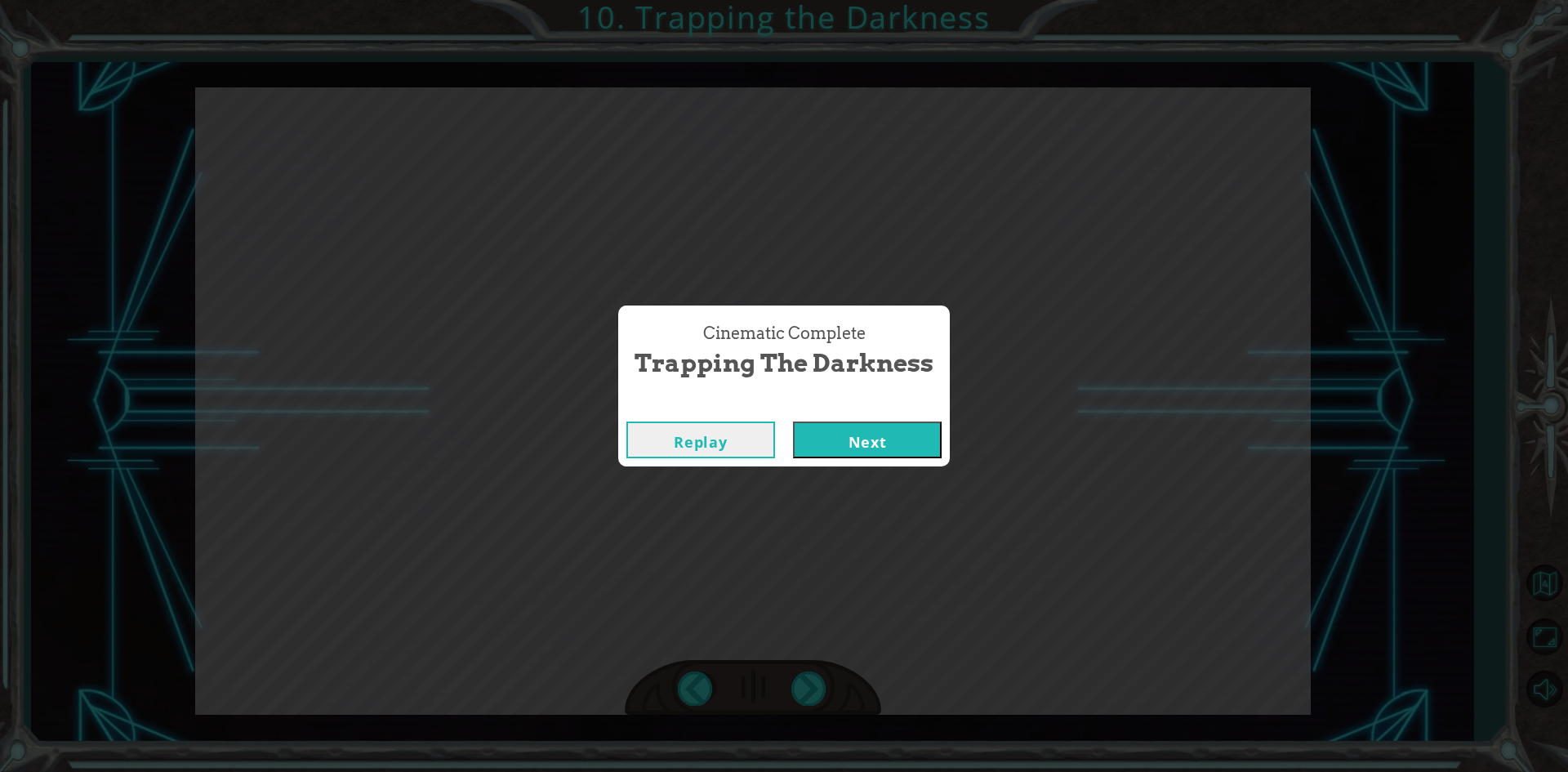
drag, startPoint x: 867, startPoint y: 446, endPoint x: 864, endPoint y: 433, distance: 13.3
click at [866, 440] on button "Next" at bounding box center [868, 440] width 149 height 37
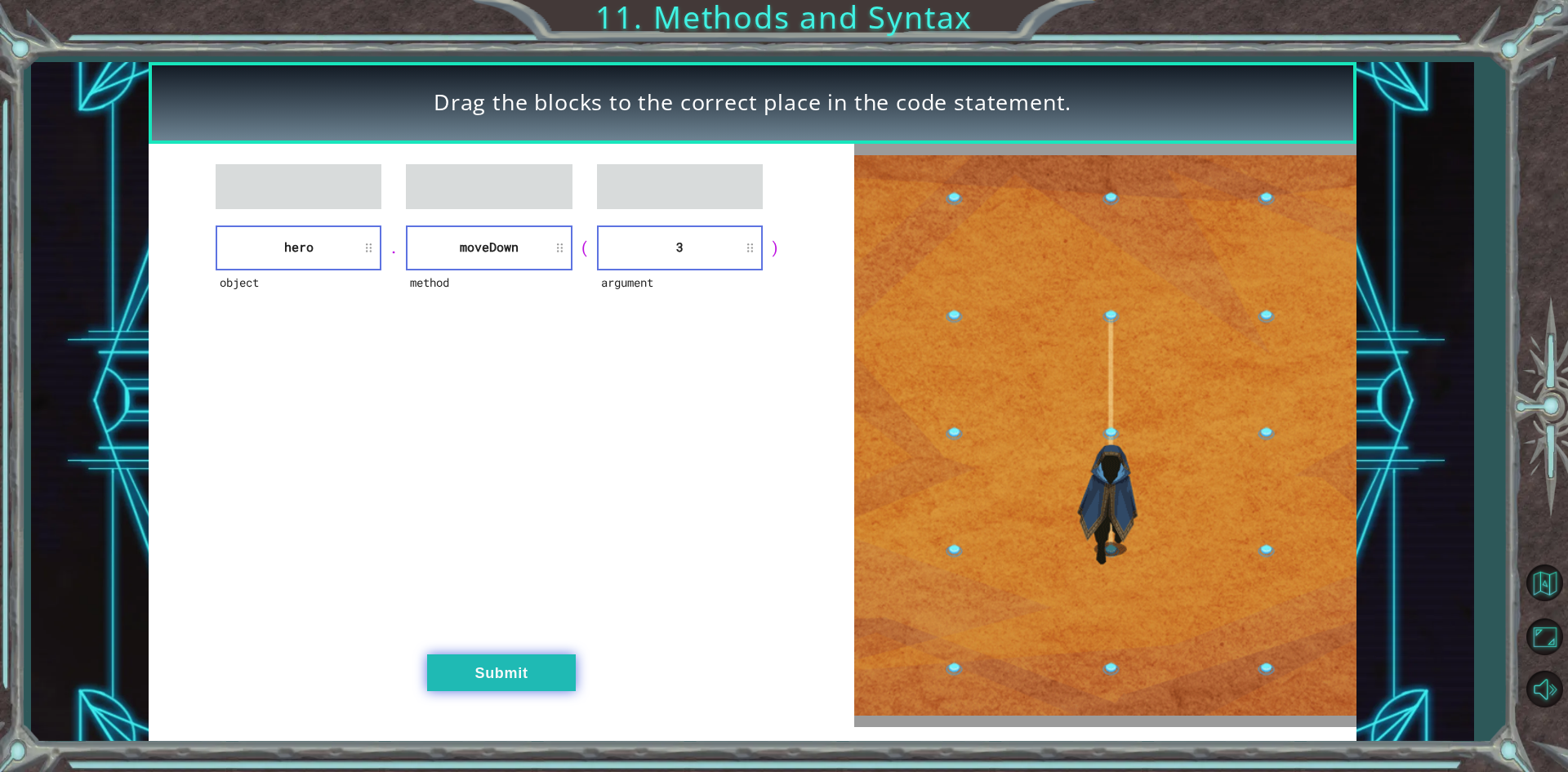
click at [536, 669] on button "Submit" at bounding box center [501, 673] width 149 height 37
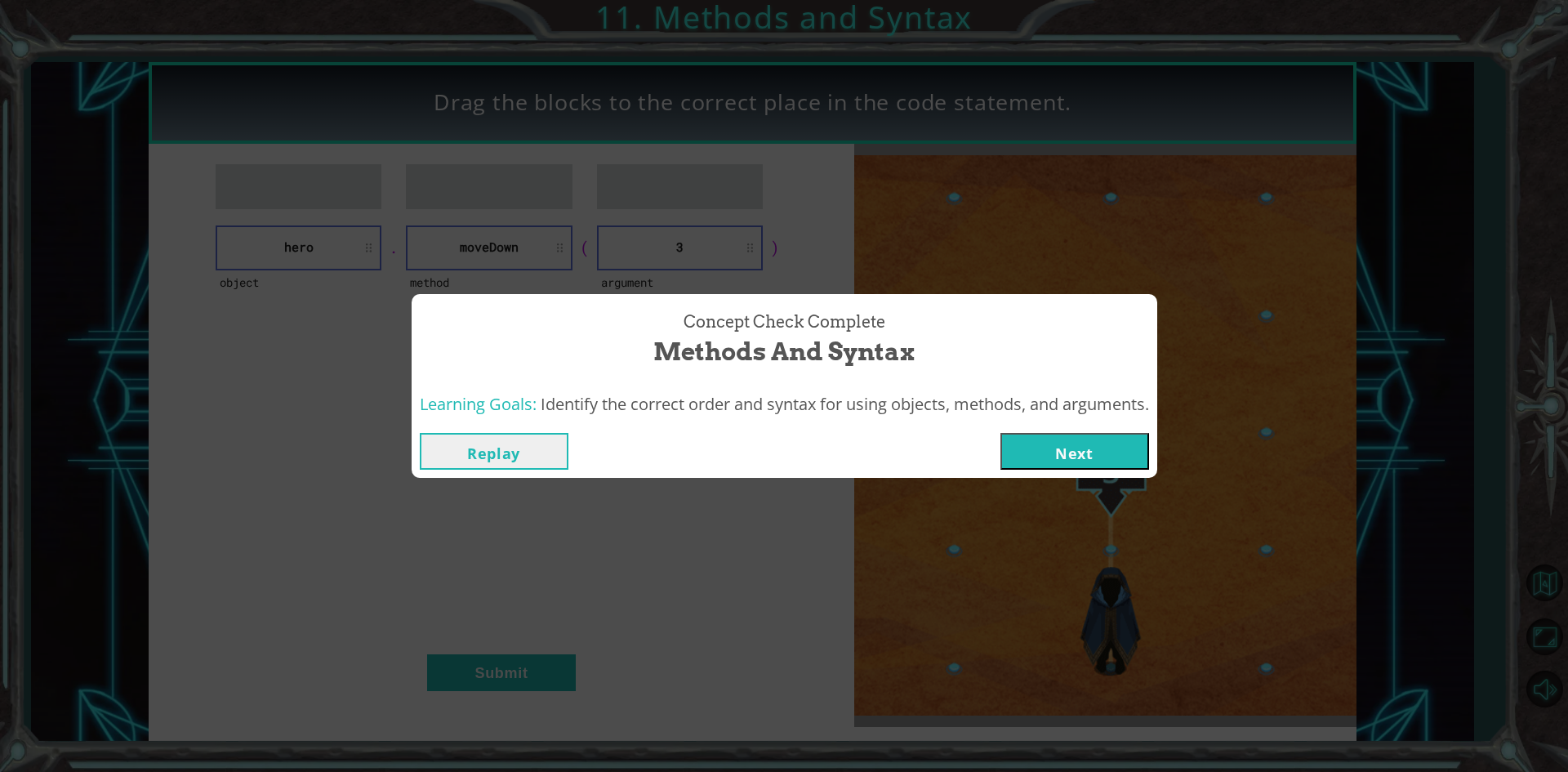
drag, startPoint x: 1102, startPoint y: 460, endPoint x: 1087, endPoint y: 454, distance: 16.2
click at [1100, 458] on button "Next" at bounding box center [1075, 452] width 149 height 37
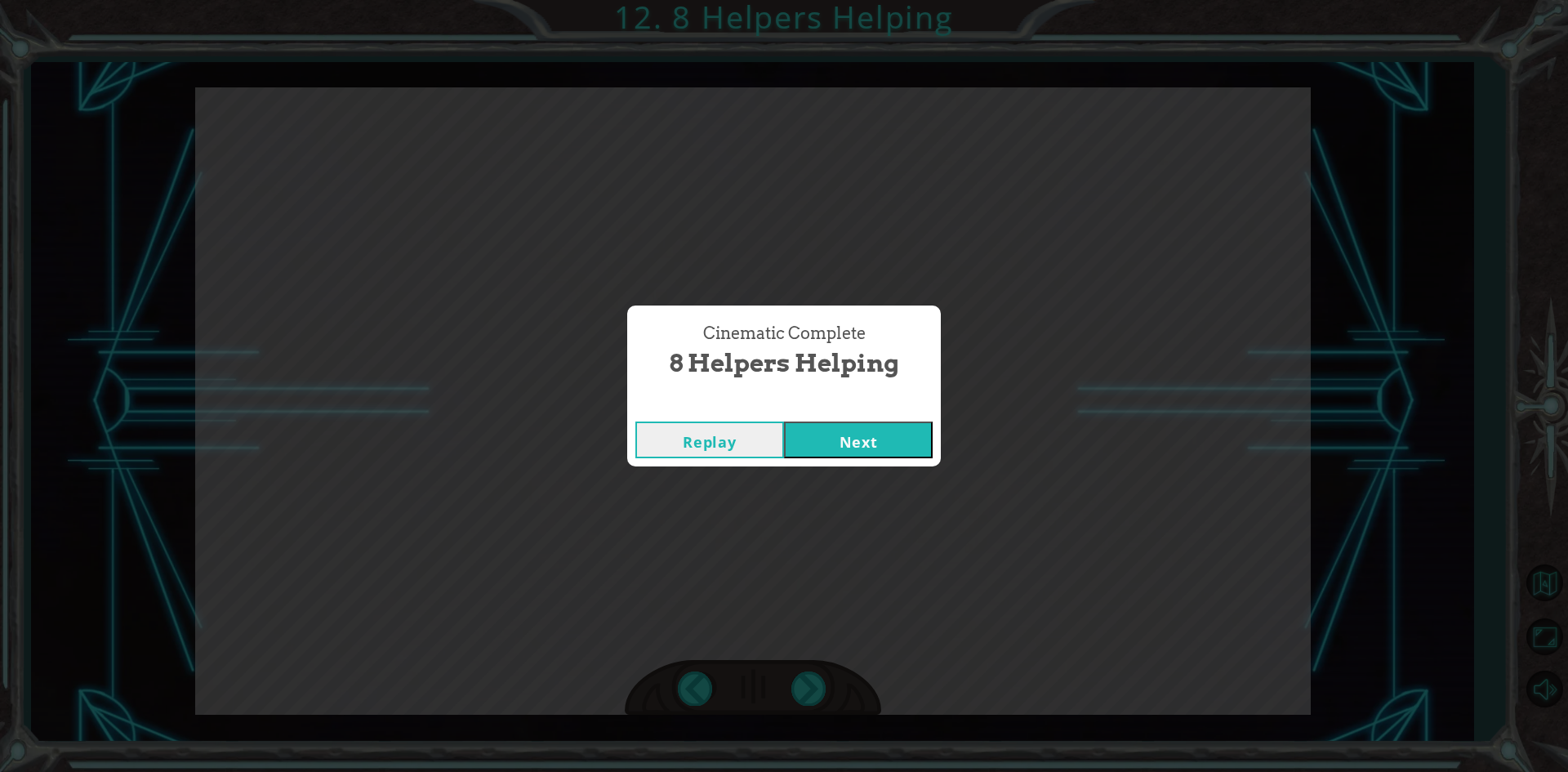
click at [874, 446] on button "Next" at bounding box center [858, 440] width 149 height 37
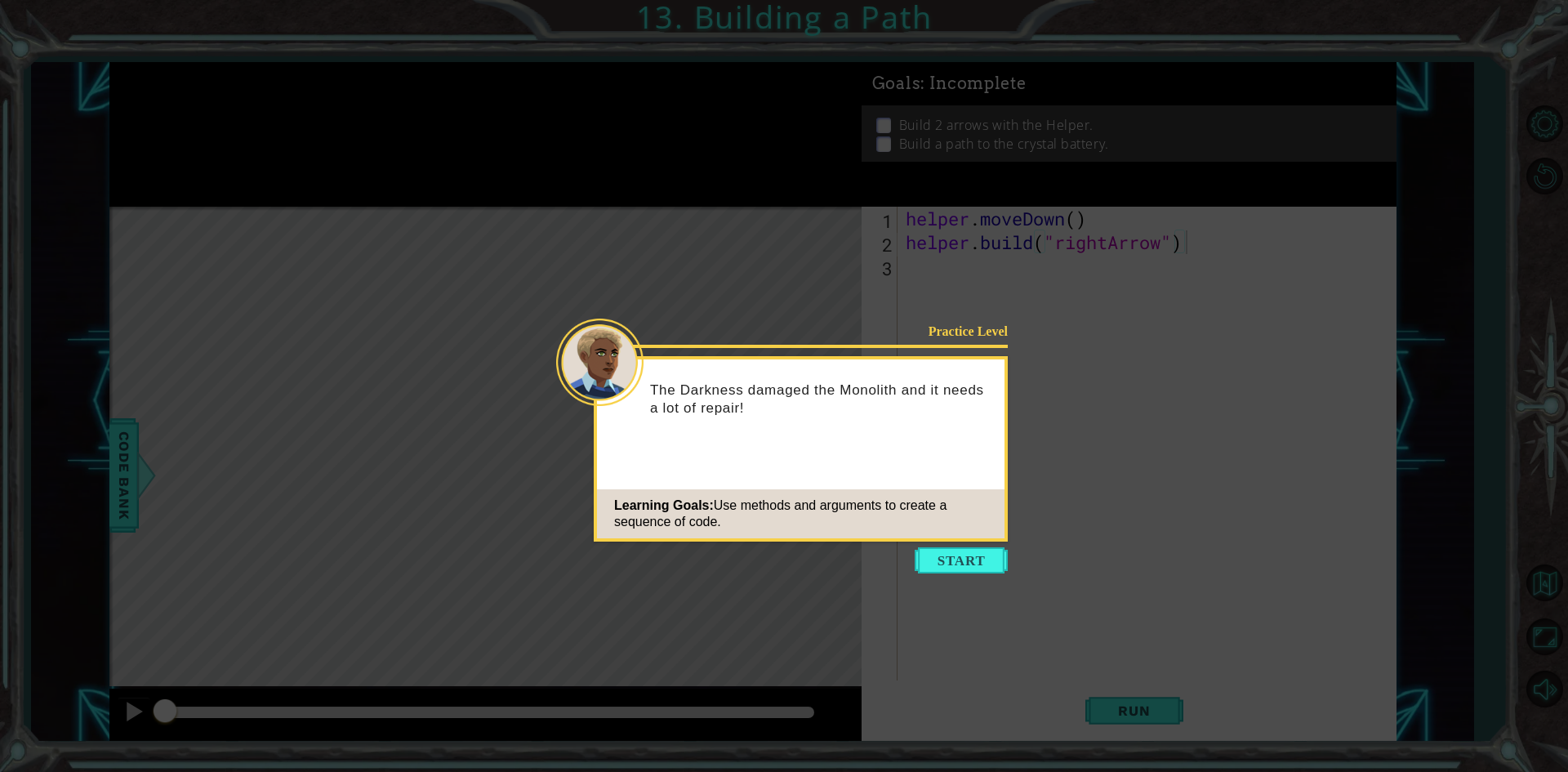
drag, startPoint x: 973, startPoint y: 561, endPoint x: 971, endPoint y: 569, distance: 8.2
click at [972, 567] on button "Start" at bounding box center [961, 561] width 93 height 26
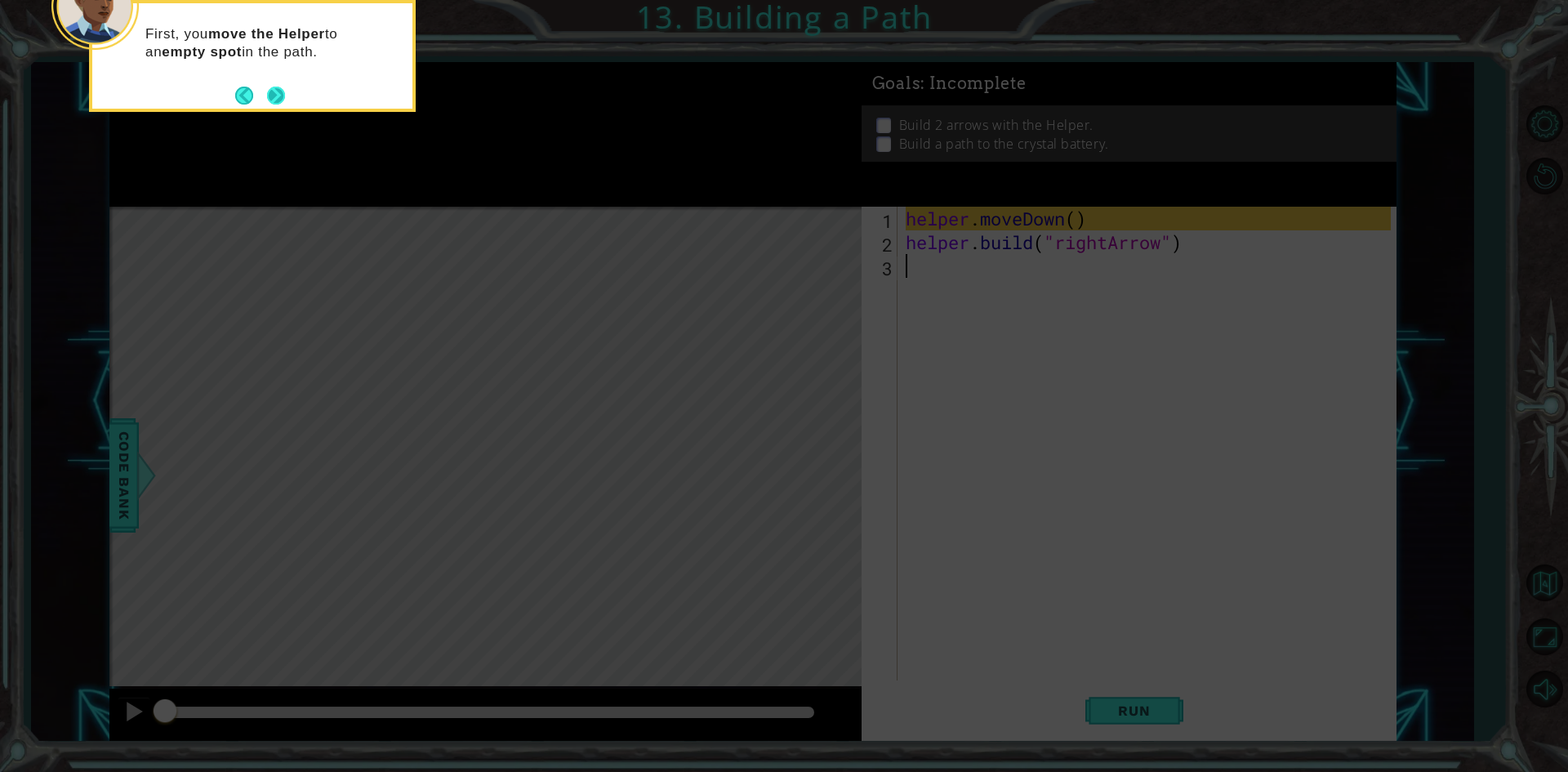
click at [268, 93] on button "Next" at bounding box center [276, 96] width 18 height 18
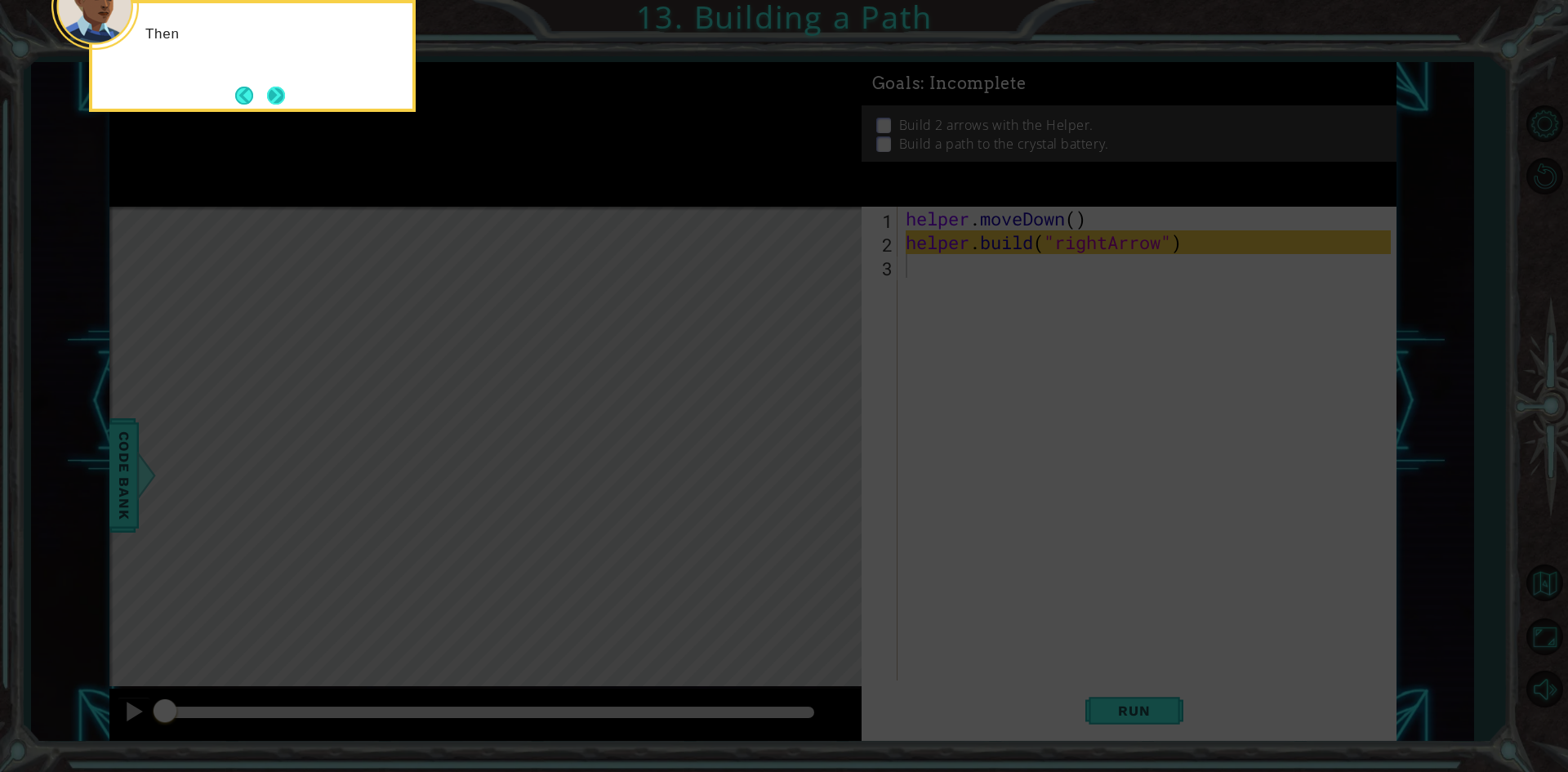
click at [276, 92] on button "Next" at bounding box center [276, 96] width 18 height 18
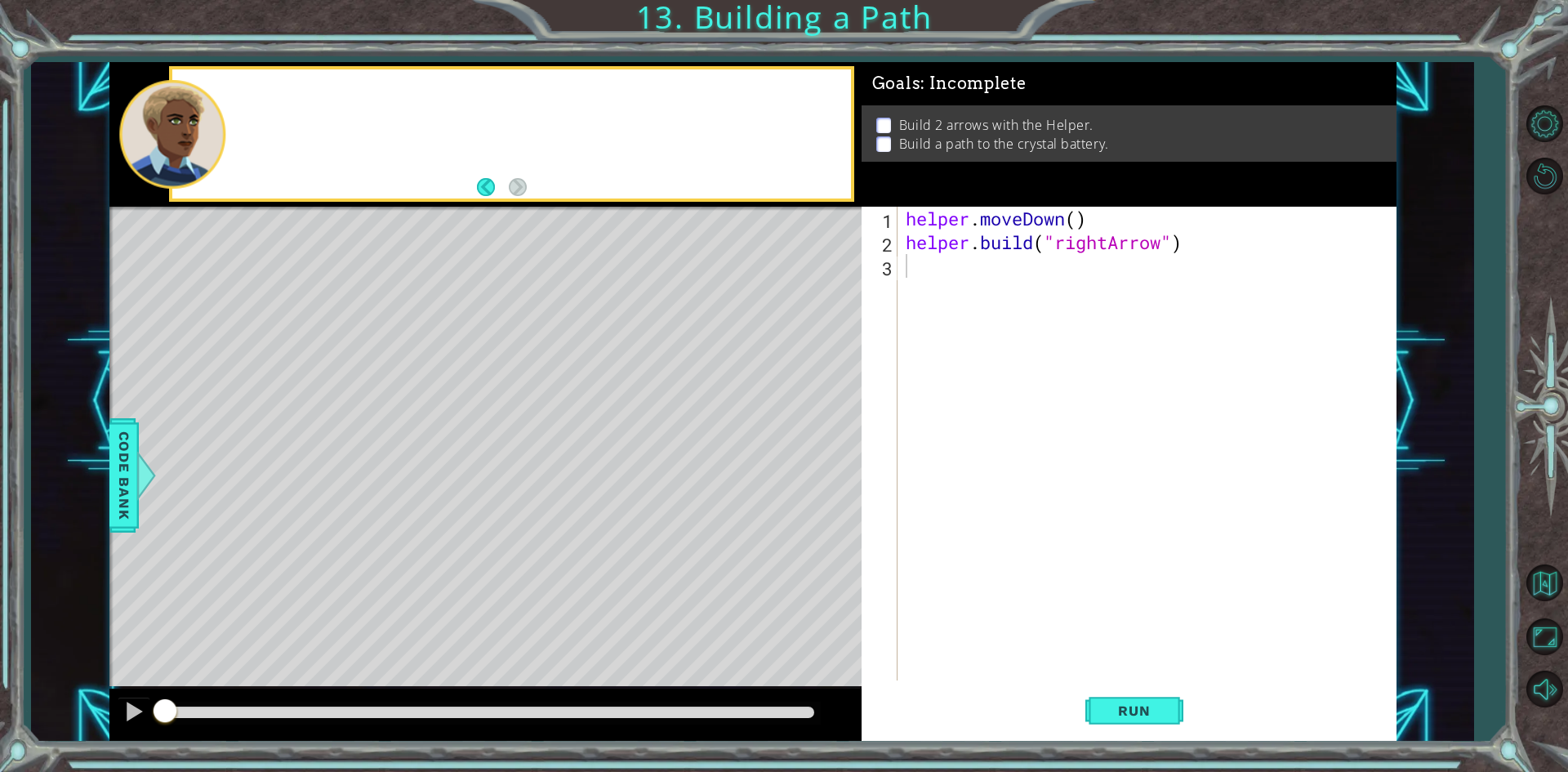
click at [276, 92] on div at bounding box center [511, 134] width 678 height 129
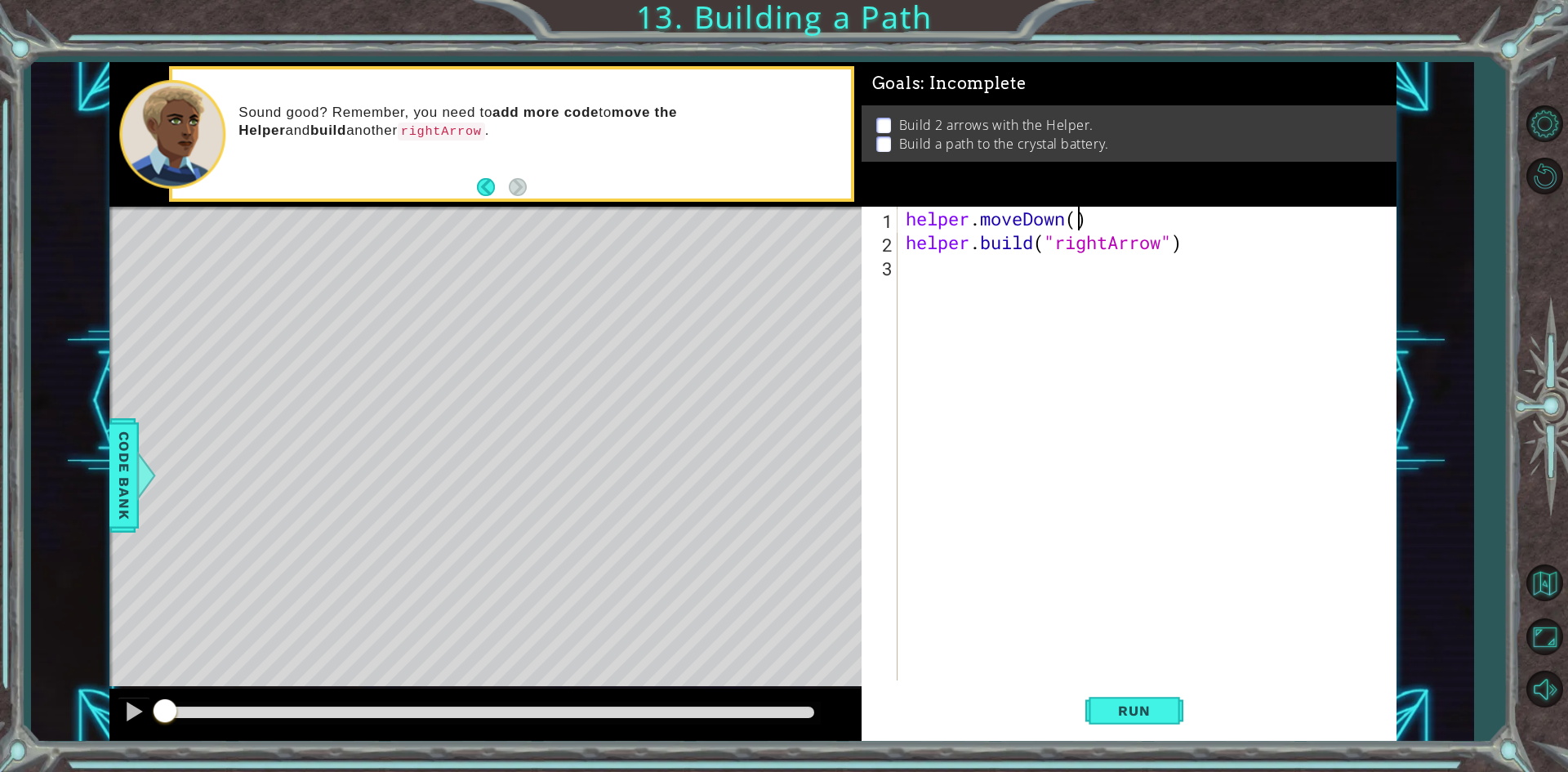
click at [1075, 224] on div "helper . moveDown ( ) helper . build ( "rightArrow" )" at bounding box center [1150, 467] width 497 height 521
type textarea "helper.moveDown(2)"
click at [1165, 391] on div "helper . moveDown ( 2 ) helper . build ( "rightArrow" )" at bounding box center [1150, 467] width 497 height 521
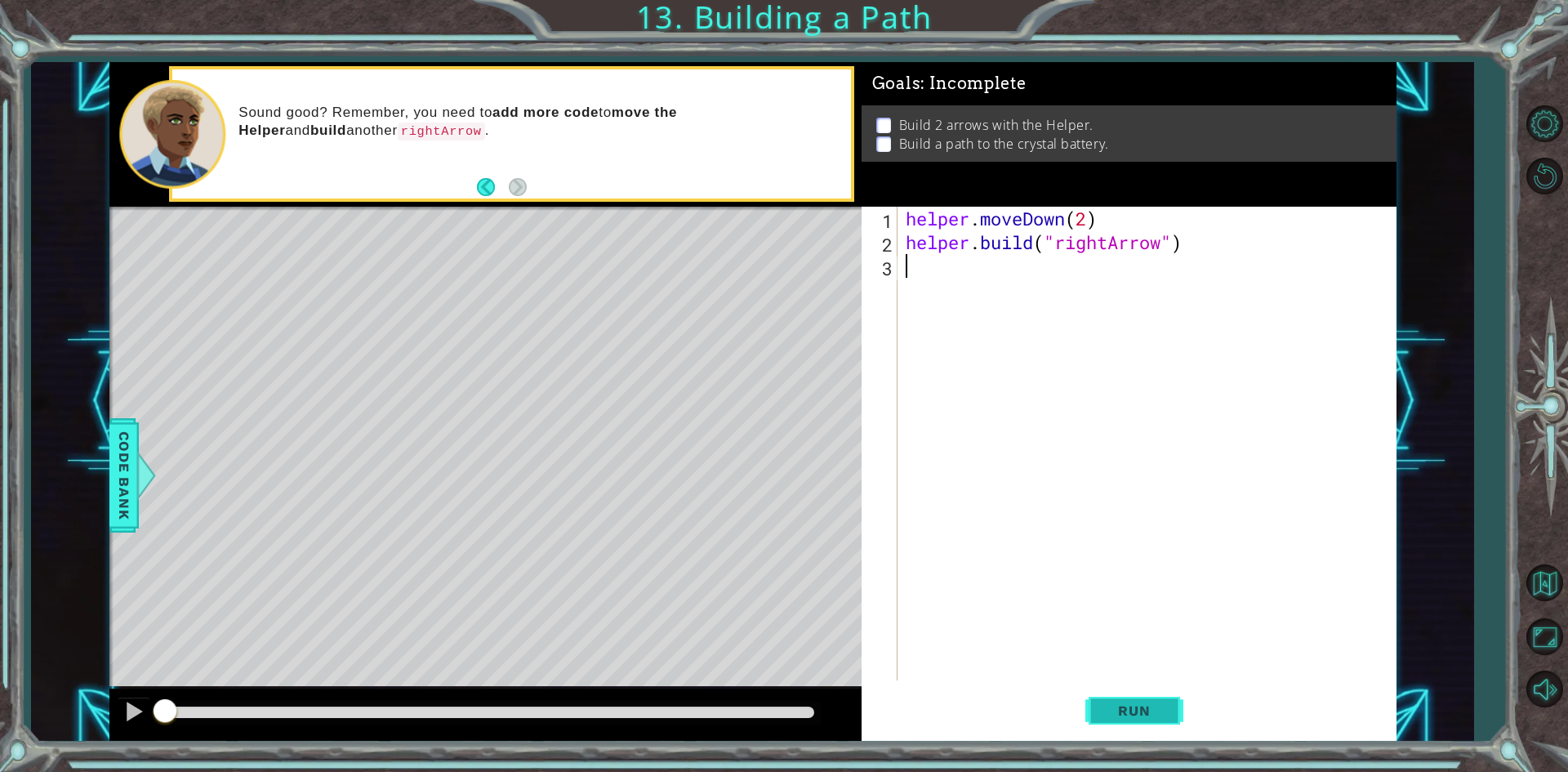
click at [1104, 701] on button "Run" at bounding box center [1135, 711] width 98 height 53
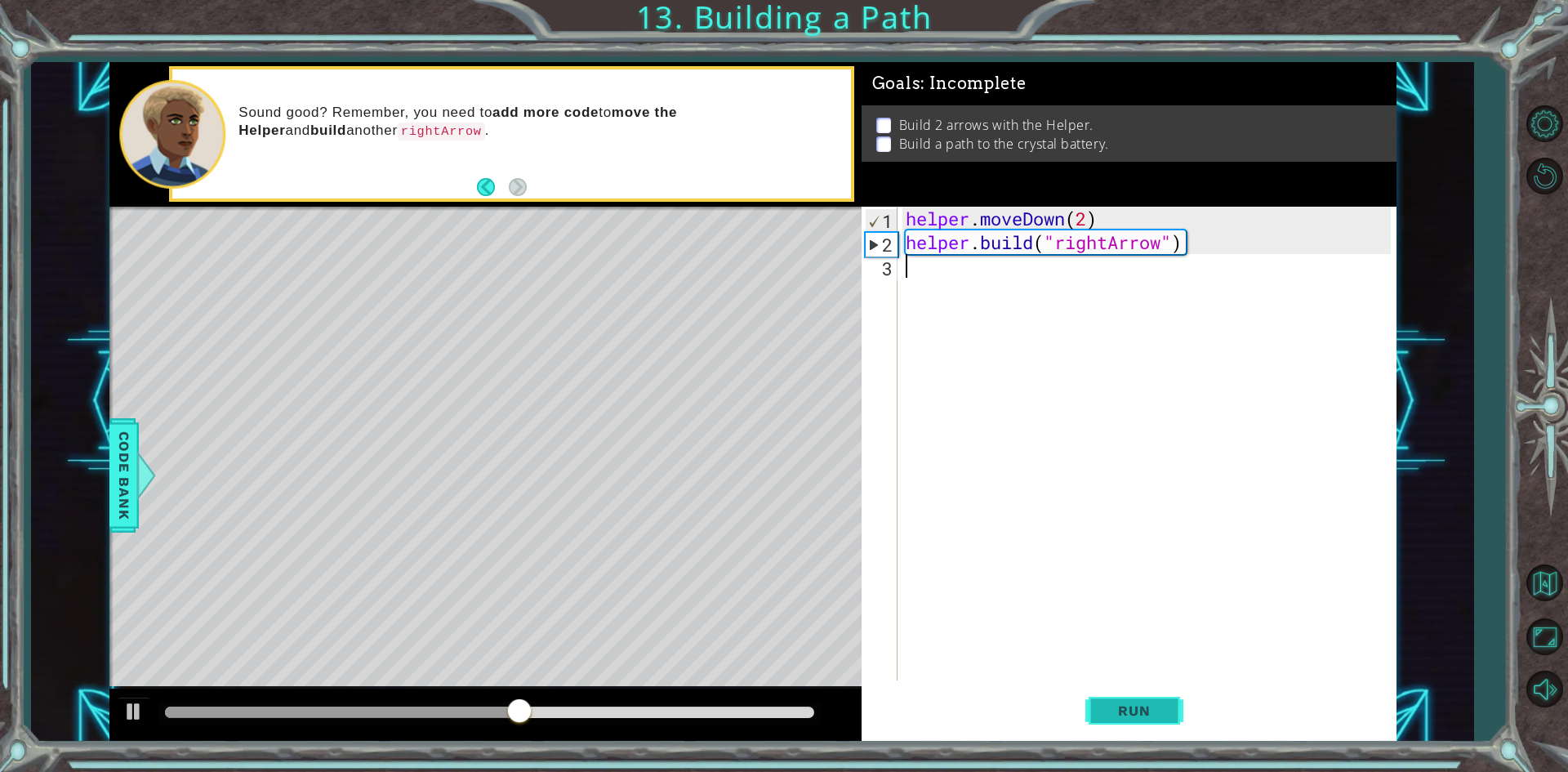
click at [1124, 708] on span "Run" at bounding box center [1134, 710] width 64 height 17
